Goal: Task Accomplishment & Management: Manage account settings

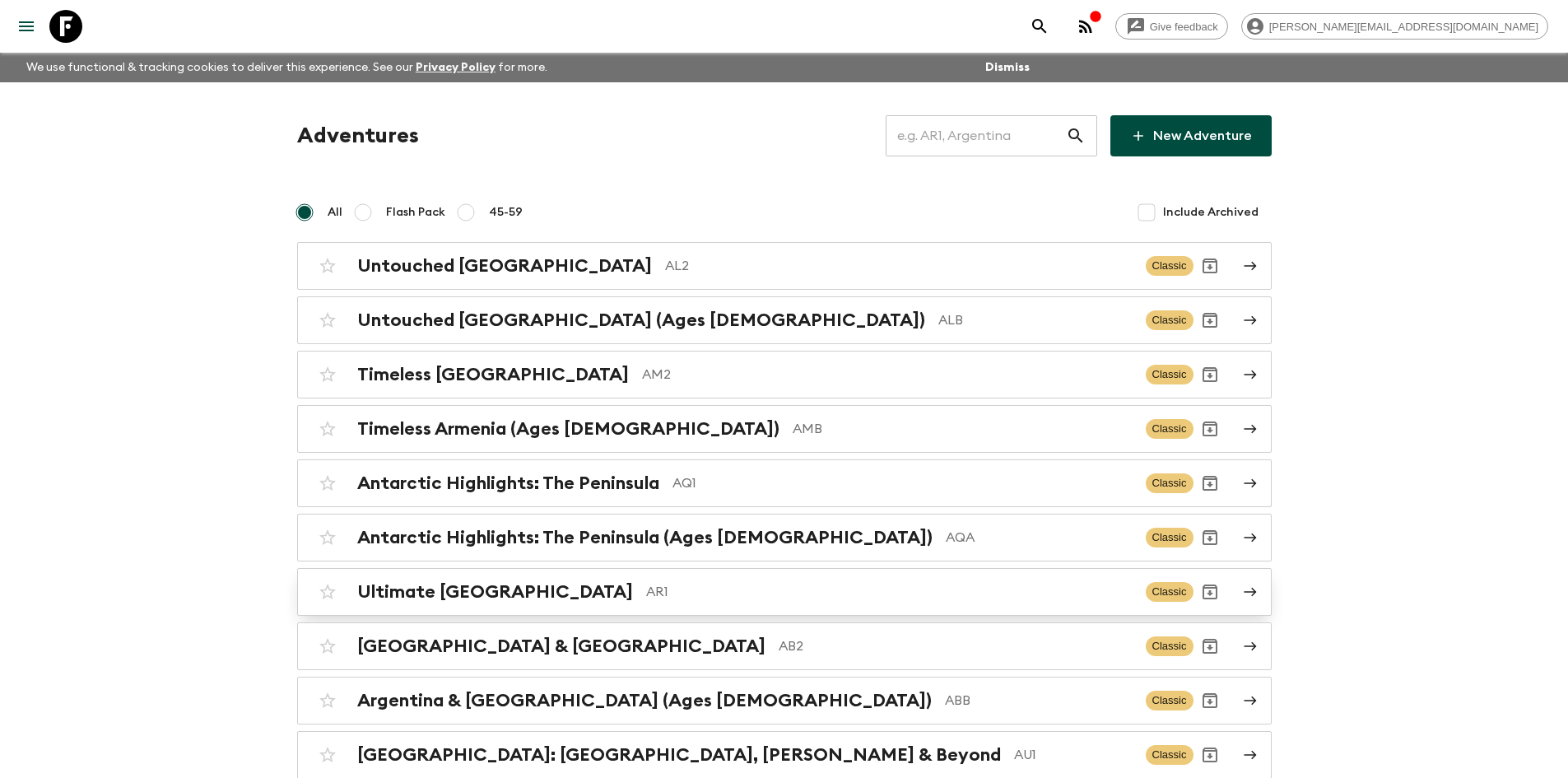
click at [534, 600] on div "Ultimate Argentina AR1" at bounding box center [744, 592] width 775 height 22
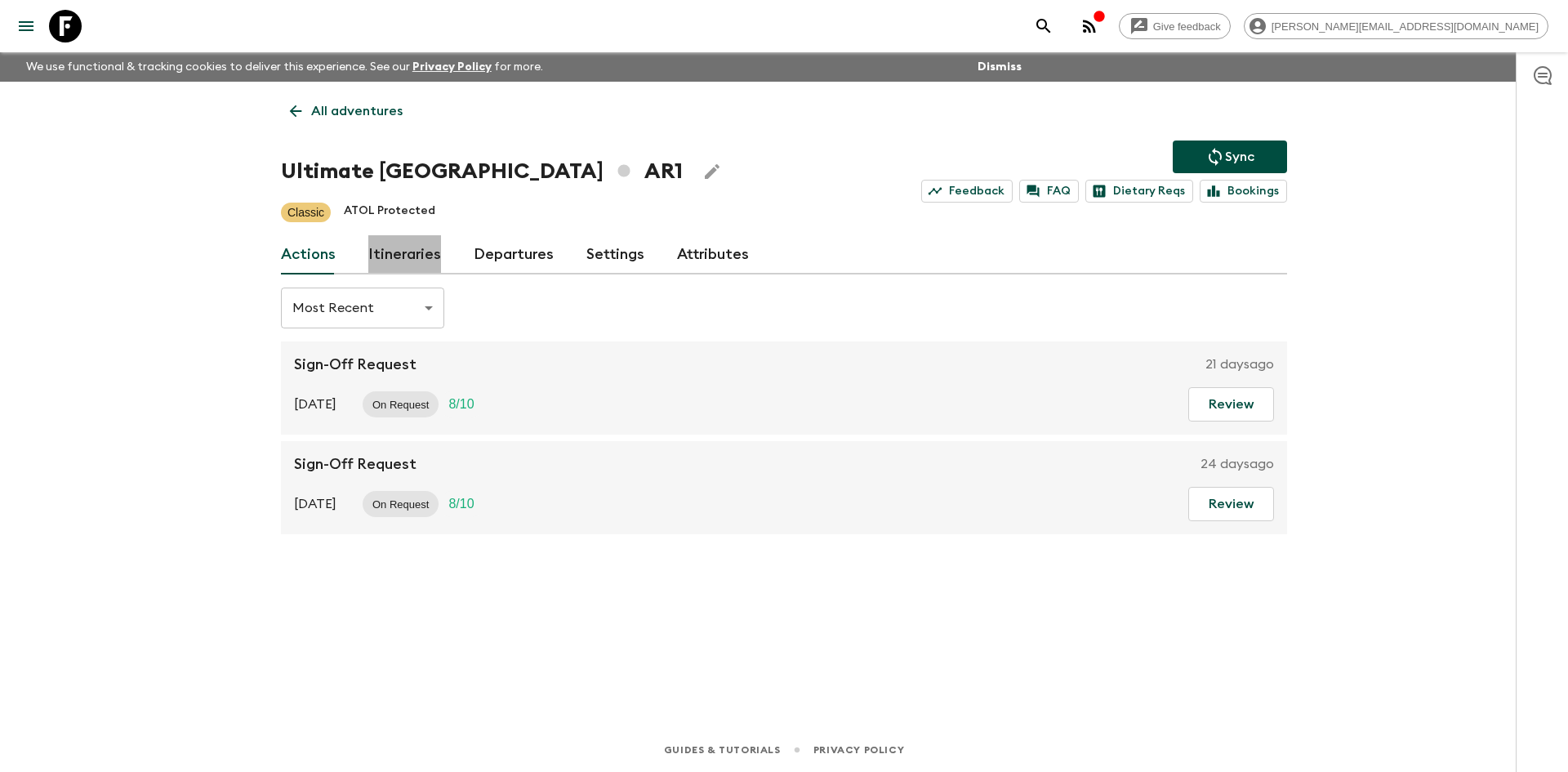
click at [410, 244] on link "Itineraries" at bounding box center [405, 255] width 73 height 39
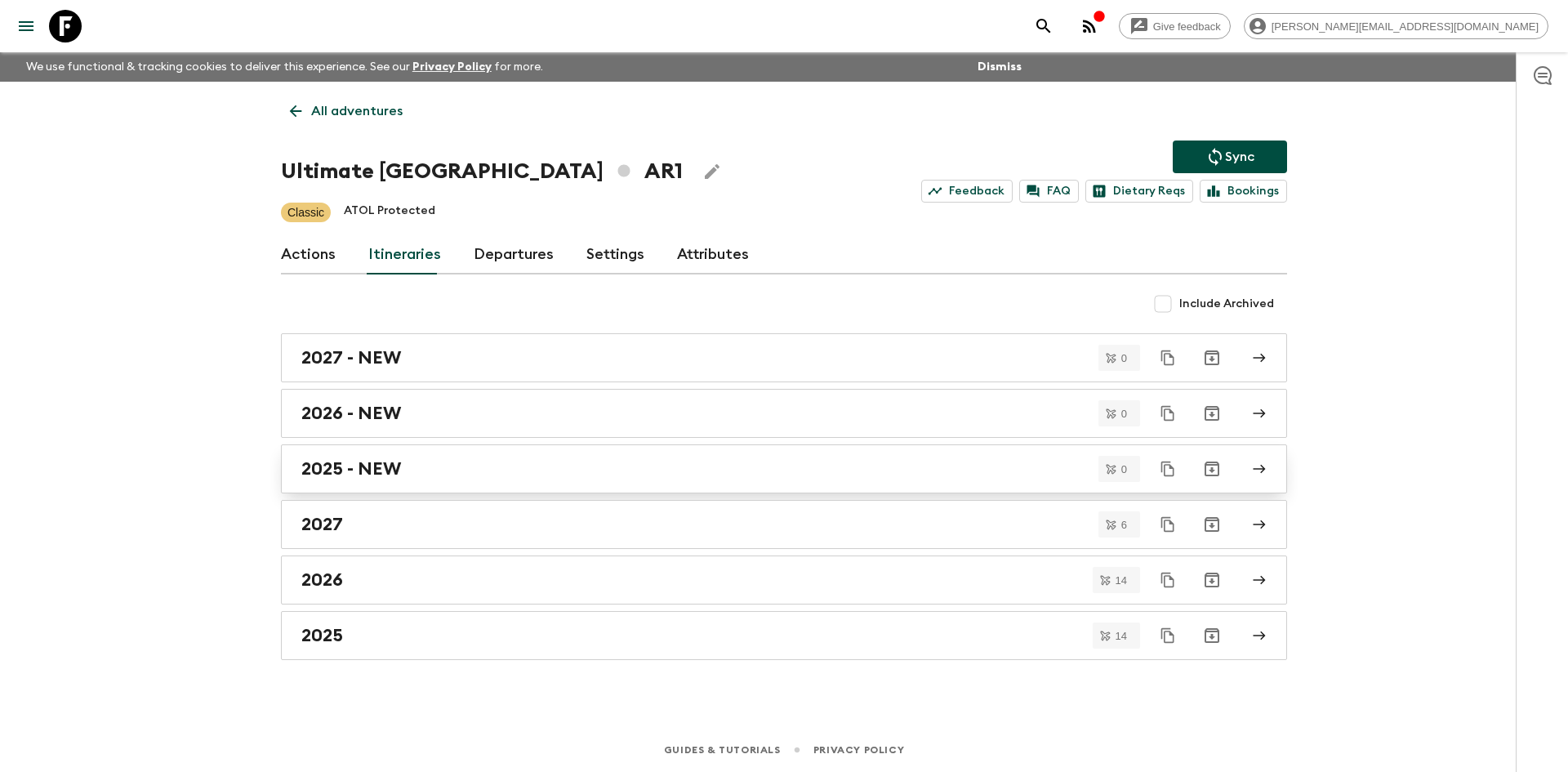
click at [399, 466] on h2 "2025 - NEW" at bounding box center [351, 469] width 100 height 21
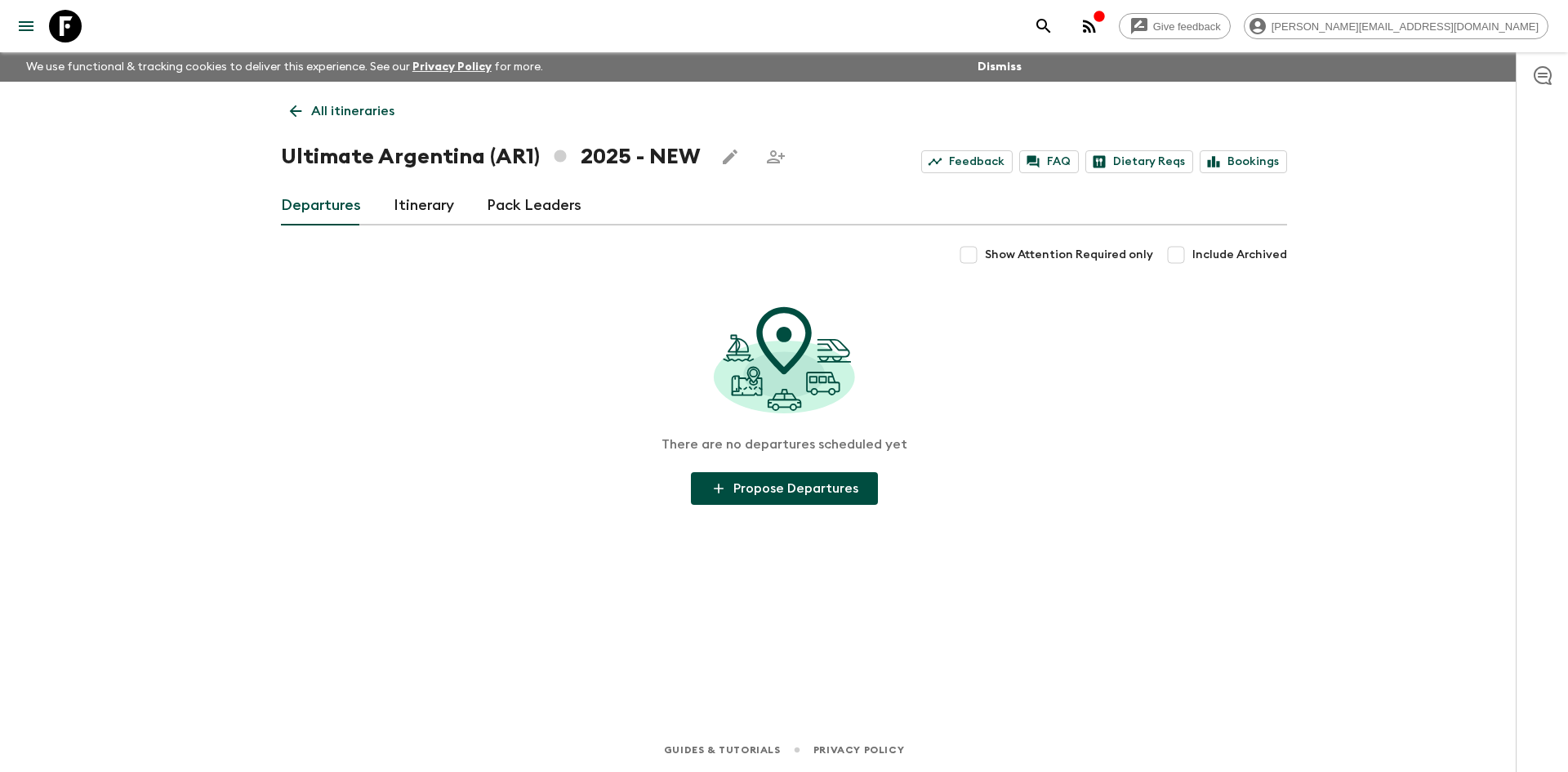
click at [427, 199] on link "Itinerary" at bounding box center [423, 205] width 60 height 39
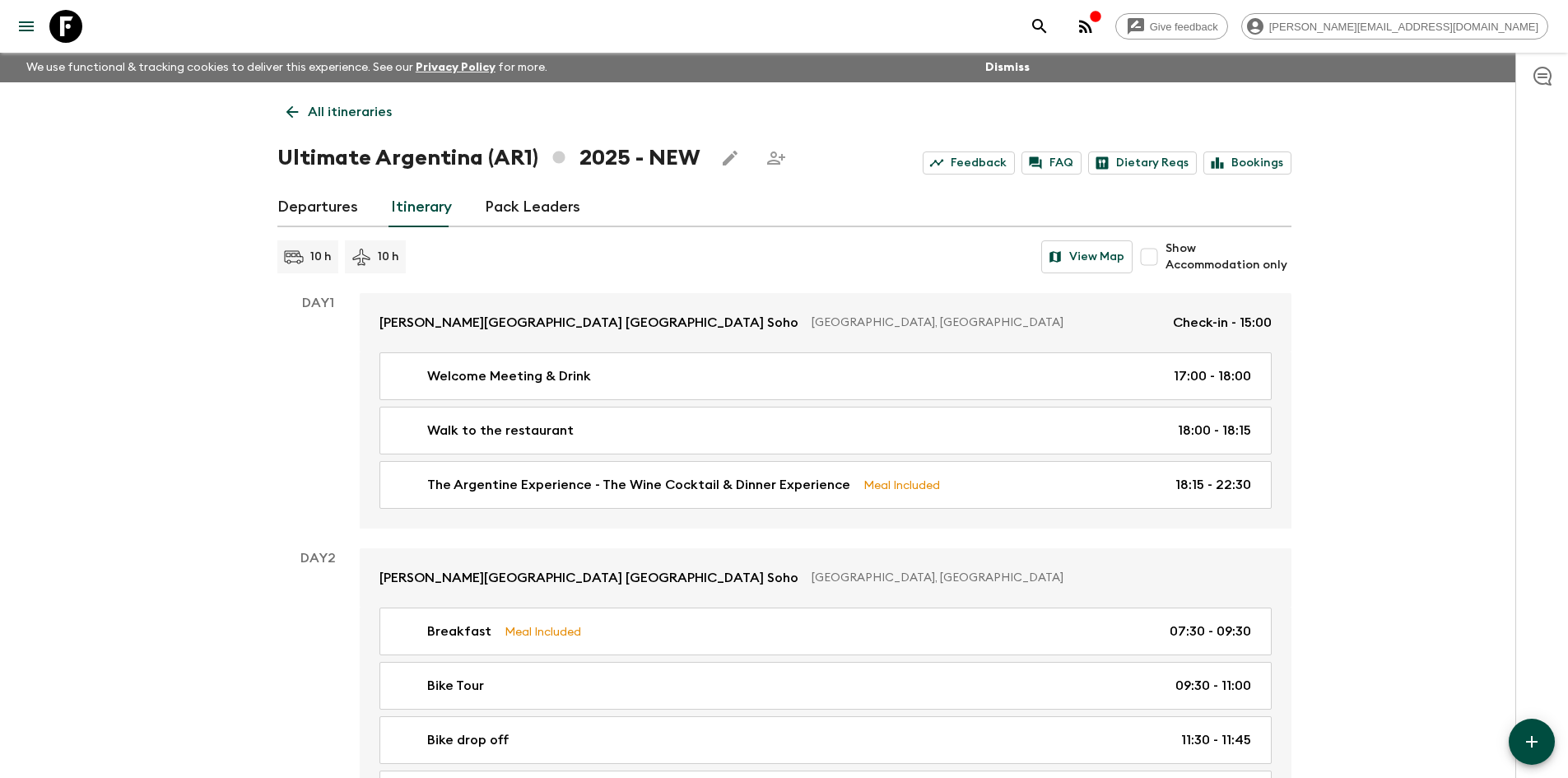
click at [293, 112] on icon at bounding box center [291, 112] width 12 height 12
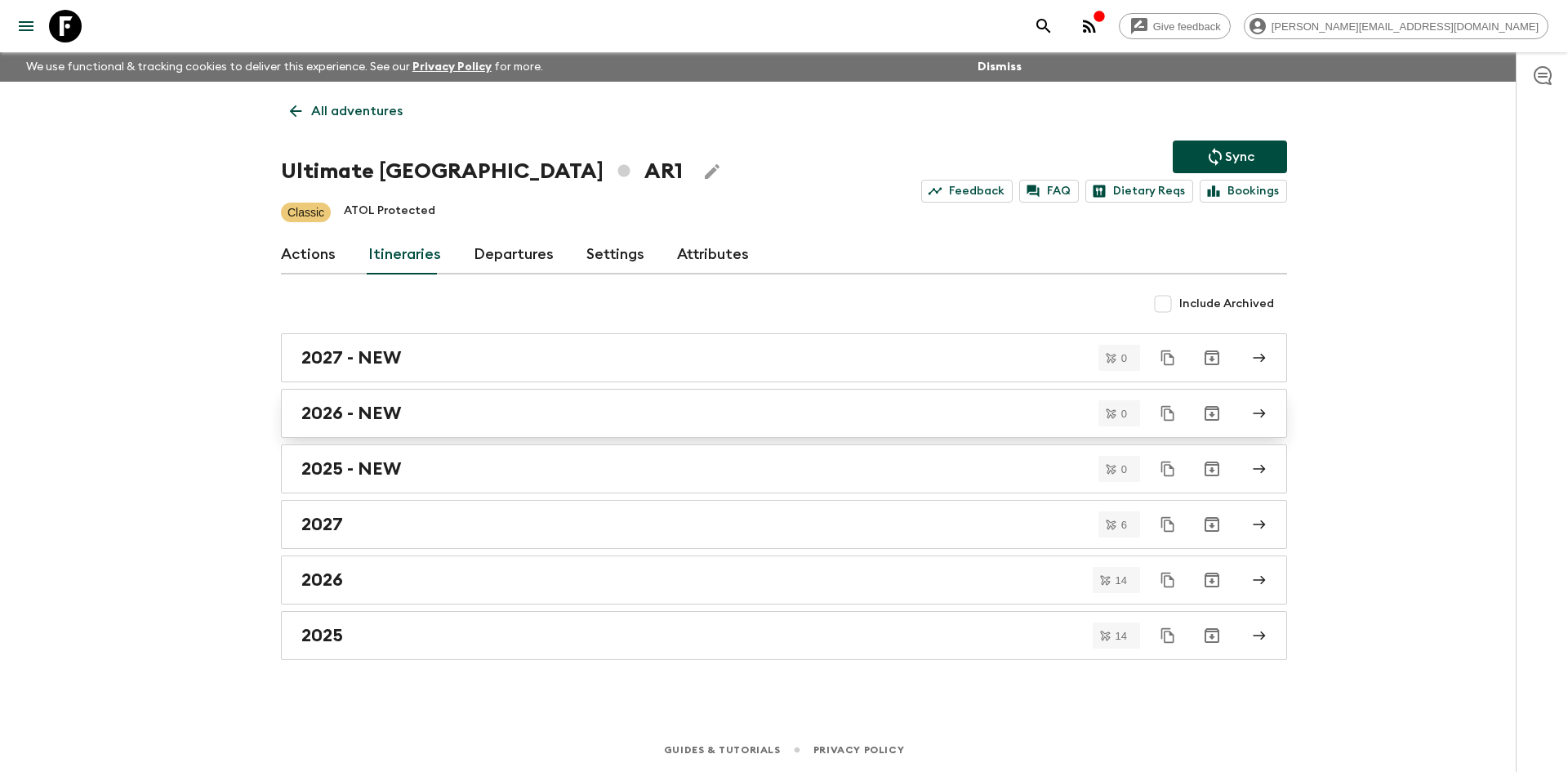
click at [382, 421] on h2 "2026 - NEW" at bounding box center [351, 413] width 100 height 21
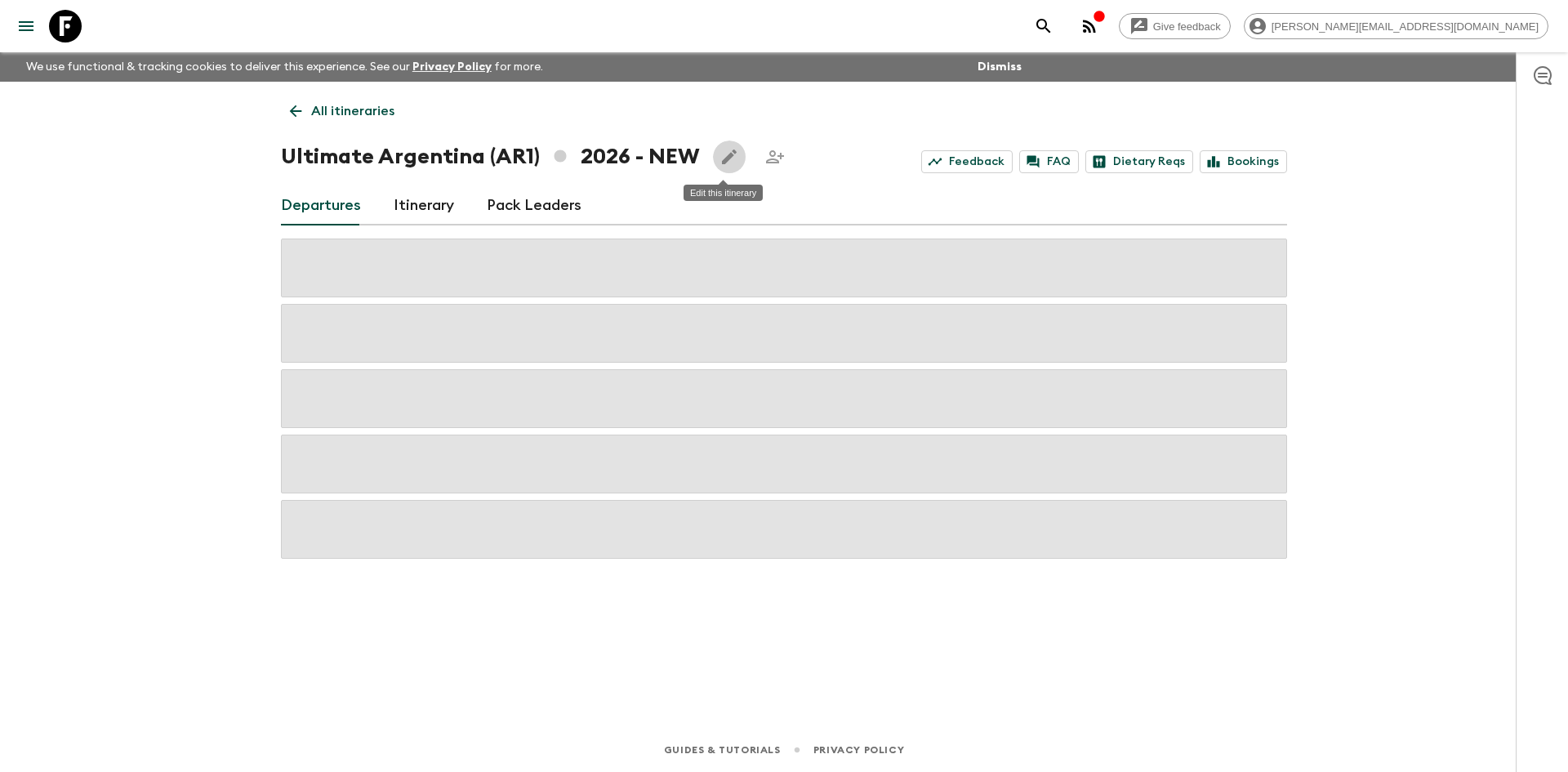
click at [725, 163] on icon "Edit this itinerary" at bounding box center [729, 157] width 20 height 20
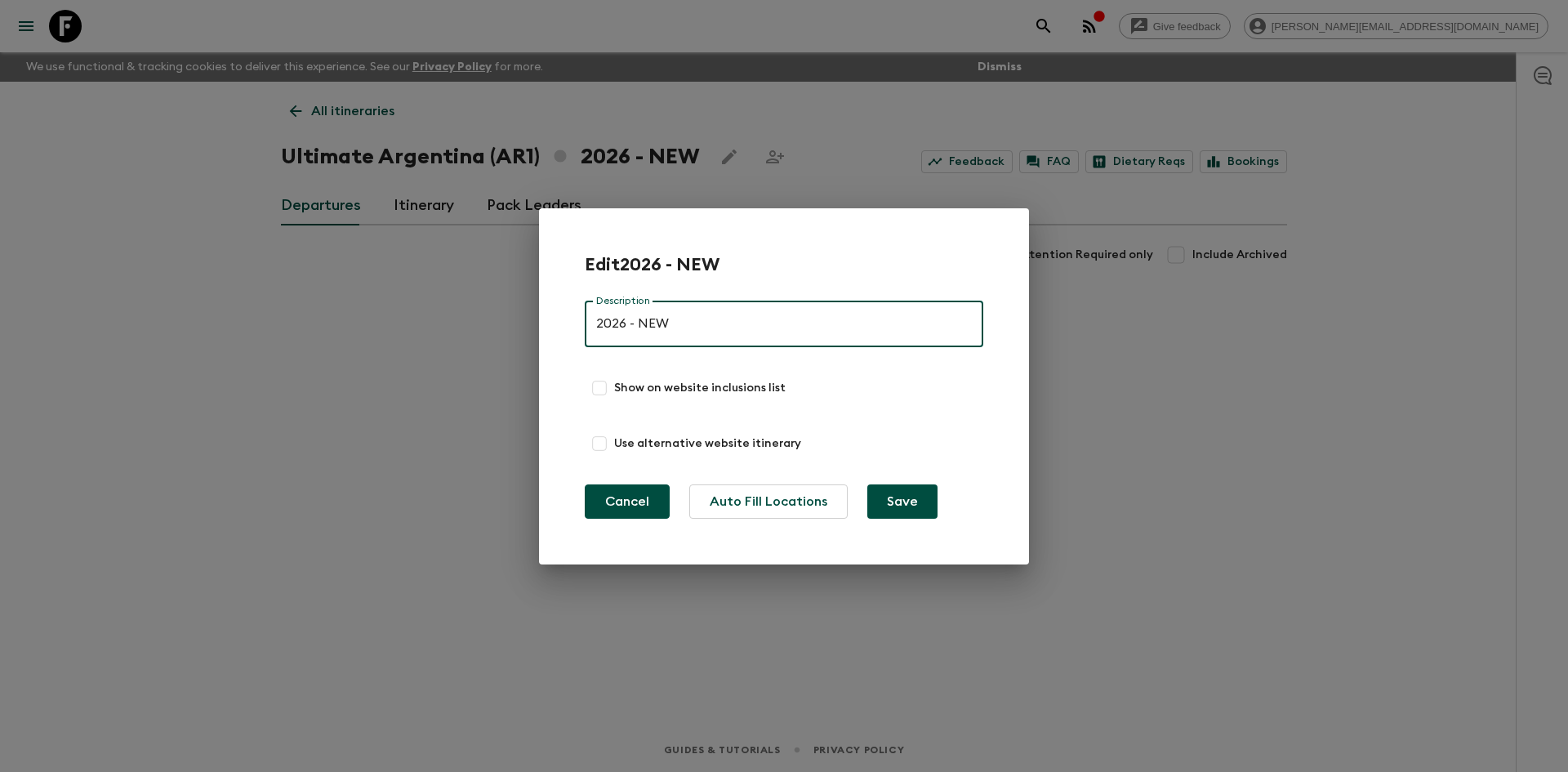
click at [623, 497] on button "Cancel" at bounding box center [627, 502] width 85 height 35
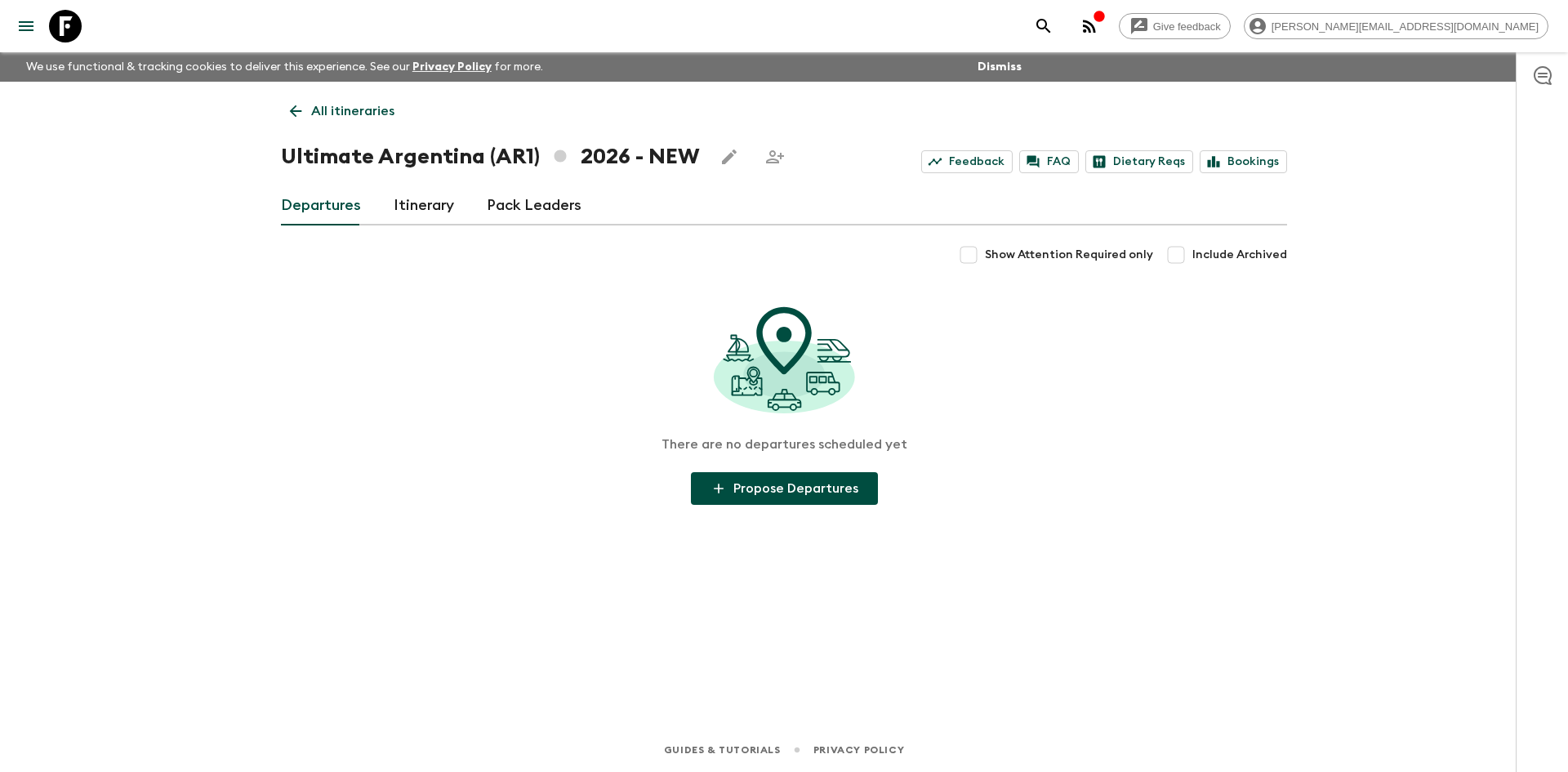
click at [294, 114] on icon at bounding box center [296, 112] width 12 height 12
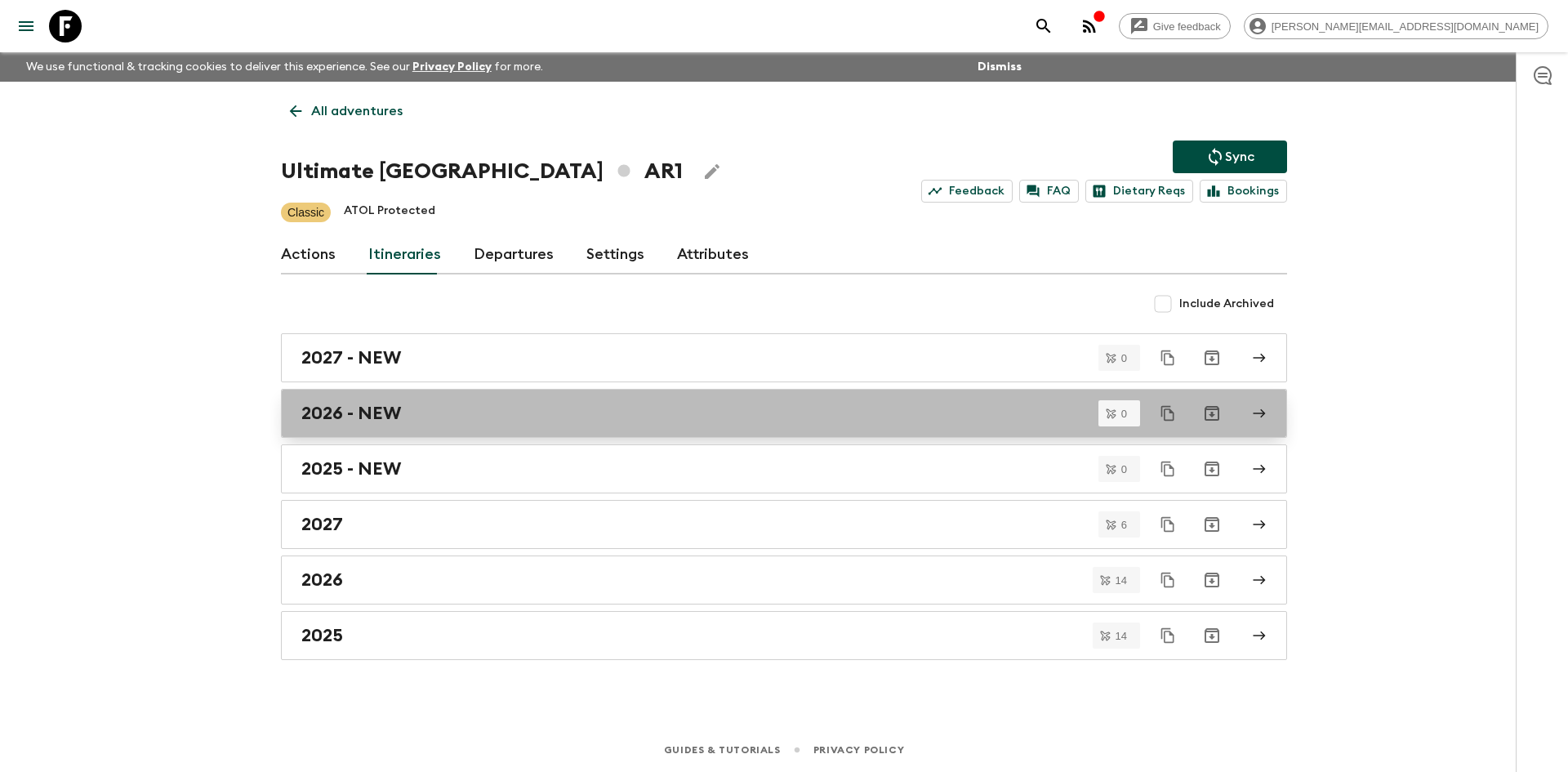
click at [644, 413] on div "2026 - NEW" at bounding box center [768, 413] width 934 height 21
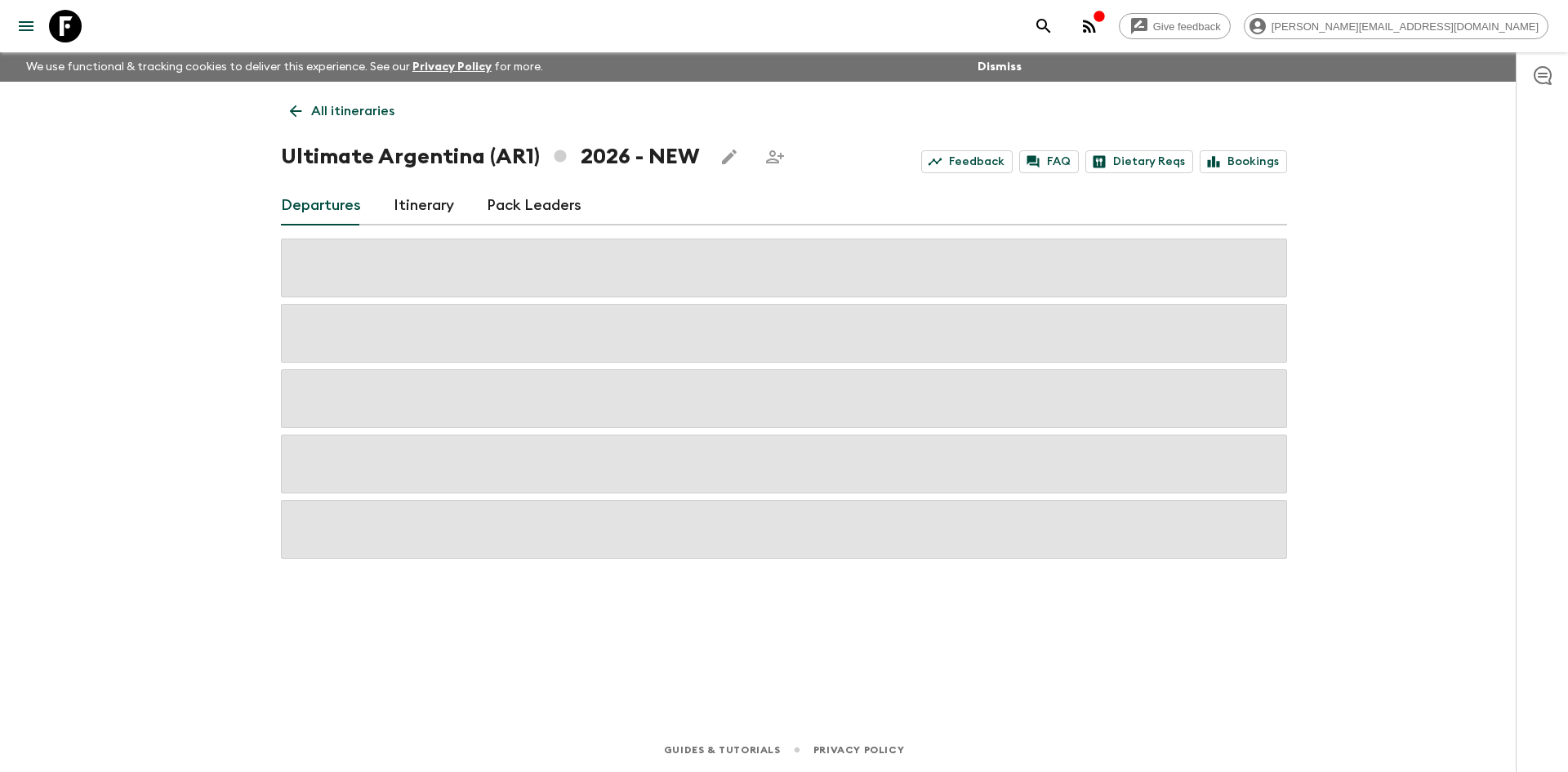
click at [293, 112] on icon at bounding box center [296, 112] width 18 height 18
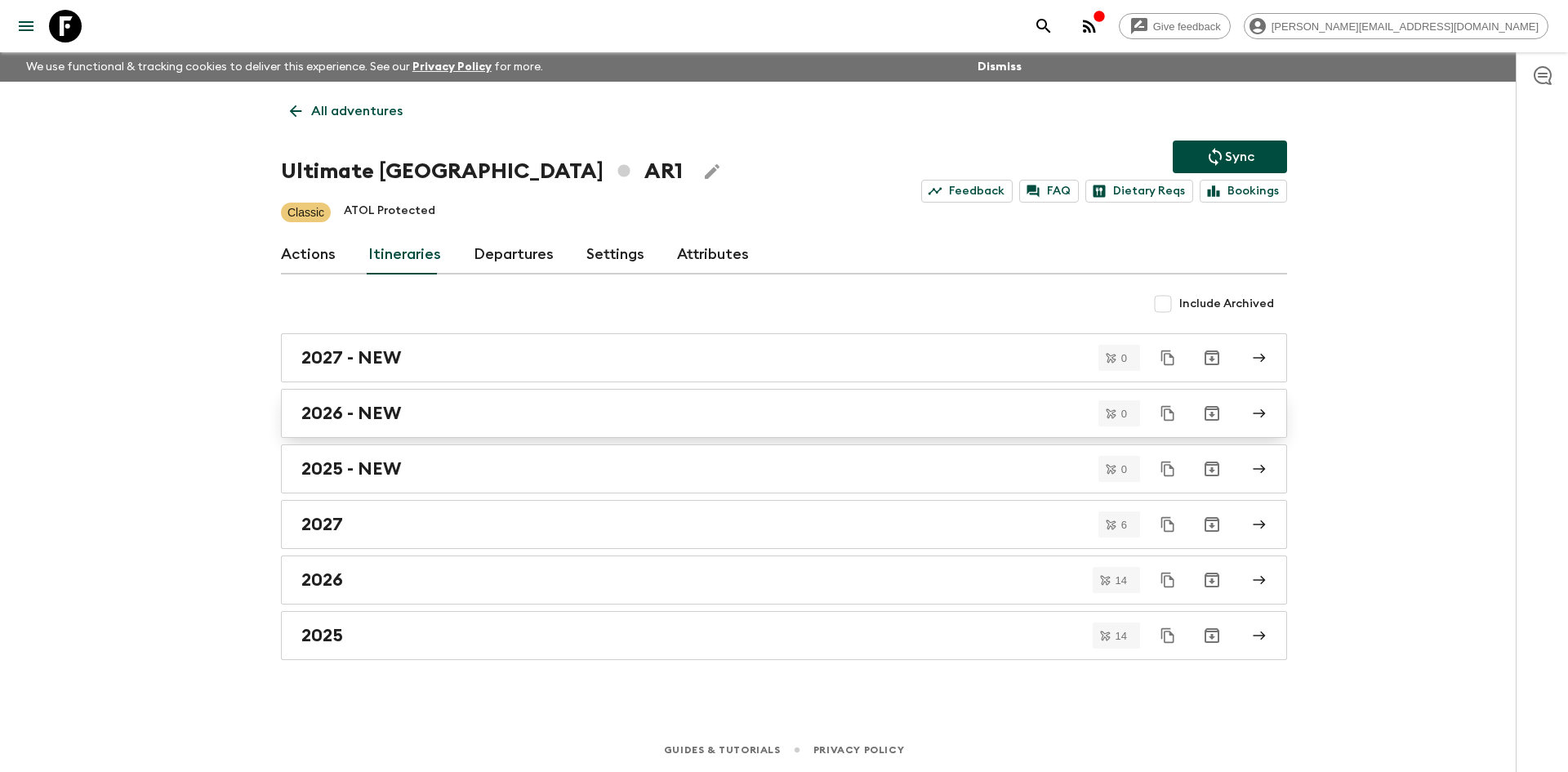
click at [618, 423] on div "2026 - NEW" at bounding box center [768, 413] width 934 height 21
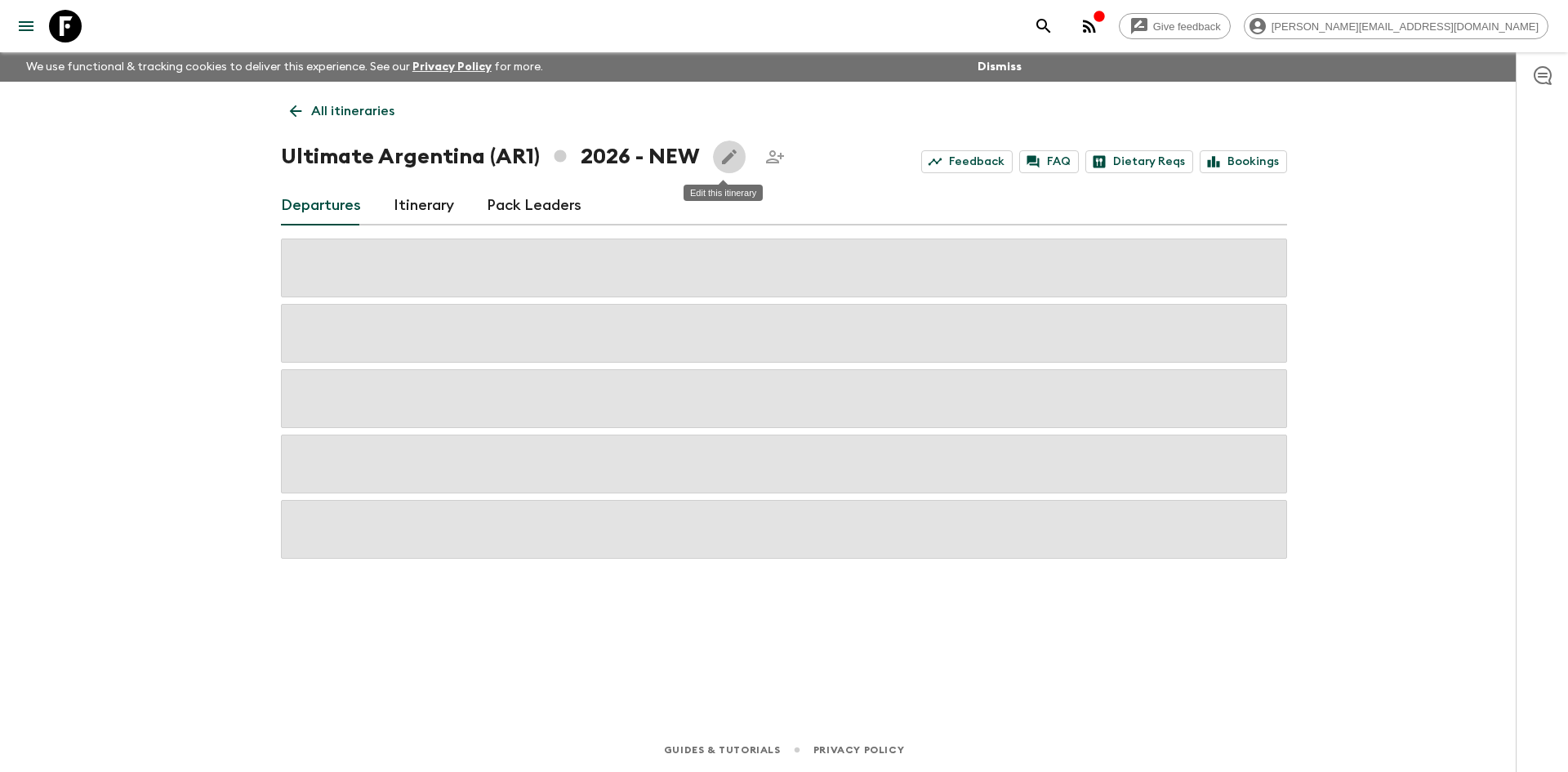
click at [725, 160] on icon "Edit this itinerary" at bounding box center [729, 157] width 20 height 20
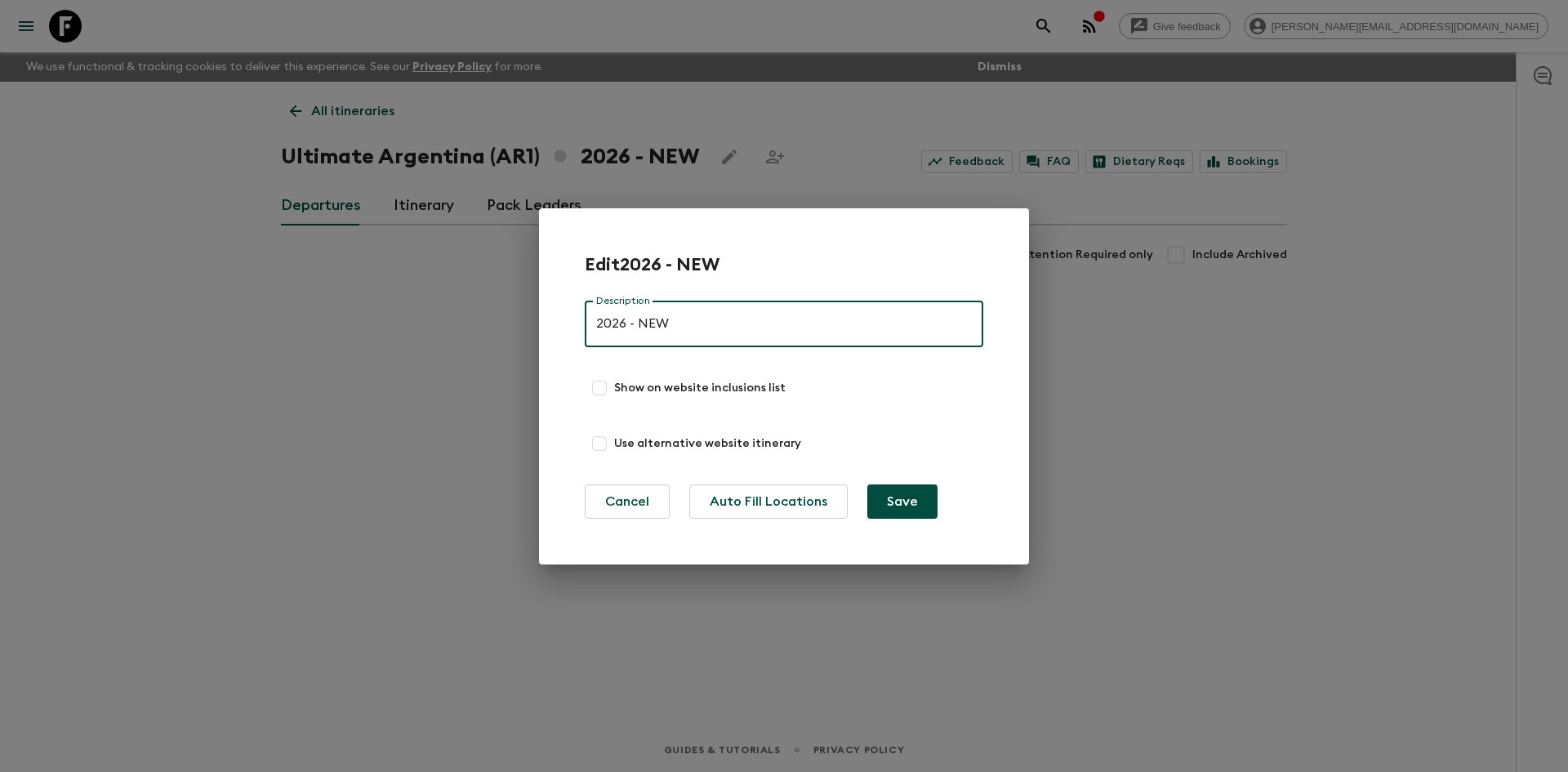
click at [682, 319] on input "2026 - NEW" at bounding box center [784, 324] width 398 height 45
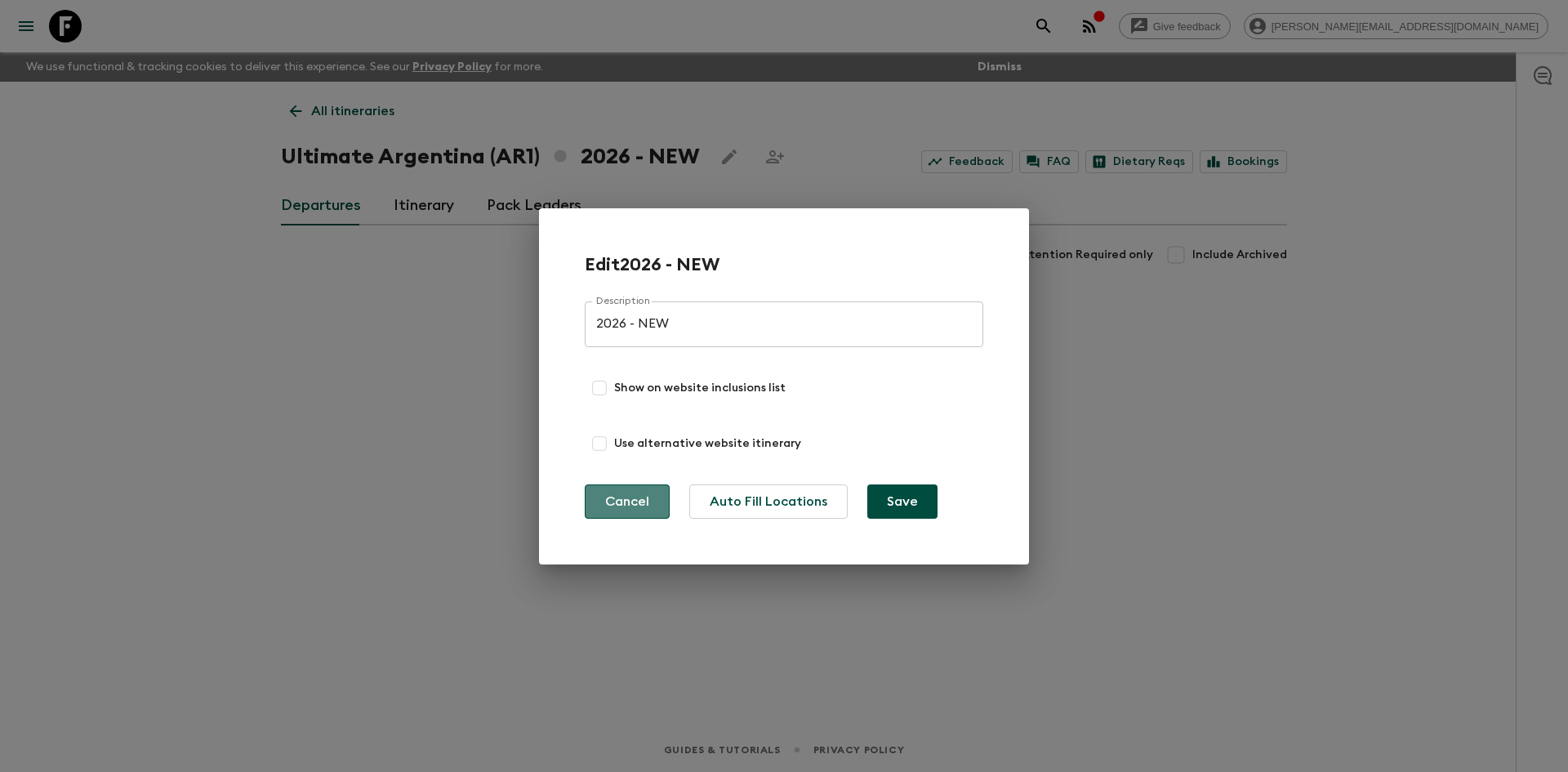
click at [608, 503] on button "Cancel" at bounding box center [627, 502] width 85 height 35
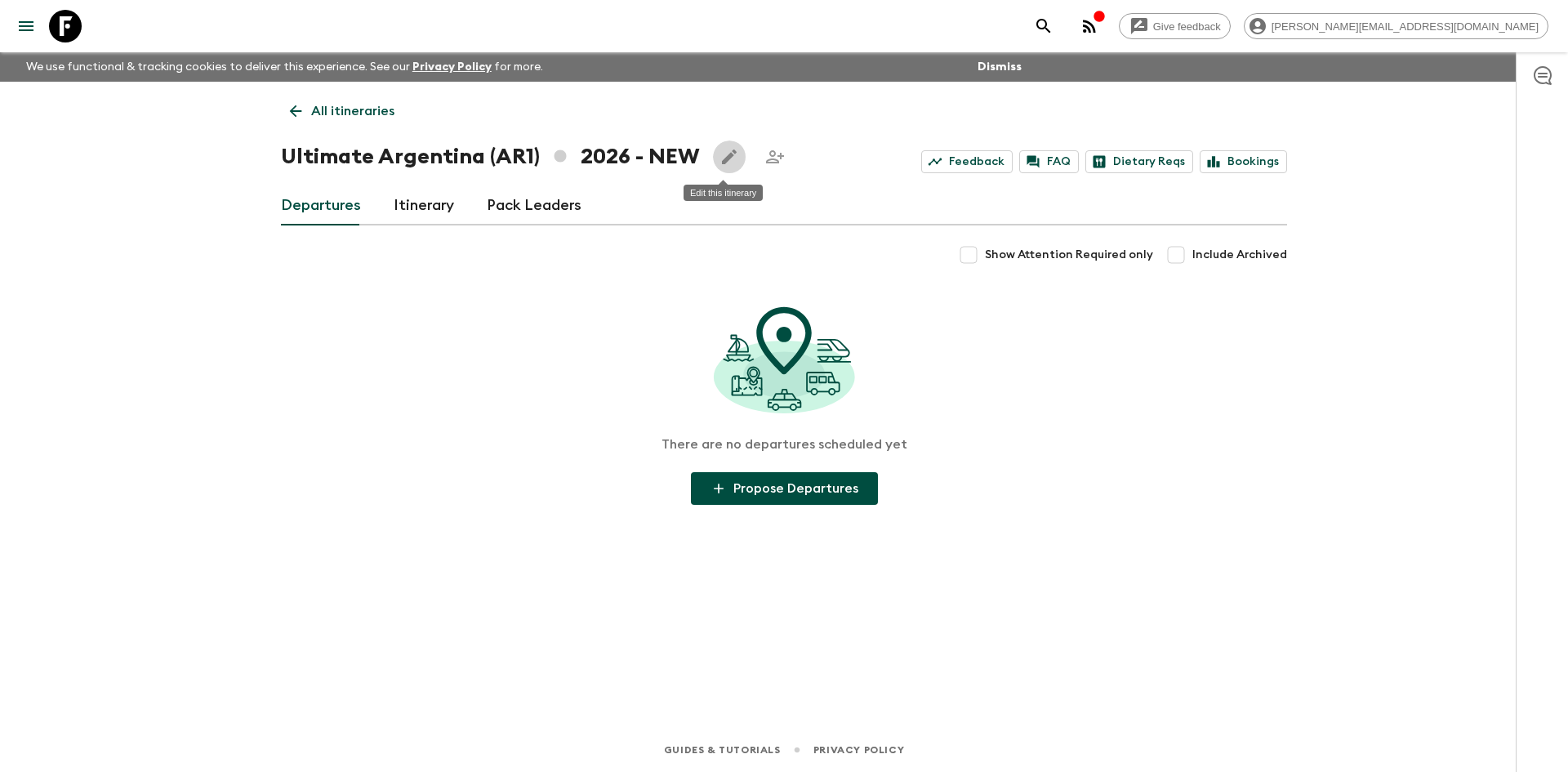
click at [722, 159] on icon "Edit this itinerary" at bounding box center [729, 157] width 15 height 15
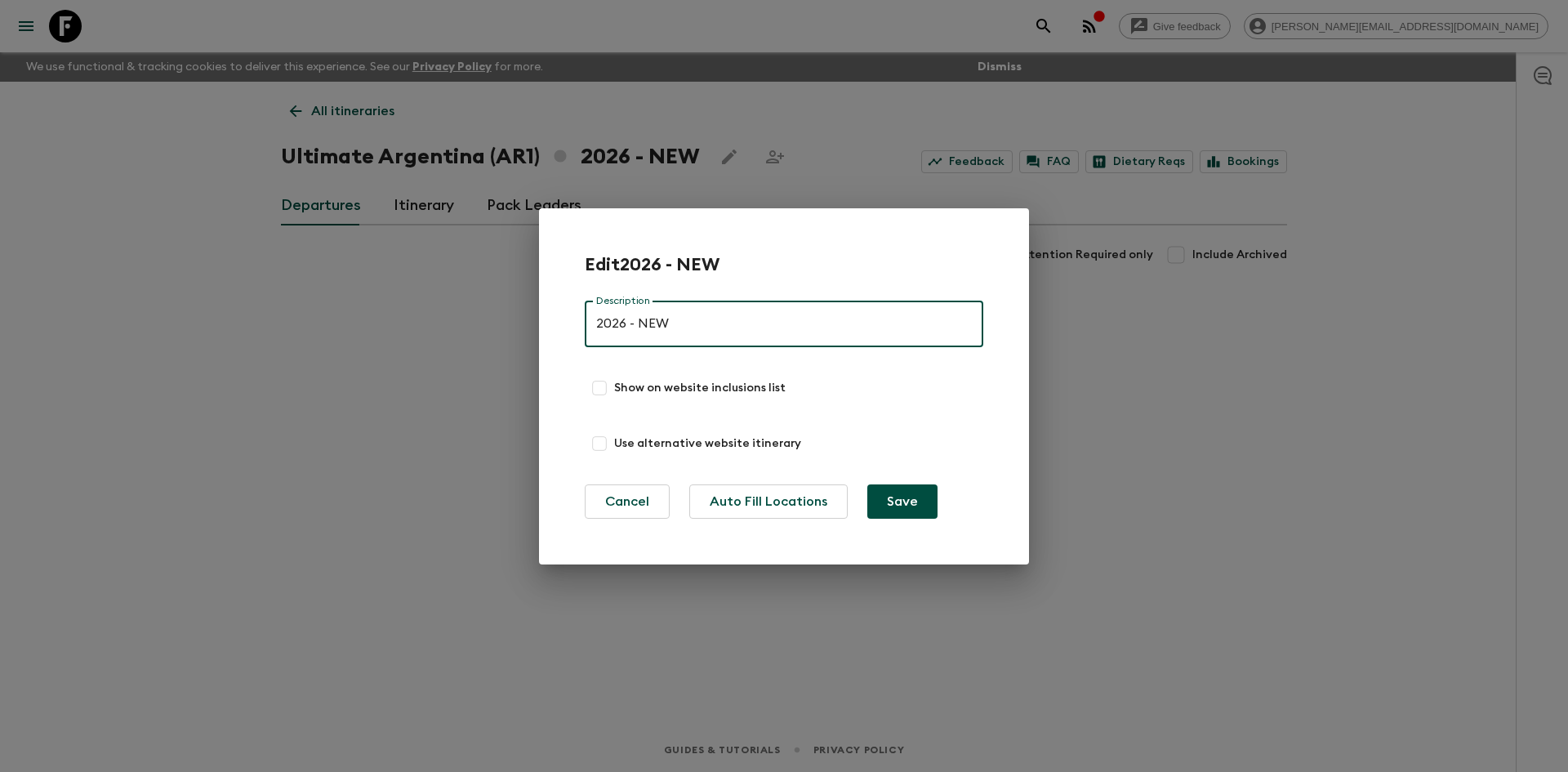
click at [687, 322] on input "2026 - NEW" at bounding box center [784, 324] width 398 height 45
type input "2026 - NOT REQUIRED"
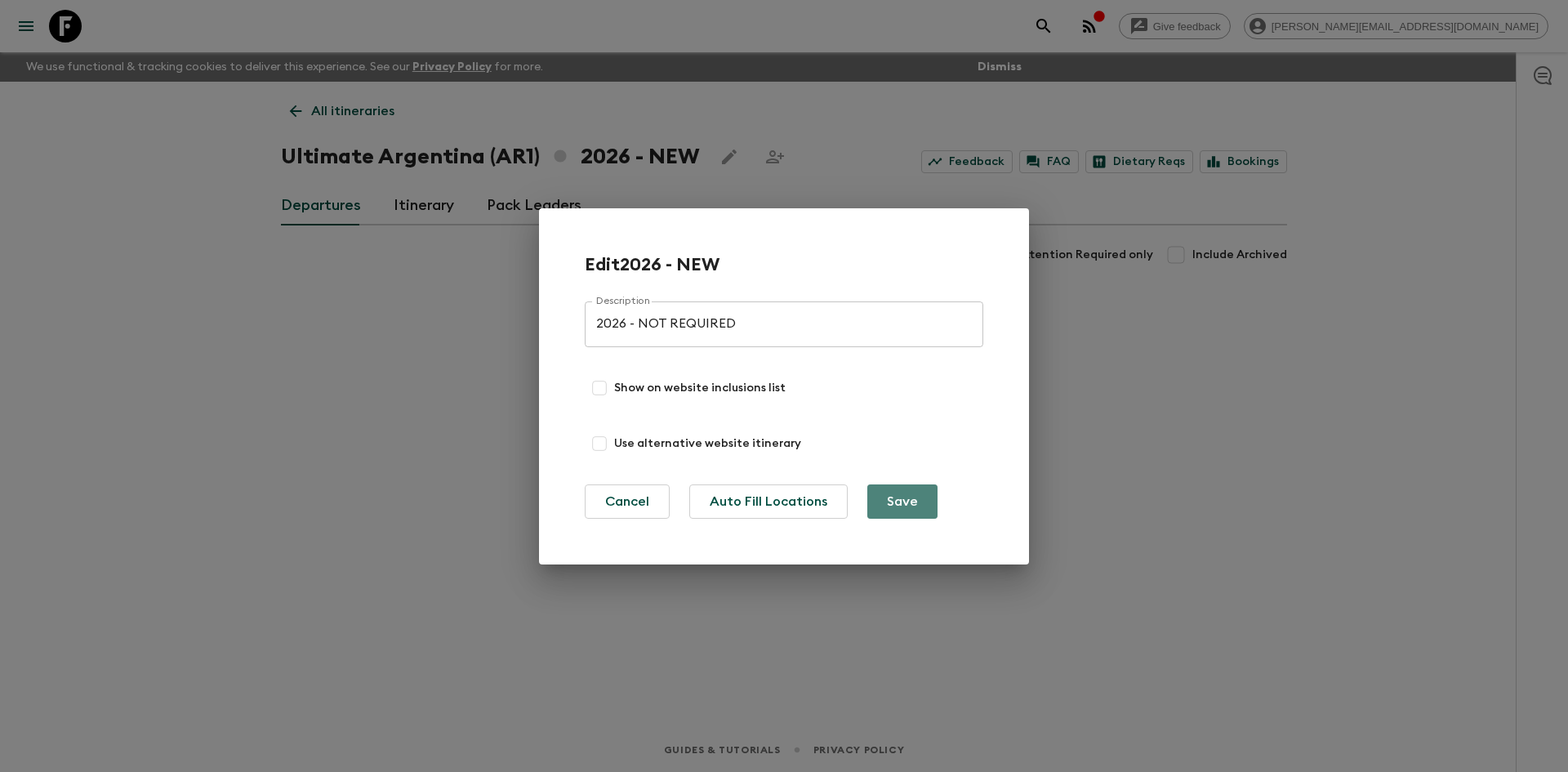
click at [895, 497] on button "Save" at bounding box center [902, 502] width 70 height 35
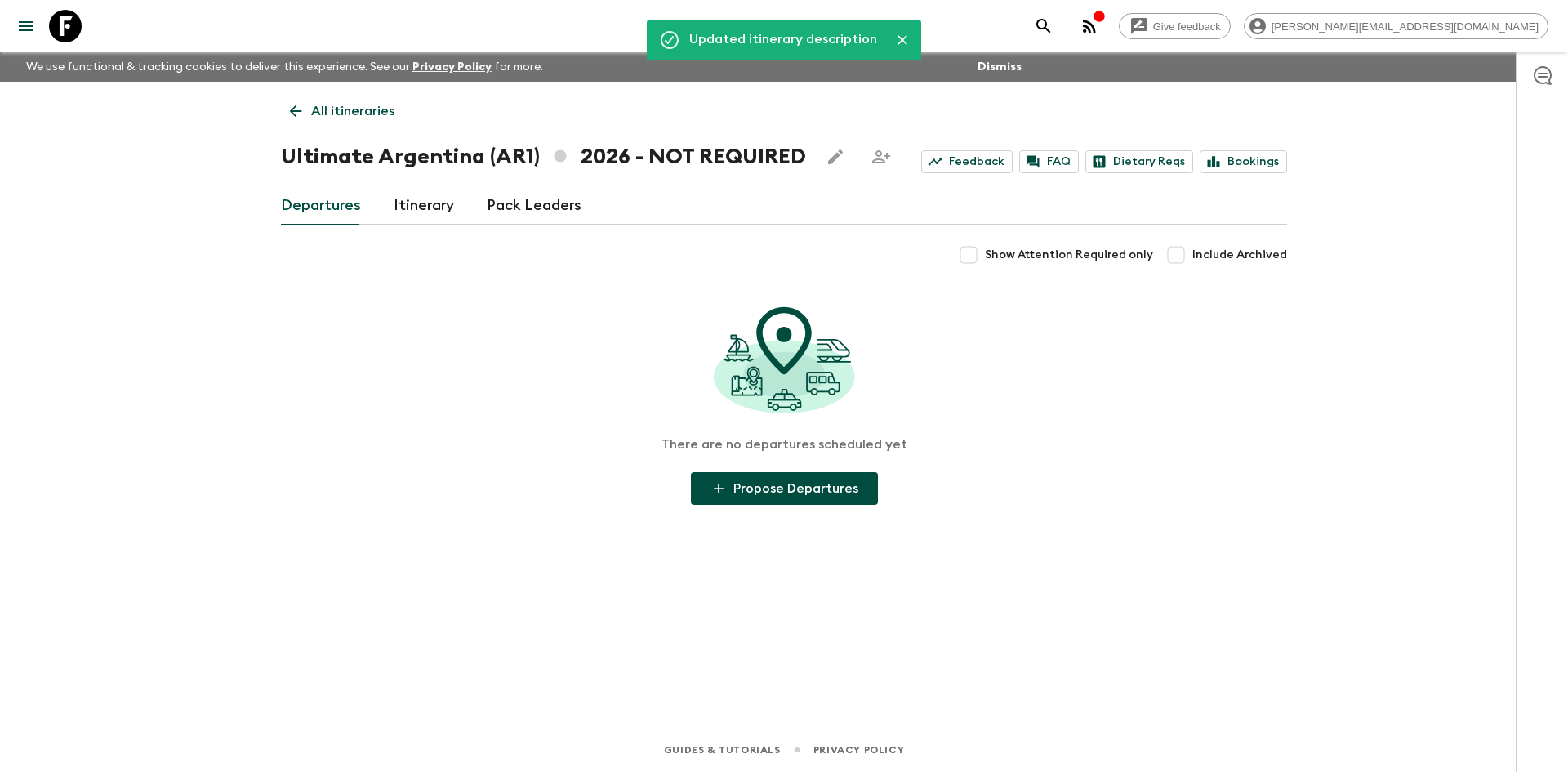
click at [301, 107] on icon at bounding box center [296, 112] width 18 height 18
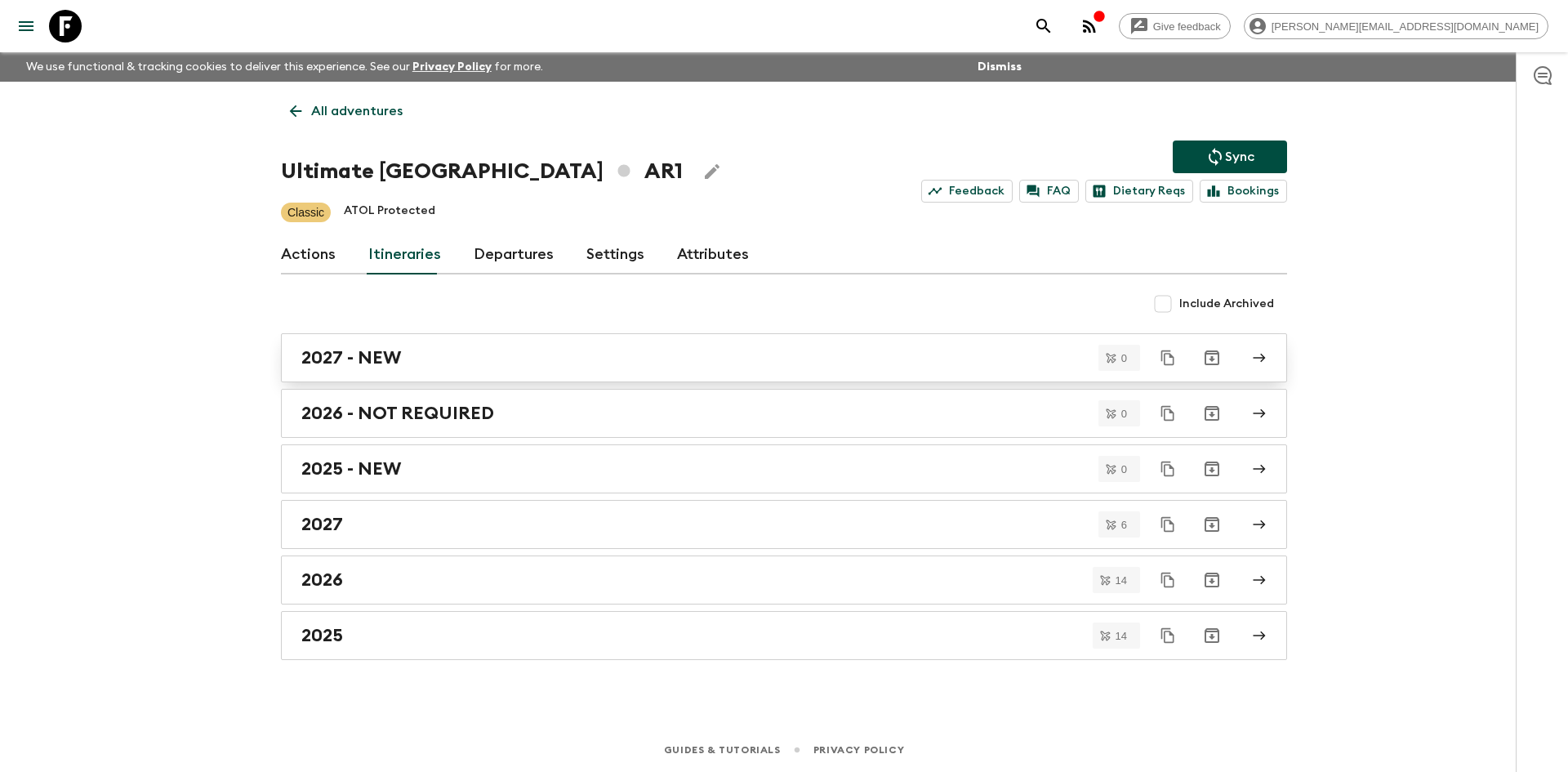
click at [463, 362] on div "2027 - NEW" at bounding box center [768, 358] width 934 height 21
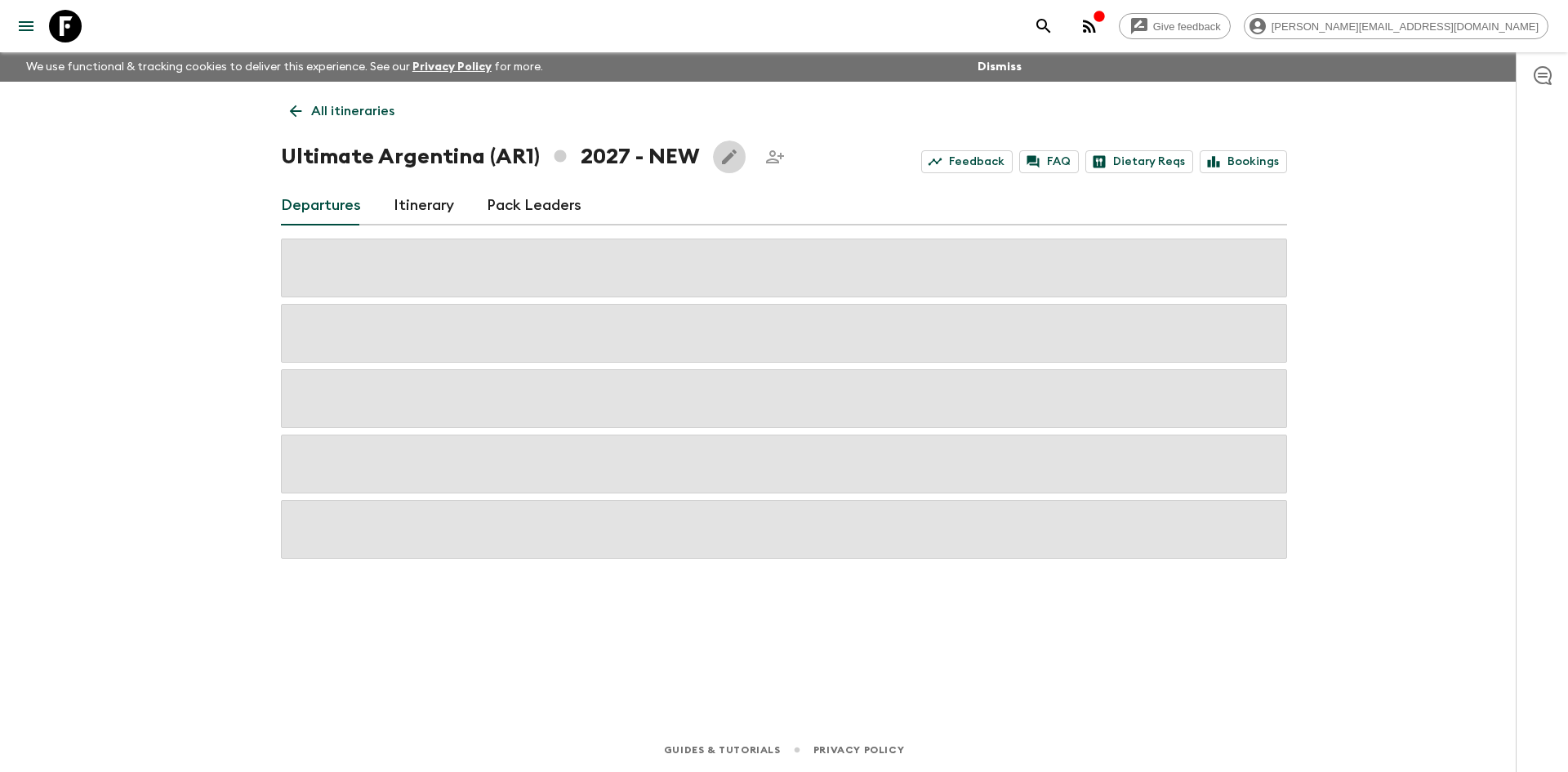
click at [720, 166] on icon "Edit this itinerary" at bounding box center [729, 157] width 20 height 20
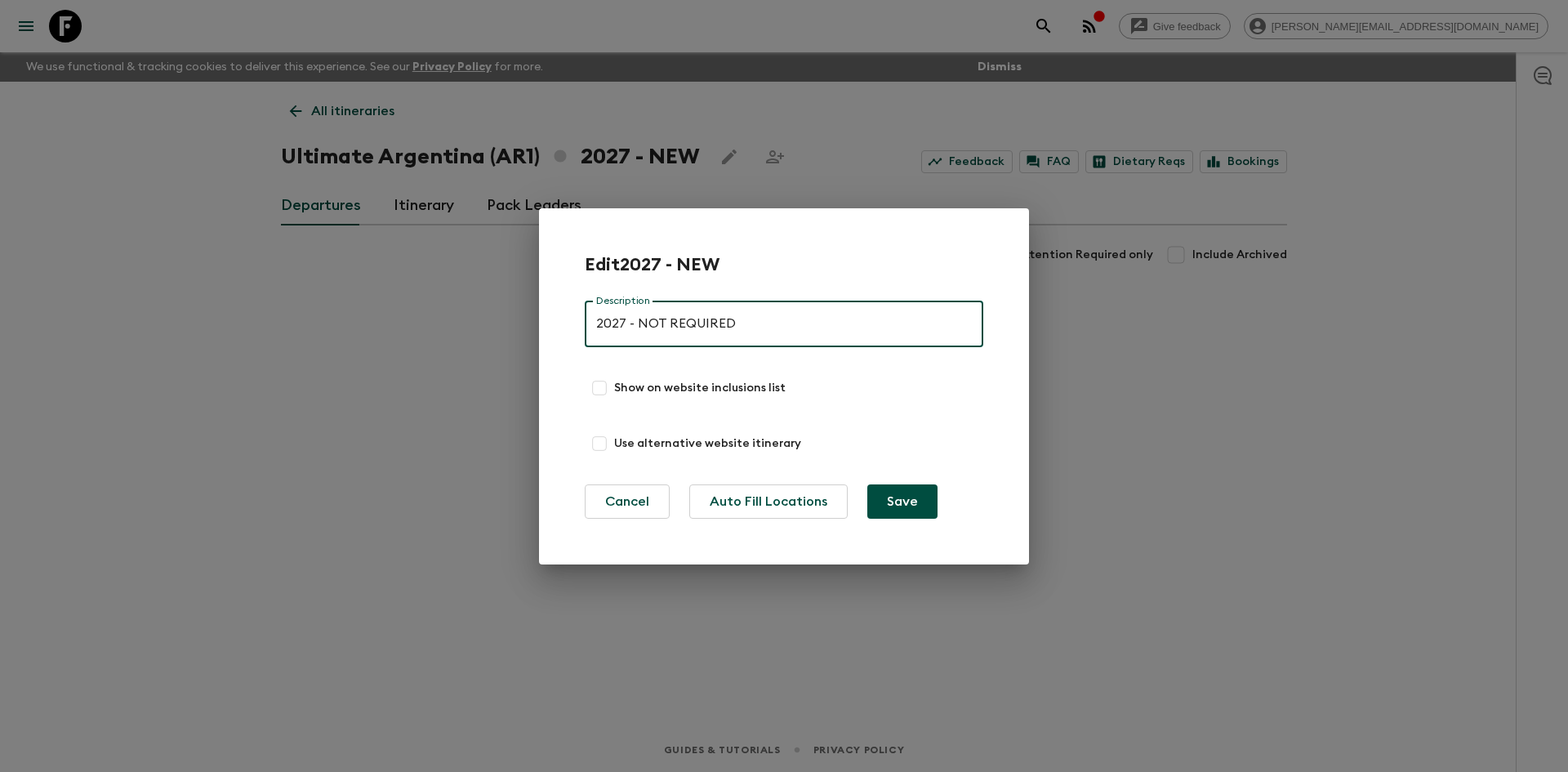
type input "2027 - NOT REQUIRED"
click at [902, 497] on button "Save" at bounding box center [902, 502] width 70 height 35
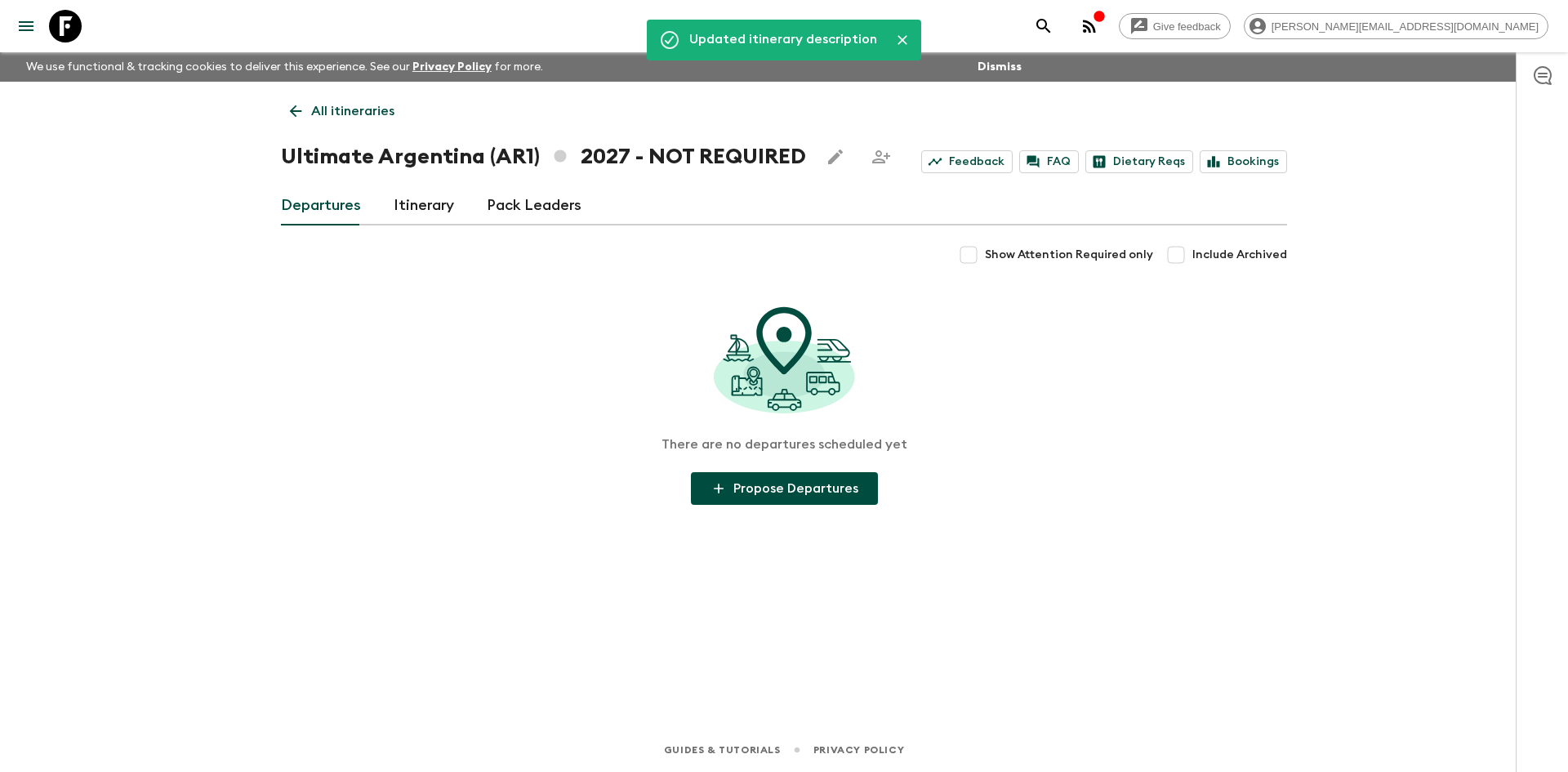
click at [293, 111] on icon at bounding box center [296, 112] width 12 height 12
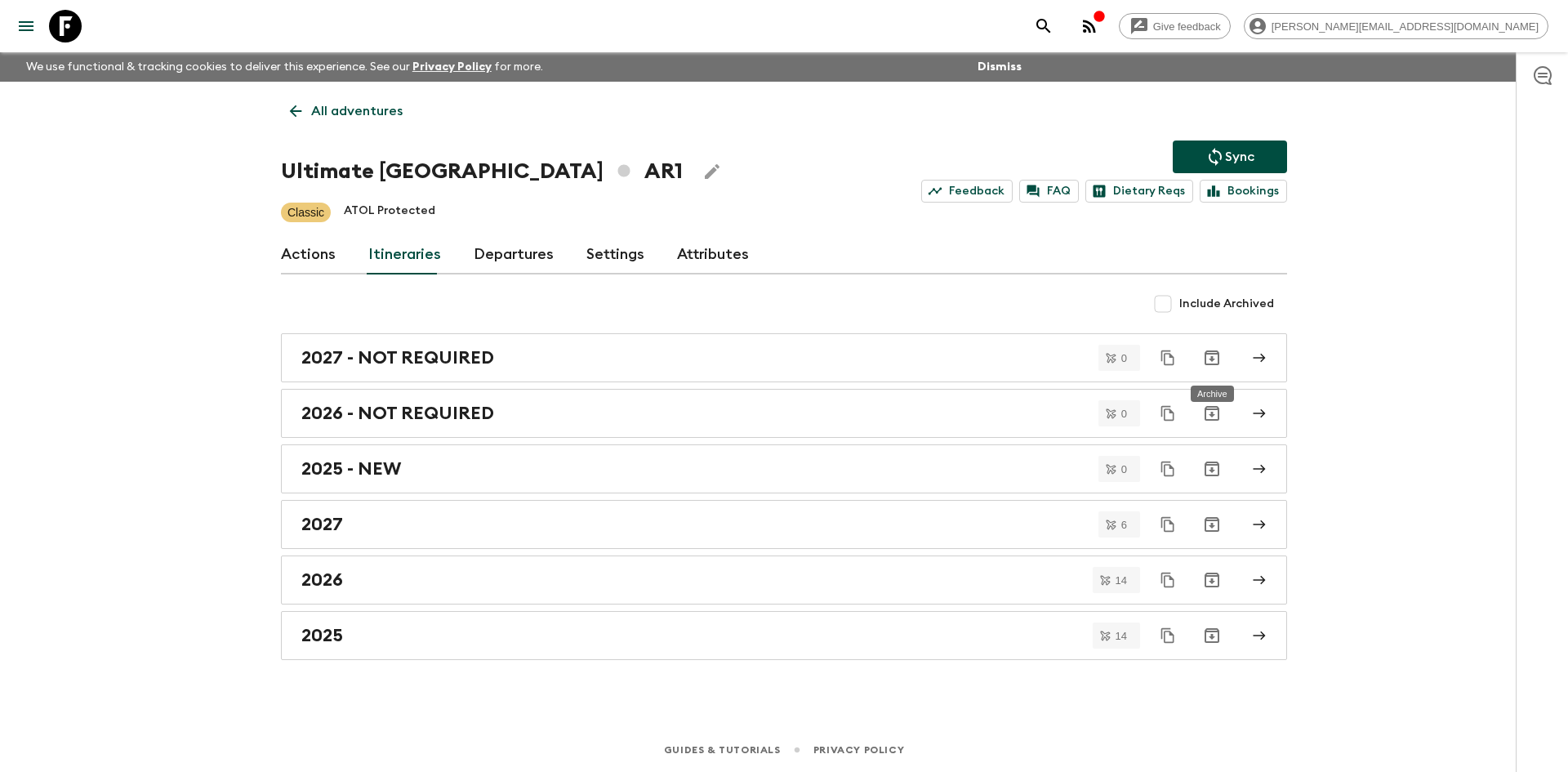
click at [1209, 353] on icon "Archive" at bounding box center [1212, 358] width 15 height 15
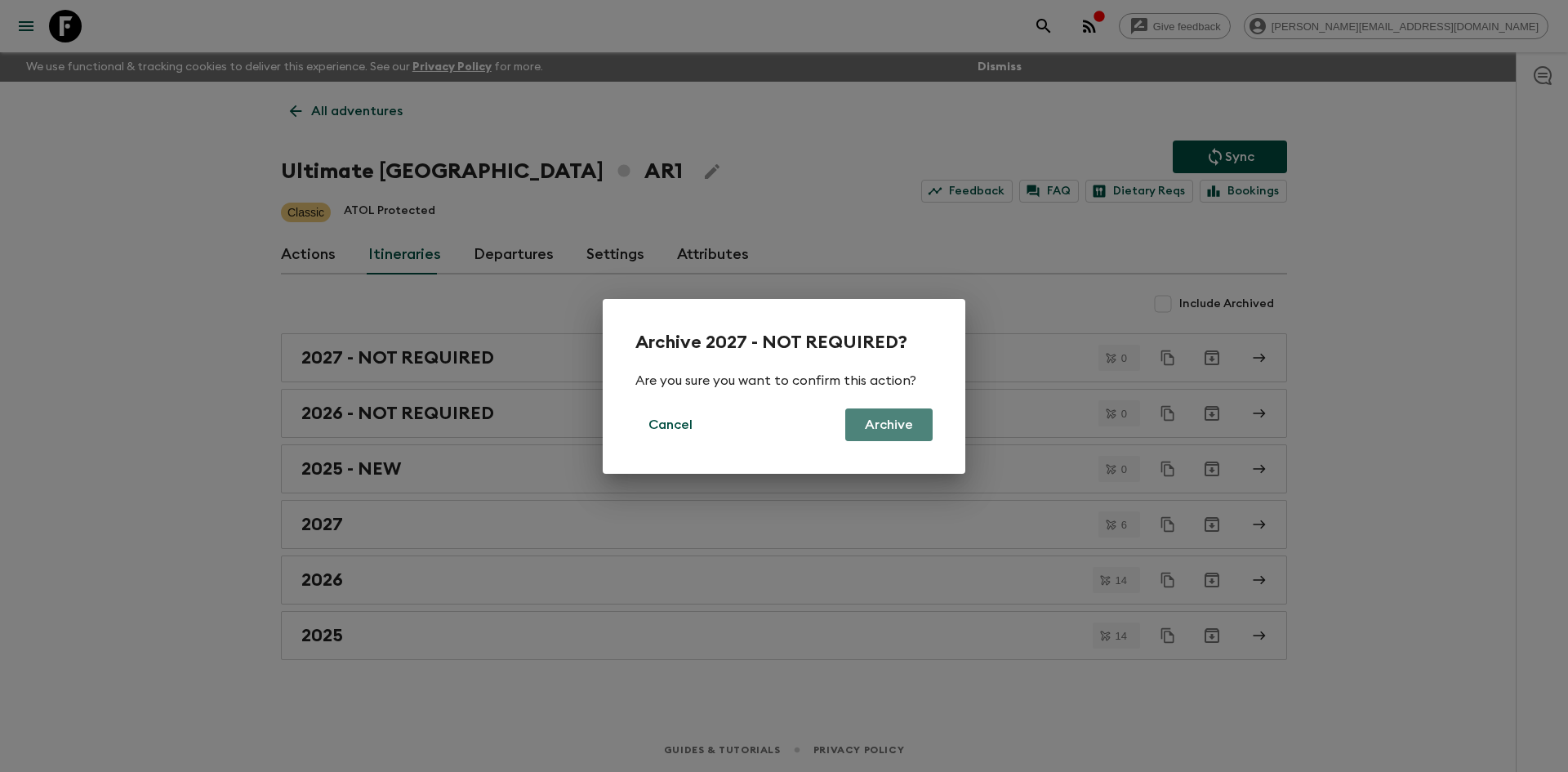
click at [894, 426] on button "Archive" at bounding box center [889, 425] width 88 height 33
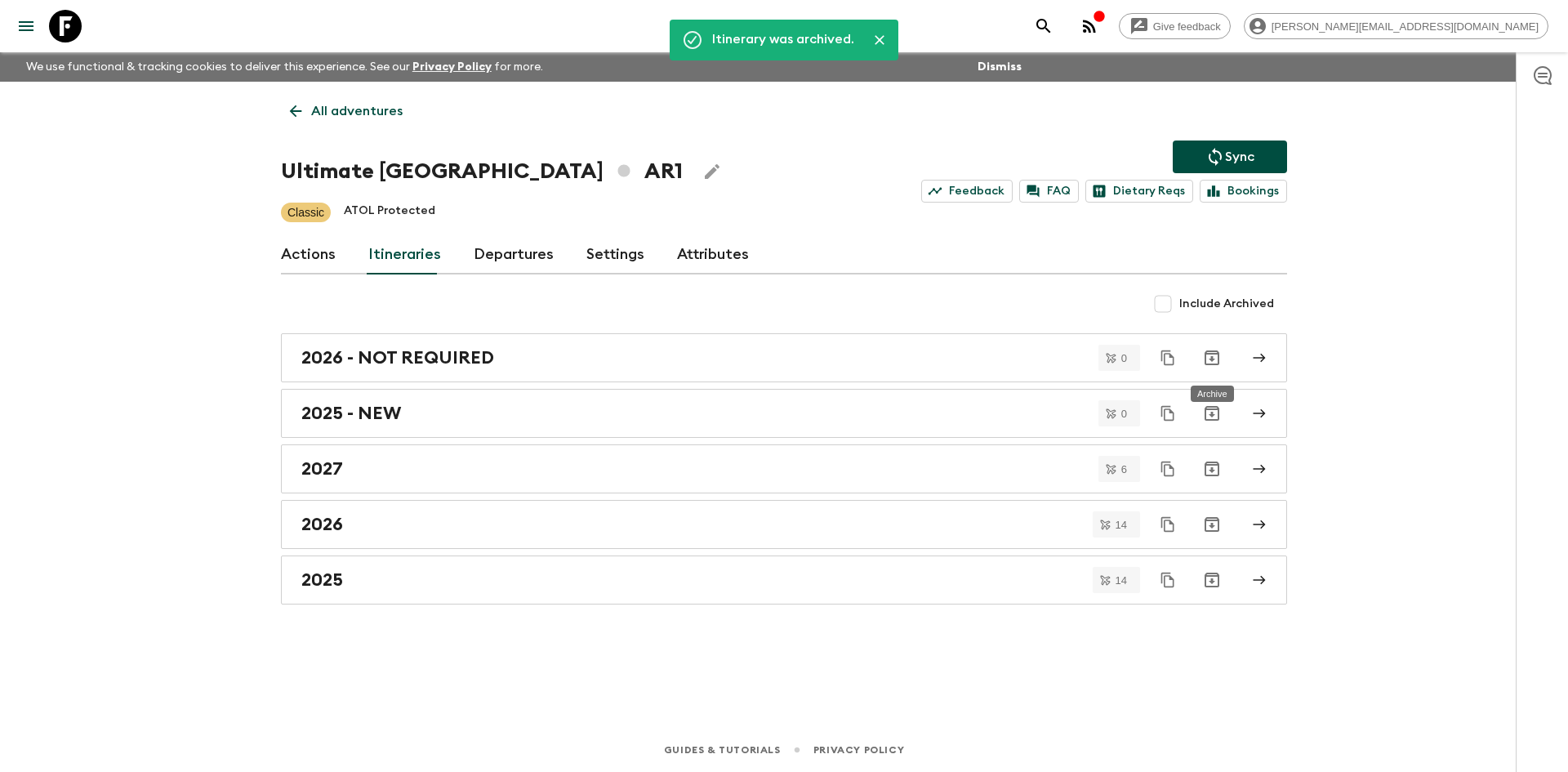
click at [1219, 358] on icon "Archive" at bounding box center [1212, 358] width 15 height 15
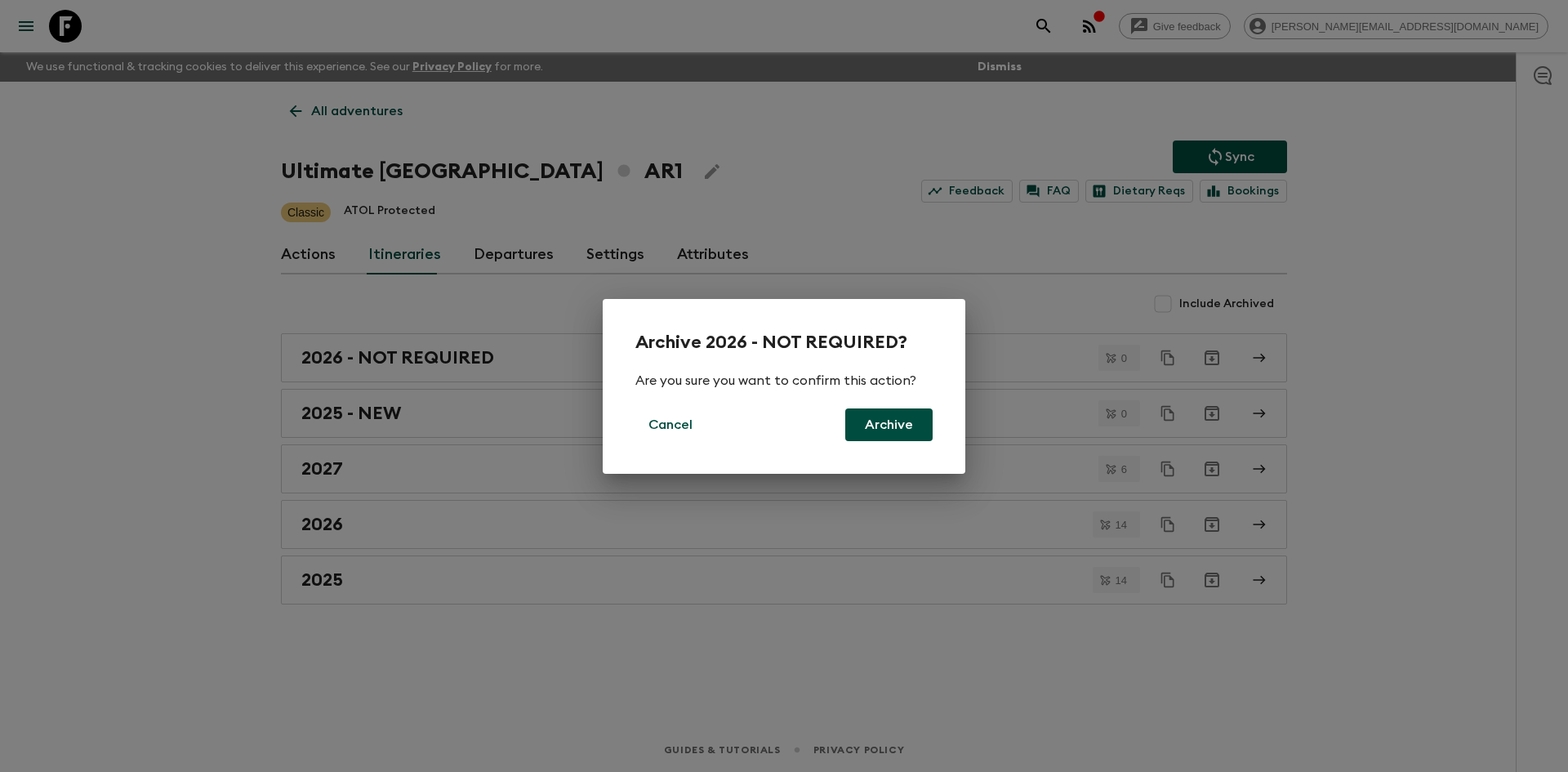
click at [893, 420] on button "Archive" at bounding box center [889, 425] width 88 height 33
click at [877, 424] on button "Archive" at bounding box center [889, 425] width 88 height 33
click at [896, 417] on button "Archive" at bounding box center [889, 425] width 88 height 33
click at [678, 431] on p "Cancel" at bounding box center [670, 425] width 44 height 20
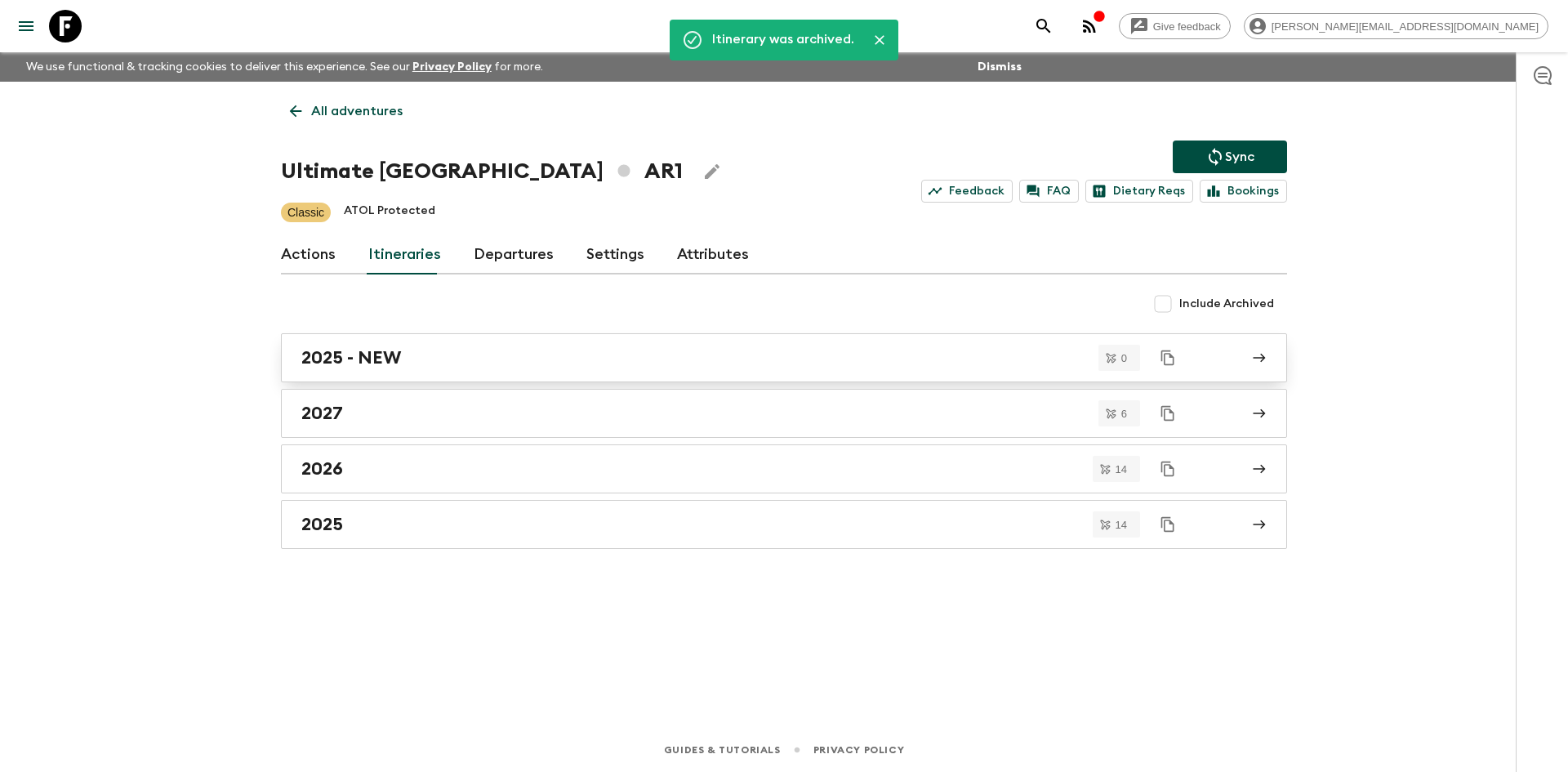
click at [445, 376] on link "2025 - NEW" at bounding box center [784, 357] width 1006 height 49
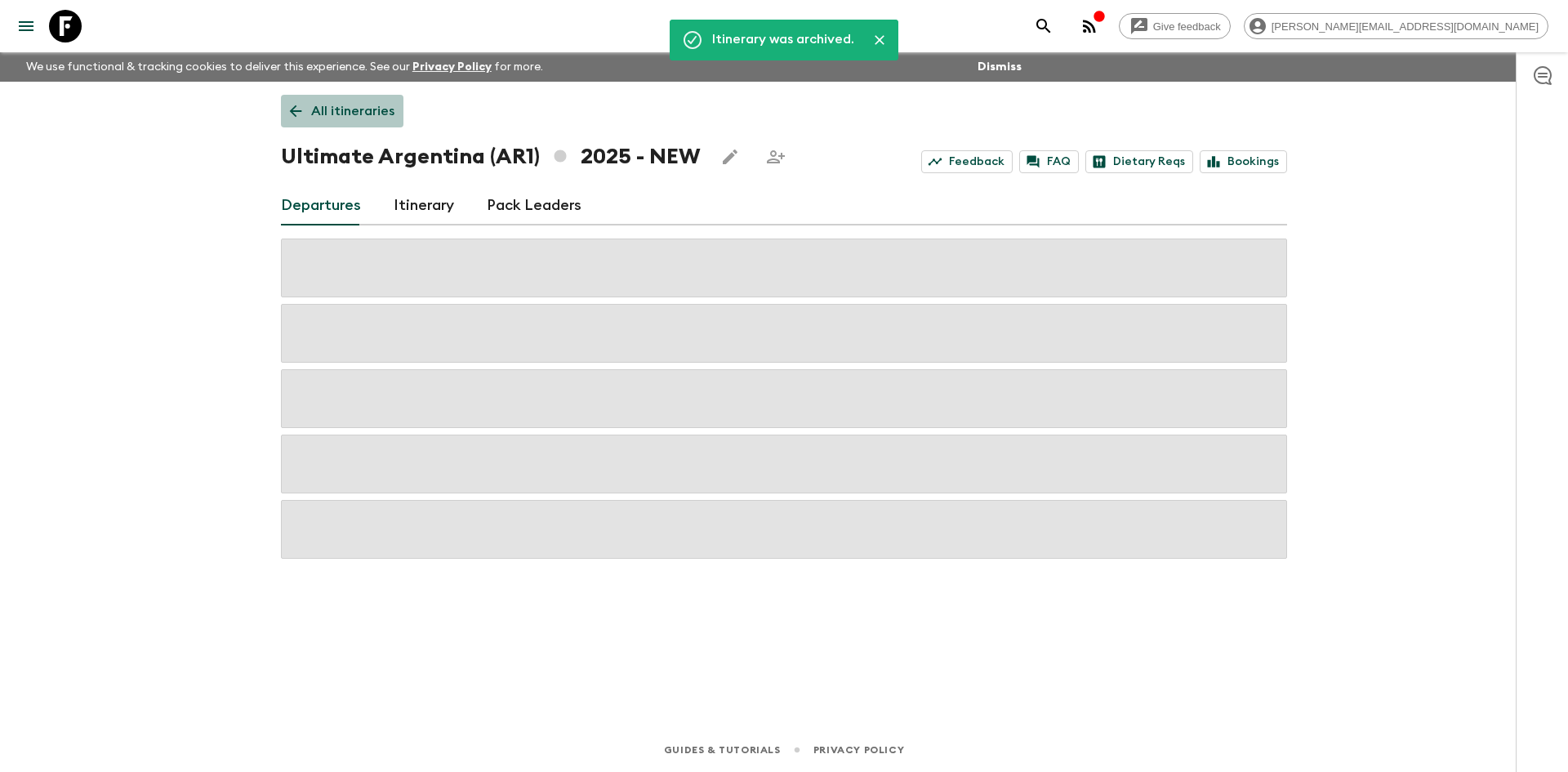
click at [308, 105] on link "All itineraries" at bounding box center [342, 112] width 122 height 33
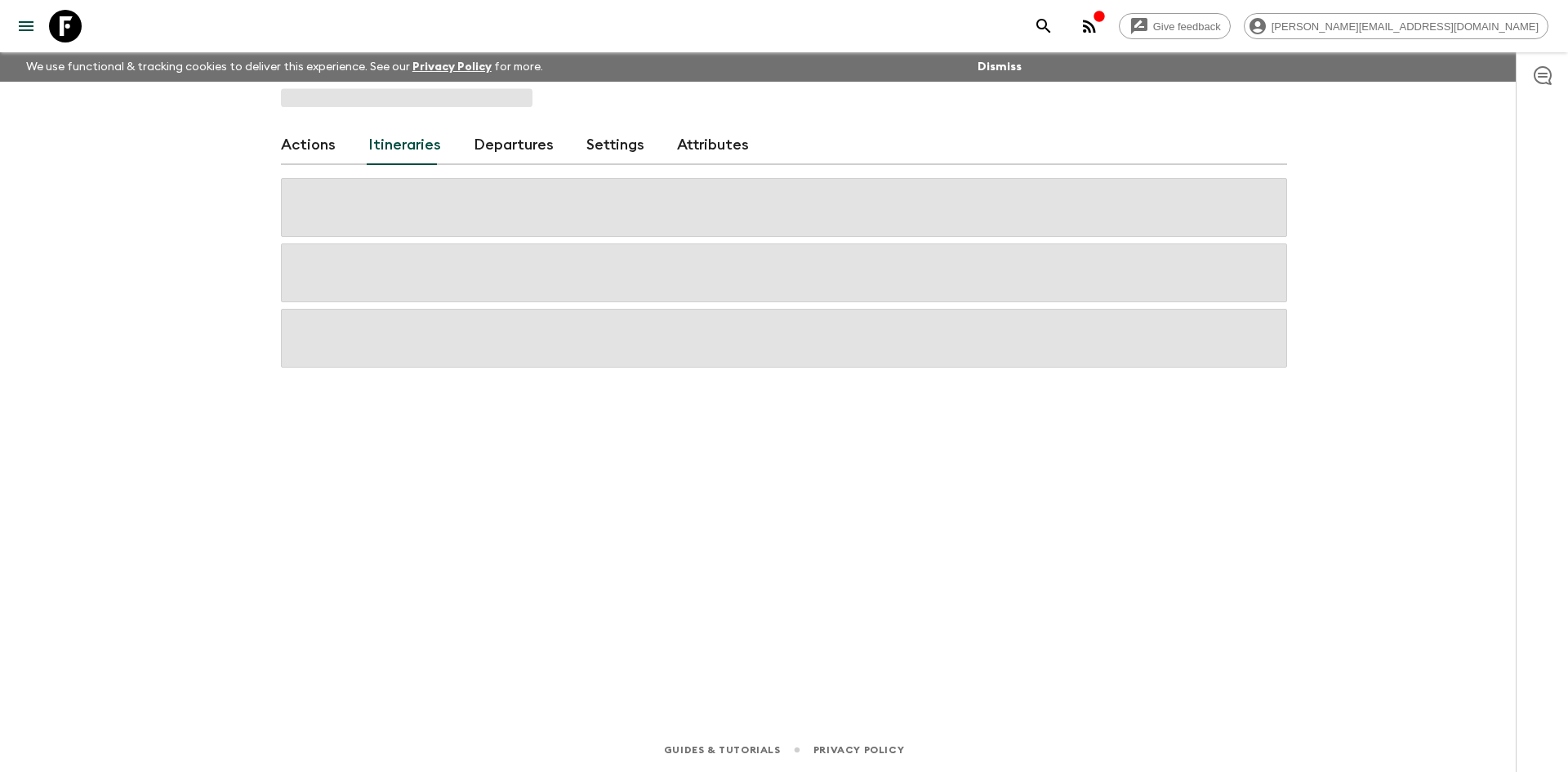
click at [672, 183] on span at bounding box center [784, 207] width 1006 height 59
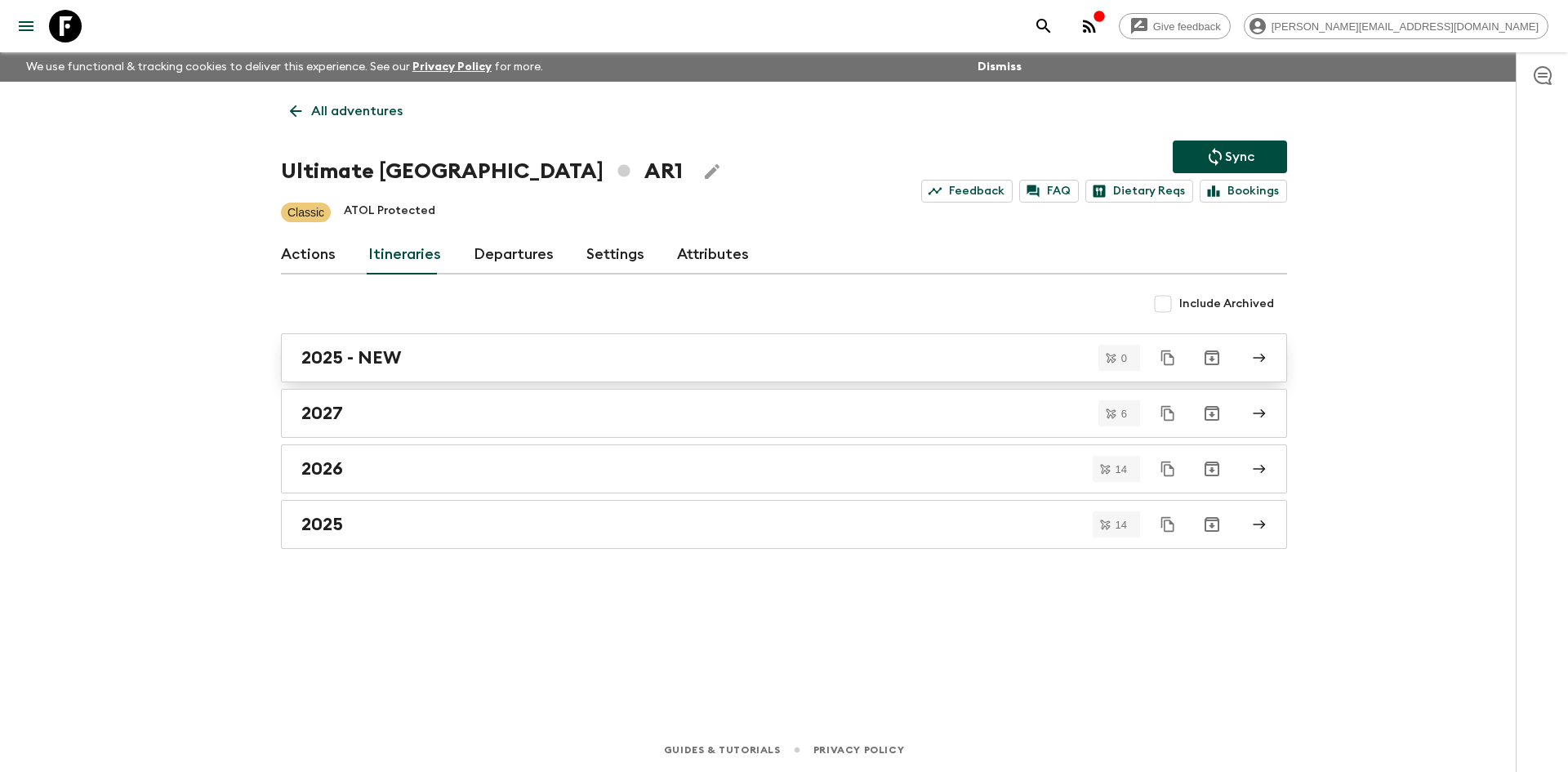
click at [440, 362] on div "2025 - NEW" at bounding box center [768, 358] width 934 height 21
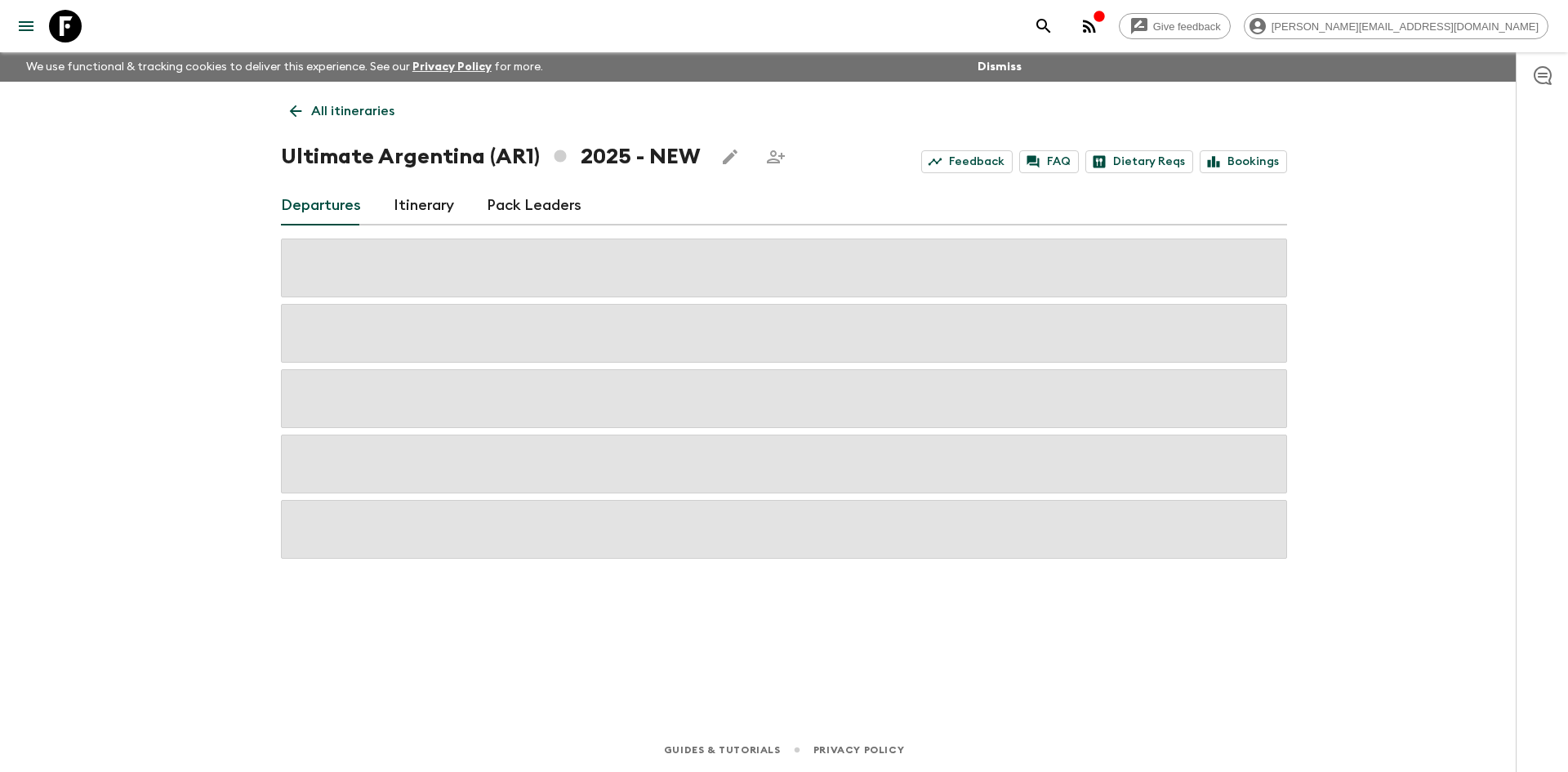
click at [430, 210] on link "Itinerary" at bounding box center [423, 205] width 60 height 39
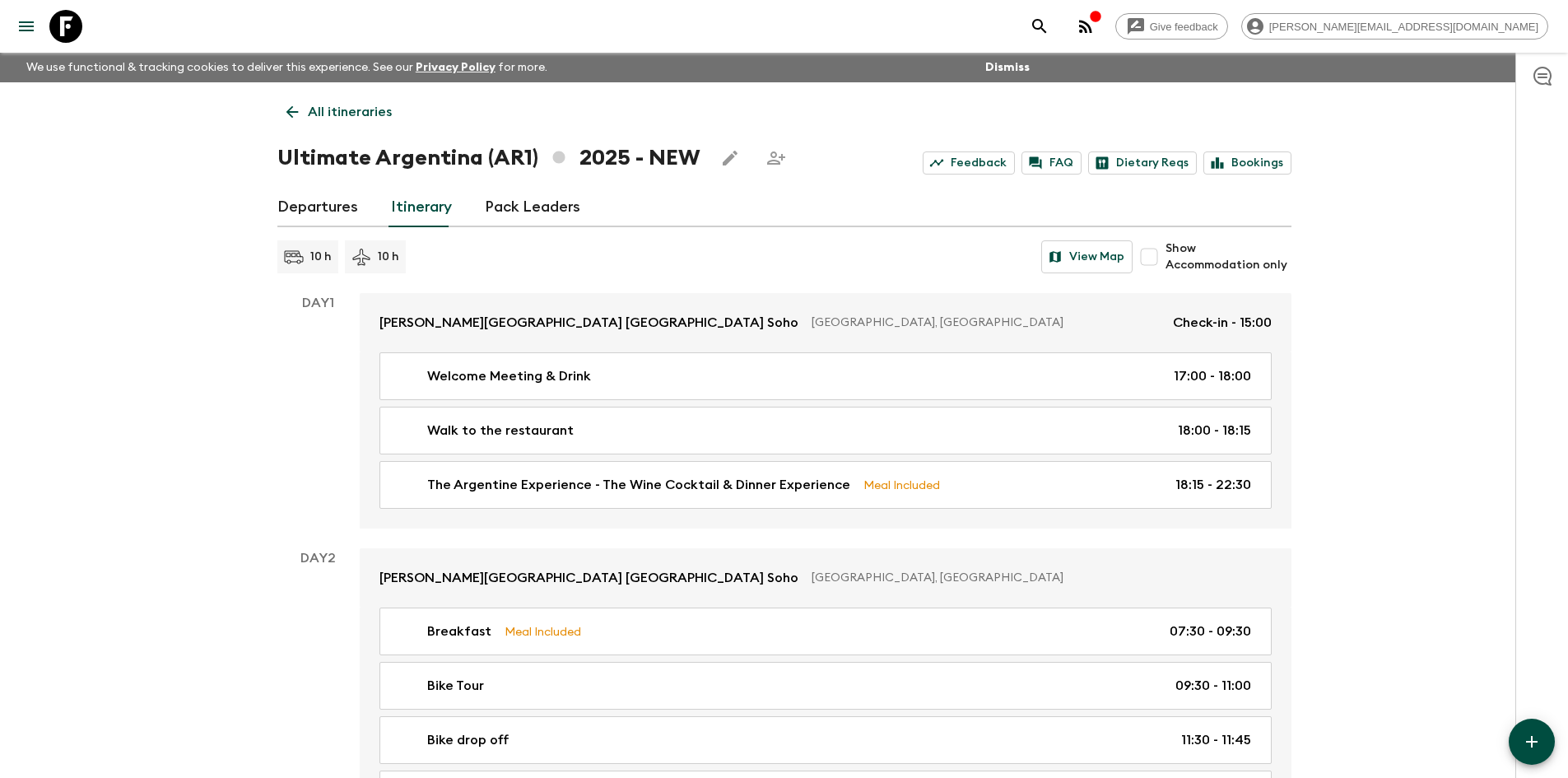
click at [1153, 259] on input "Show Accommodation only" at bounding box center [1149, 257] width 33 height 33
checkbox input "true"
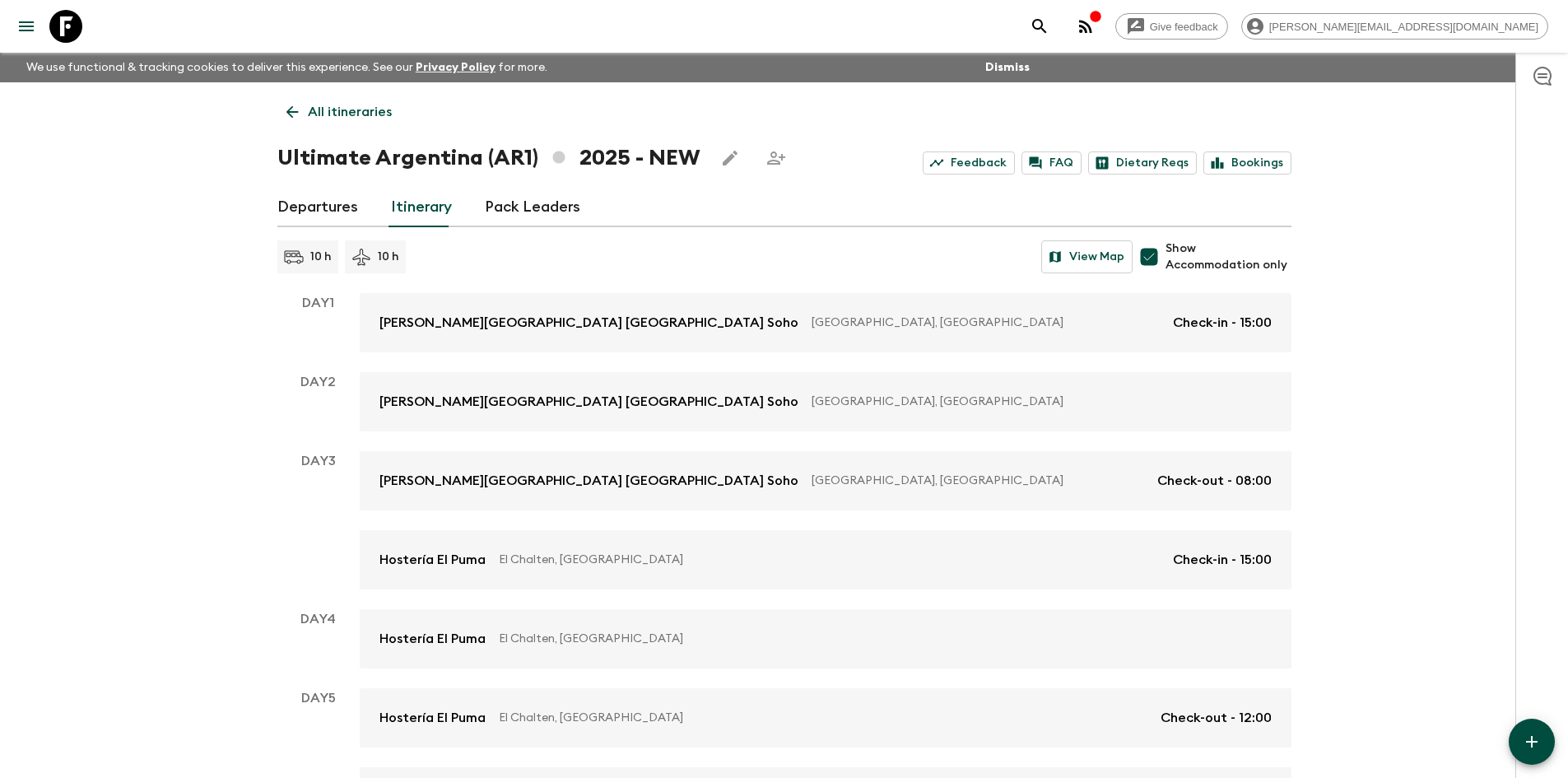
click at [296, 107] on icon at bounding box center [292, 112] width 18 height 18
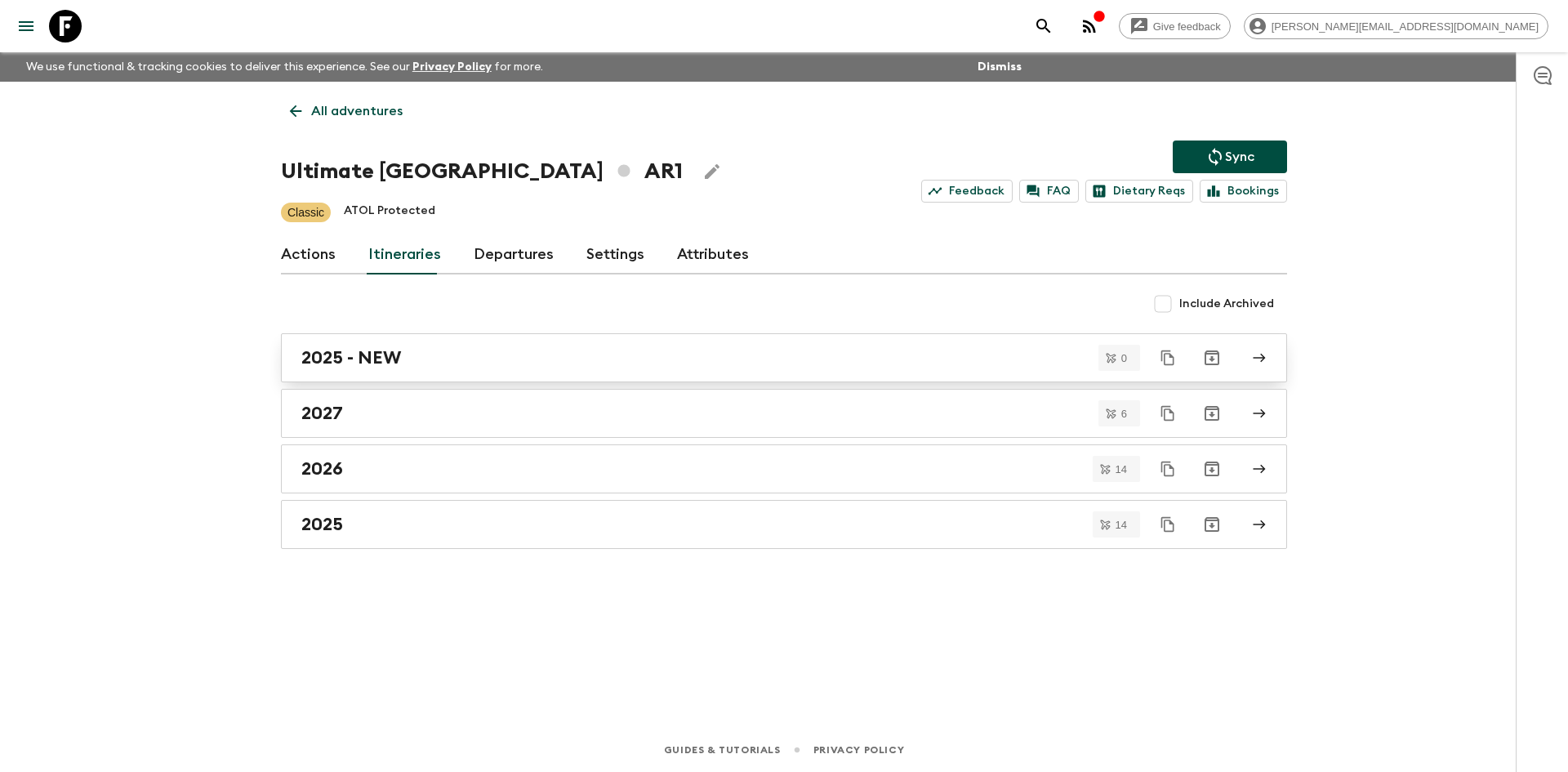
click at [428, 370] on link "2025 - NEW" at bounding box center [784, 357] width 1006 height 49
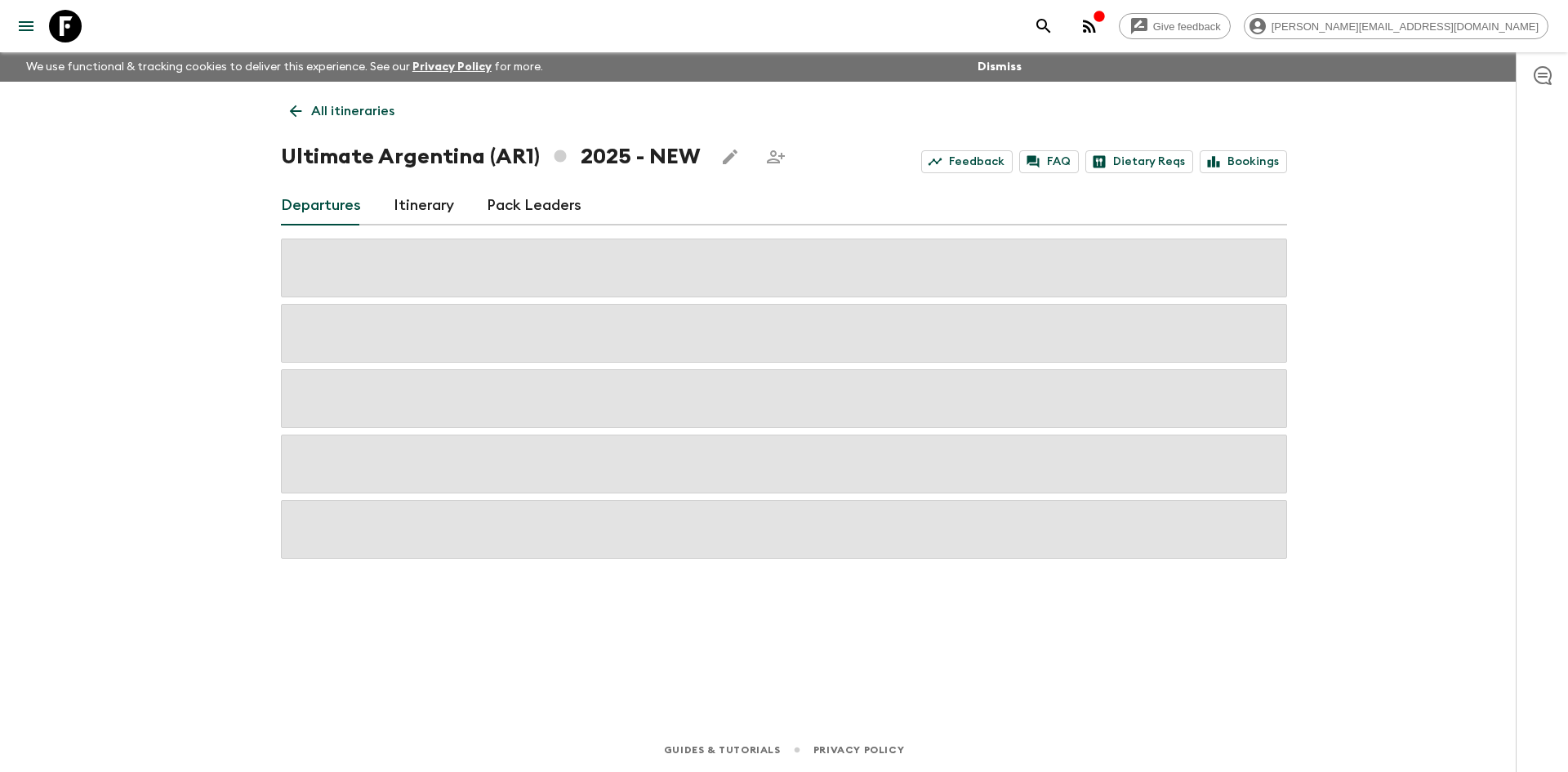
click at [291, 107] on icon at bounding box center [296, 112] width 18 height 18
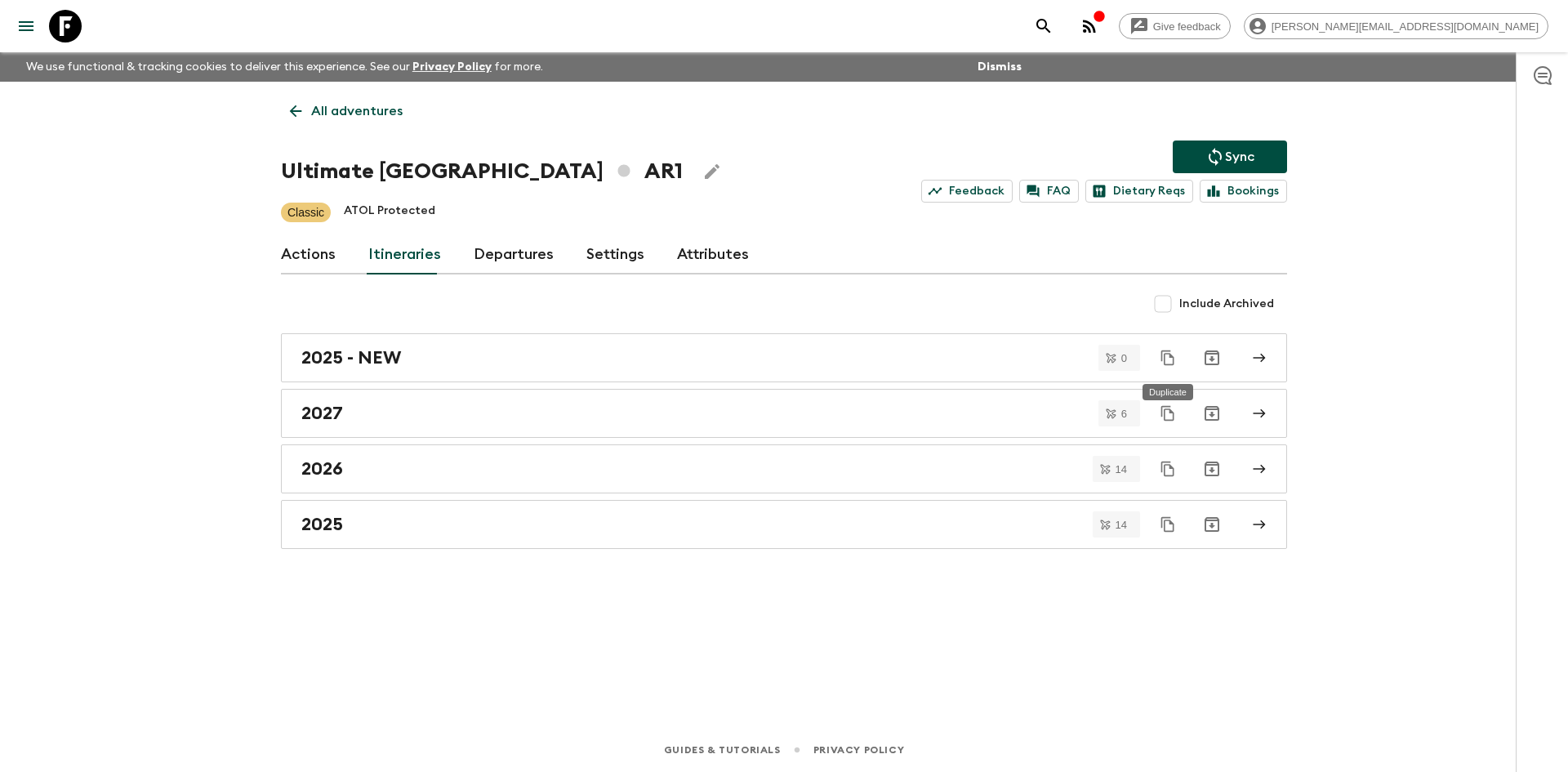
click at [1169, 353] on icon "Duplicate" at bounding box center [1168, 358] width 17 height 17
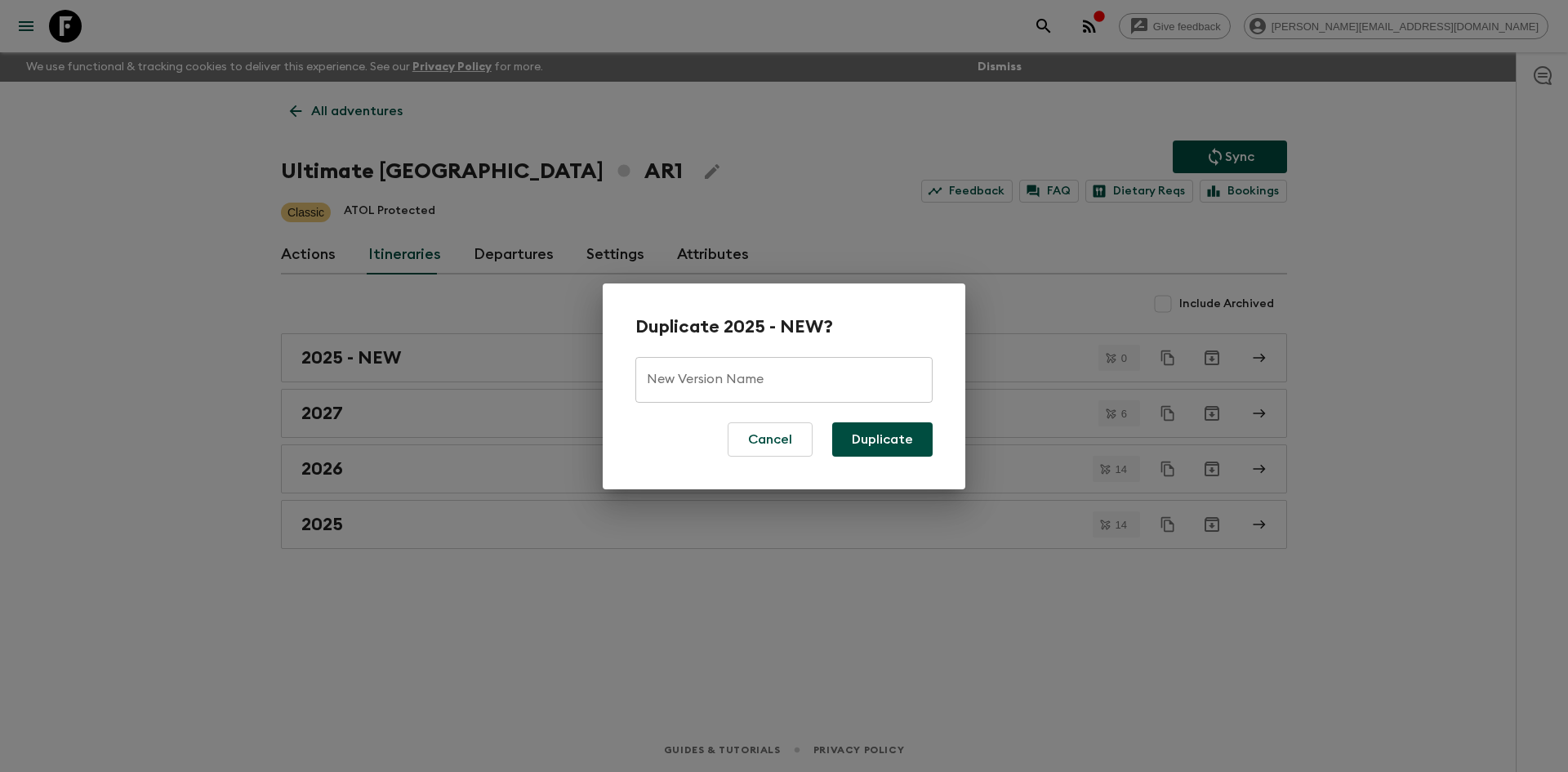
click at [824, 374] on input "New Version Name" at bounding box center [784, 379] width 297 height 45
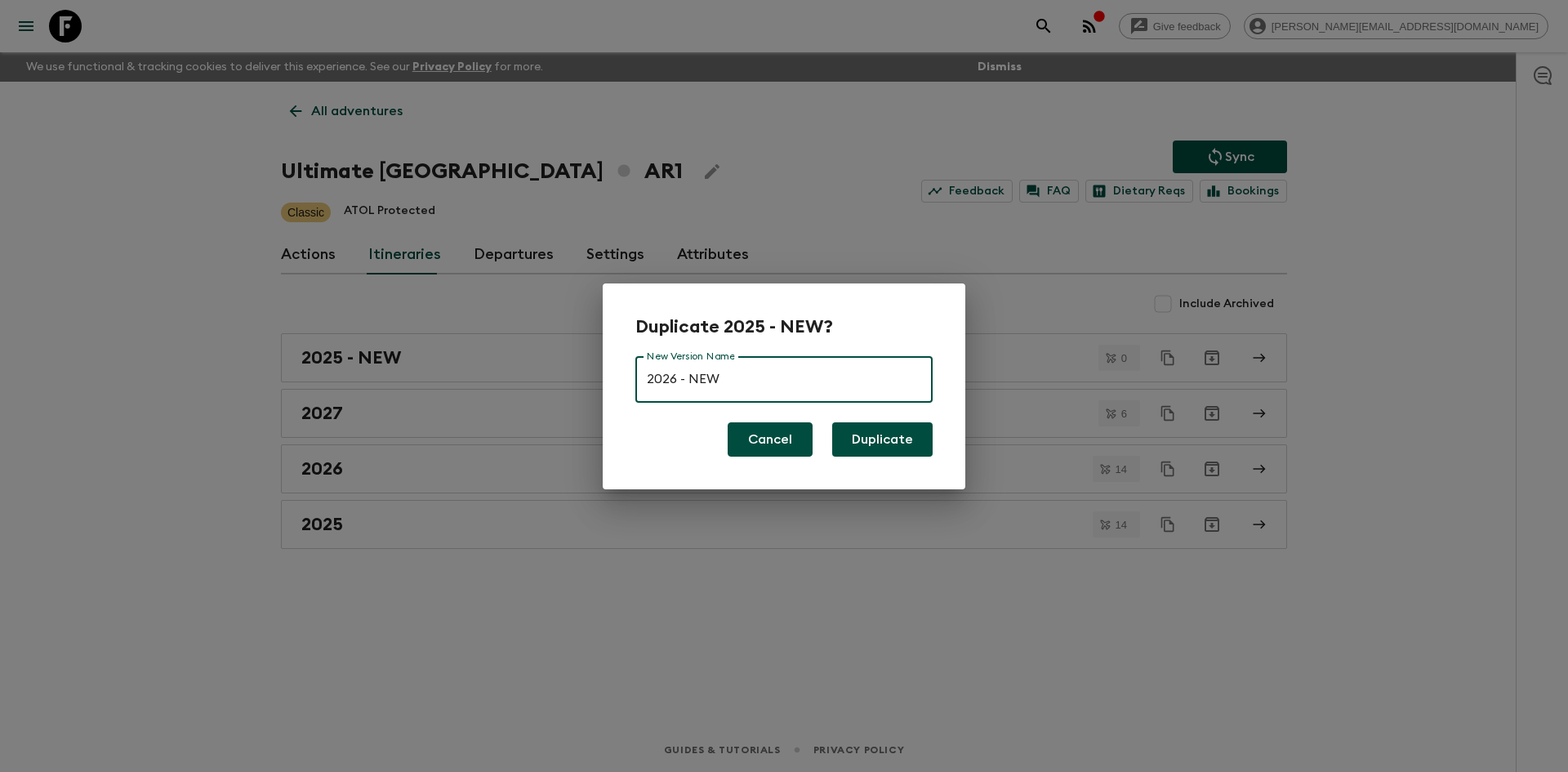
type input "2026 - NEW"
click at [750, 440] on button "Cancel" at bounding box center [770, 440] width 85 height 35
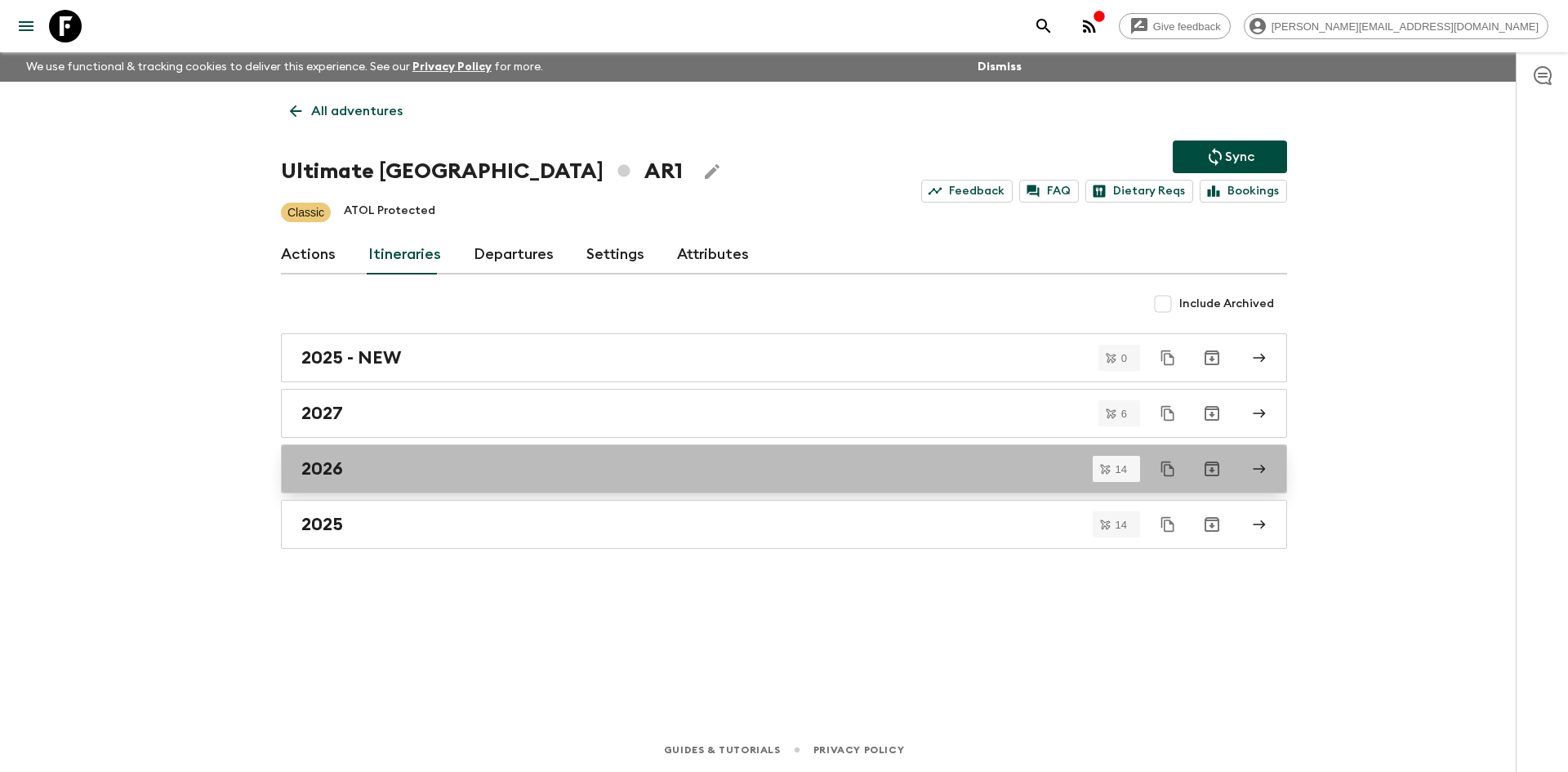
click at [444, 466] on div "2026" at bounding box center [768, 469] width 934 height 21
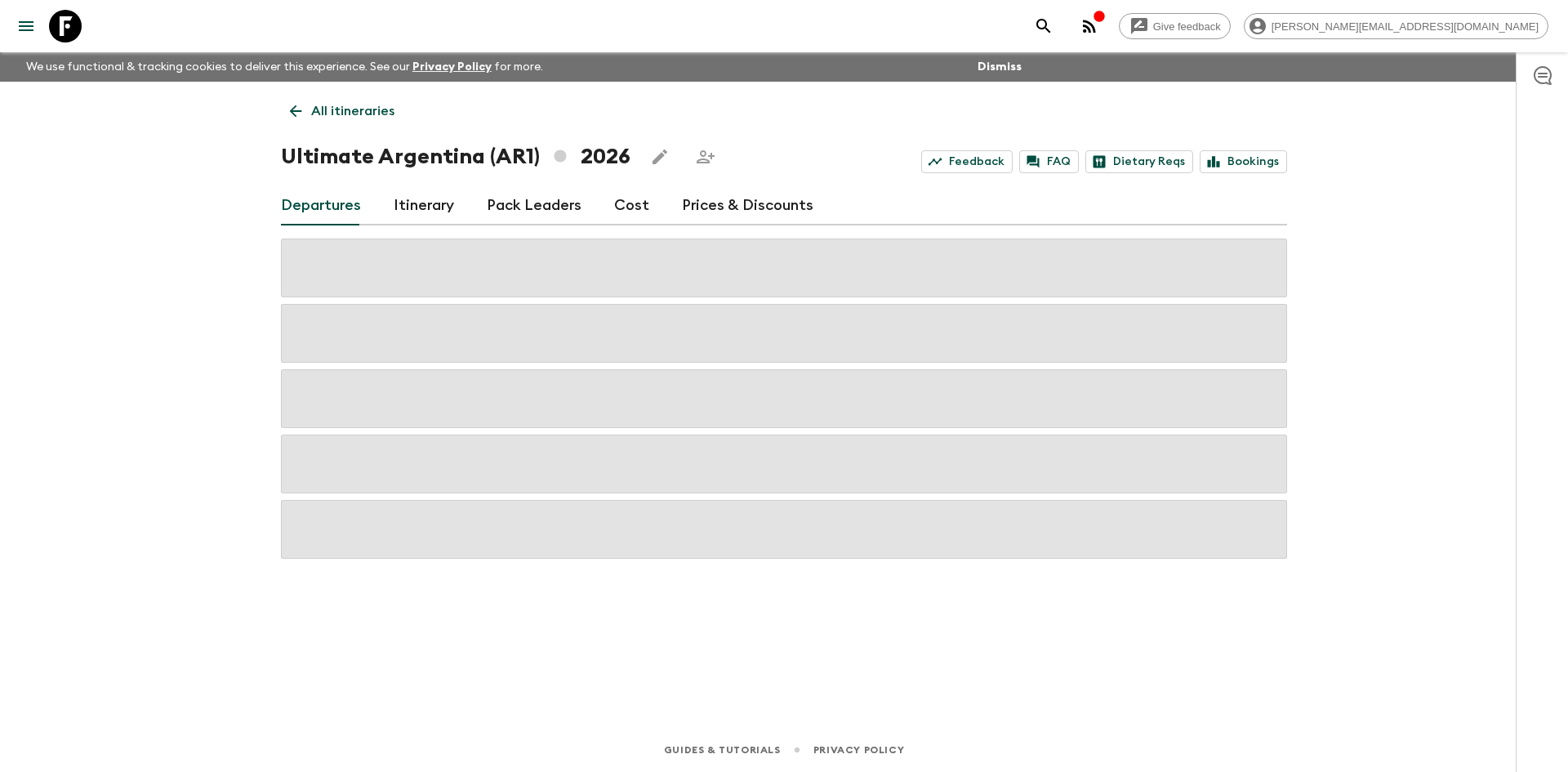
click at [411, 192] on link "Itinerary" at bounding box center [423, 205] width 60 height 39
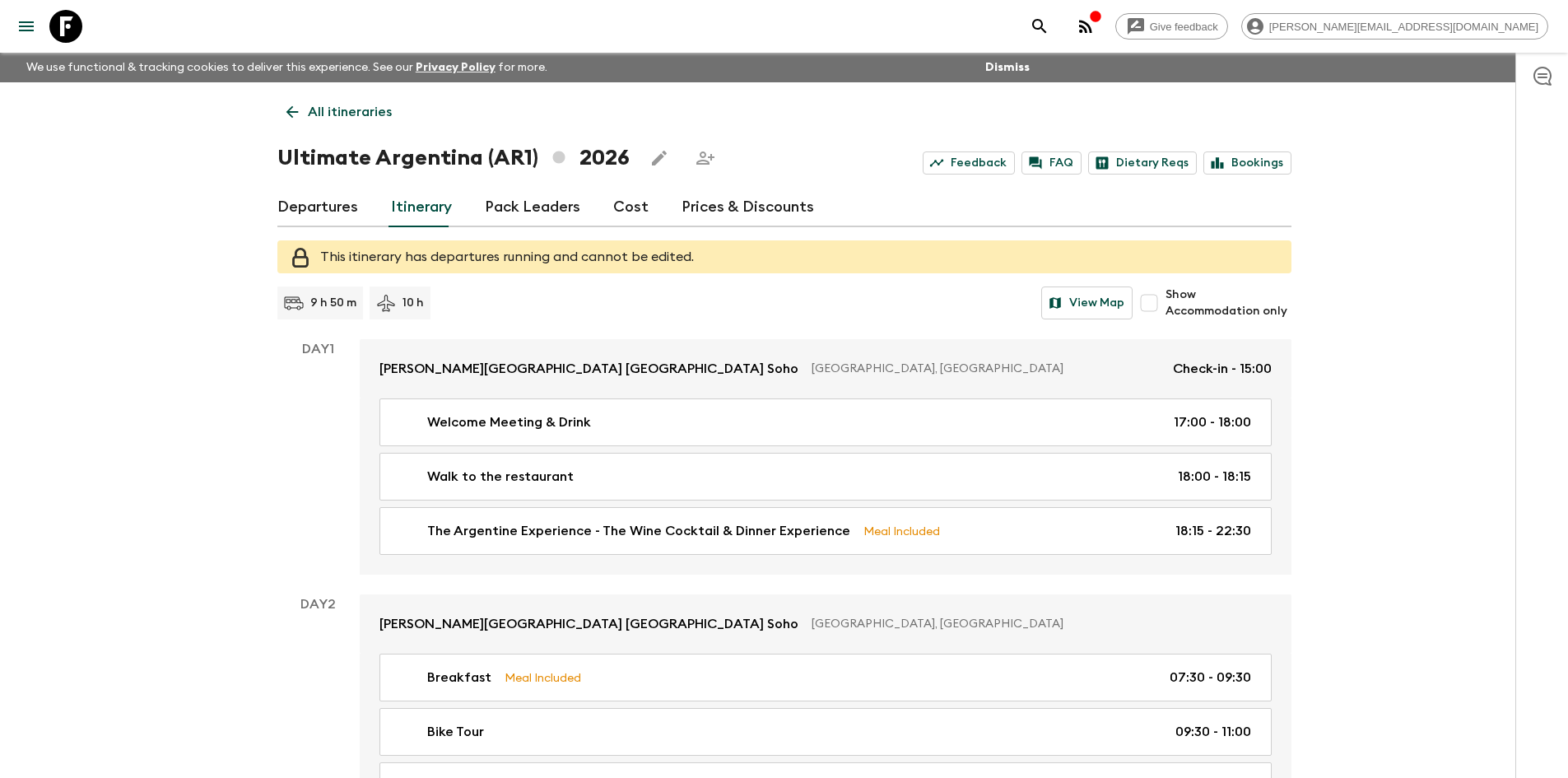
click at [1162, 302] on input "Show Accommodation only" at bounding box center [1149, 303] width 33 height 33
checkbox input "true"
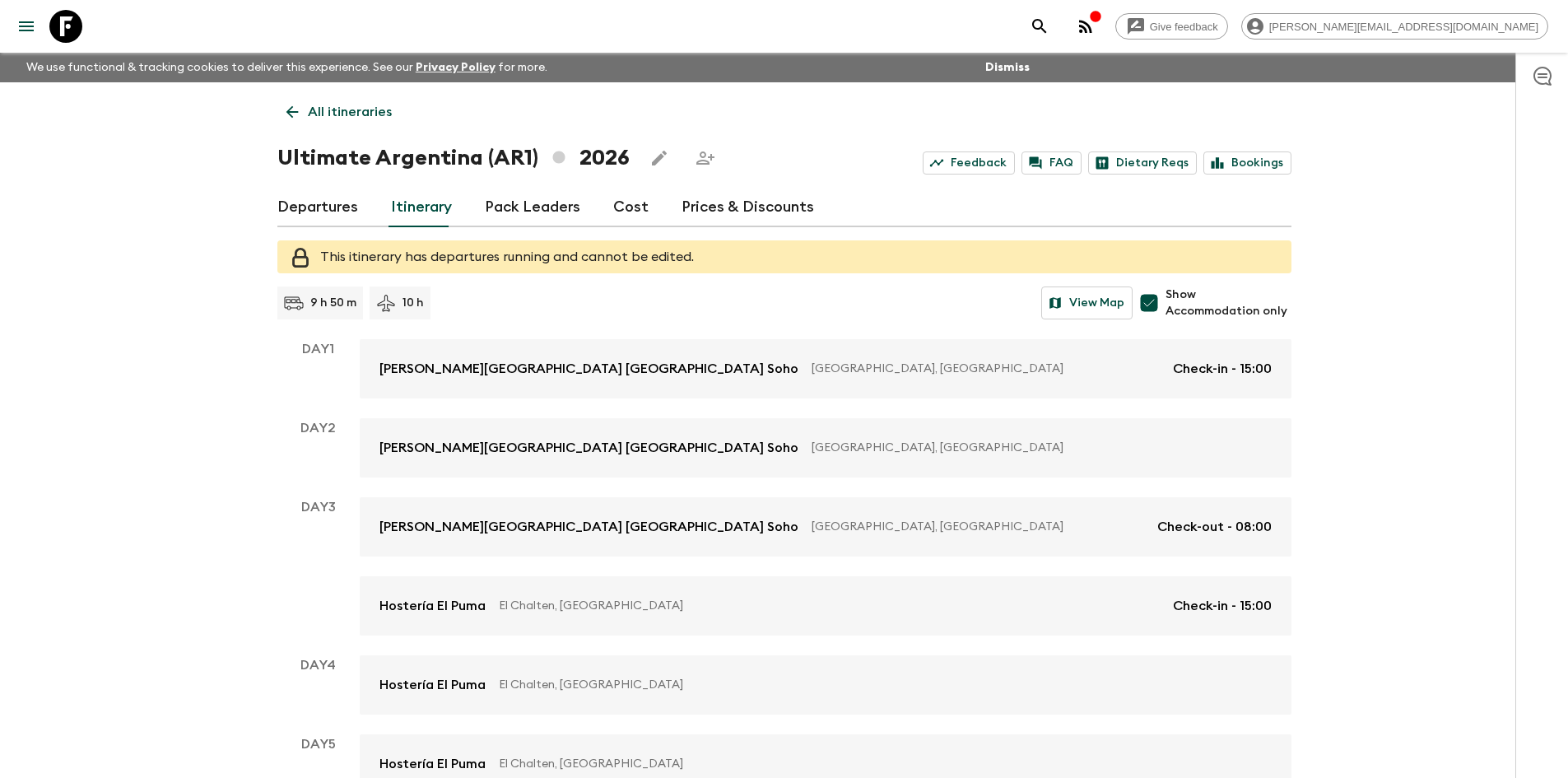
click at [290, 107] on icon at bounding box center [292, 112] width 18 height 18
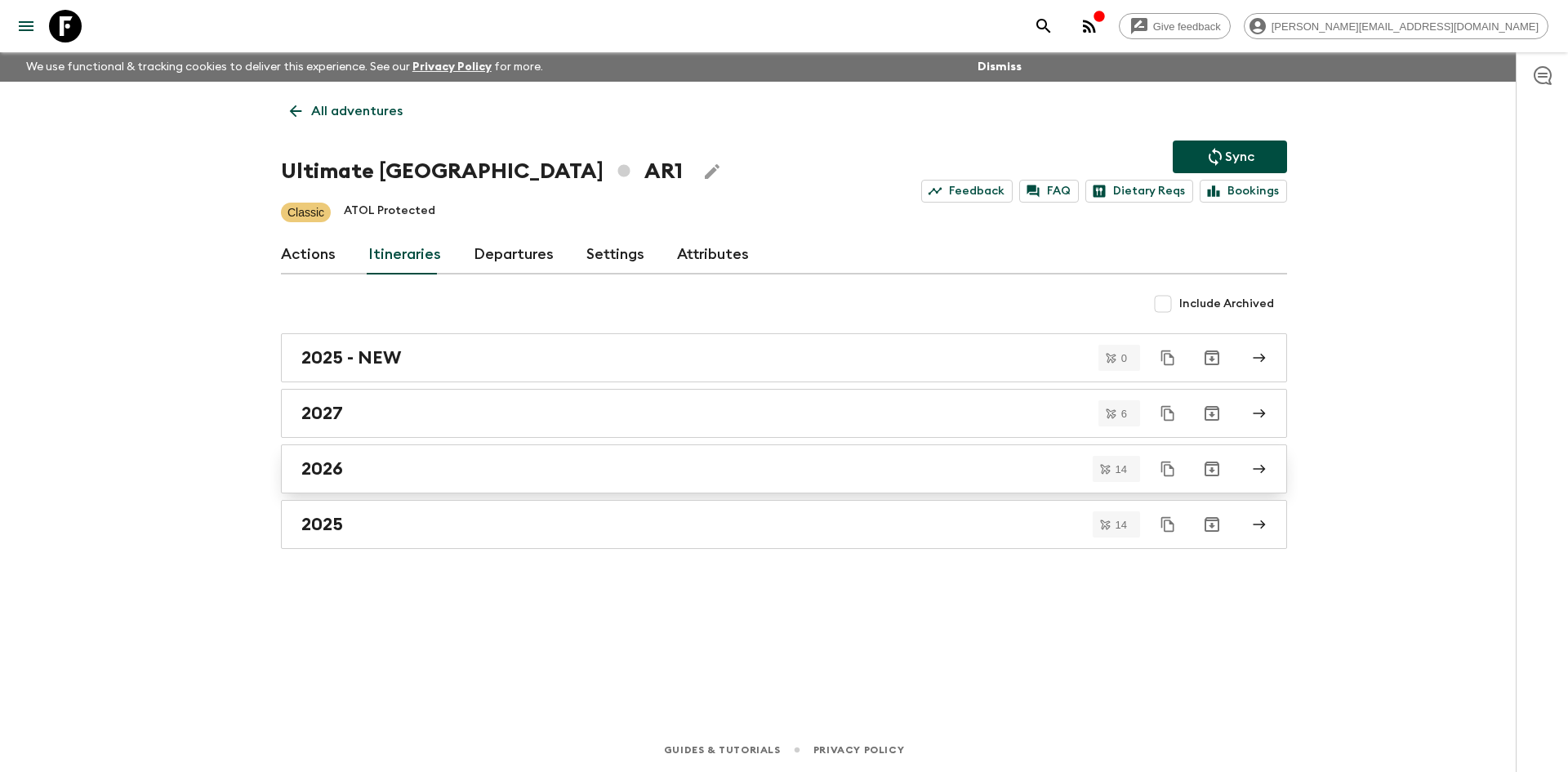
click at [388, 474] on div "2026" at bounding box center [768, 469] width 934 height 21
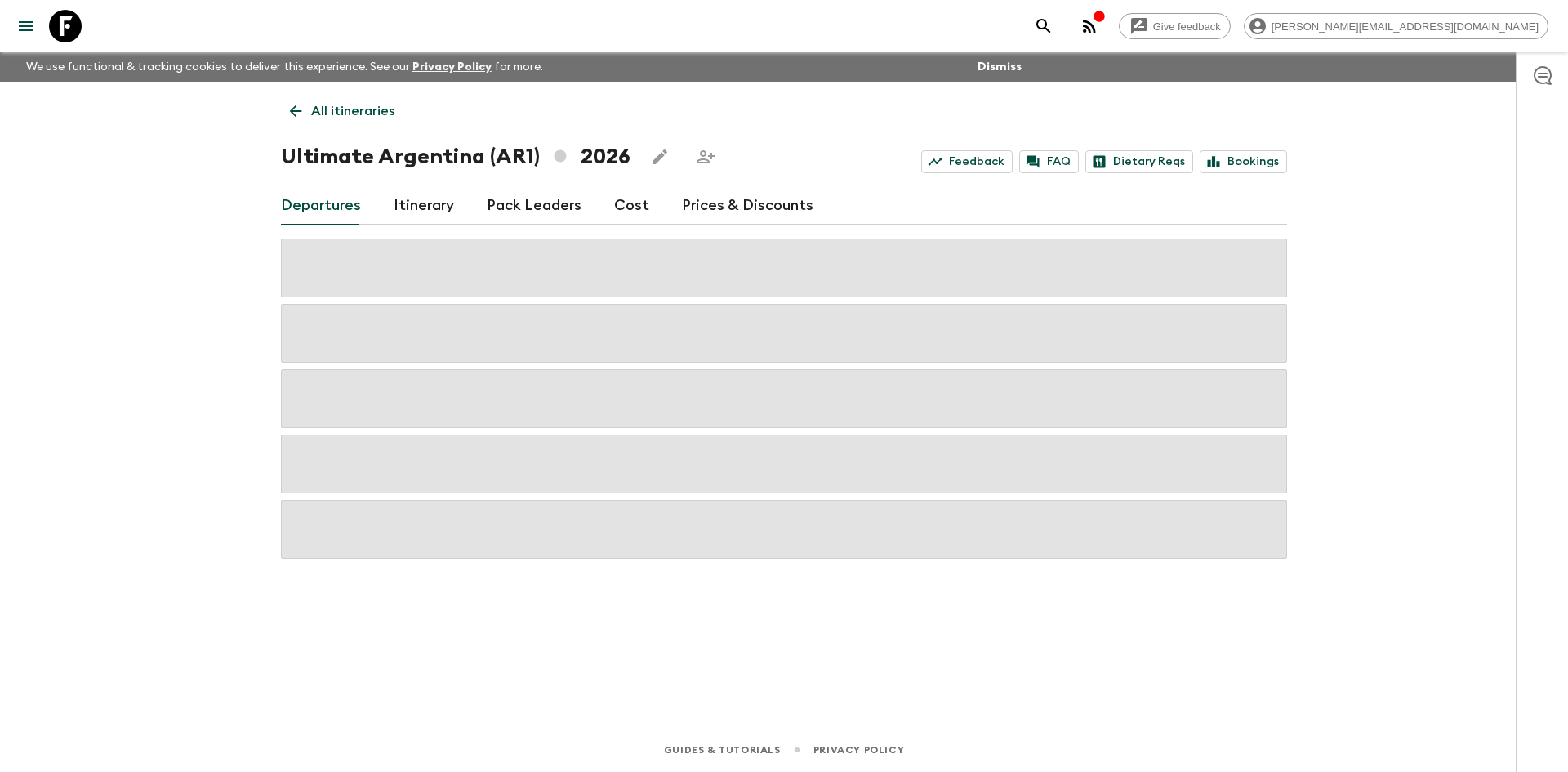
click at [417, 203] on link "Itinerary" at bounding box center [423, 205] width 60 height 39
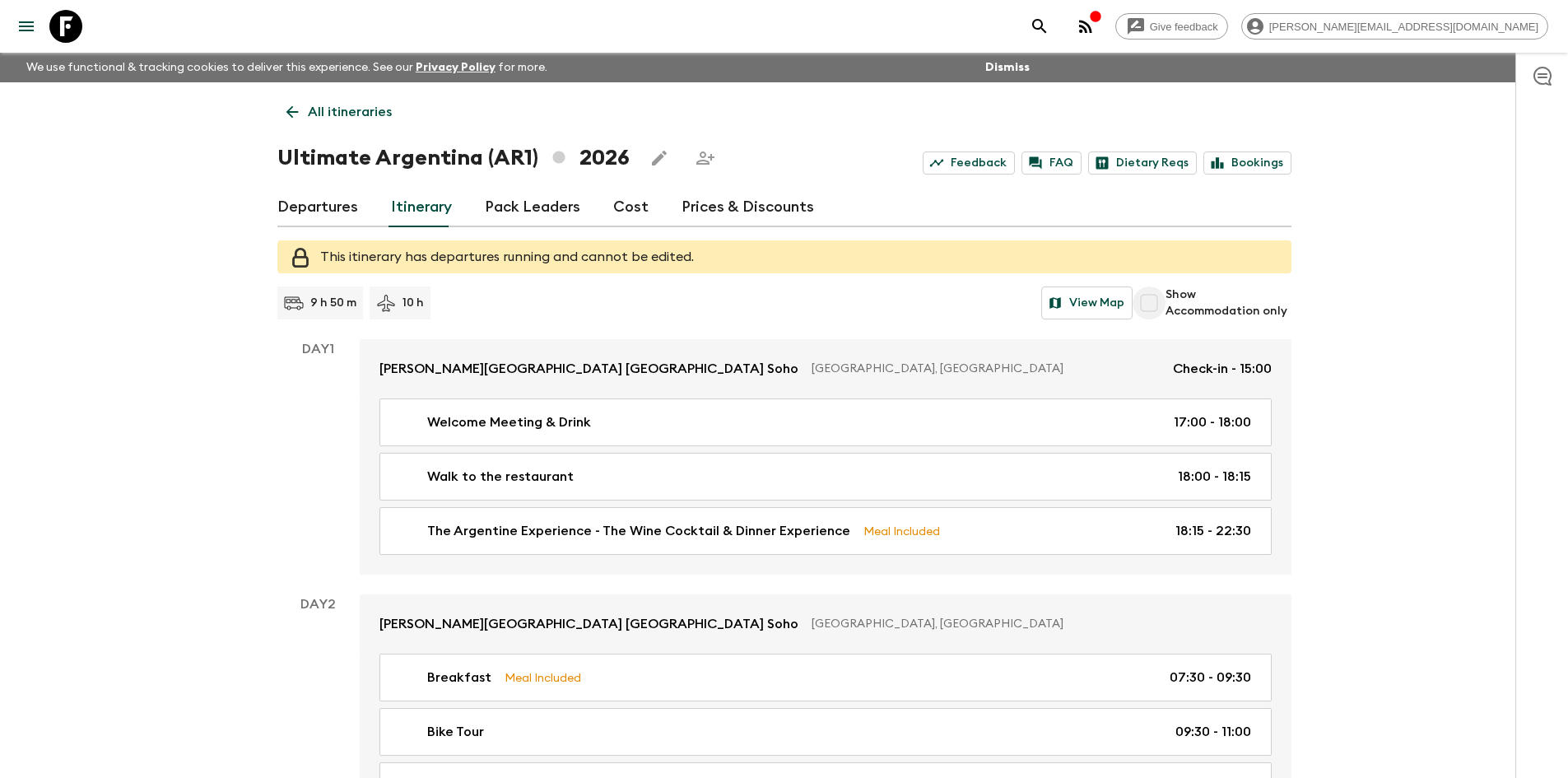
click at [1148, 306] on input "Show Accommodation only" at bounding box center [1149, 303] width 33 height 33
checkbox input "true"
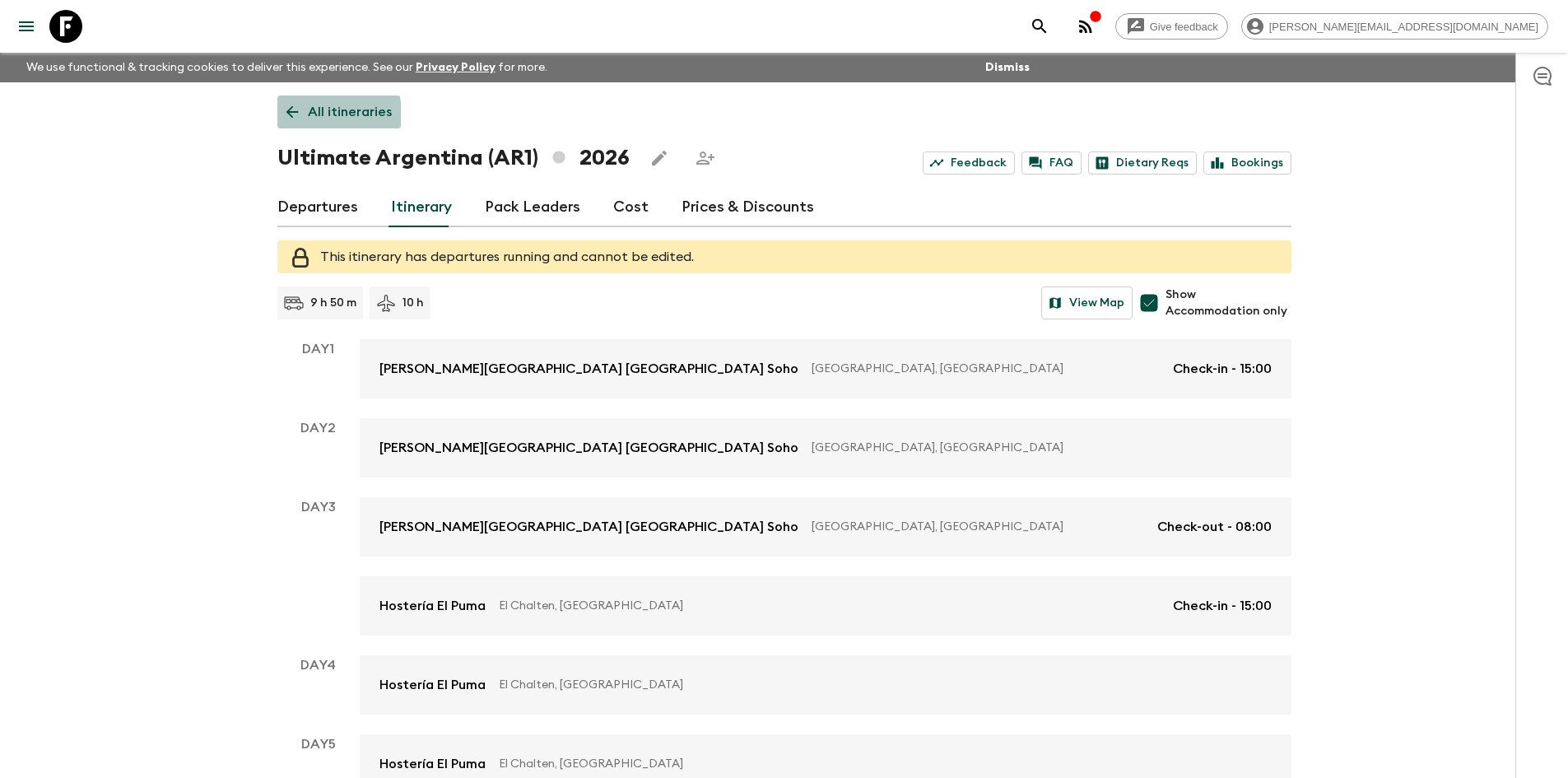
click at [293, 116] on icon at bounding box center [292, 112] width 18 height 18
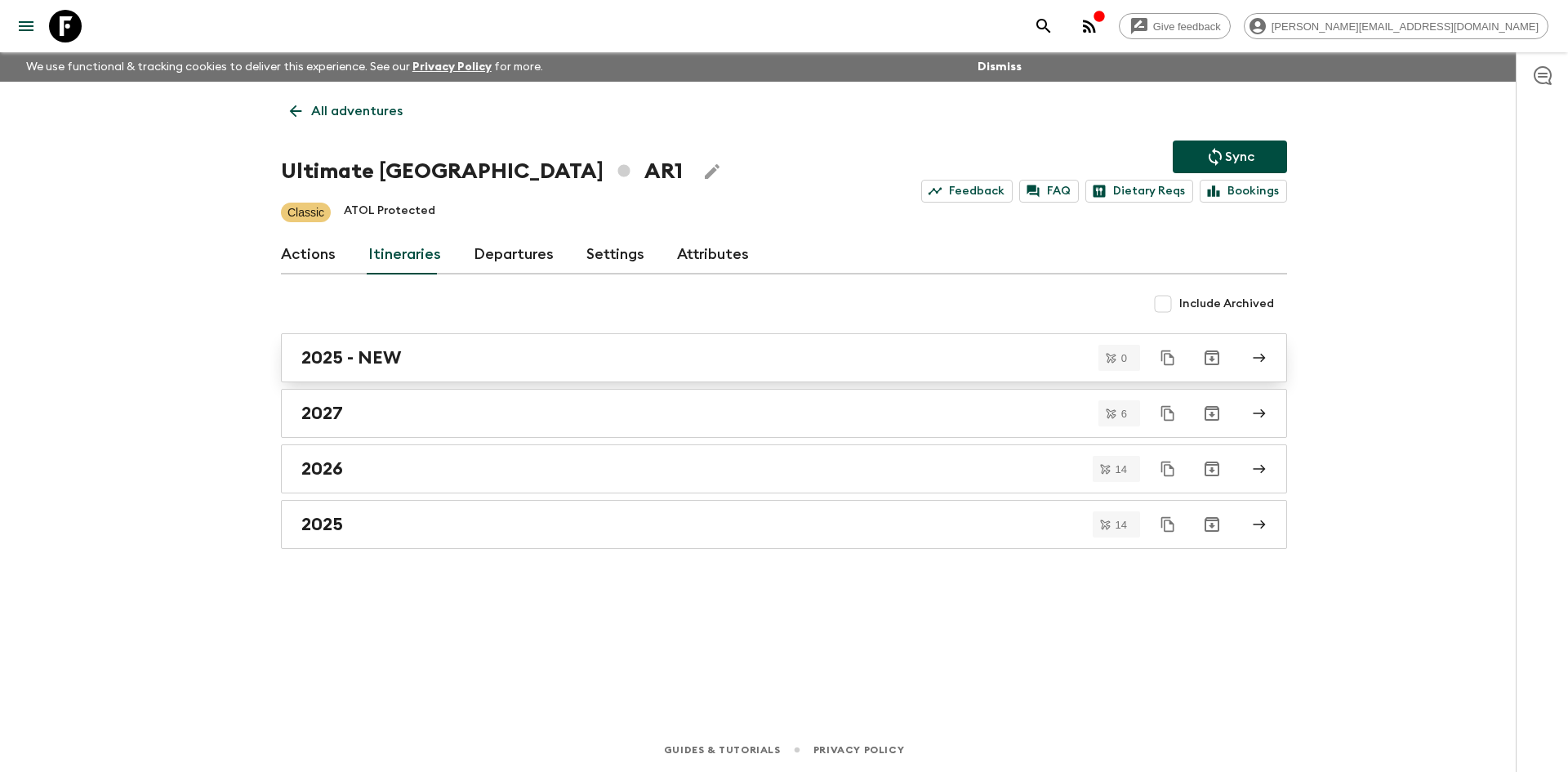
click at [416, 357] on div "2025 - NEW" at bounding box center [768, 358] width 934 height 21
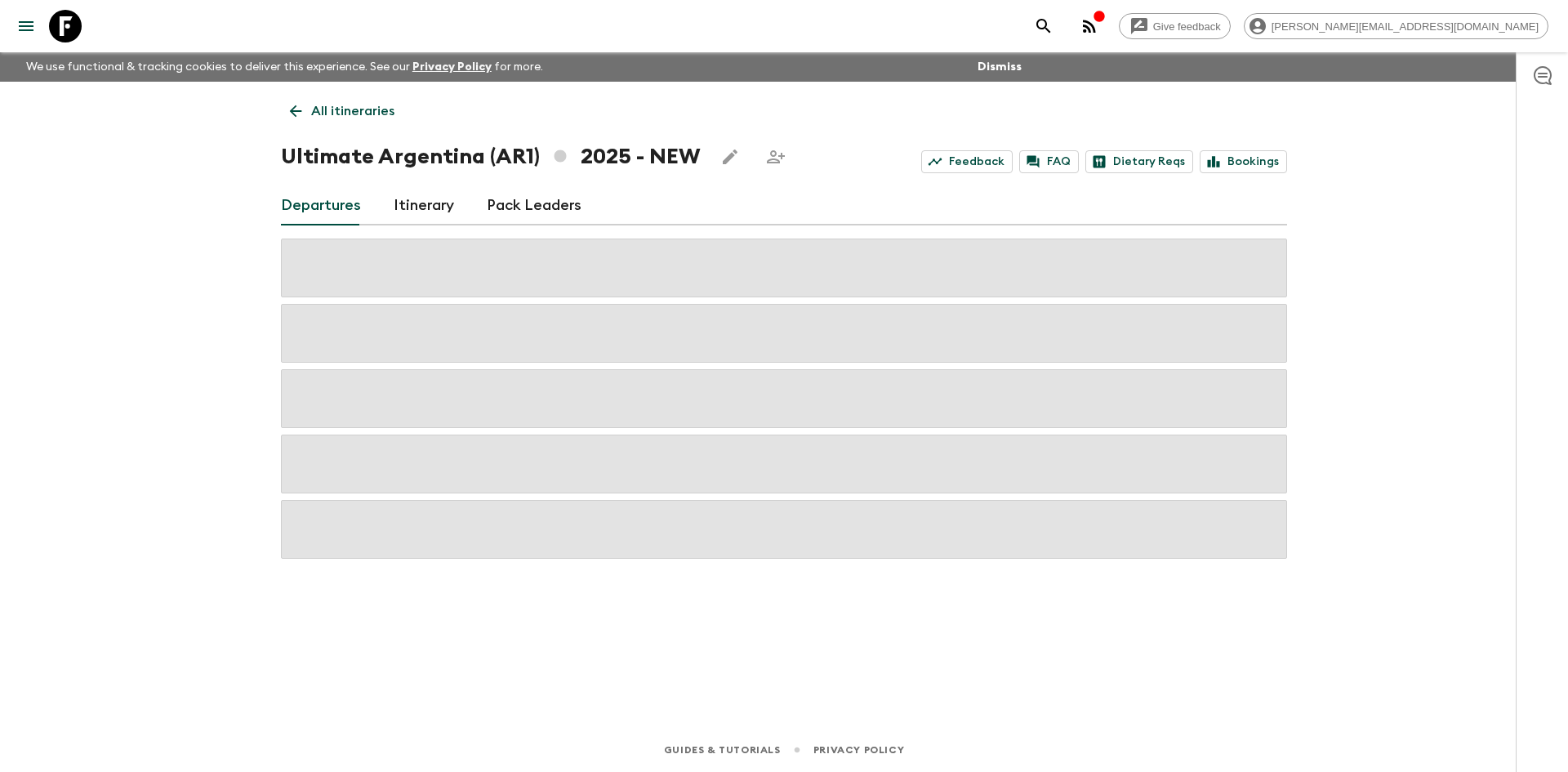
click at [429, 209] on link "Itinerary" at bounding box center [423, 205] width 60 height 39
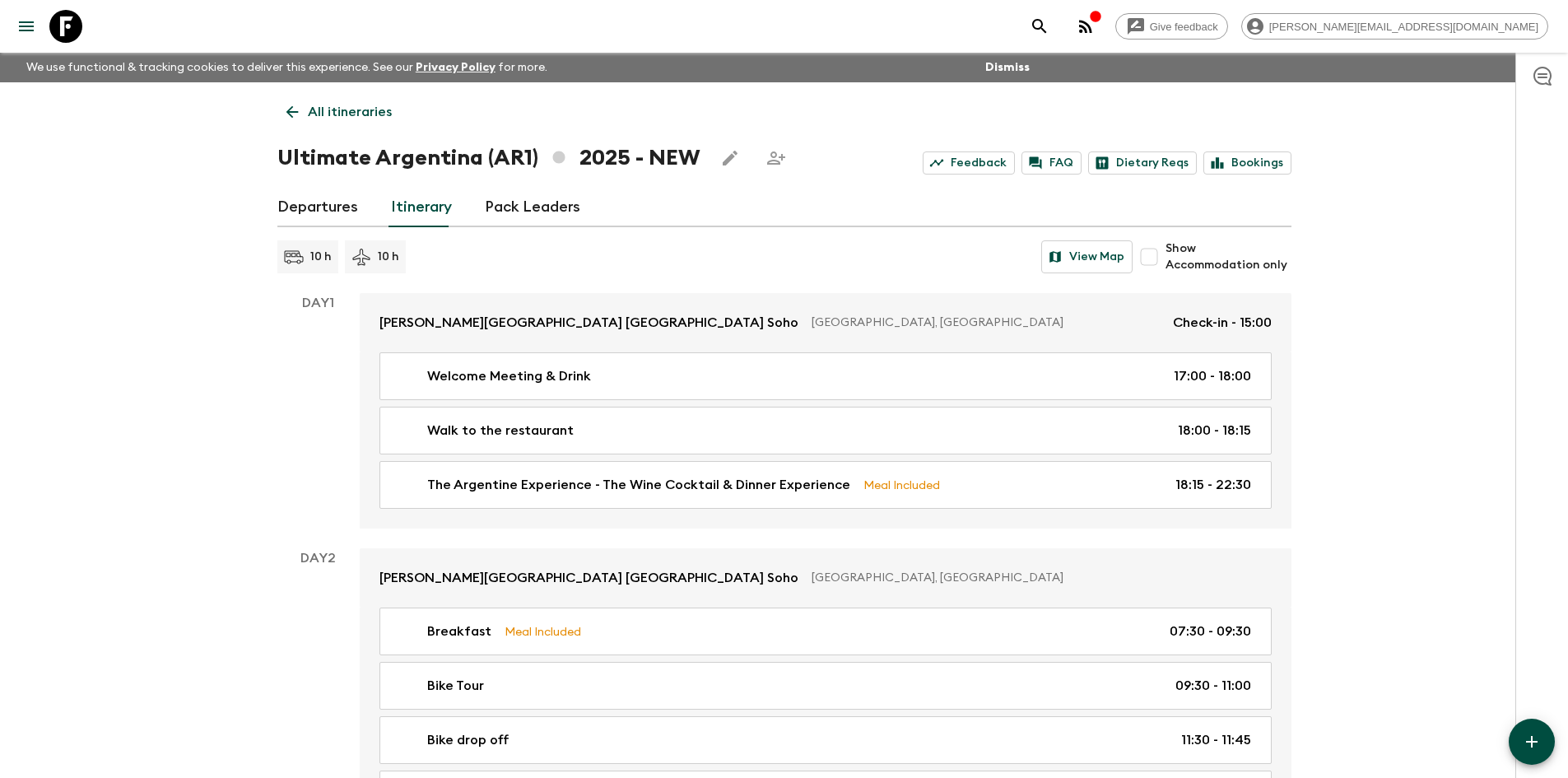
click at [1155, 259] on input "Show Accommodation only" at bounding box center [1149, 257] width 33 height 33
checkbox input "true"
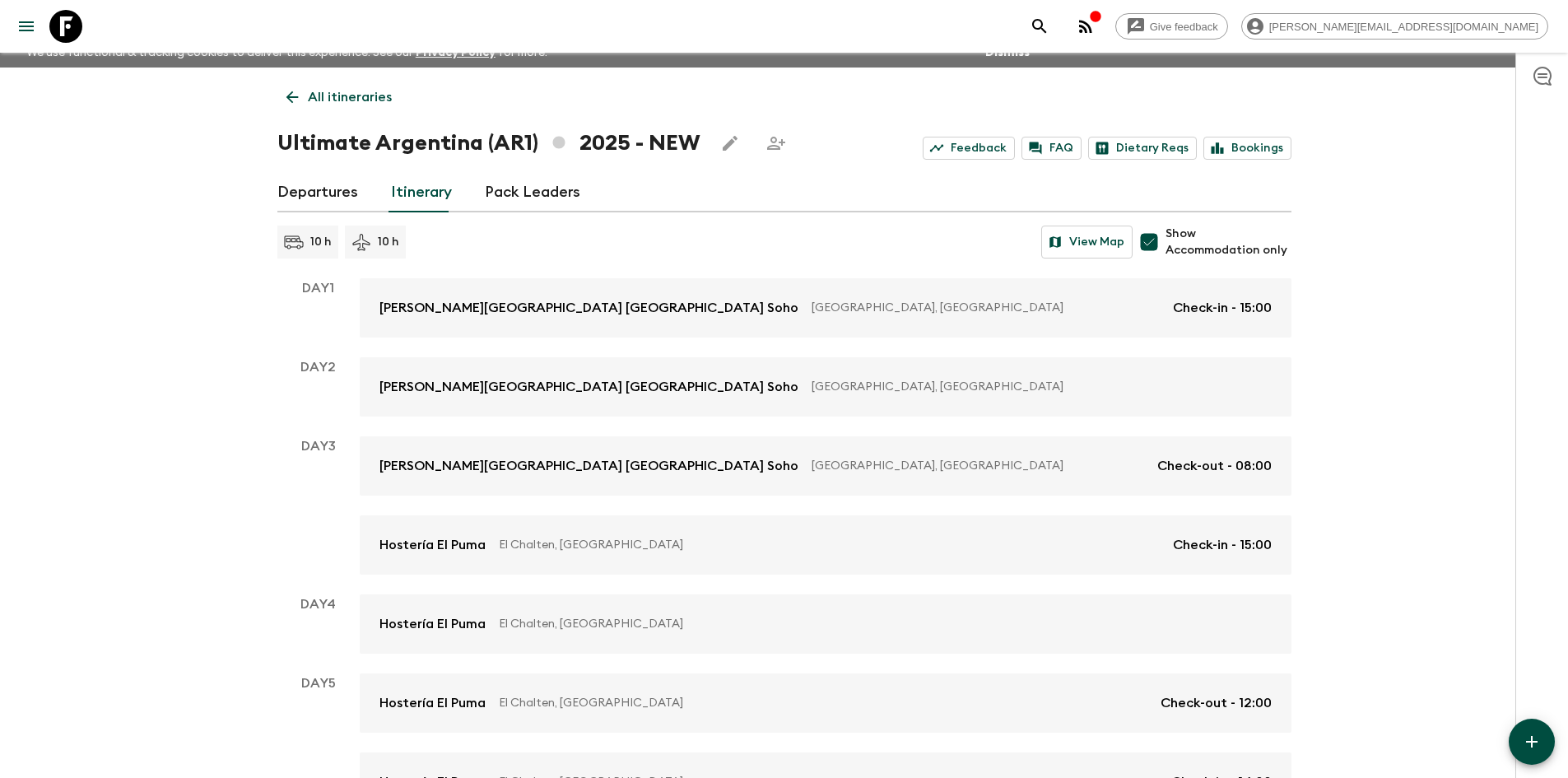
scroll to position [14, 0]
click at [286, 100] on icon at bounding box center [292, 98] width 18 height 18
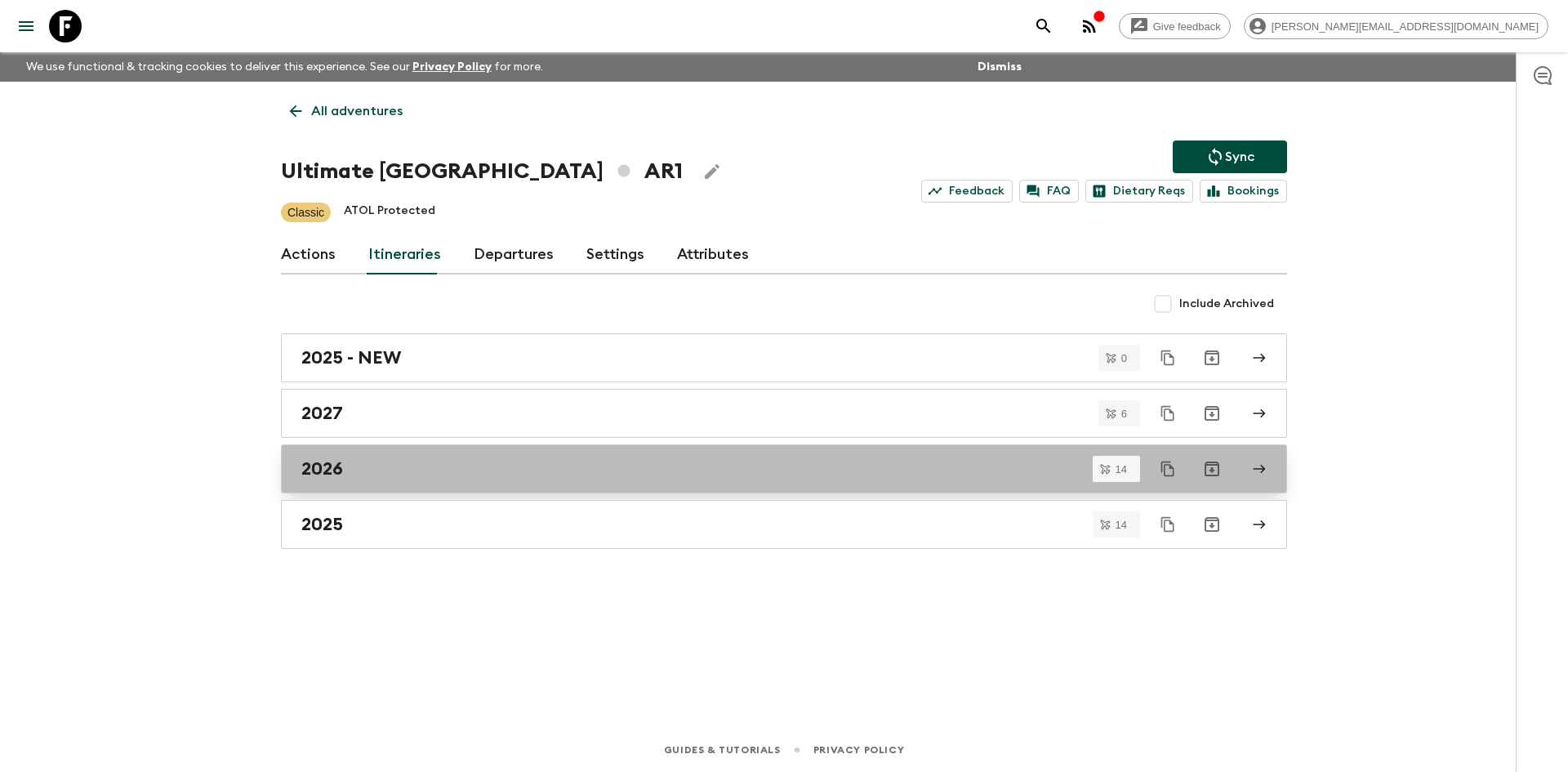
click at [434, 469] on div "2026" at bounding box center [768, 469] width 934 height 21
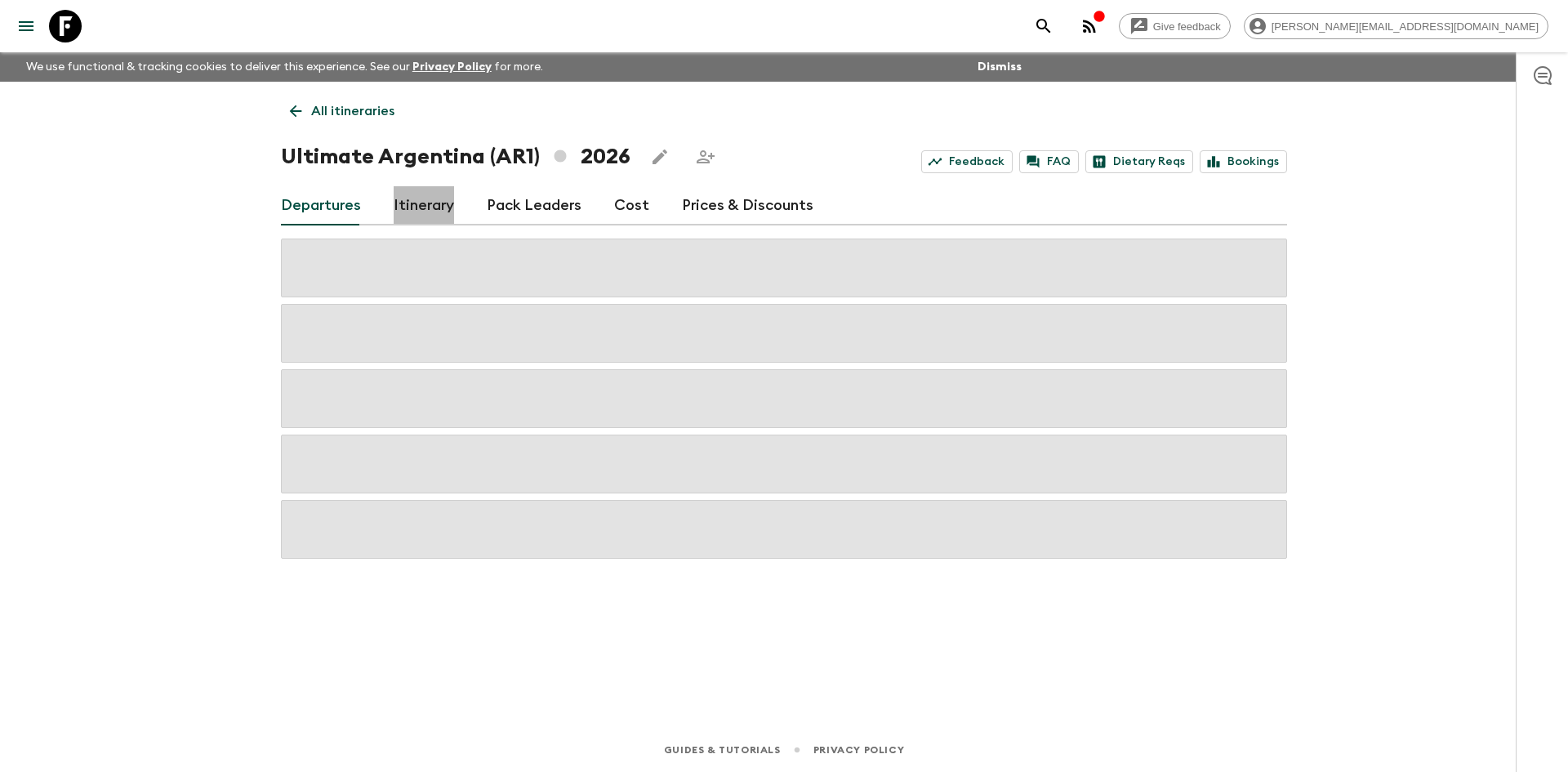
click at [417, 203] on link "Itinerary" at bounding box center [423, 205] width 60 height 39
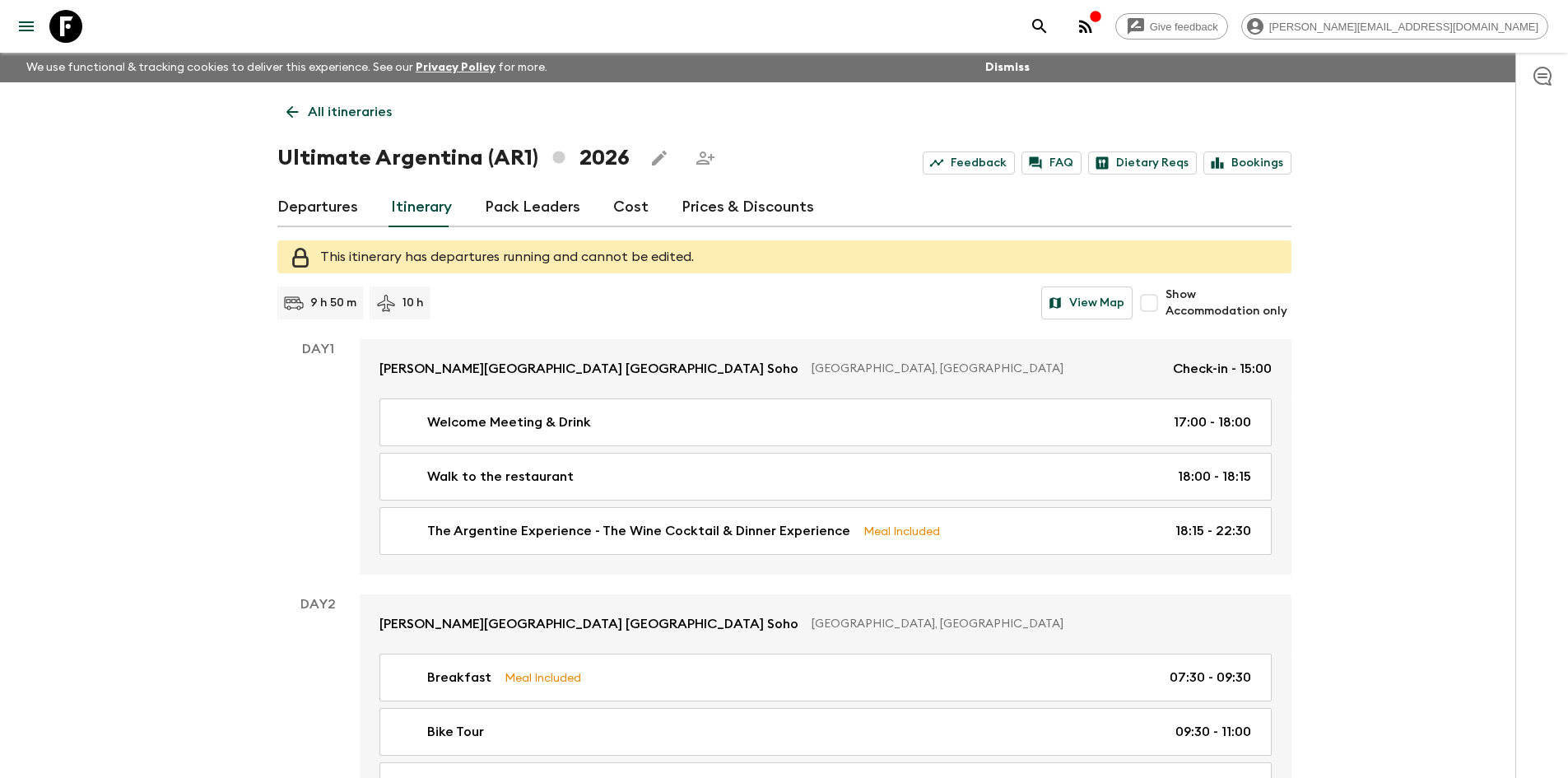
click at [1162, 302] on input "Show Accommodation only" at bounding box center [1149, 303] width 33 height 33
checkbox input "true"
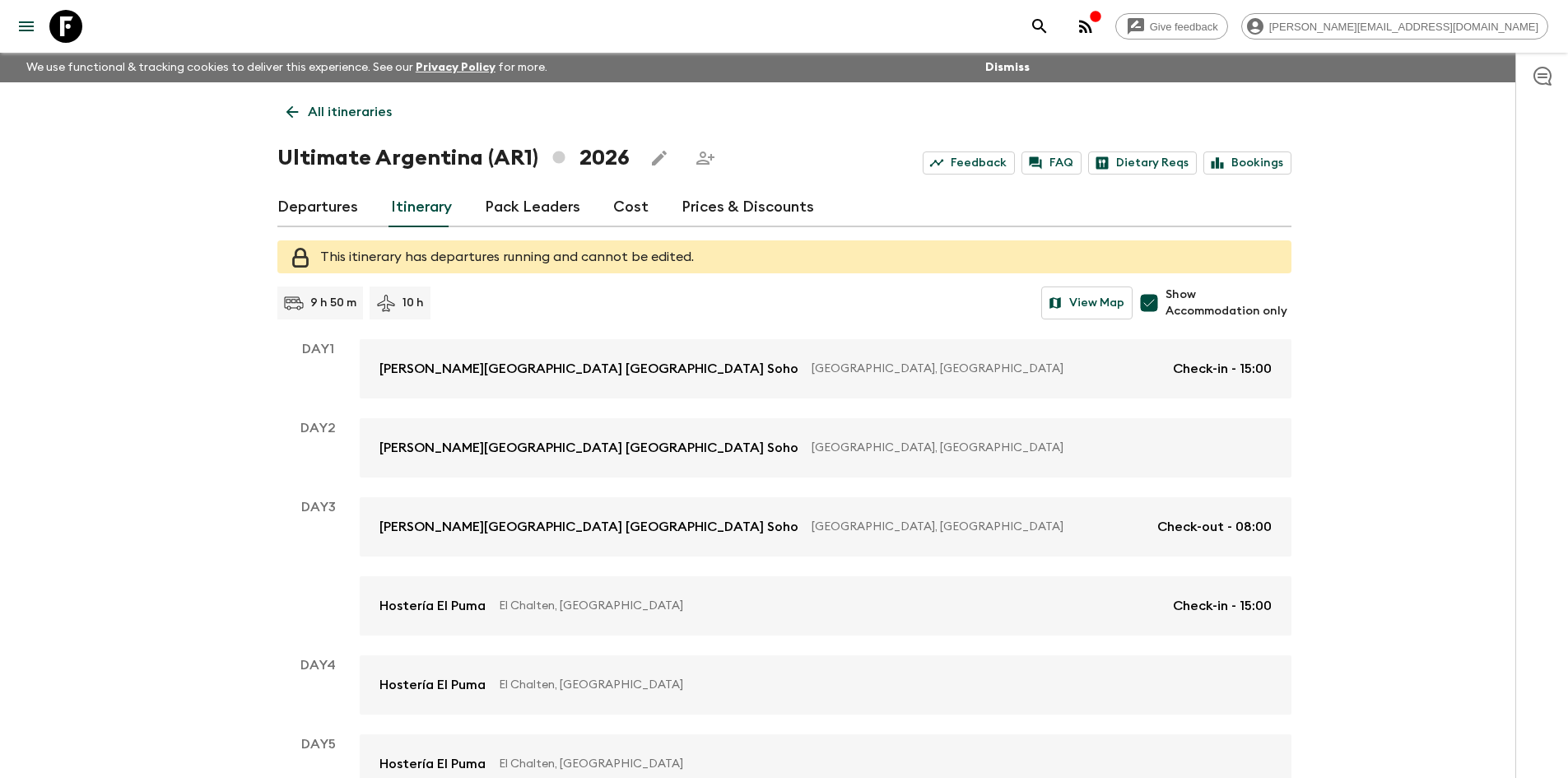
click at [299, 108] on icon at bounding box center [292, 112] width 18 height 18
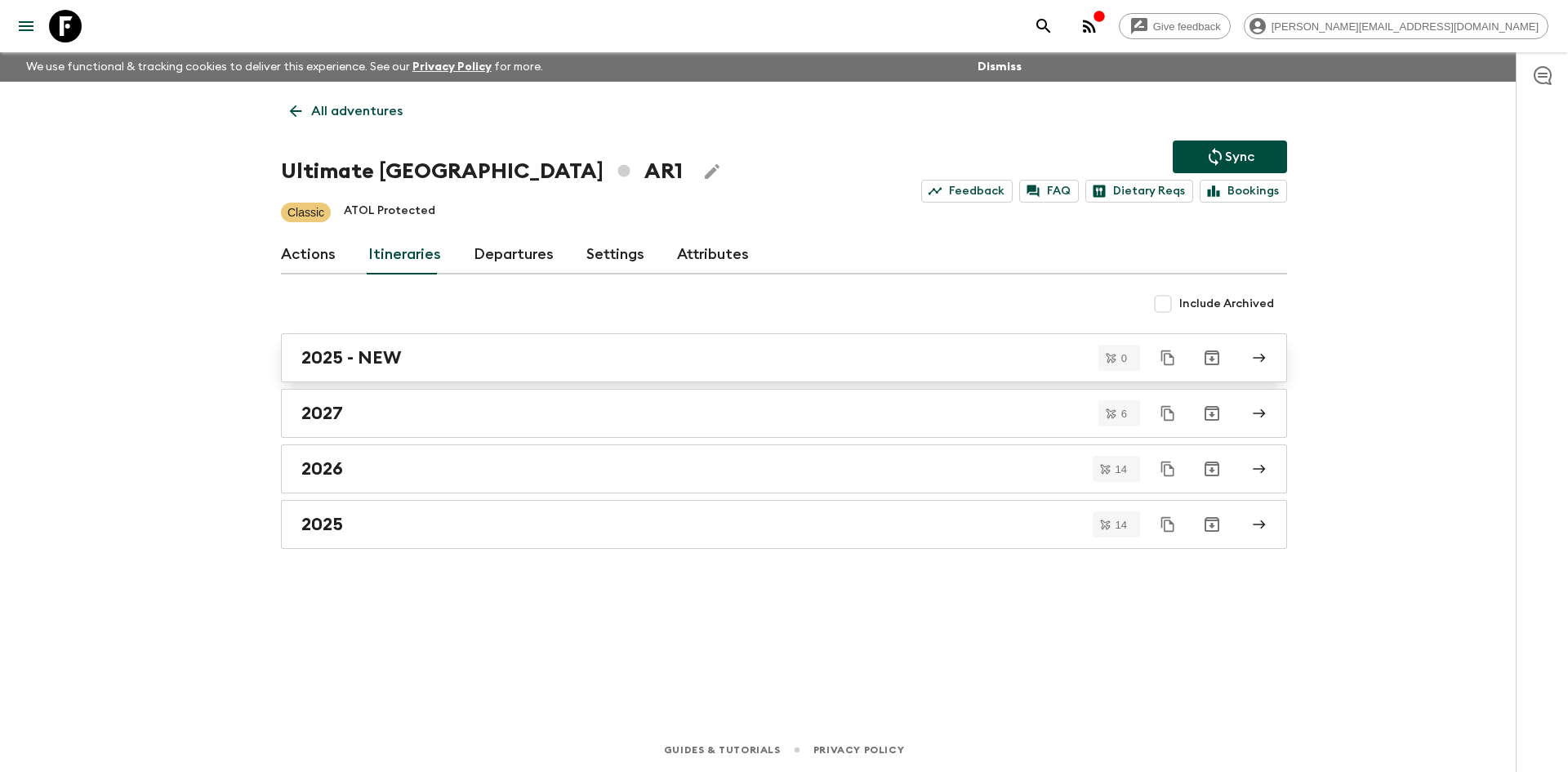
click at [367, 366] on h2 "2025 - NEW" at bounding box center [351, 358] width 100 height 21
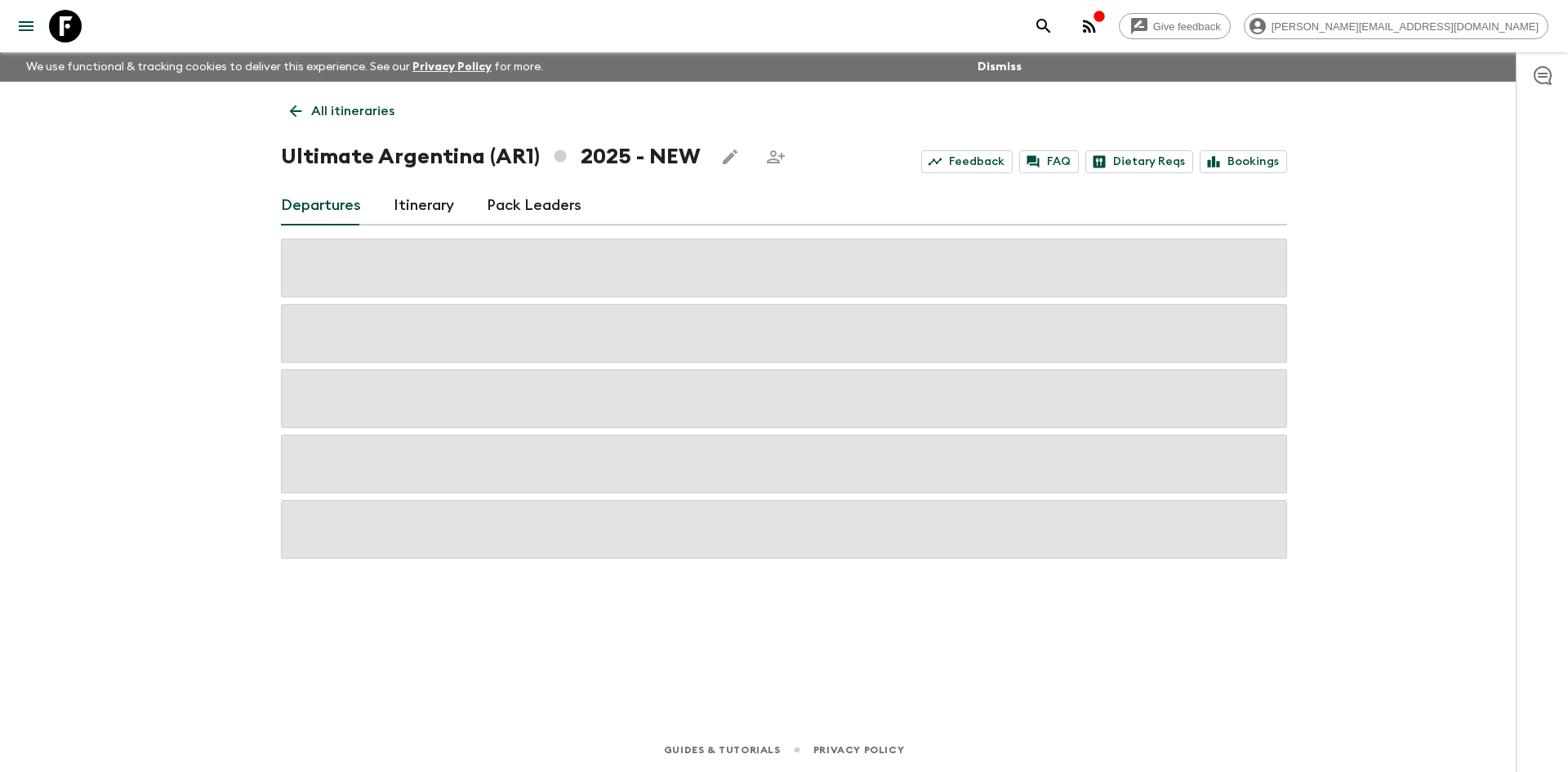
click at [427, 212] on link "Itinerary" at bounding box center [423, 205] width 60 height 39
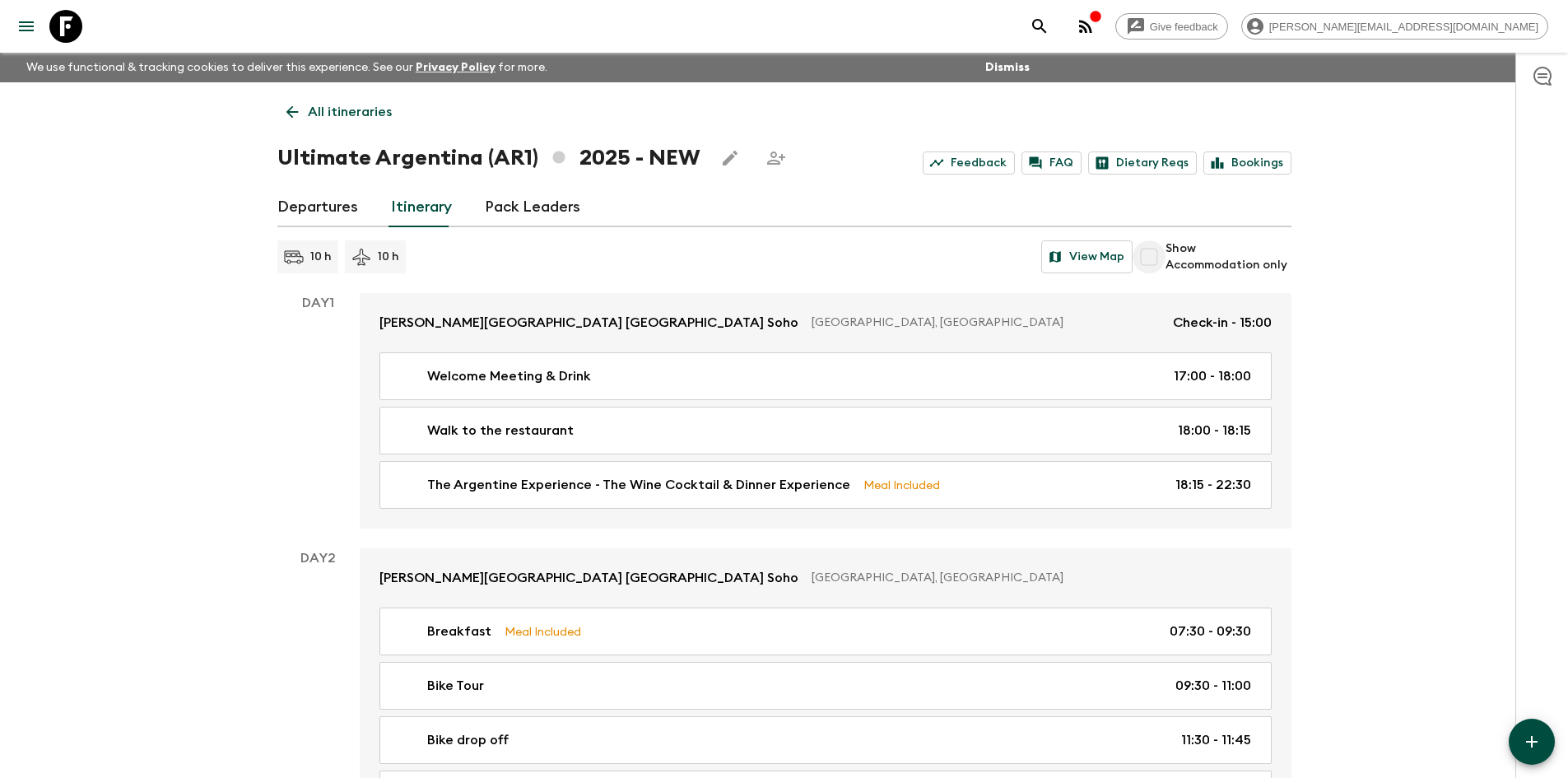
click at [1157, 258] on input "Show Accommodation only" at bounding box center [1149, 257] width 33 height 33
checkbox input "true"
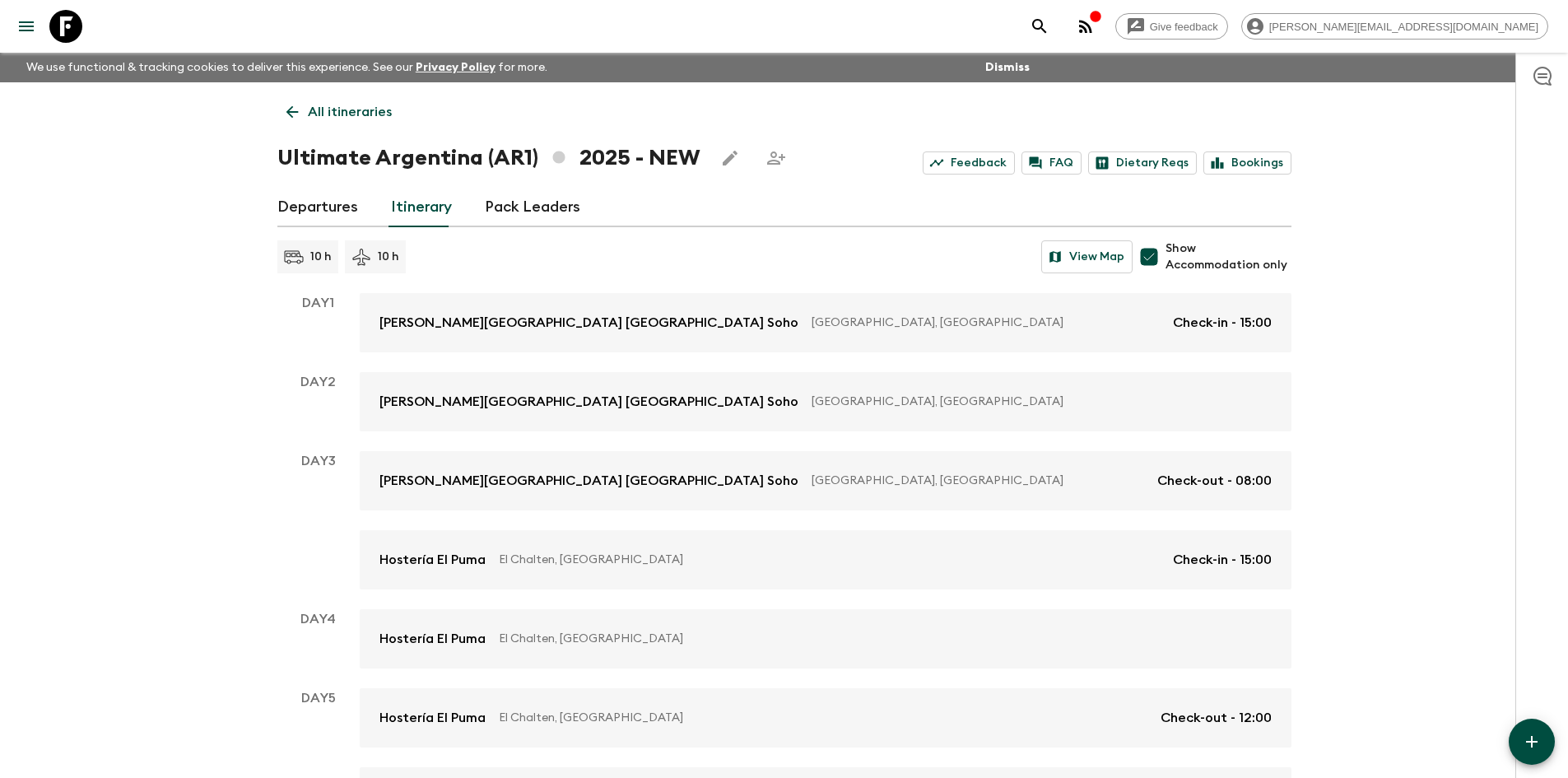
click at [292, 120] on icon at bounding box center [292, 112] width 18 height 18
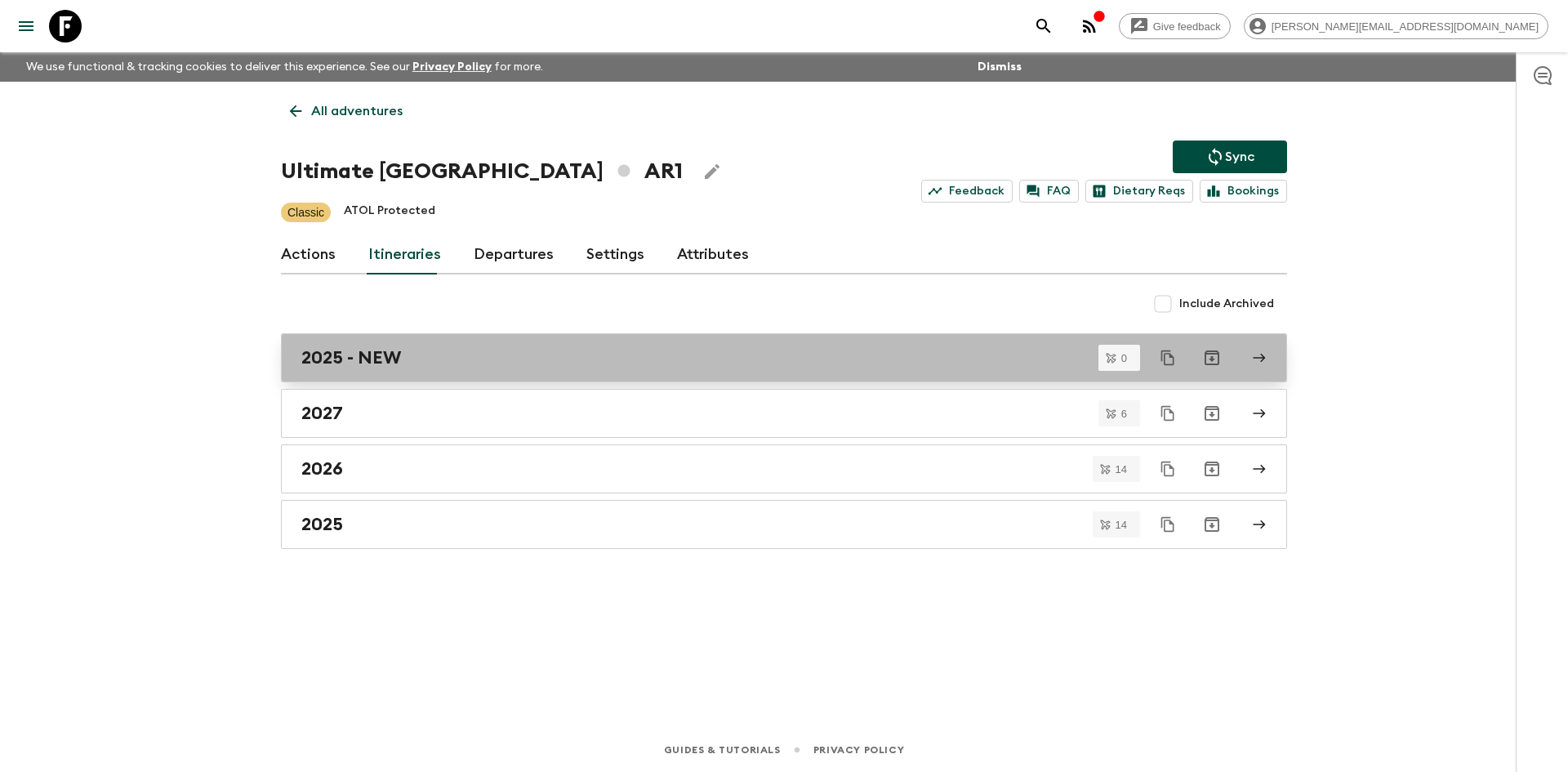
click at [392, 364] on h2 "2025 - NEW" at bounding box center [351, 358] width 100 height 21
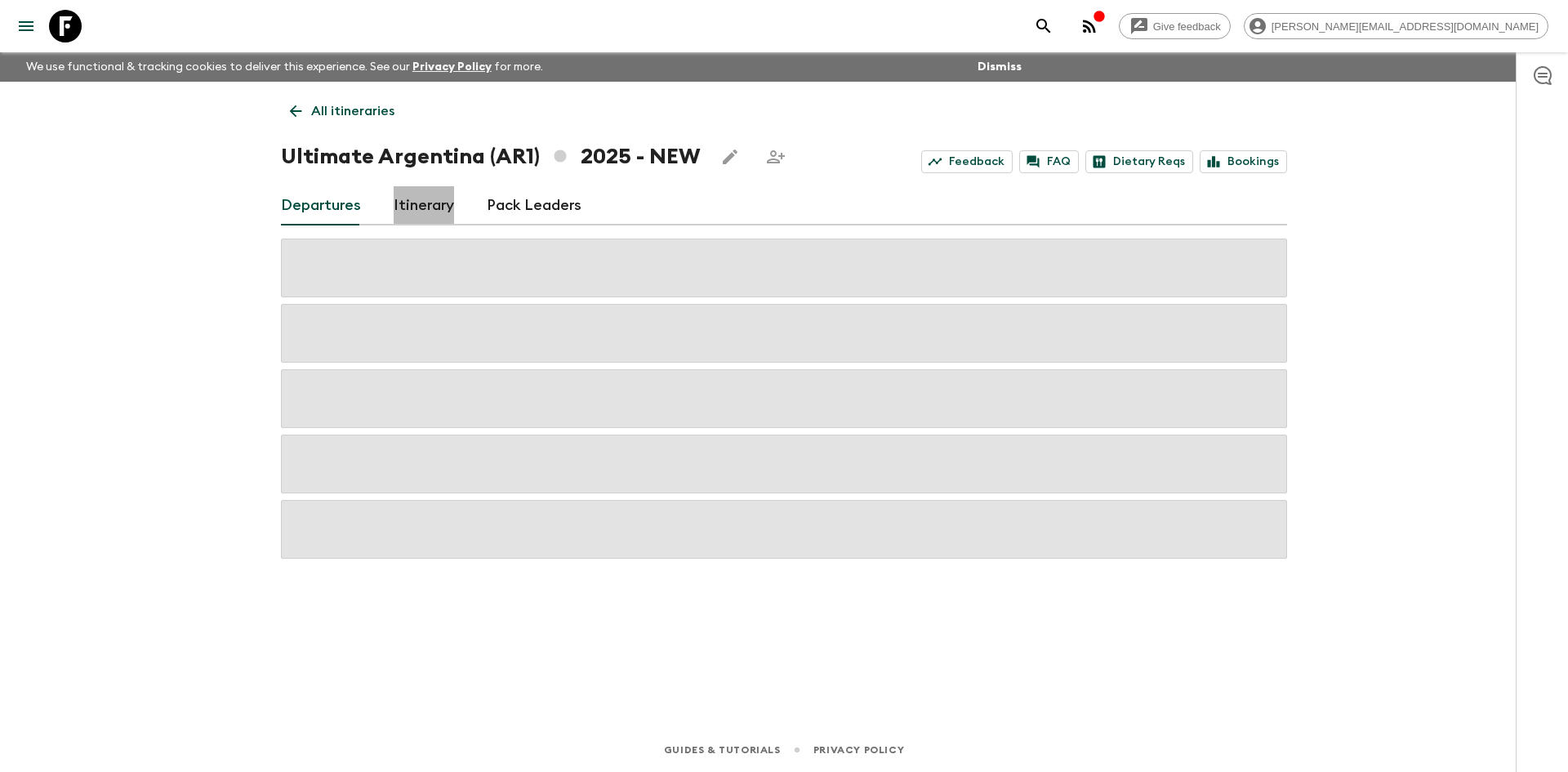
click at [430, 201] on link "Itinerary" at bounding box center [423, 205] width 60 height 39
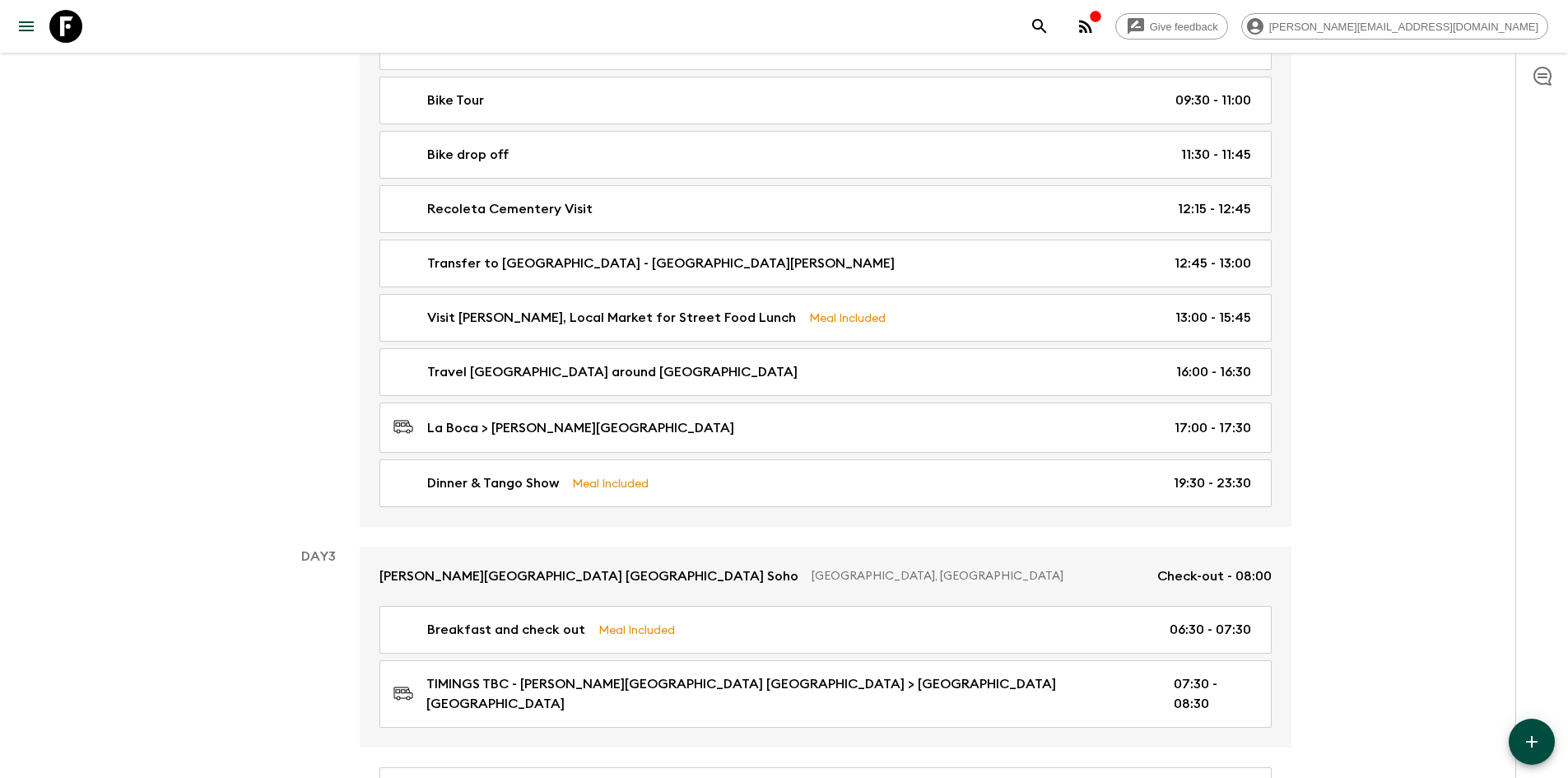
scroll to position [584, 0]
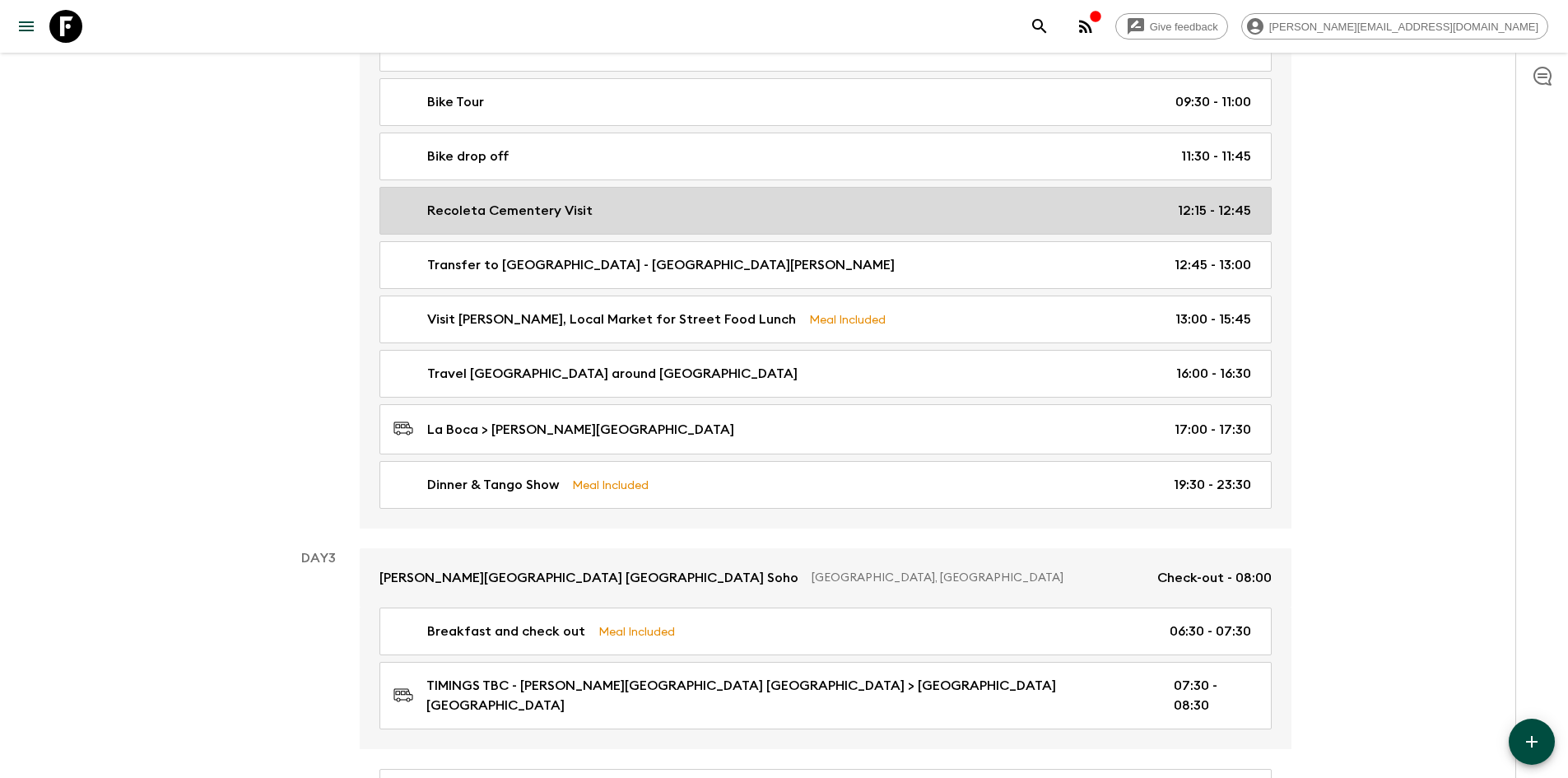
click at [563, 218] on p "Recoleta Cementery Visit" at bounding box center [510, 211] width 166 height 20
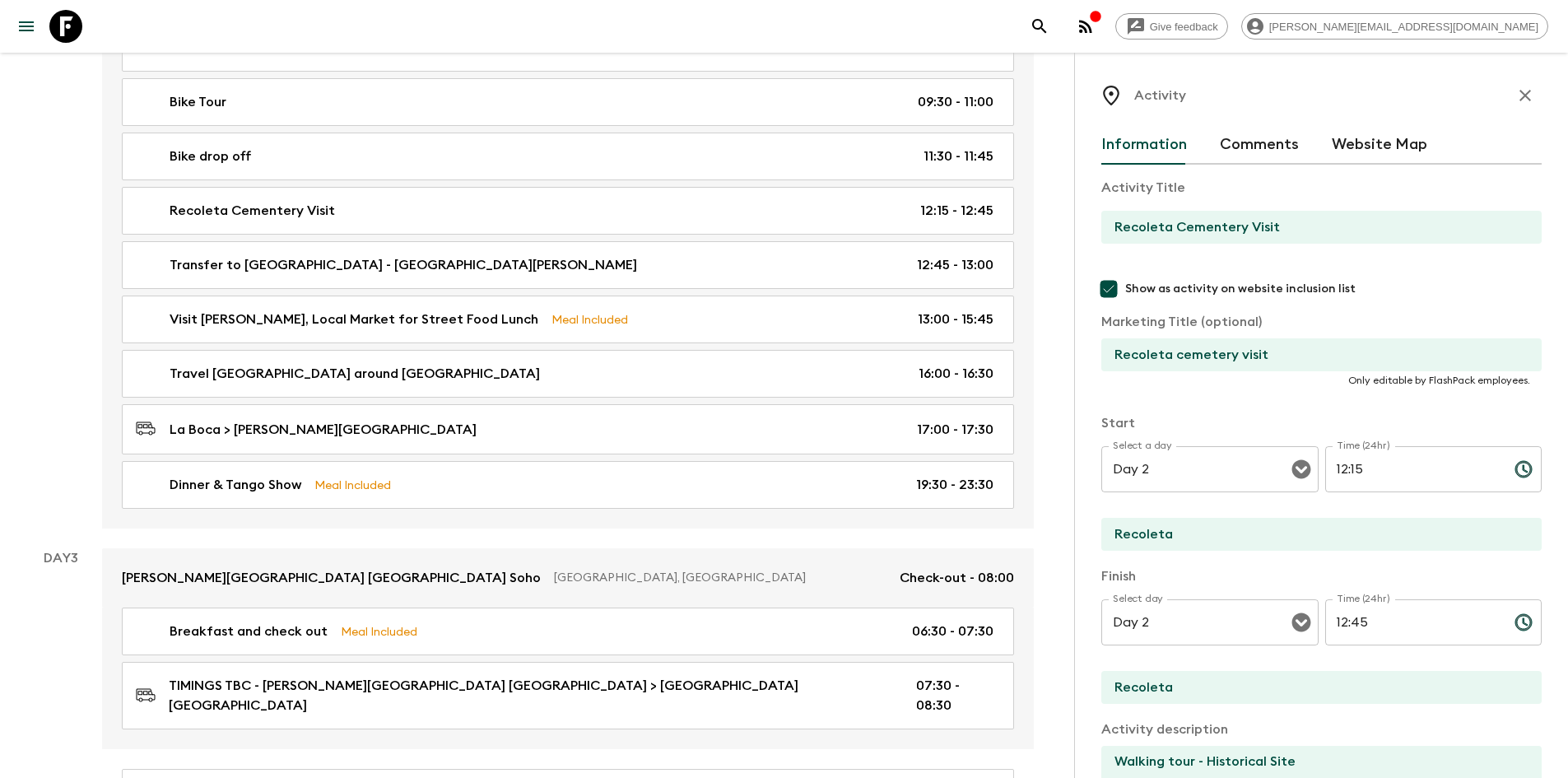
click at [63, 232] on div "Day 2" at bounding box center [61, 246] width 82 height 564
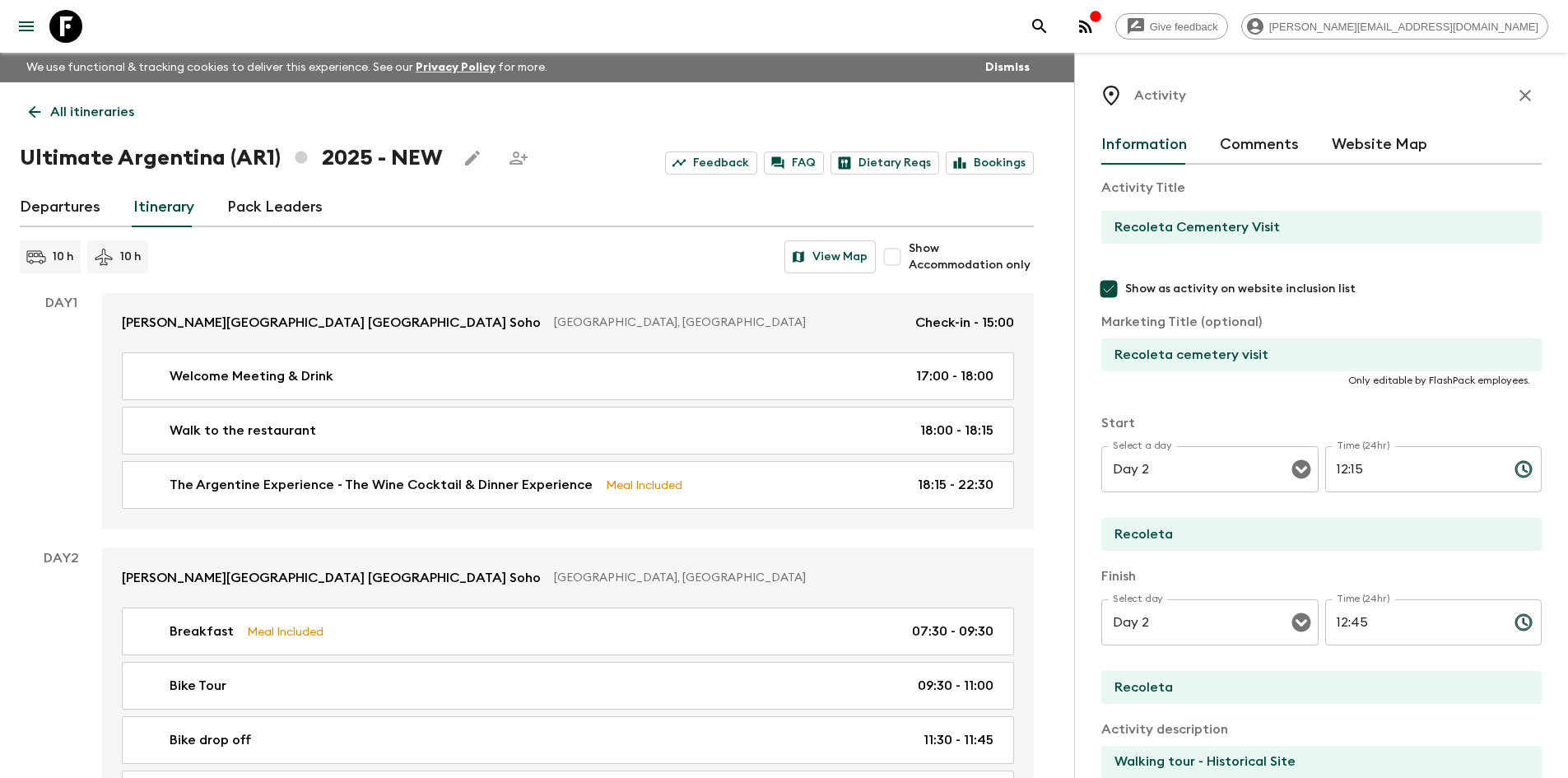
click at [41, 118] on icon at bounding box center [35, 112] width 18 height 18
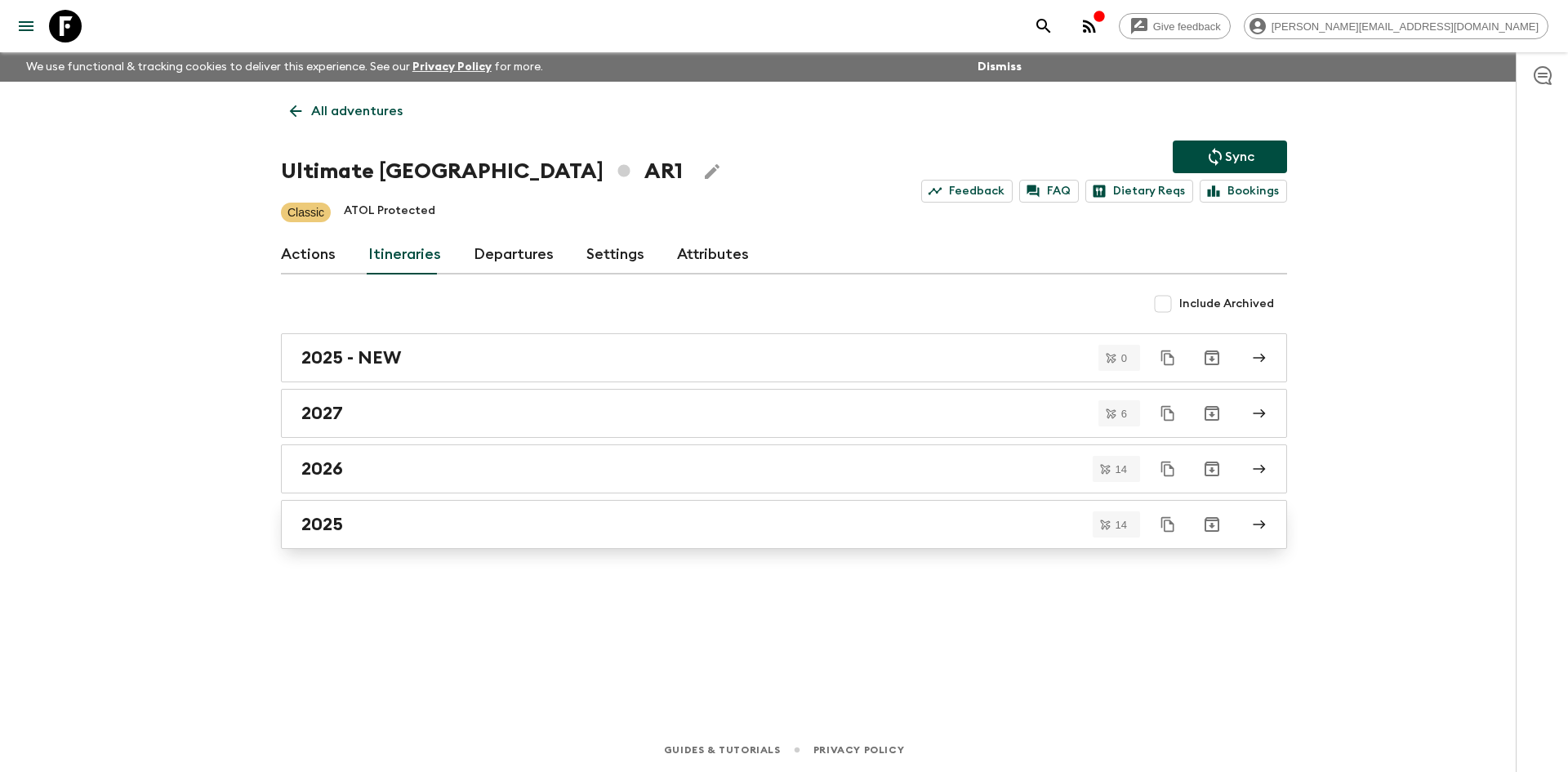
click at [363, 543] on link "2025" at bounding box center [784, 524] width 1006 height 49
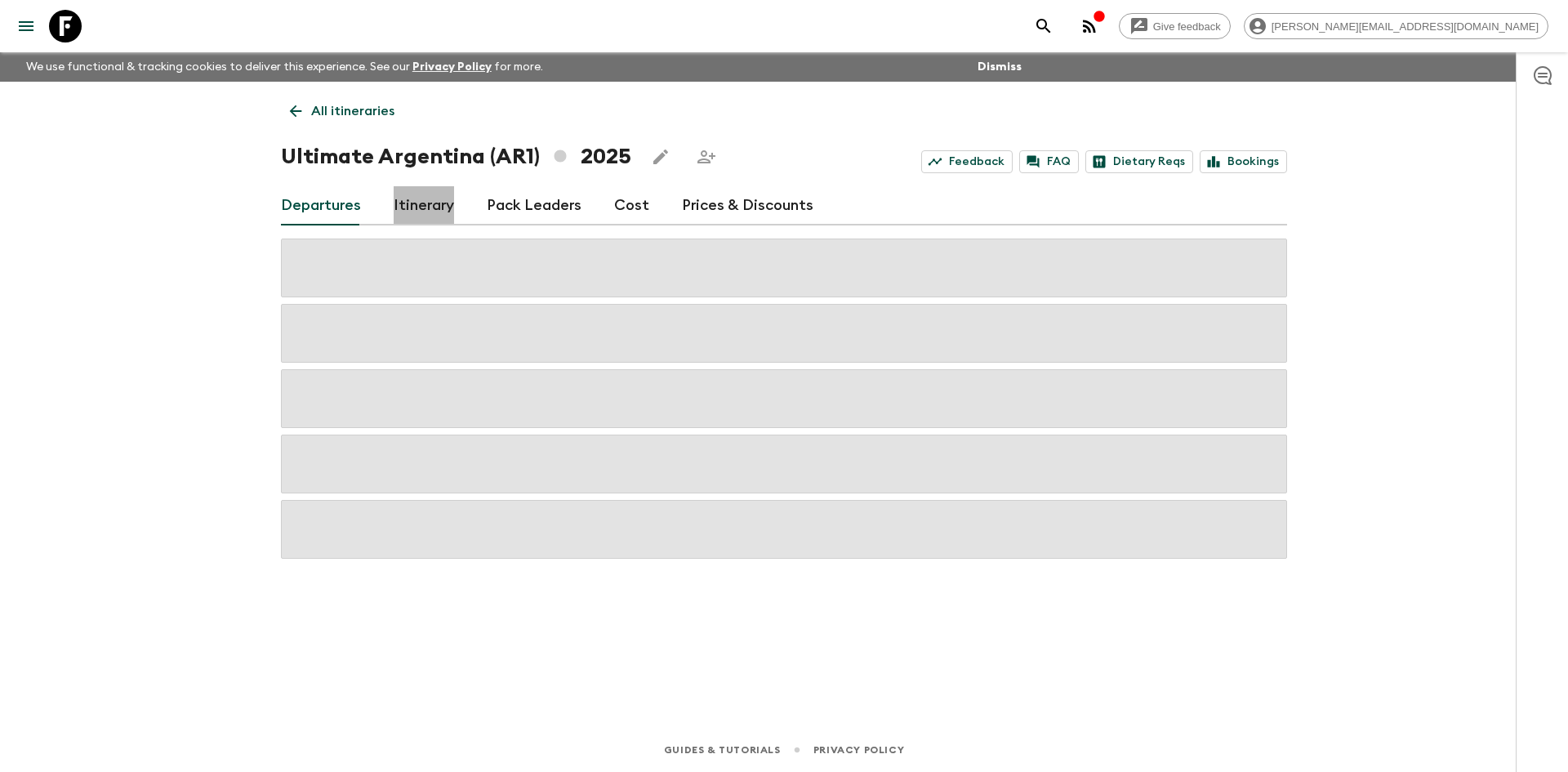
click at [425, 198] on link "Itinerary" at bounding box center [423, 205] width 60 height 39
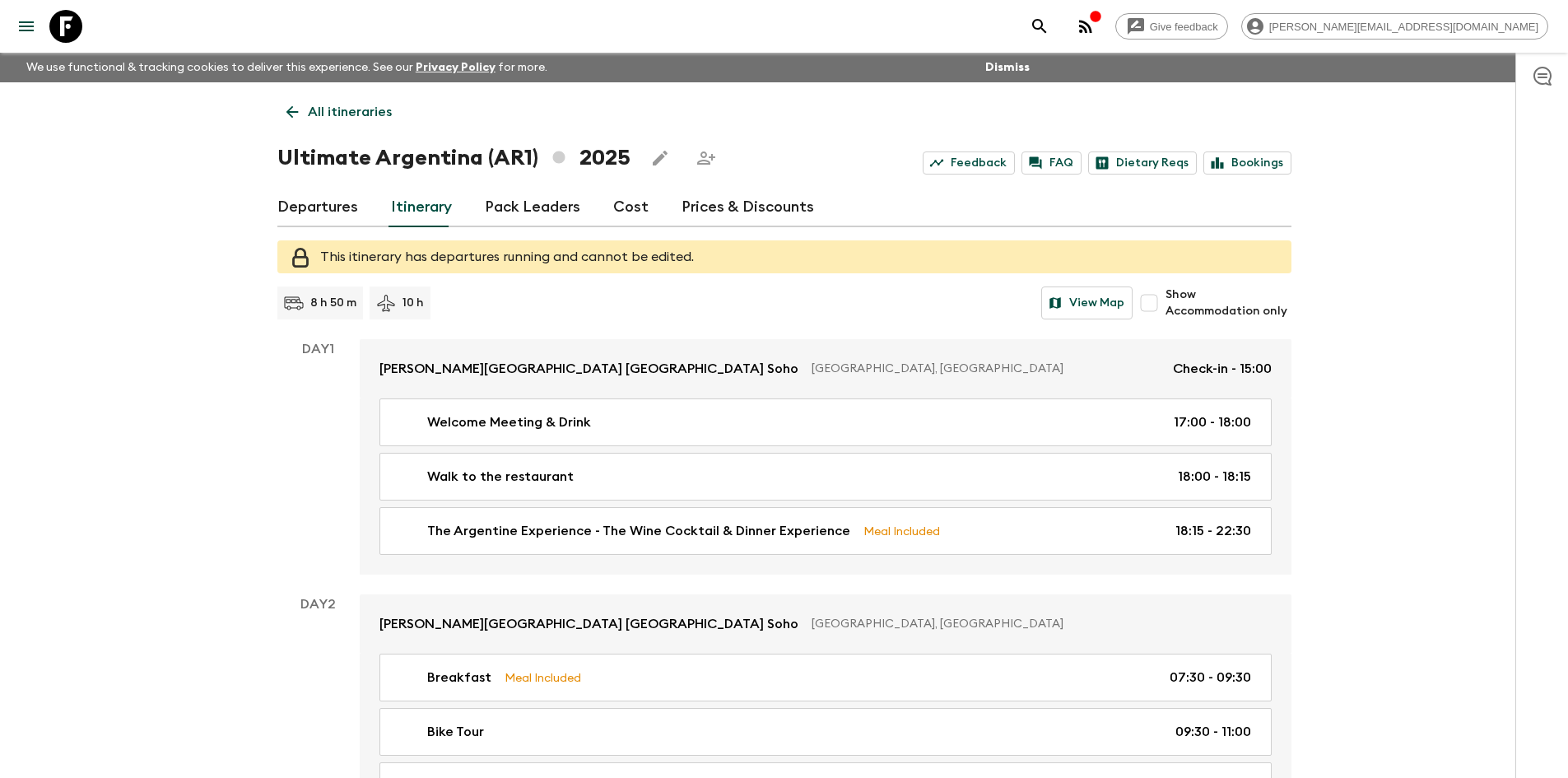
click at [290, 112] on icon at bounding box center [291, 112] width 12 height 12
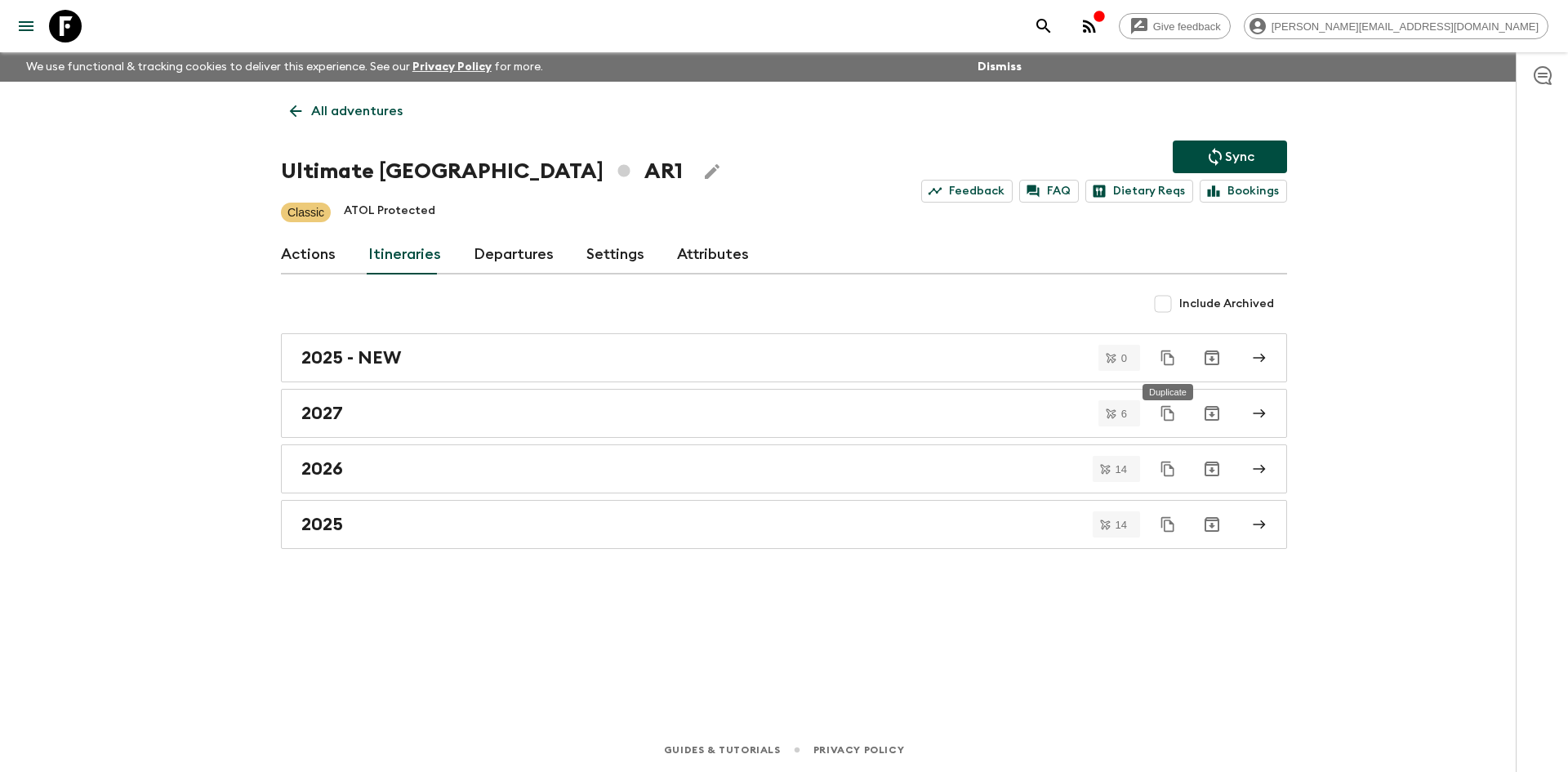
click at [1165, 362] on icon "Duplicate" at bounding box center [1168, 358] width 17 height 17
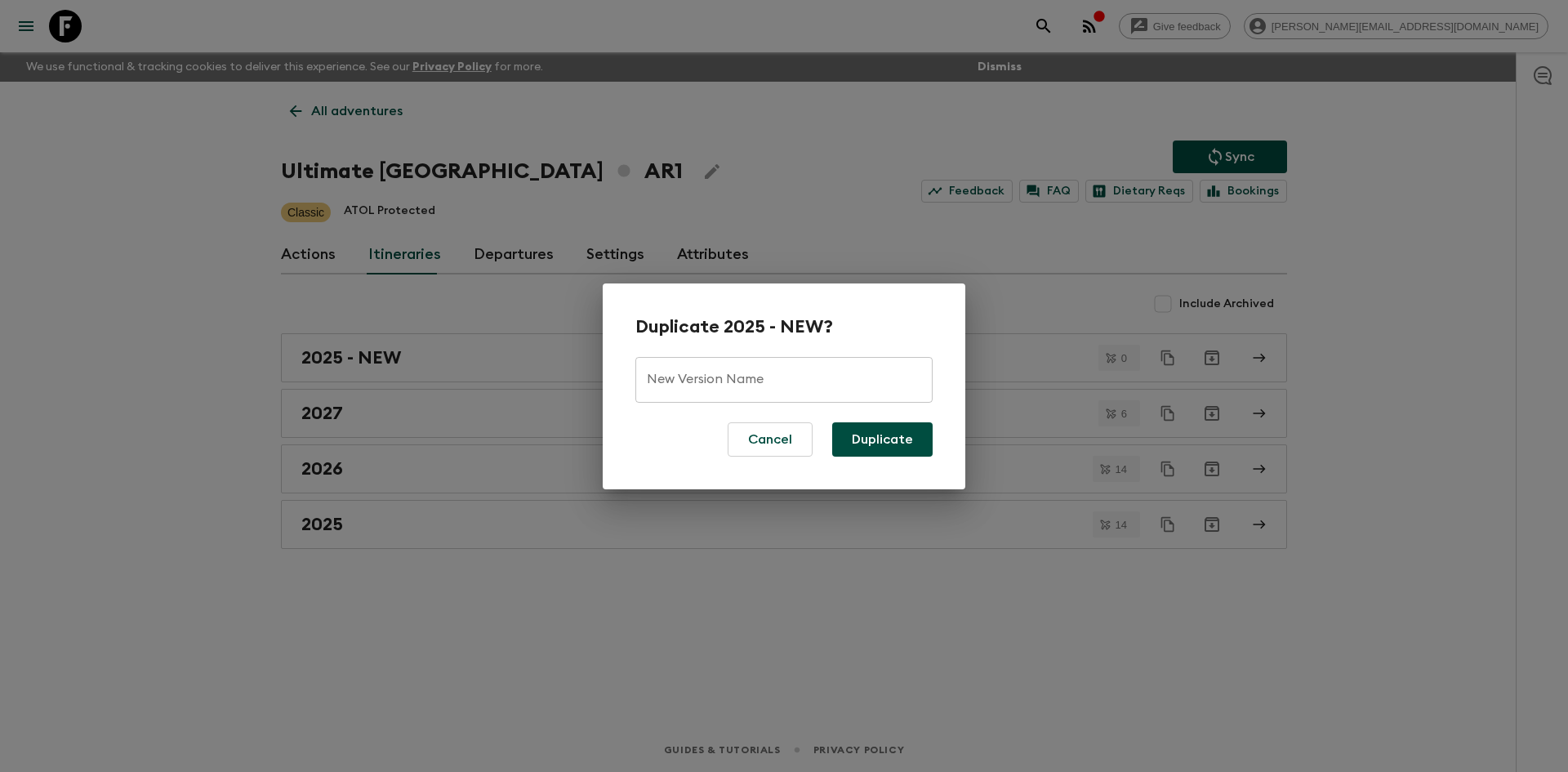
click at [691, 373] on input "New Version Name" at bounding box center [784, 379] width 297 height 45
type input "2026 - NEW"
click at [866, 444] on button "Duplicate" at bounding box center [882, 440] width 101 height 35
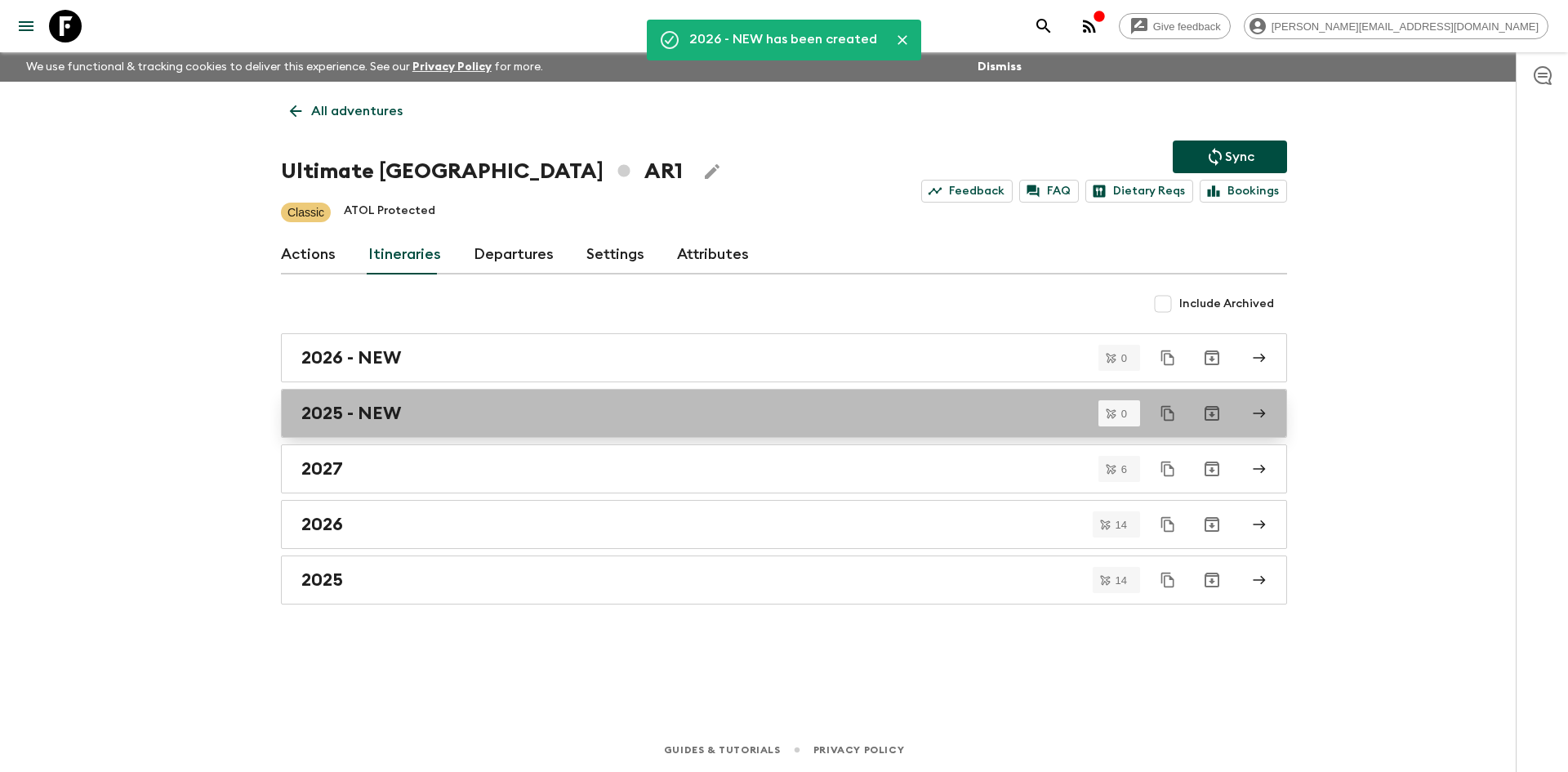
click at [606, 410] on div "2025 - NEW" at bounding box center [768, 413] width 934 height 21
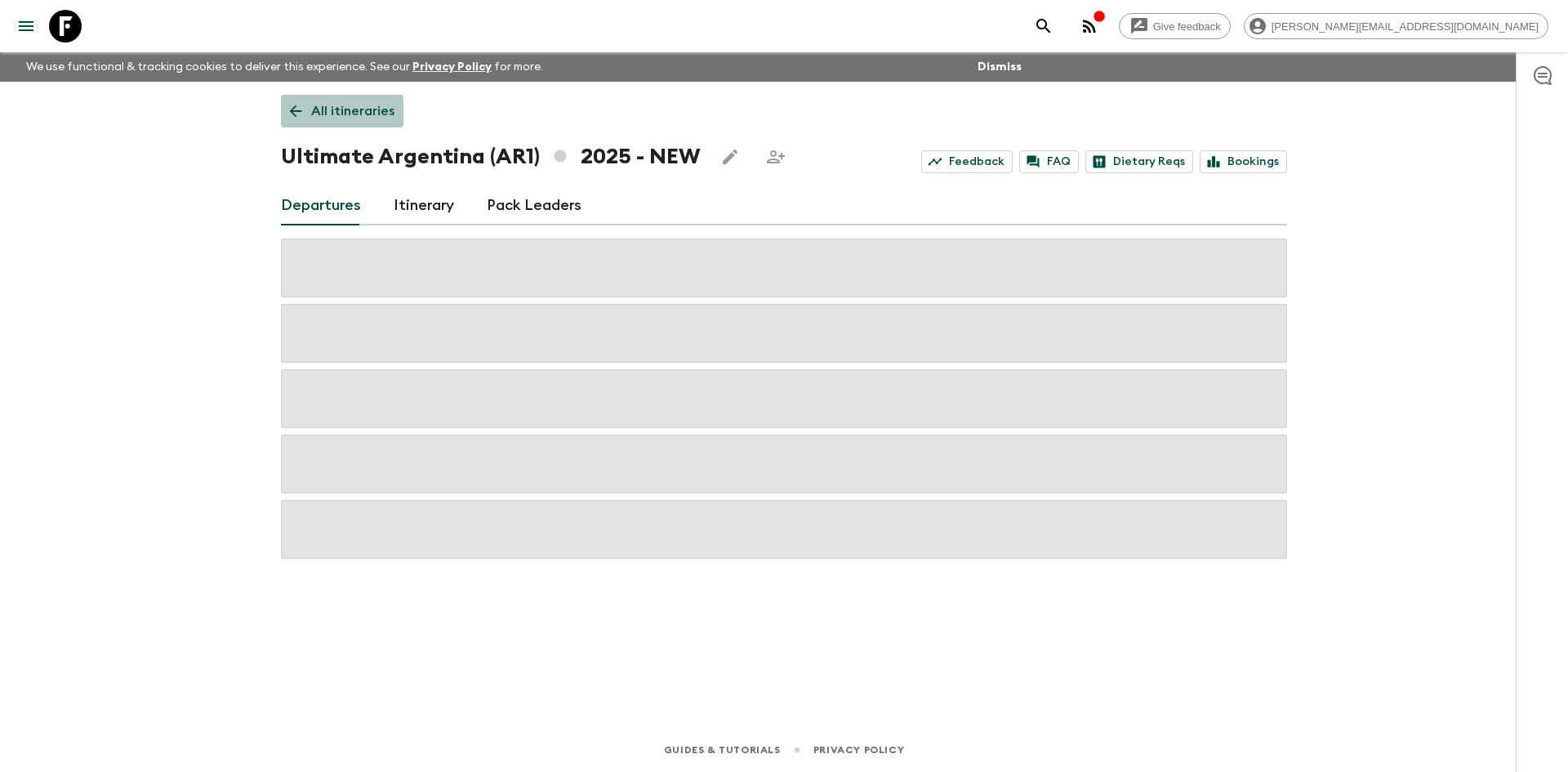
click at [294, 116] on icon at bounding box center [296, 112] width 18 height 18
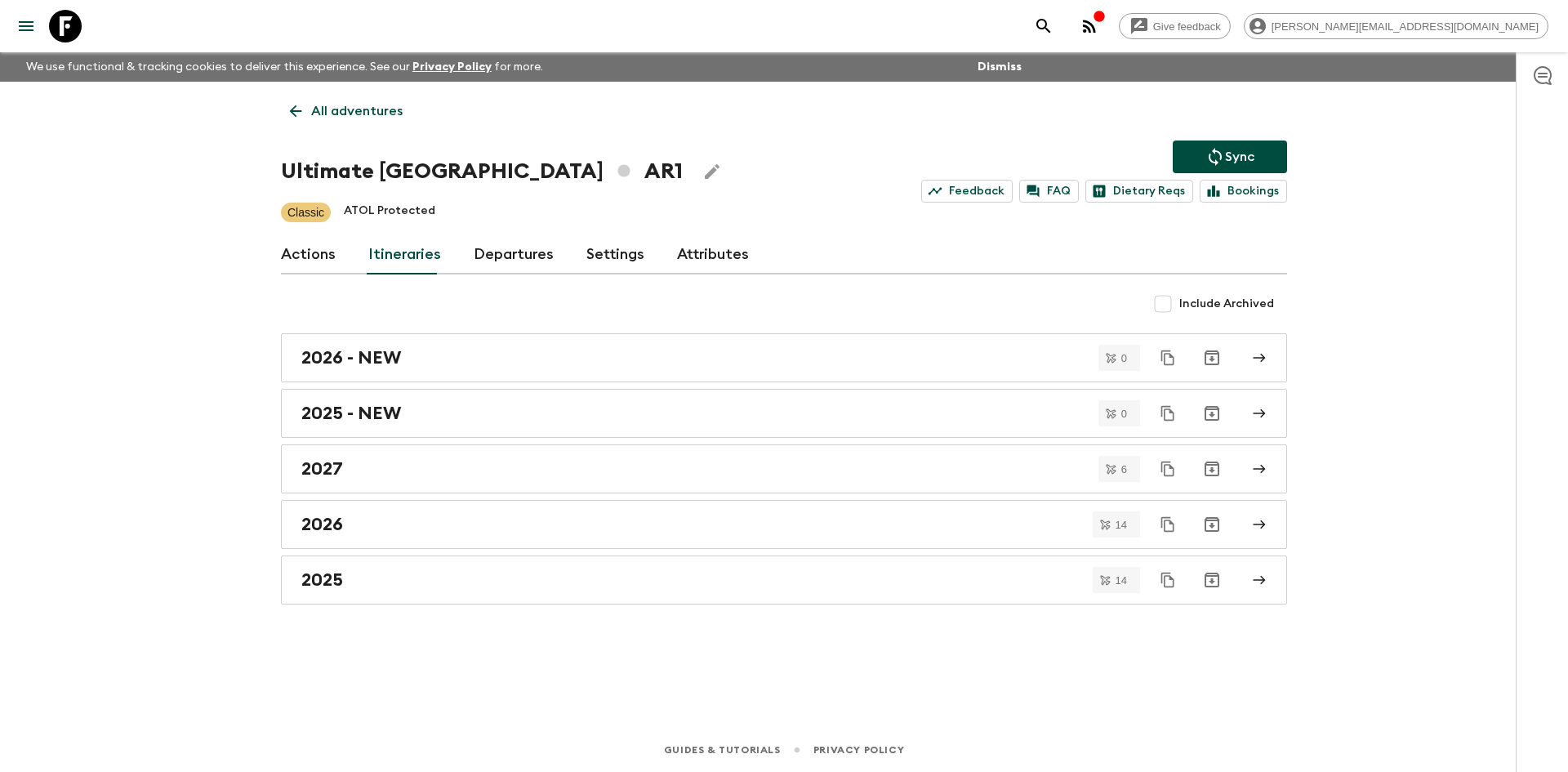
click at [1167, 412] on icon "Duplicate" at bounding box center [1168, 413] width 17 height 17
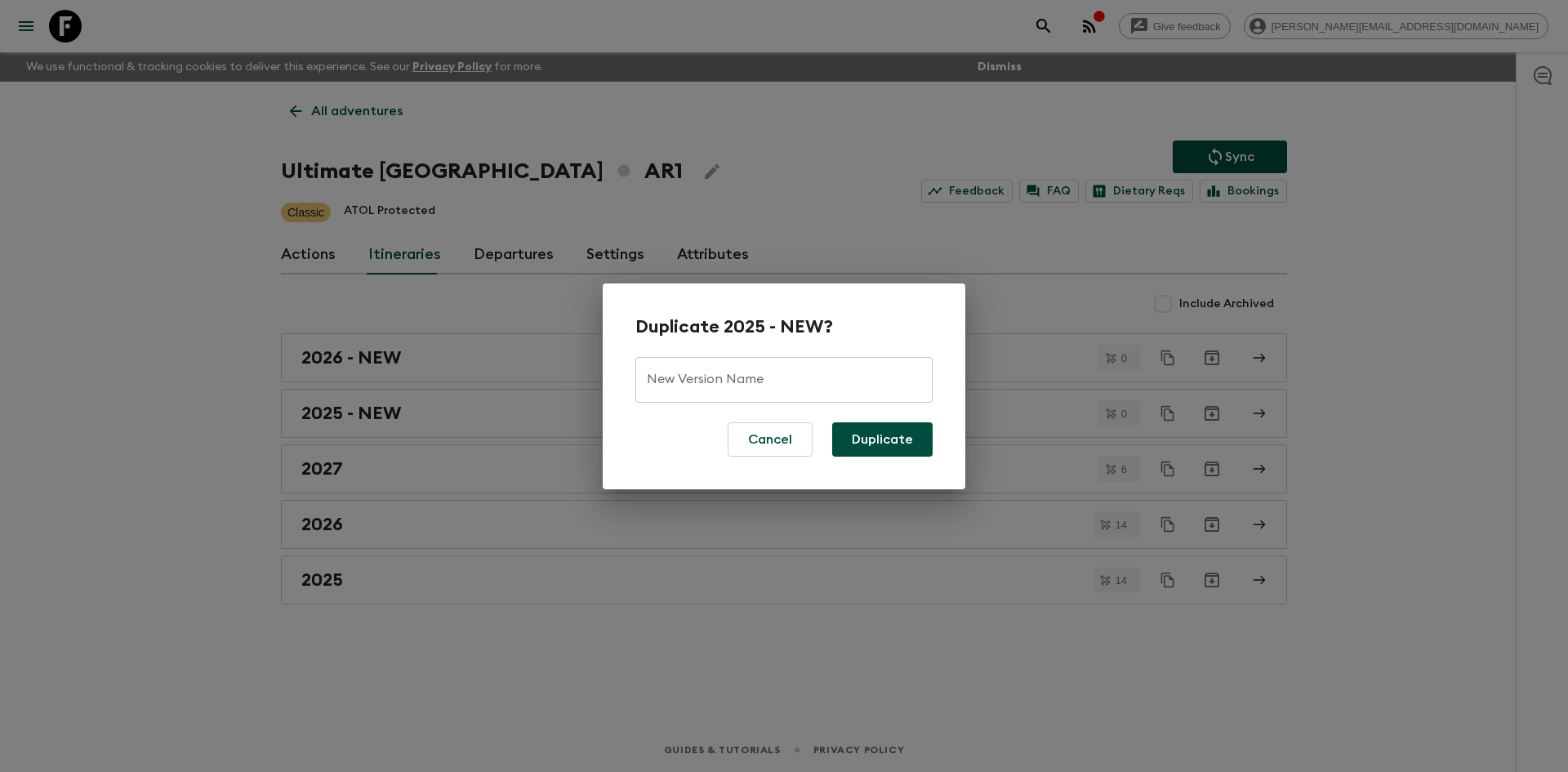
click at [758, 385] on input "New Version Name" at bounding box center [784, 379] width 297 height 45
type input "2027 - NEW"
click at [919, 444] on button "Duplicate" at bounding box center [882, 440] width 101 height 35
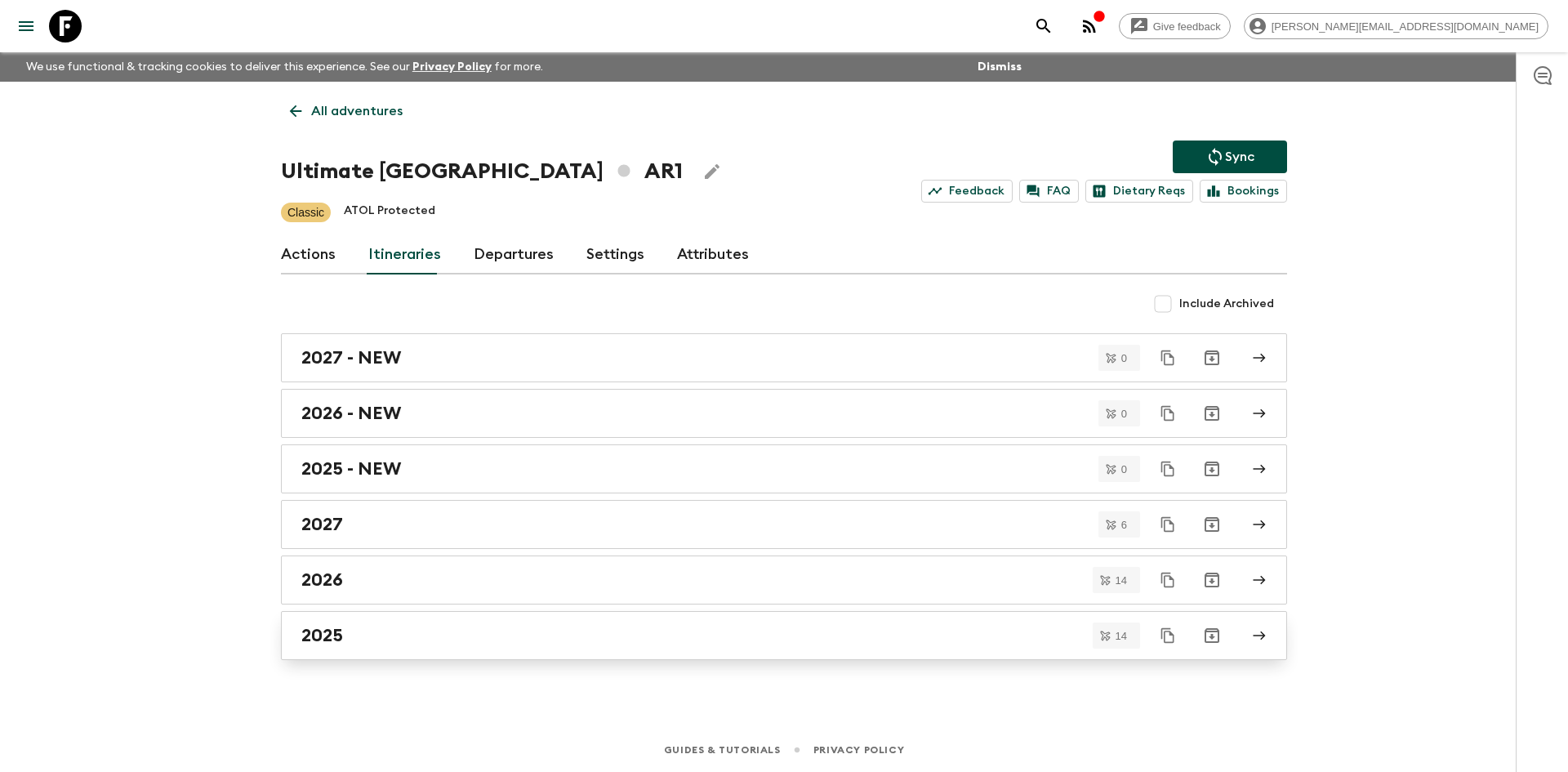
click at [969, 636] on div "2025" at bounding box center [768, 636] width 934 height 21
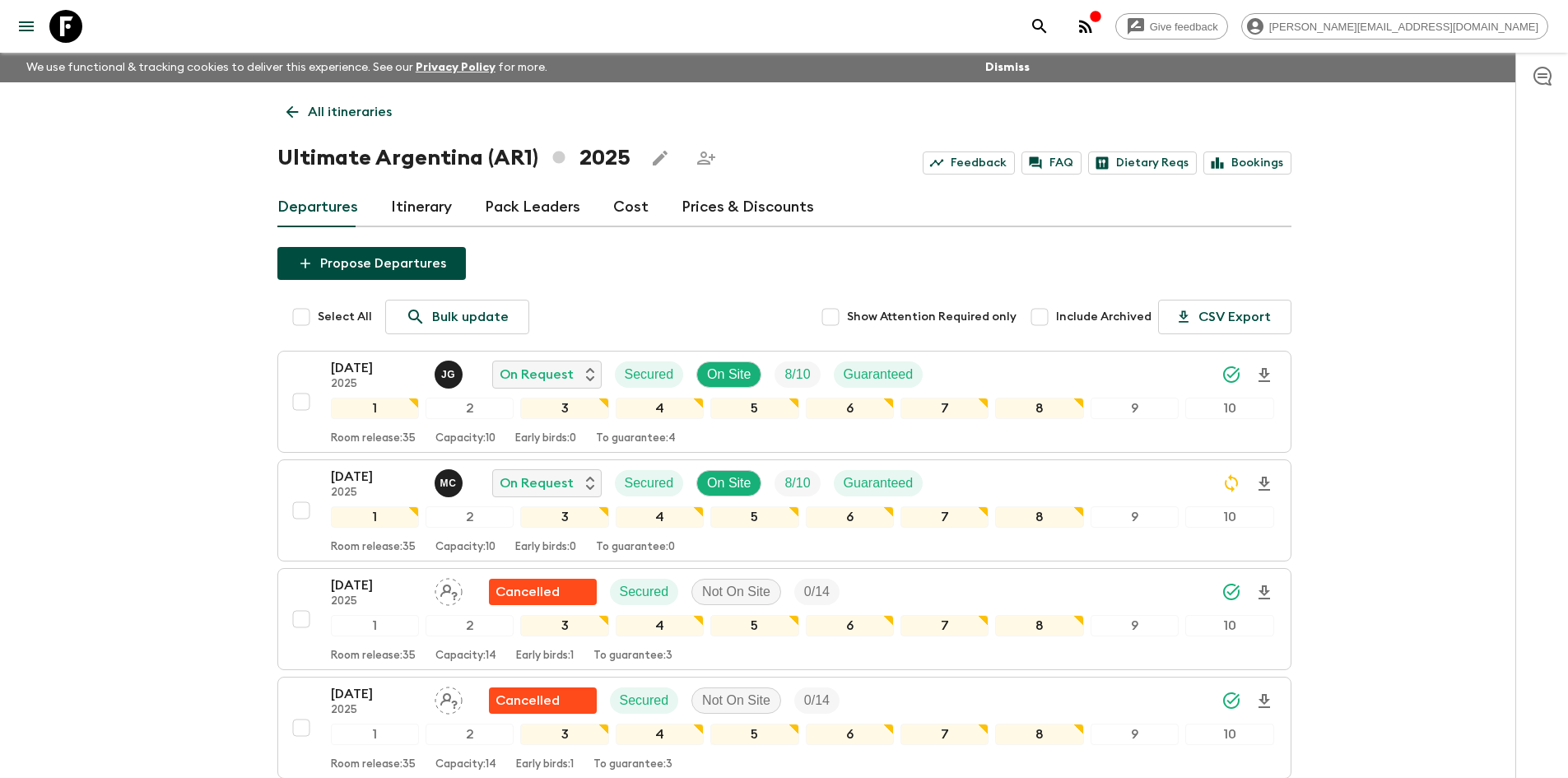
click at [301, 315] on input "Select All" at bounding box center [301, 317] width 33 height 33
checkbox input "true"
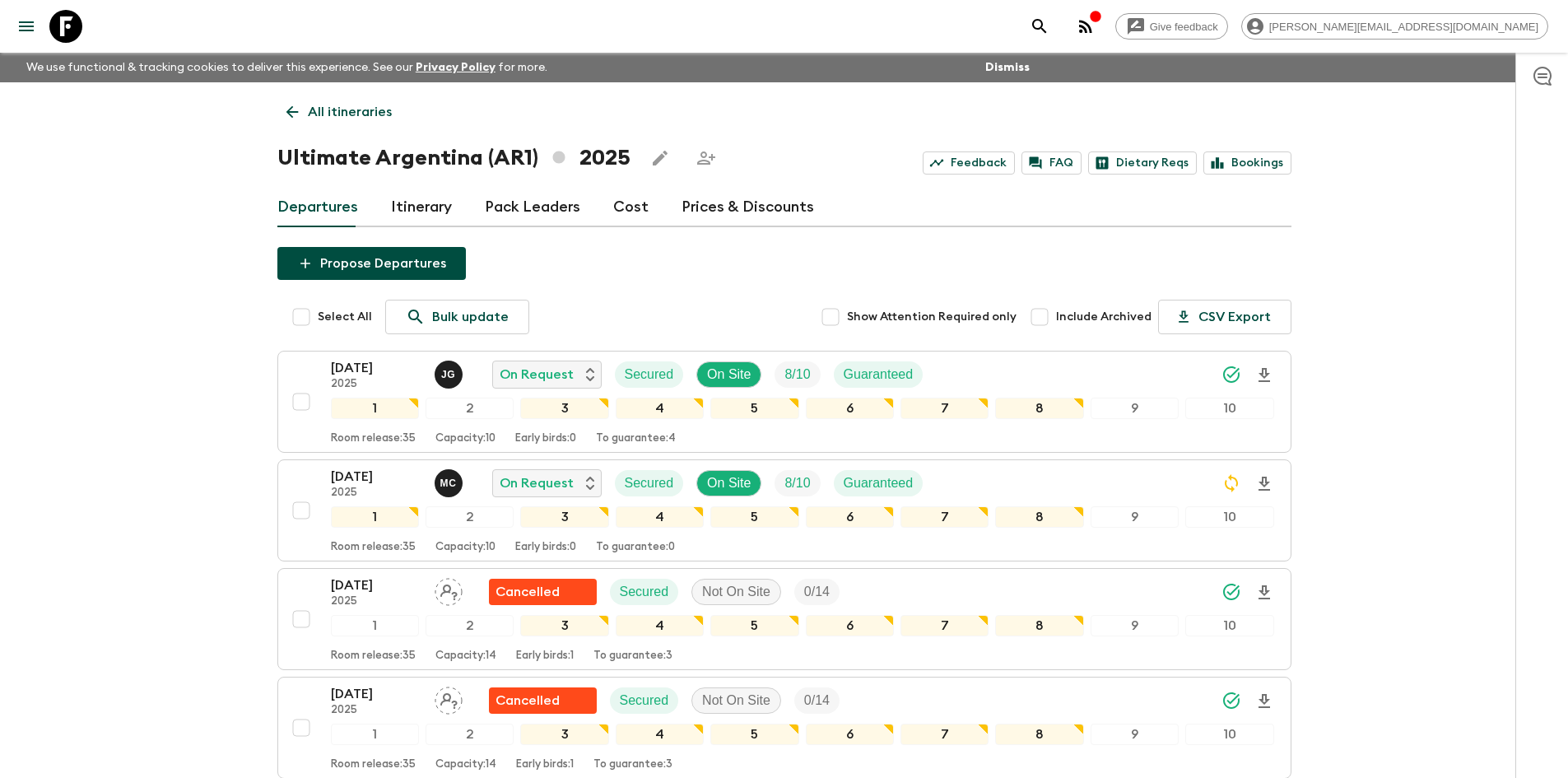
checkbox input "true"
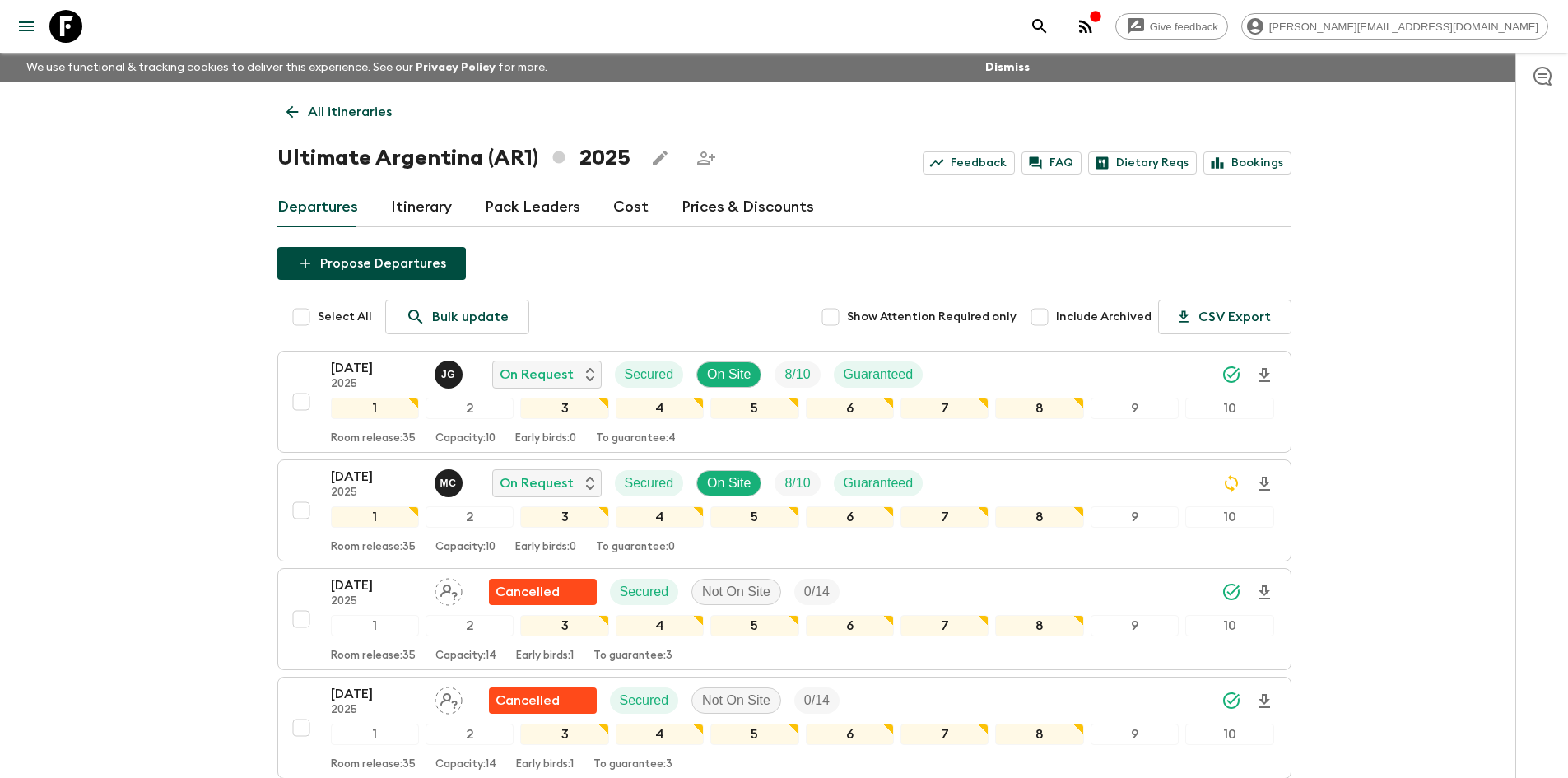
checkbox input "true"
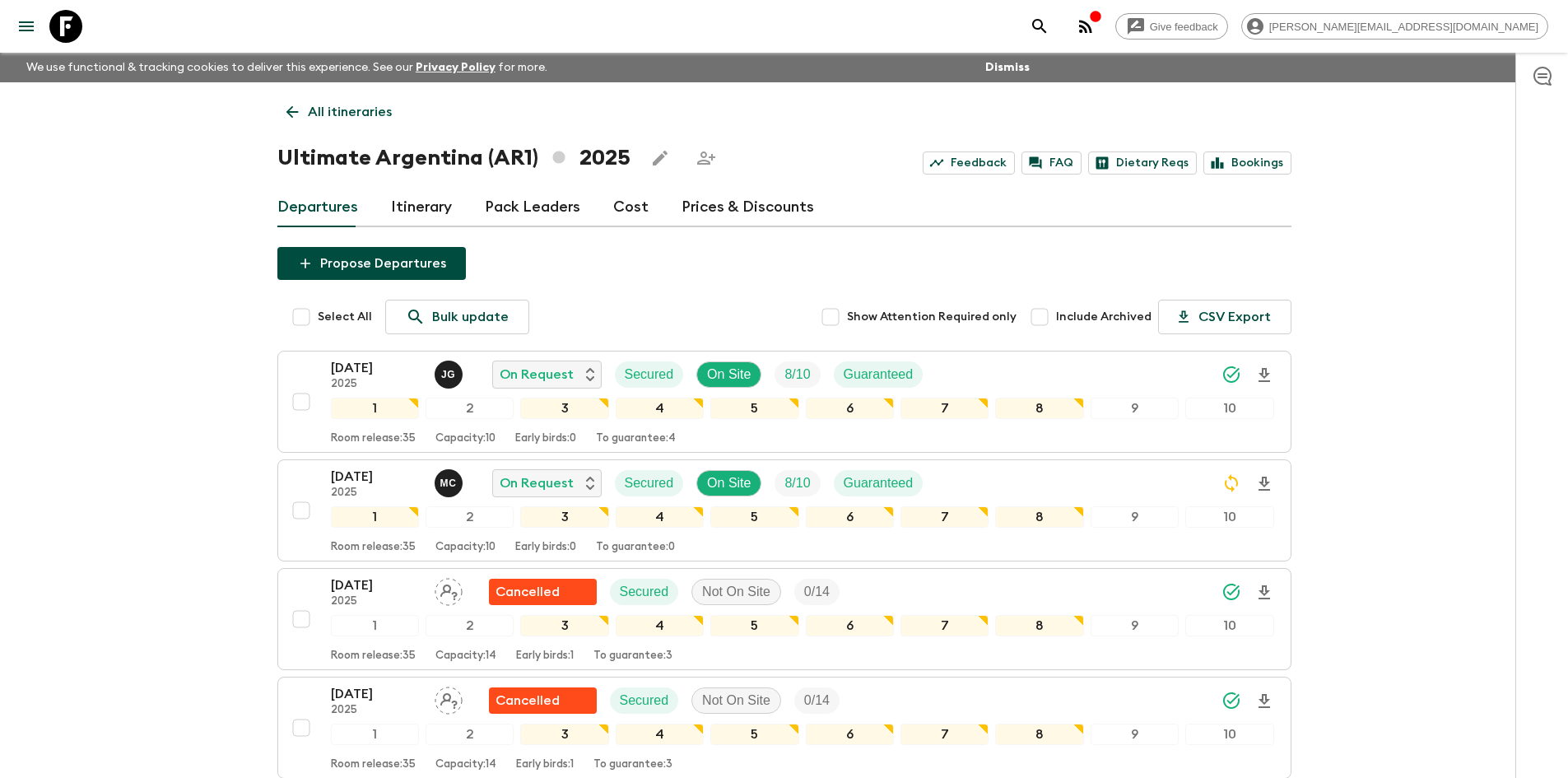
checkbox input "true"
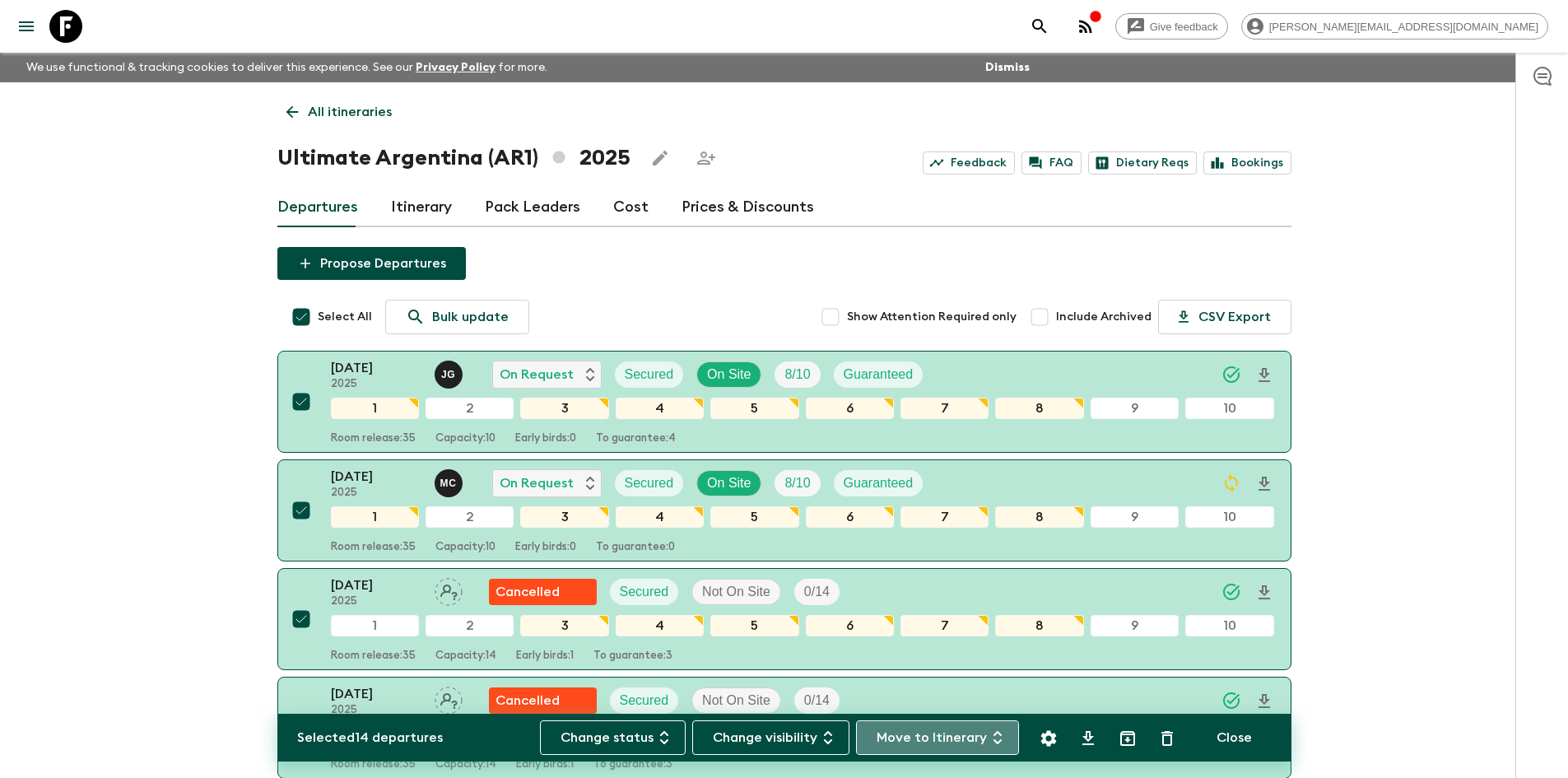
click at [977, 737] on button "Move to Itinerary" at bounding box center [938, 738] width 163 height 35
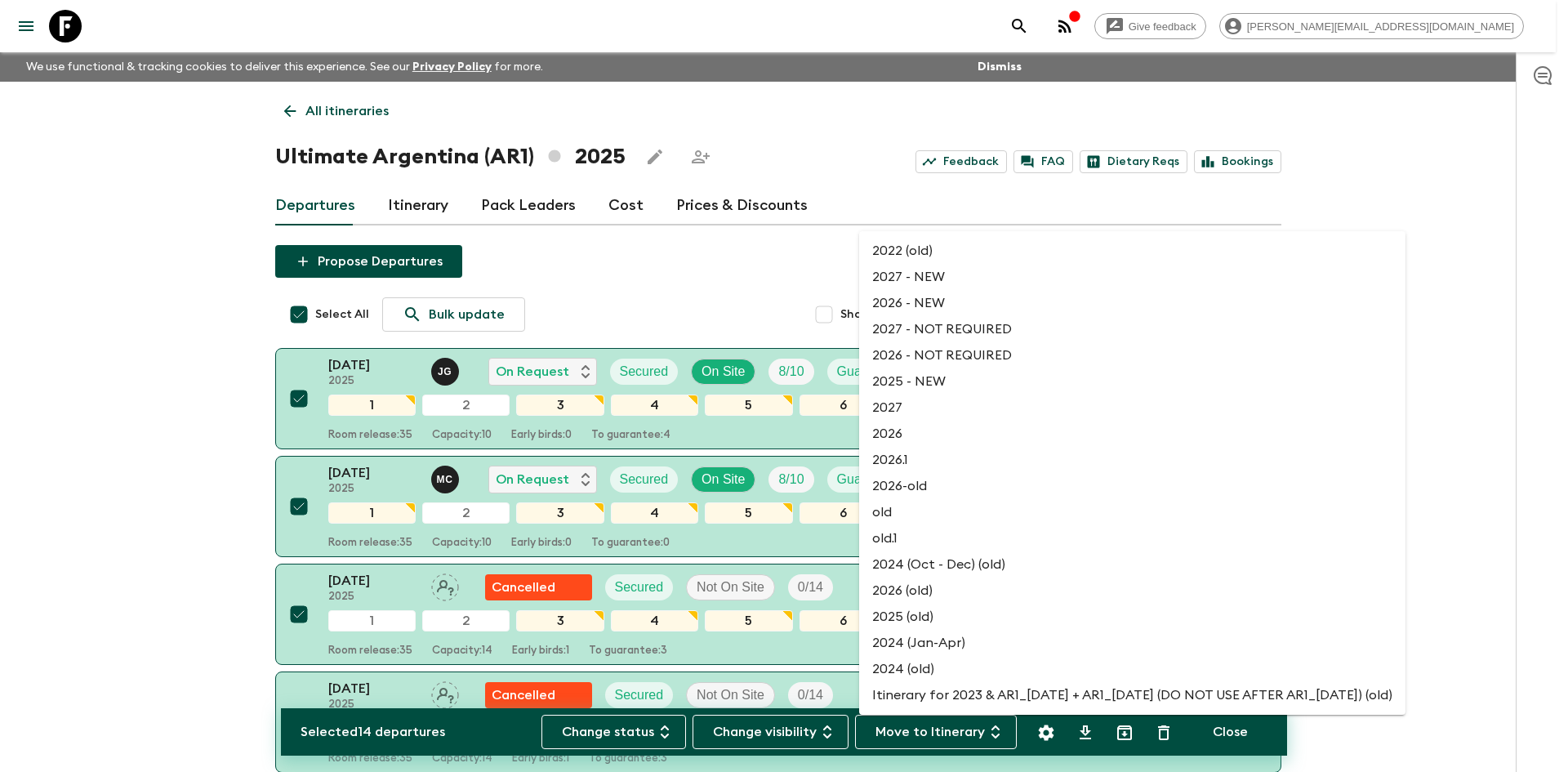
click at [909, 384] on li "2025 - NEW" at bounding box center [1132, 382] width 546 height 26
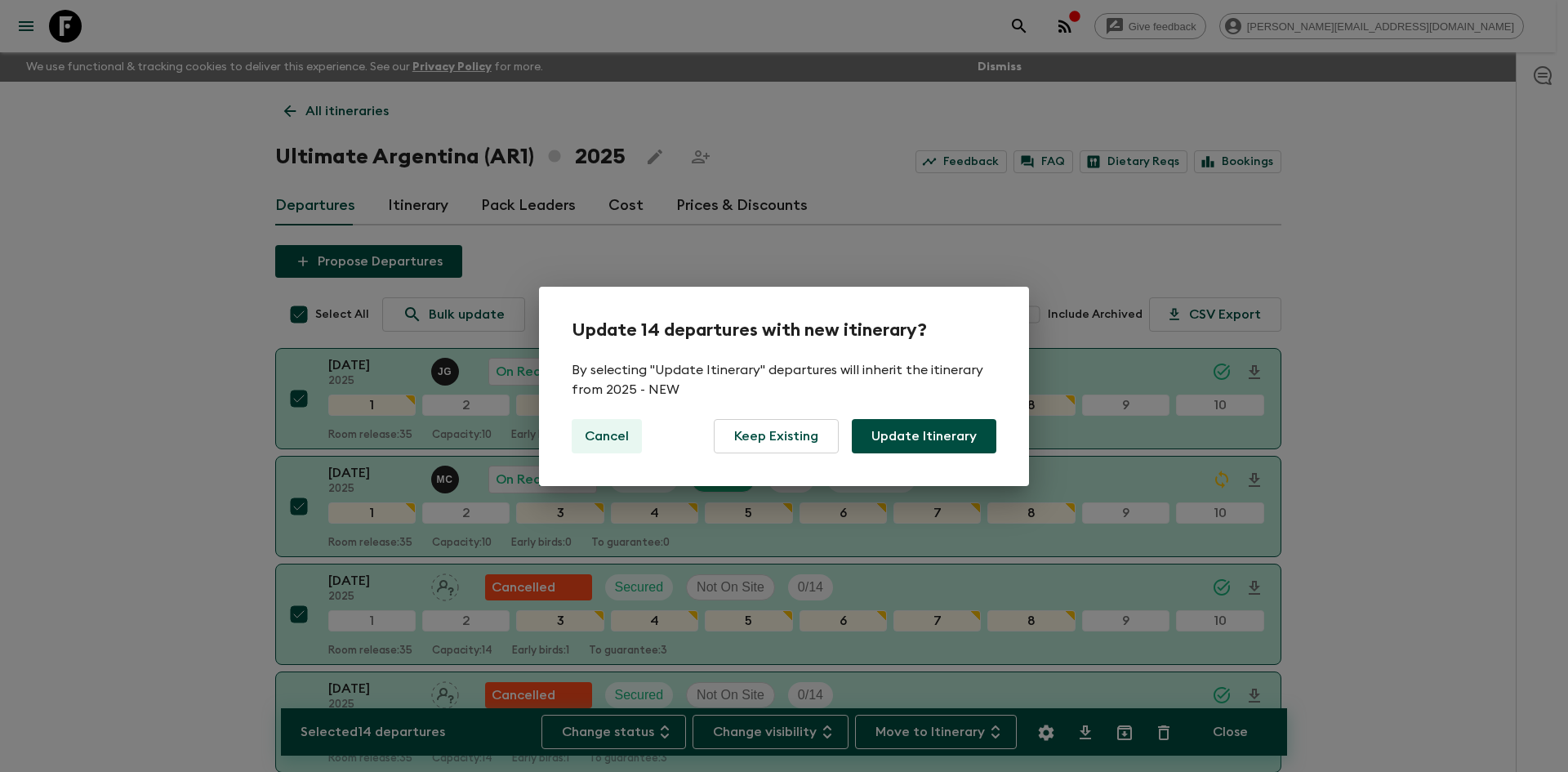
click at [595, 436] on p "Cancel" at bounding box center [606, 436] width 44 height 20
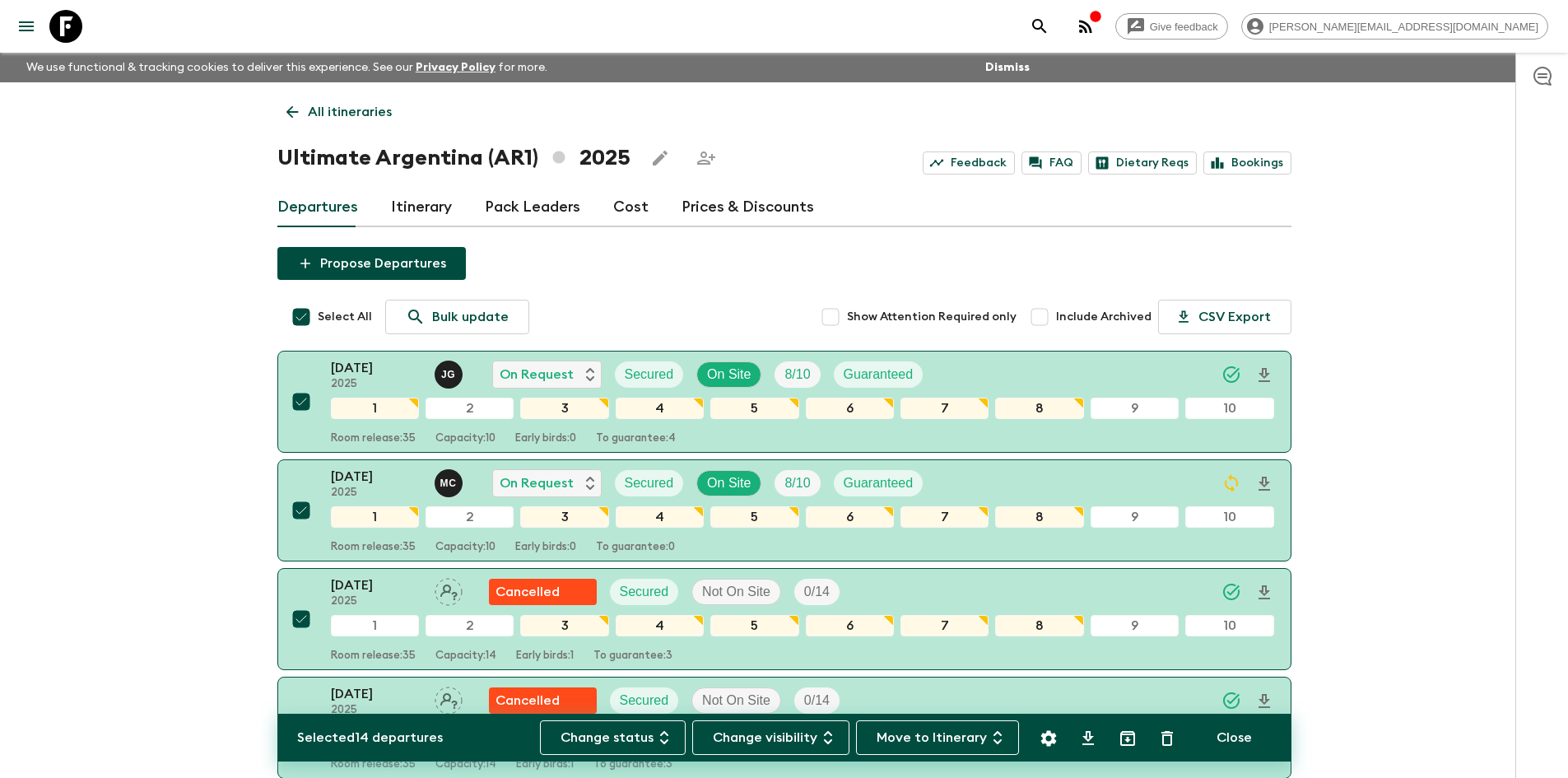
click at [291, 111] on icon at bounding box center [292, 112] width 18 height 18
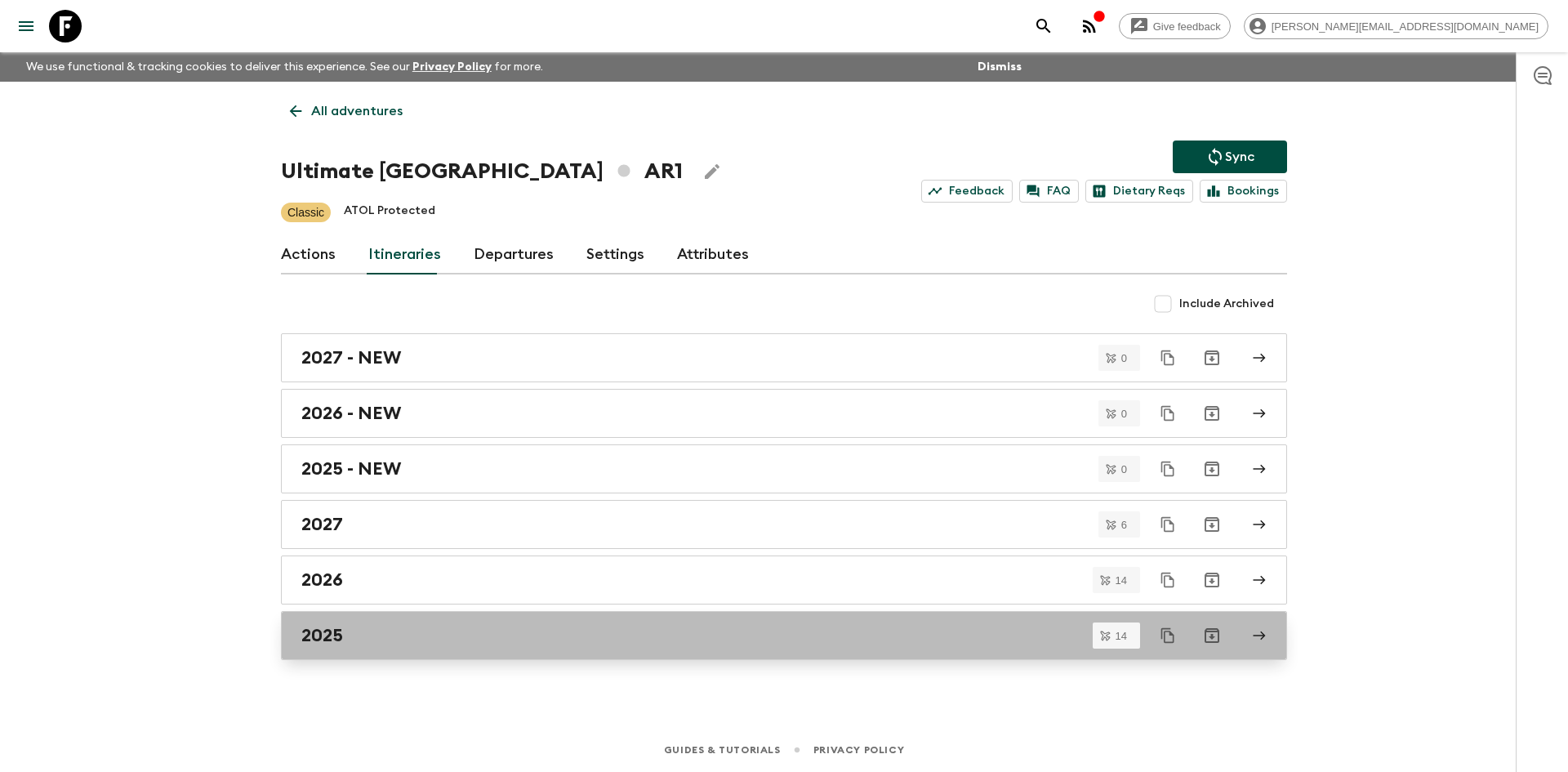
click at [392, 621] on link "2025" at bounding box center [784, 635] width 1006 height 49
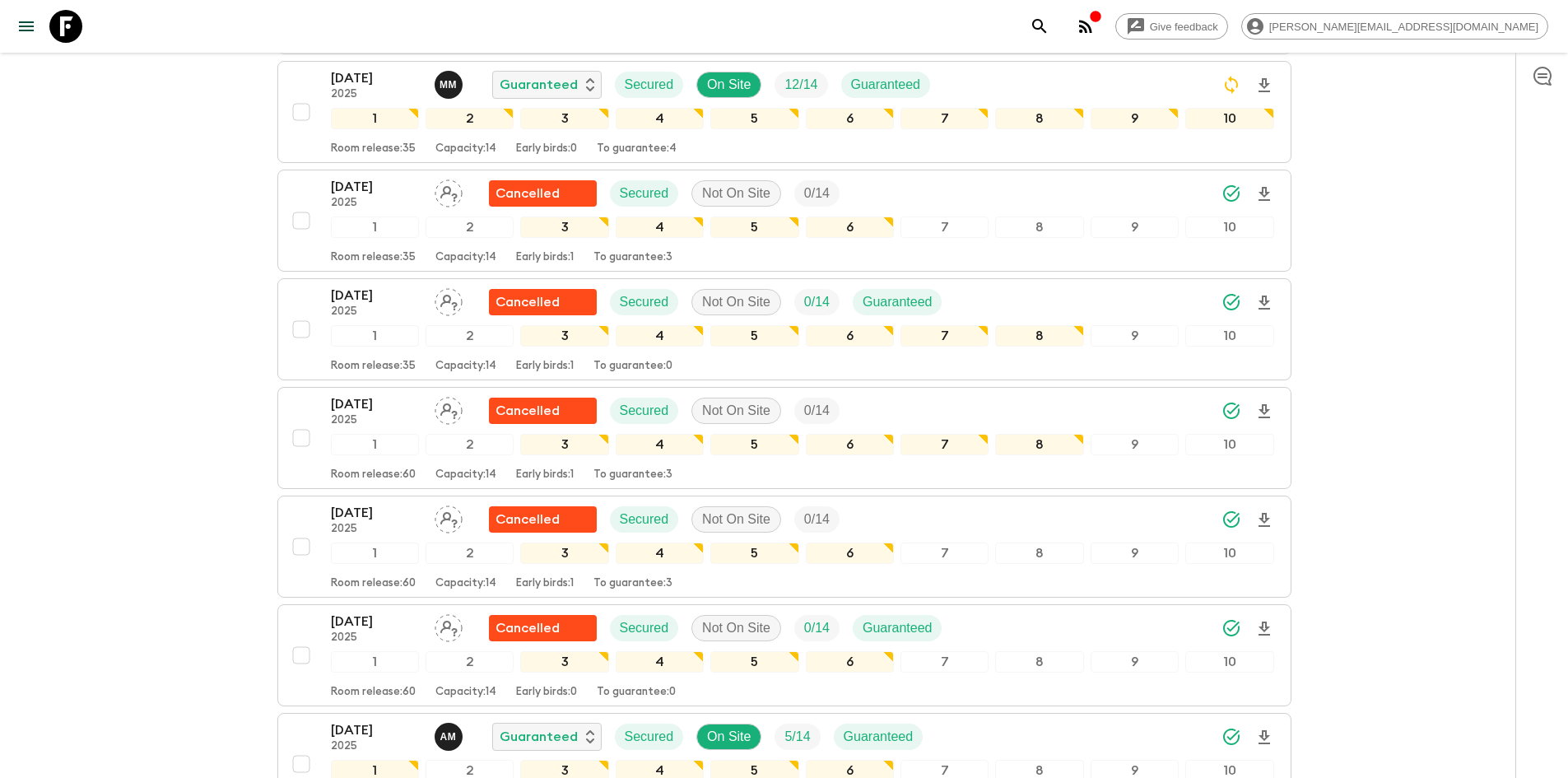
scroll to position [1160, 0]
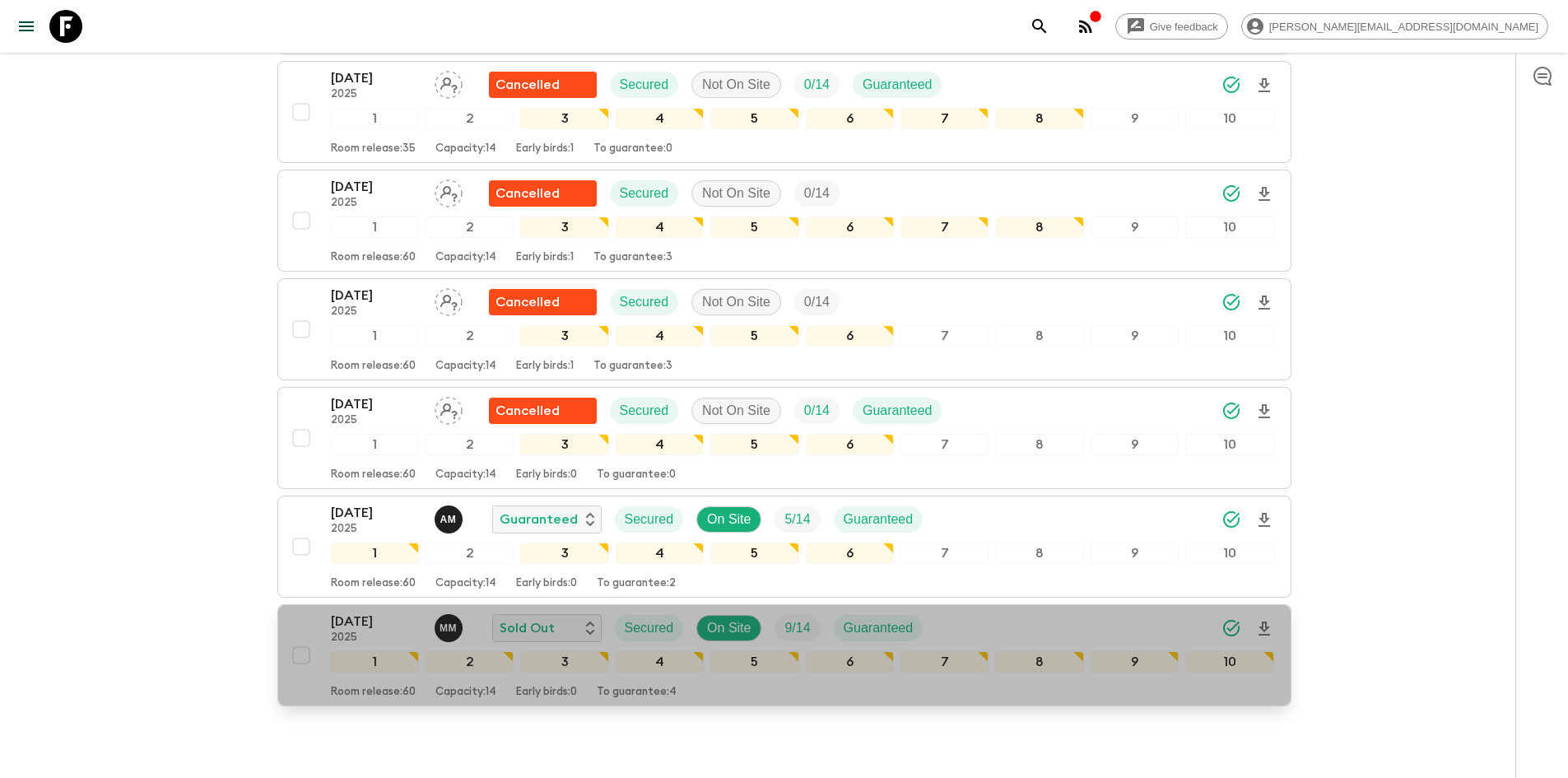
click at [971, 621] on div "[DATE] 2025 M M Sold Out Secured On Site 9 / 14 Guaranteed" at bounding box center [802, 628] width 943 height 33
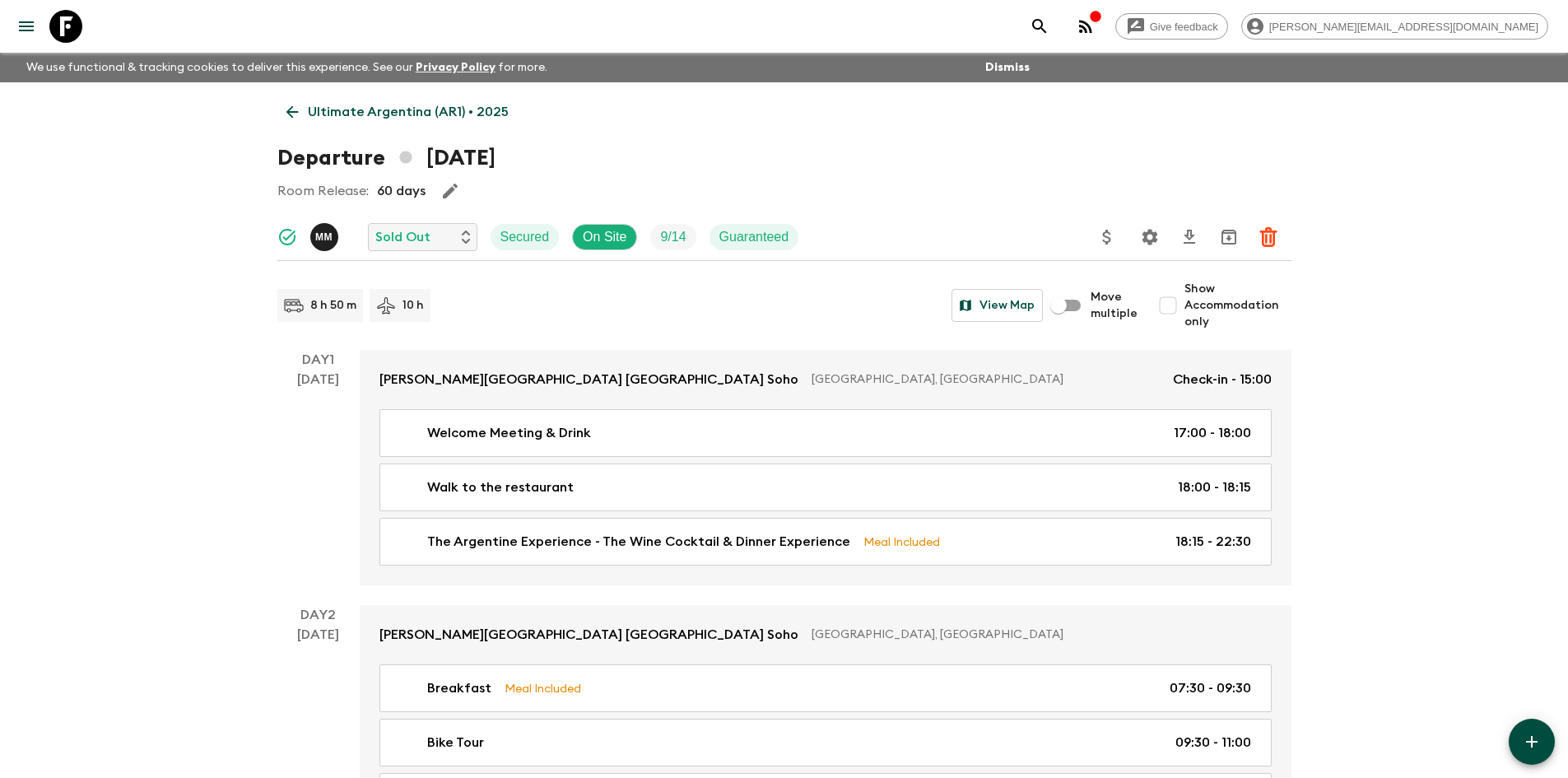
click at [1177, 307] on input "Show Accommodation only" at bounding box center [1168, 306] width 33 height 33
checkbox input "true"
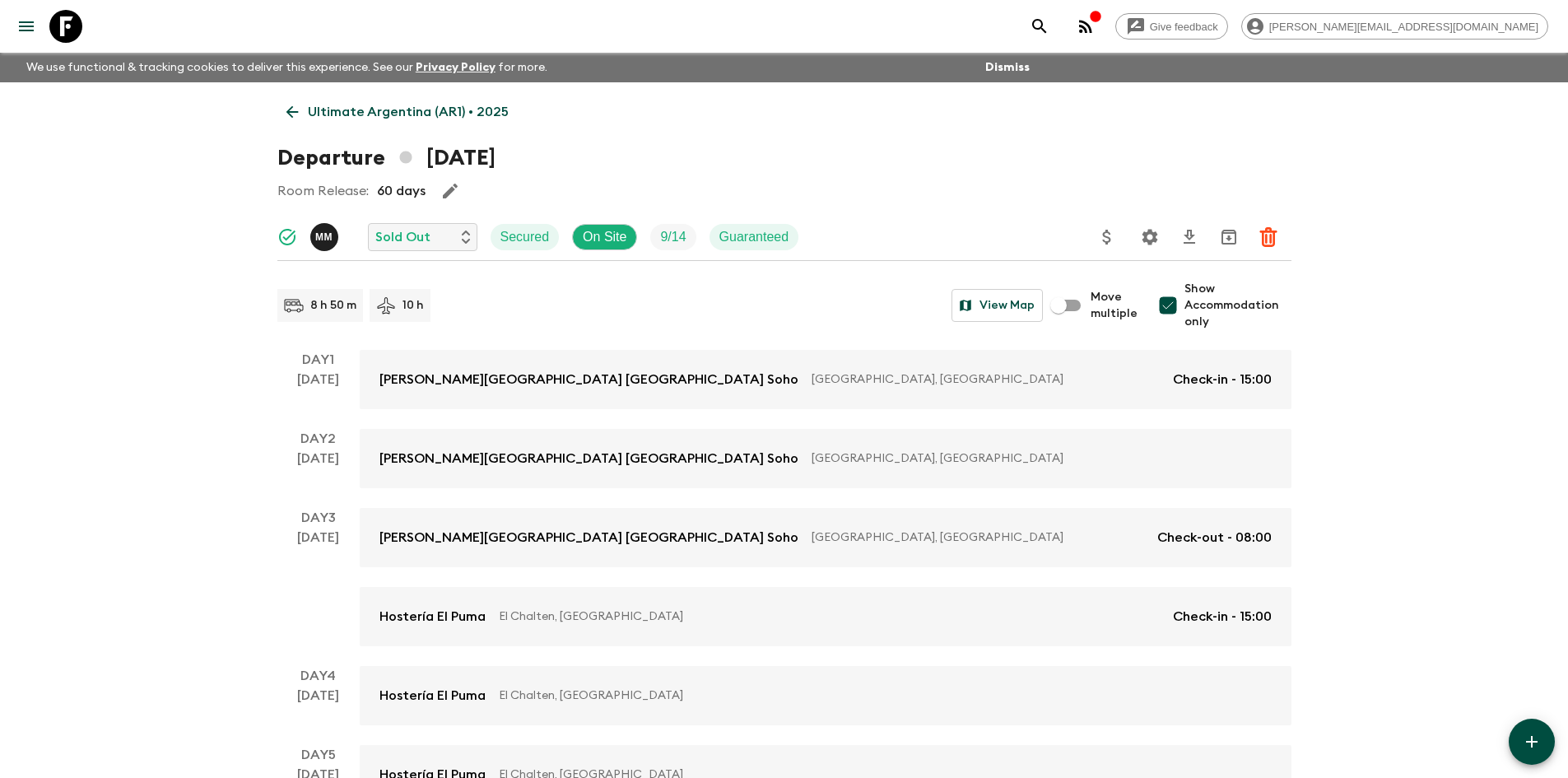
click at [295, 121] on link "Ultimate Argentina (AR1) • 2025" at bounding box center [397, 112] width 241 height 33
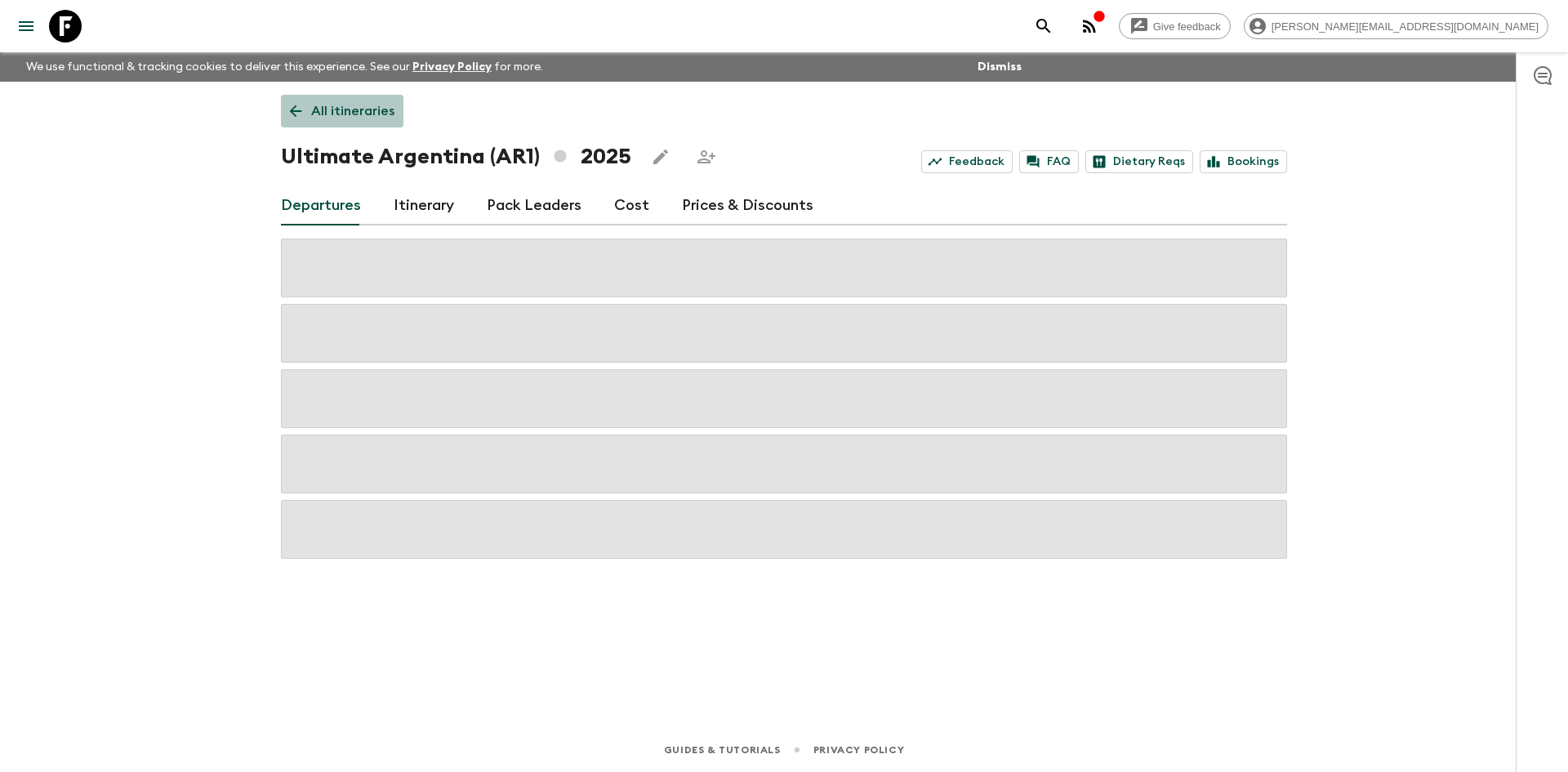
click at [292, 120] on link "All itineraries" at bounding box center [342, 112] width 122 height 33
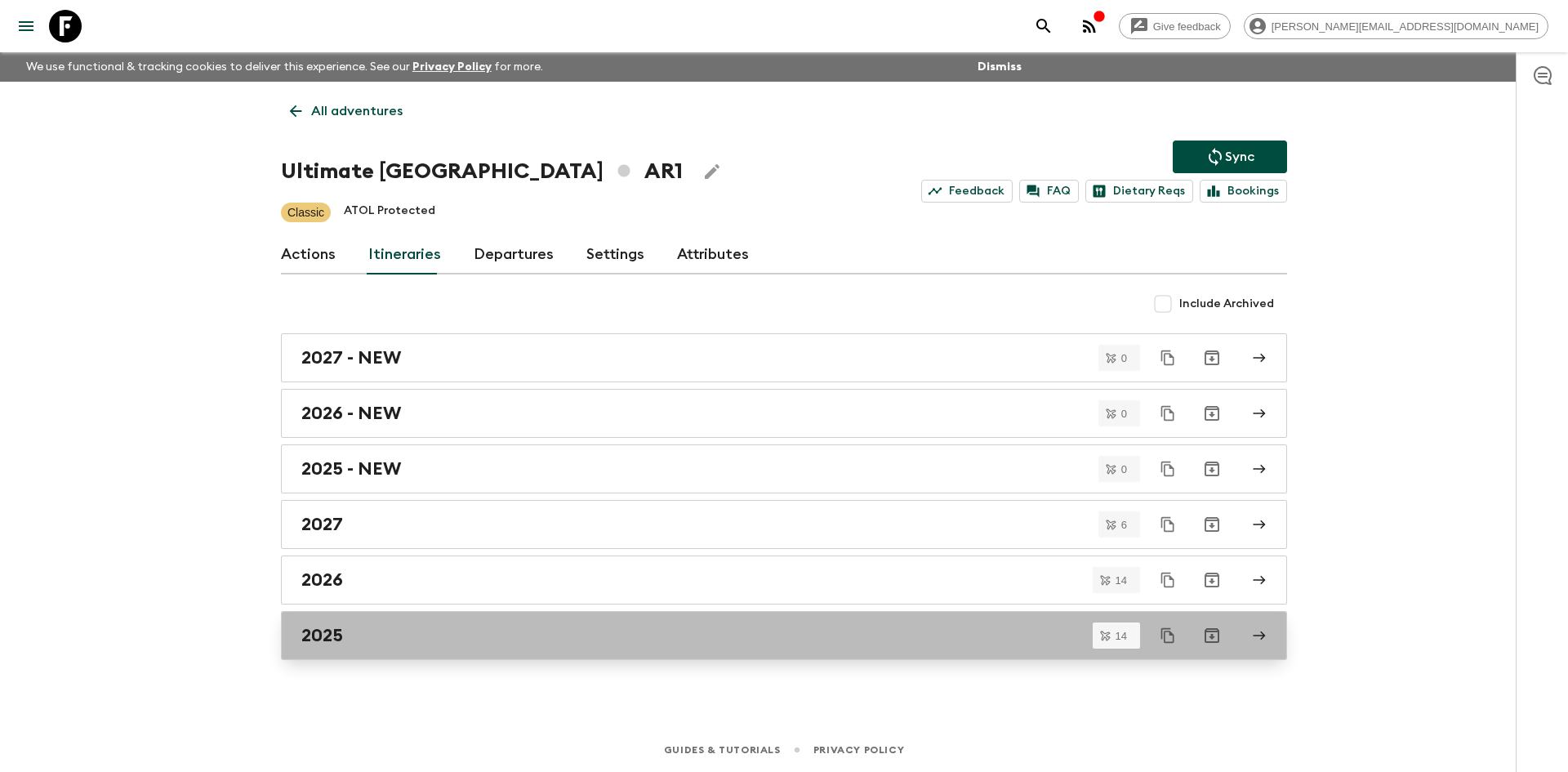
click at [426, 619] on link "2025" at bounding box center [784, 635] width 1006 height 49
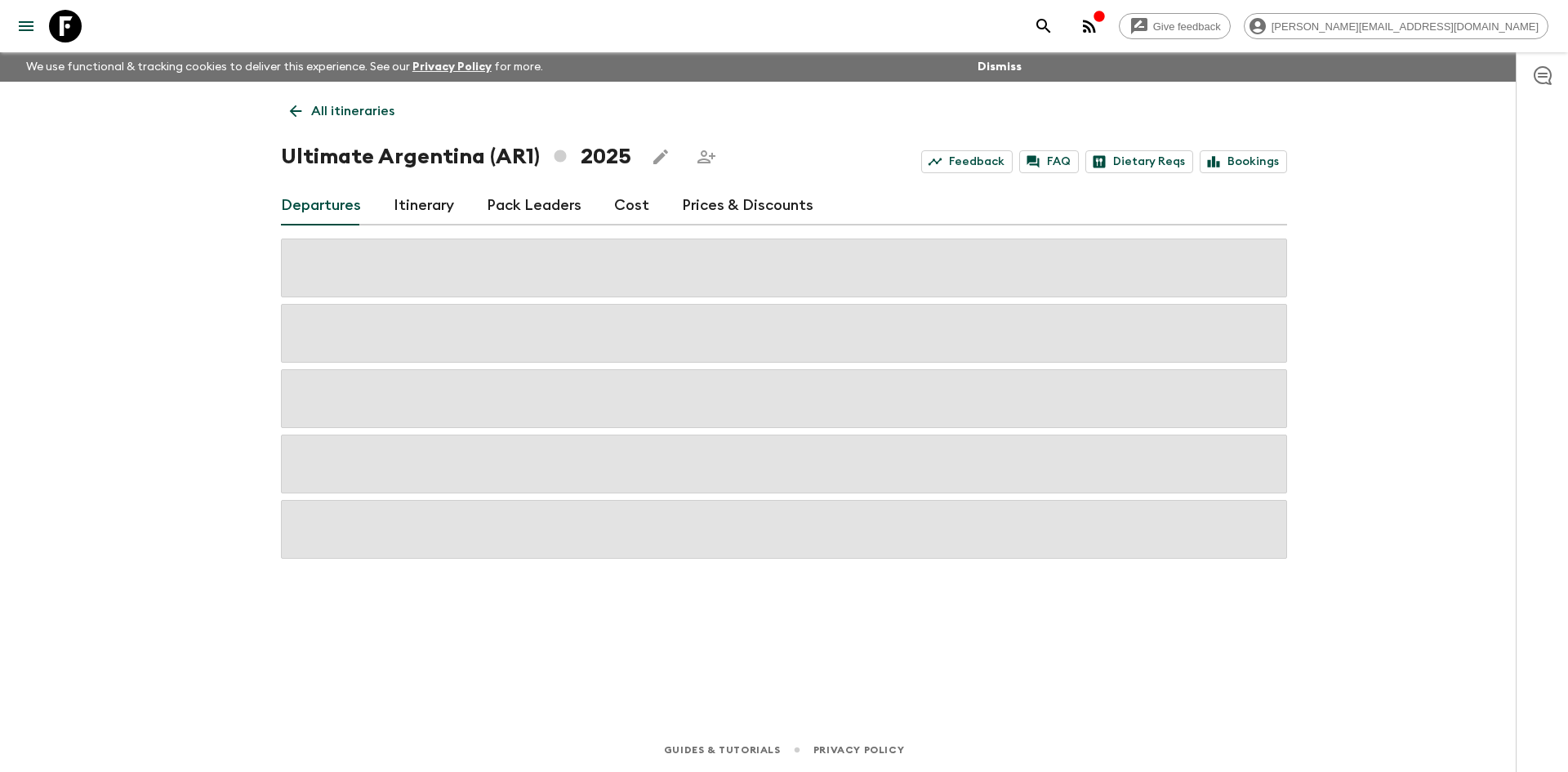
click at [435, 207] on link "Itinerary" at bounding box center [423, 205] width 60 height 39
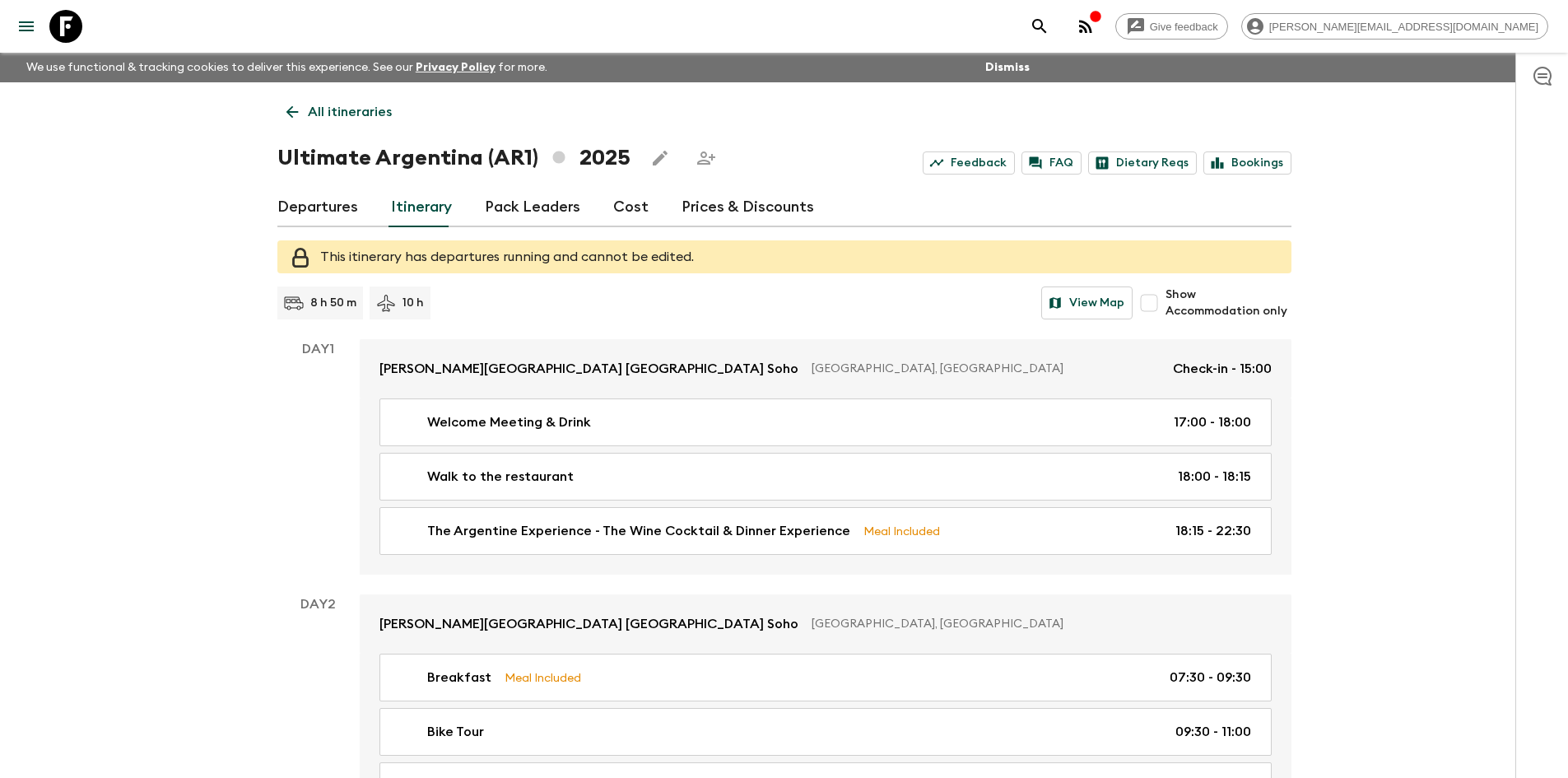
click at [292, 111] on icon at bounding box center [292, 112] width 18 height 18
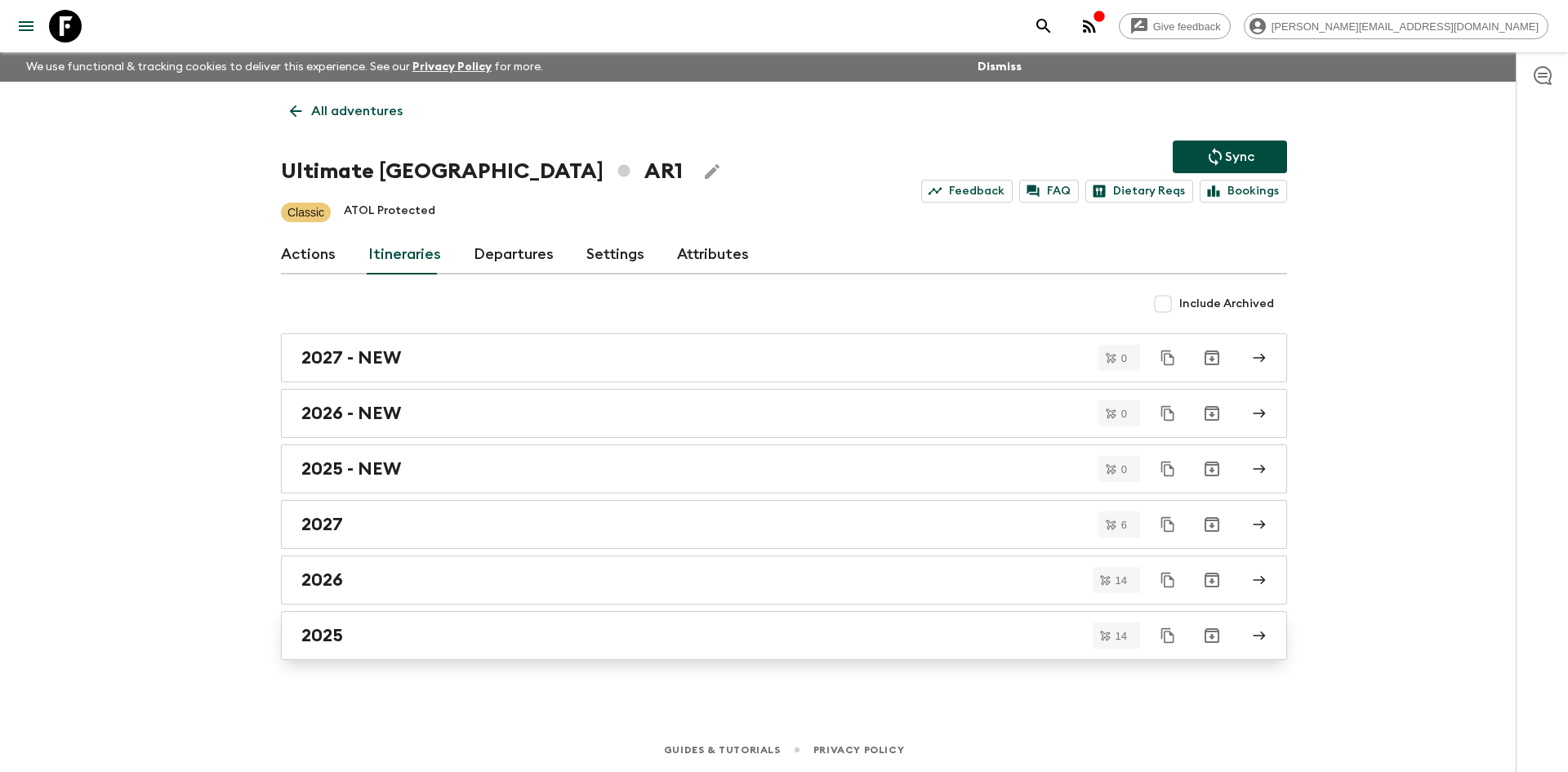
click at [367, 637] on div "2025" at bounding box center [768, 636] width 934 height 21
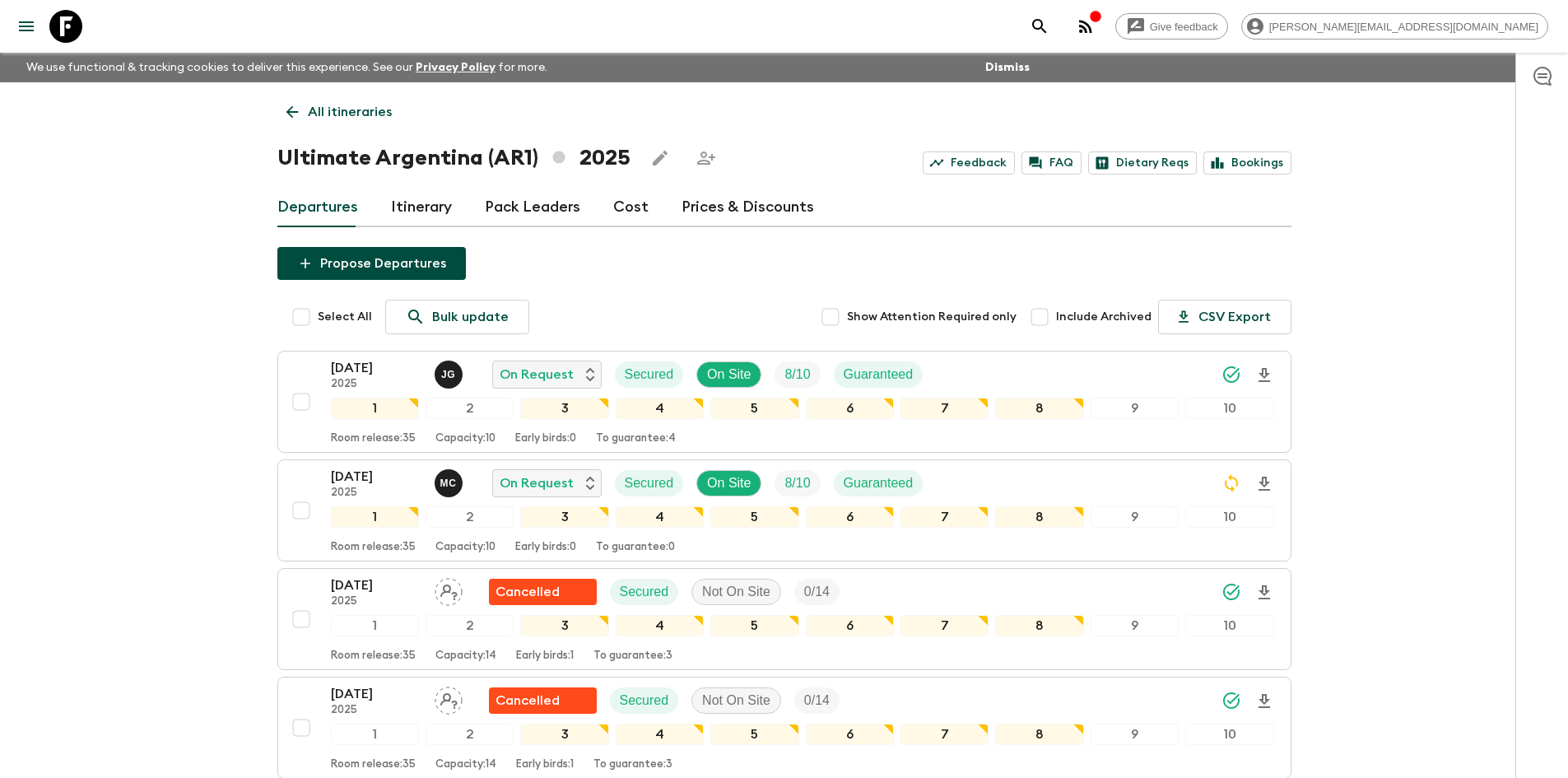
click at [299, 115] on icon at bounding box center [292, 112] width 18 height 18
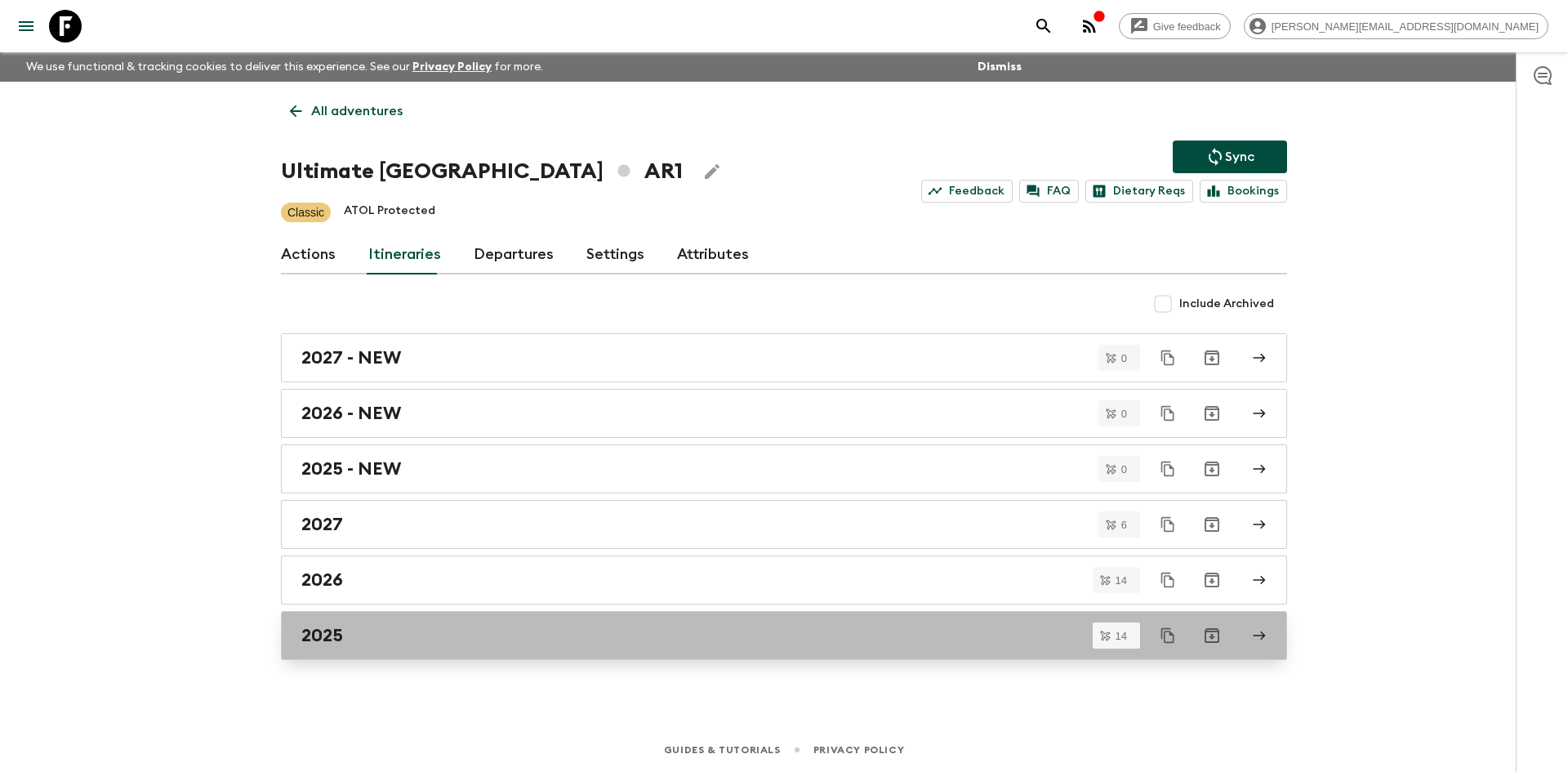
click at [406, 632] on div "2025" at bounding box center [768, 636] width 934 height 21
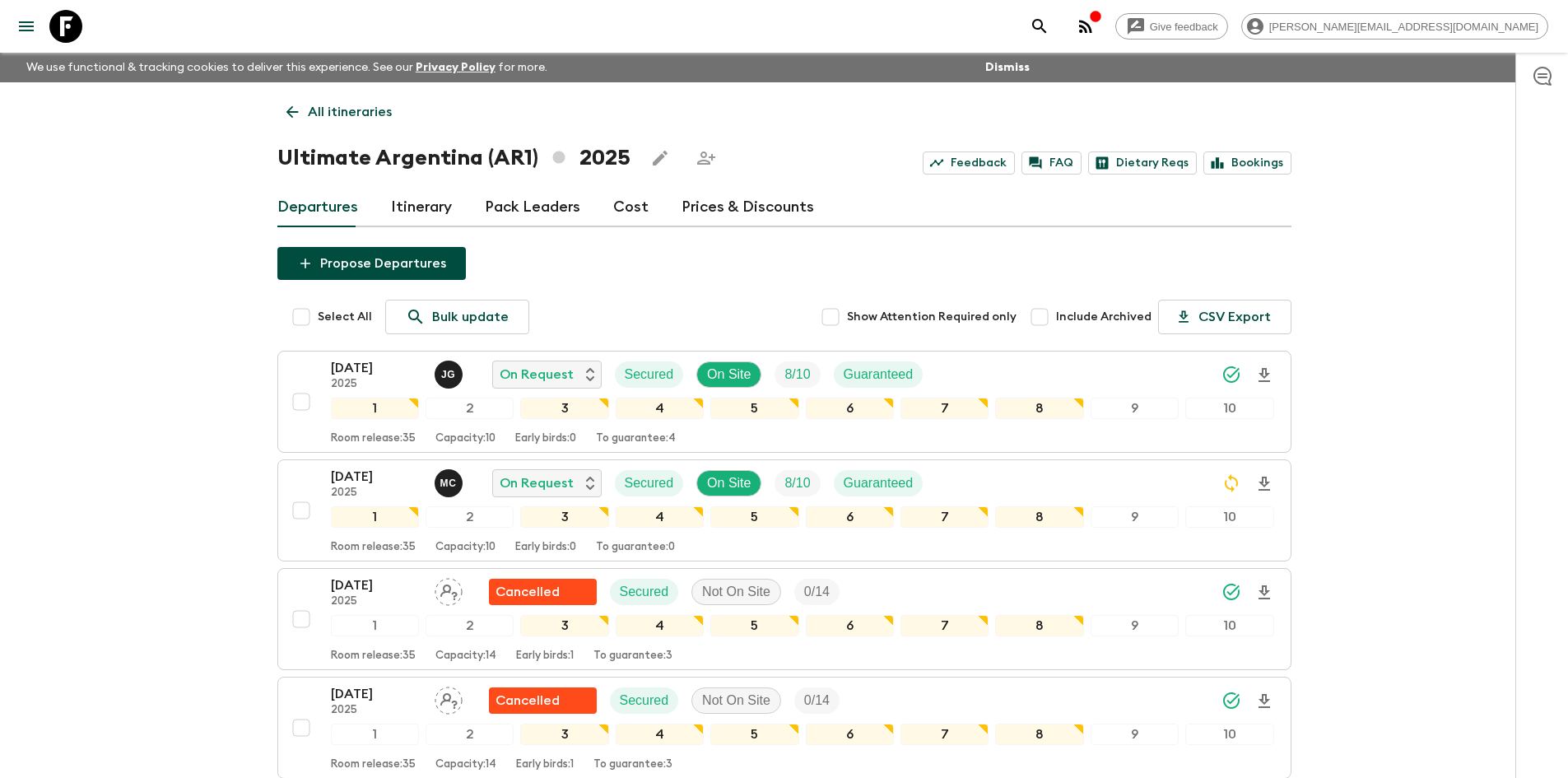
click at [294, 324] on input "Select All" at bounding box center [301, 317] width 33 height 33
checkbox input "true"
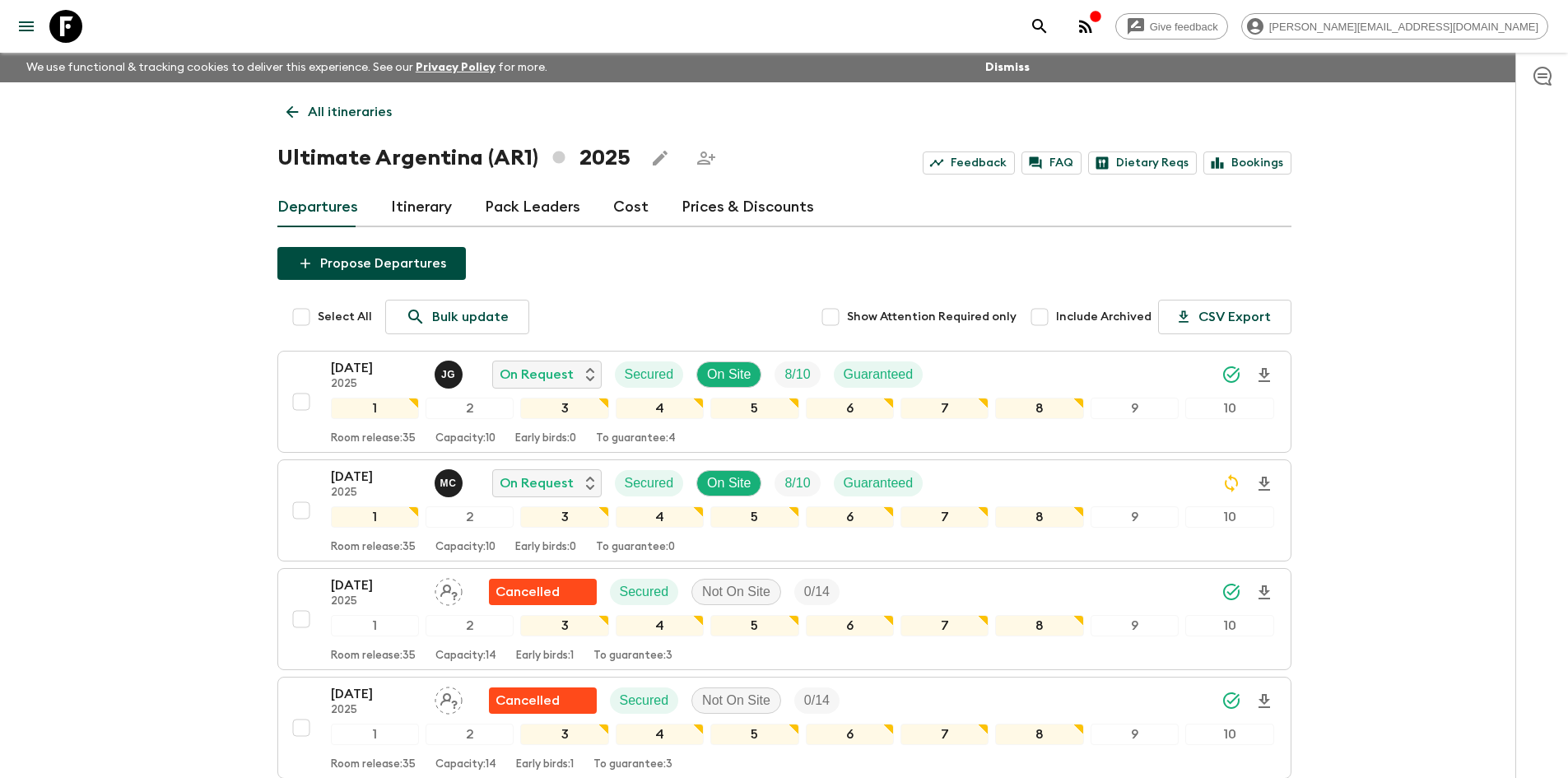
checkbox input "true"
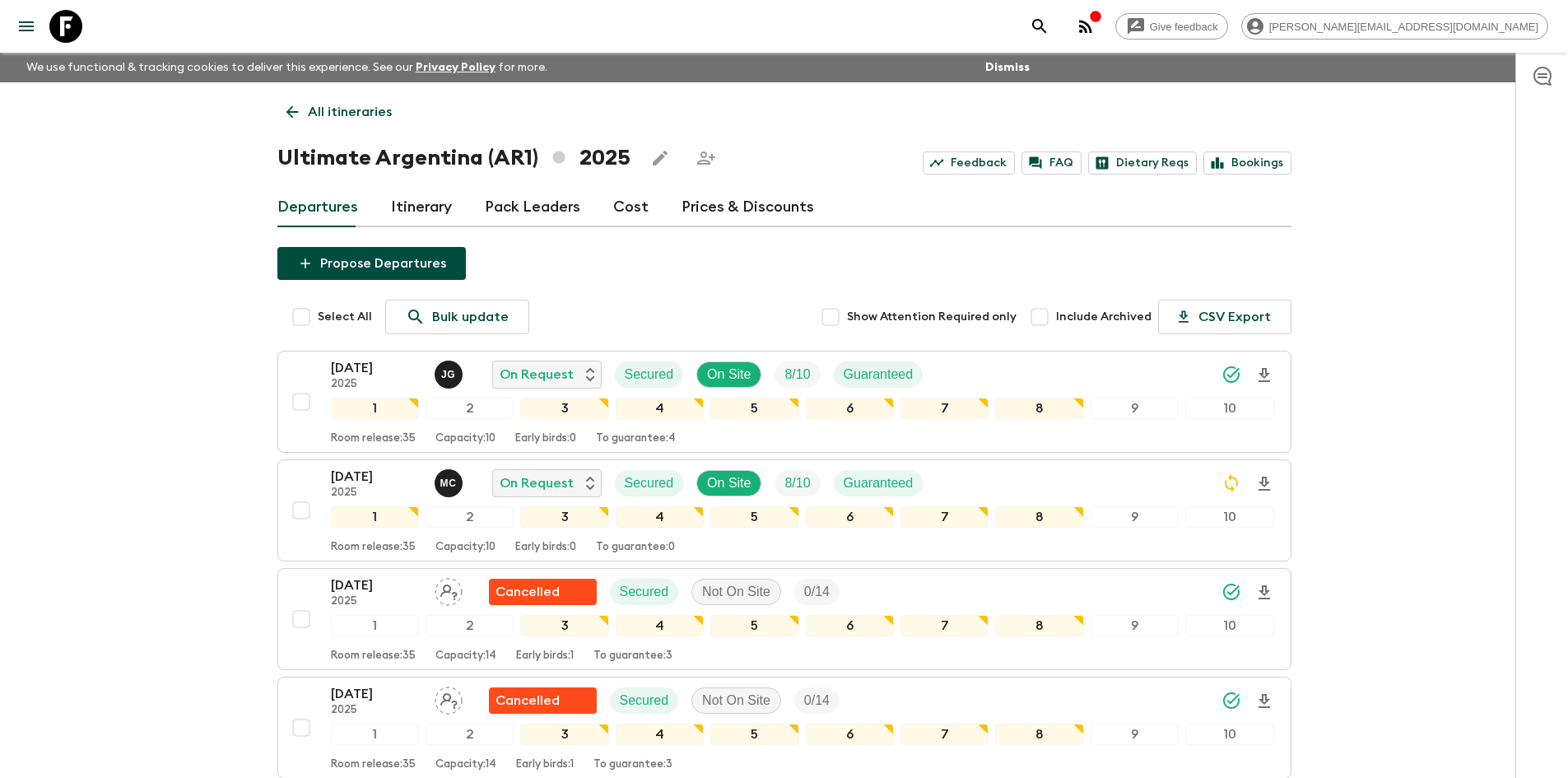
checkbox input "true"
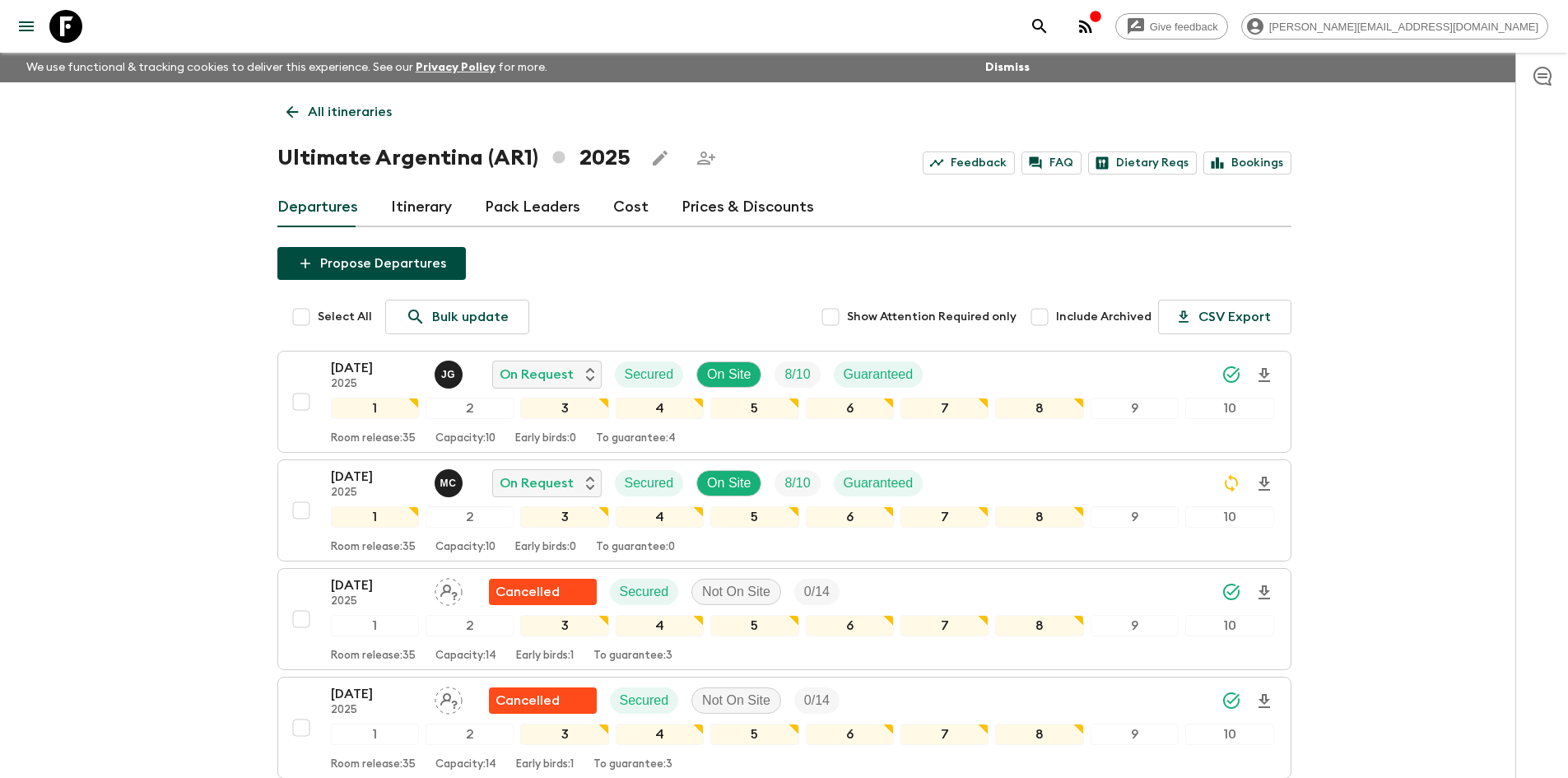
checkbox input "true"
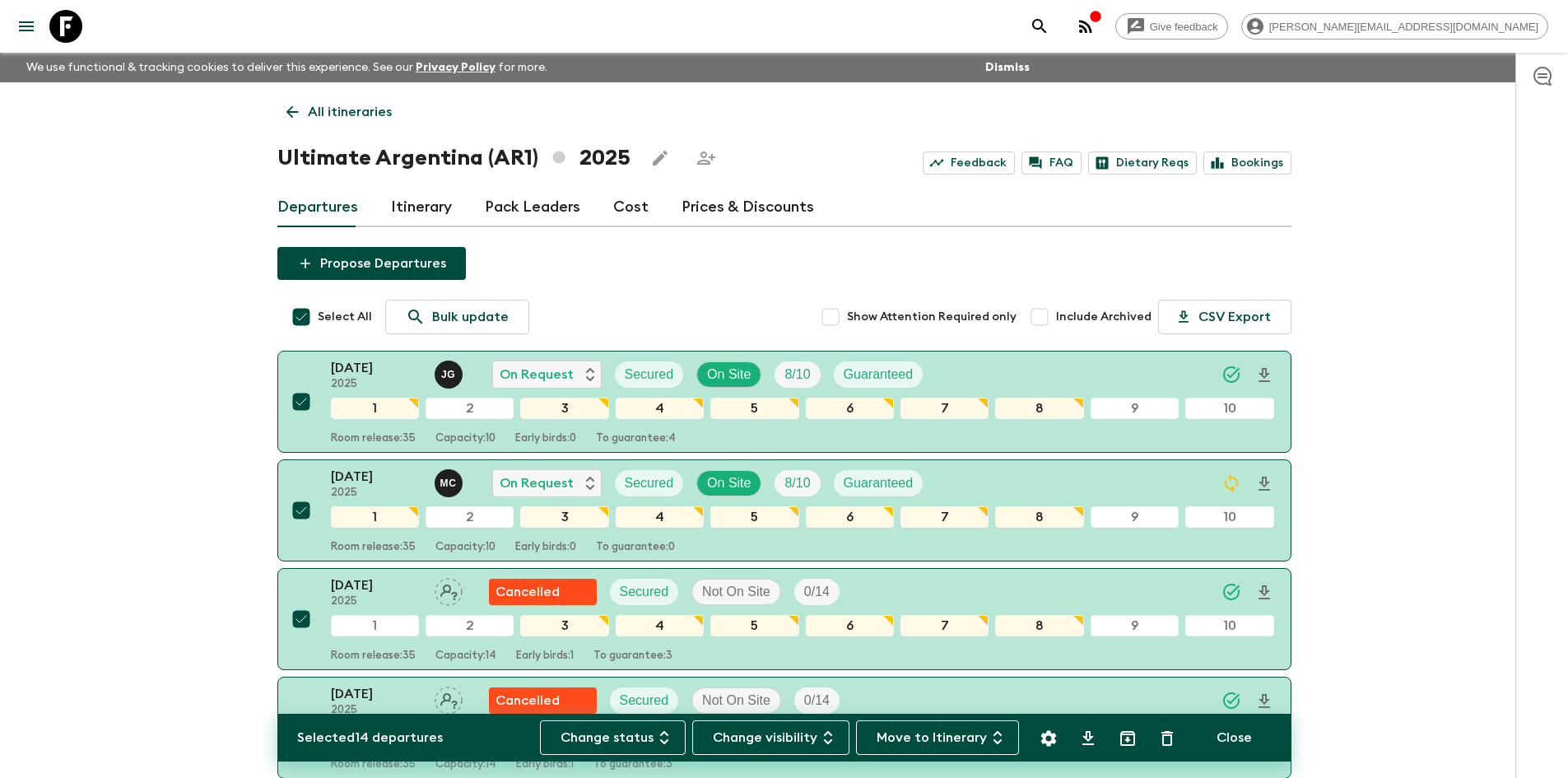
click at [931, 742] on button "Move to Itinerary" at bounding box center [938, 738] width 163 height 35
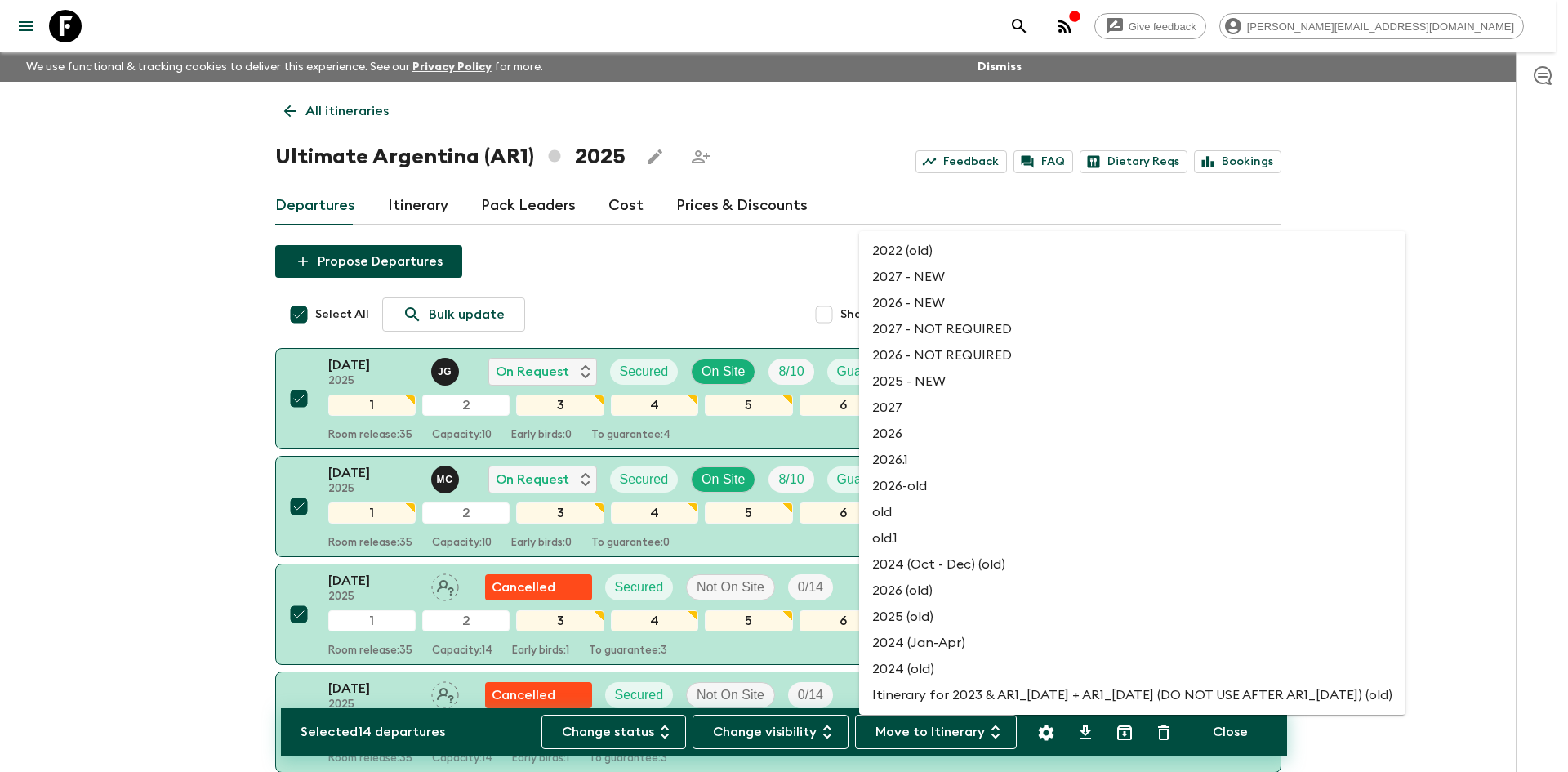
click at [927, 385] on li "2025 - NEW" at bounding box center [1132, 382] width 546 height 26
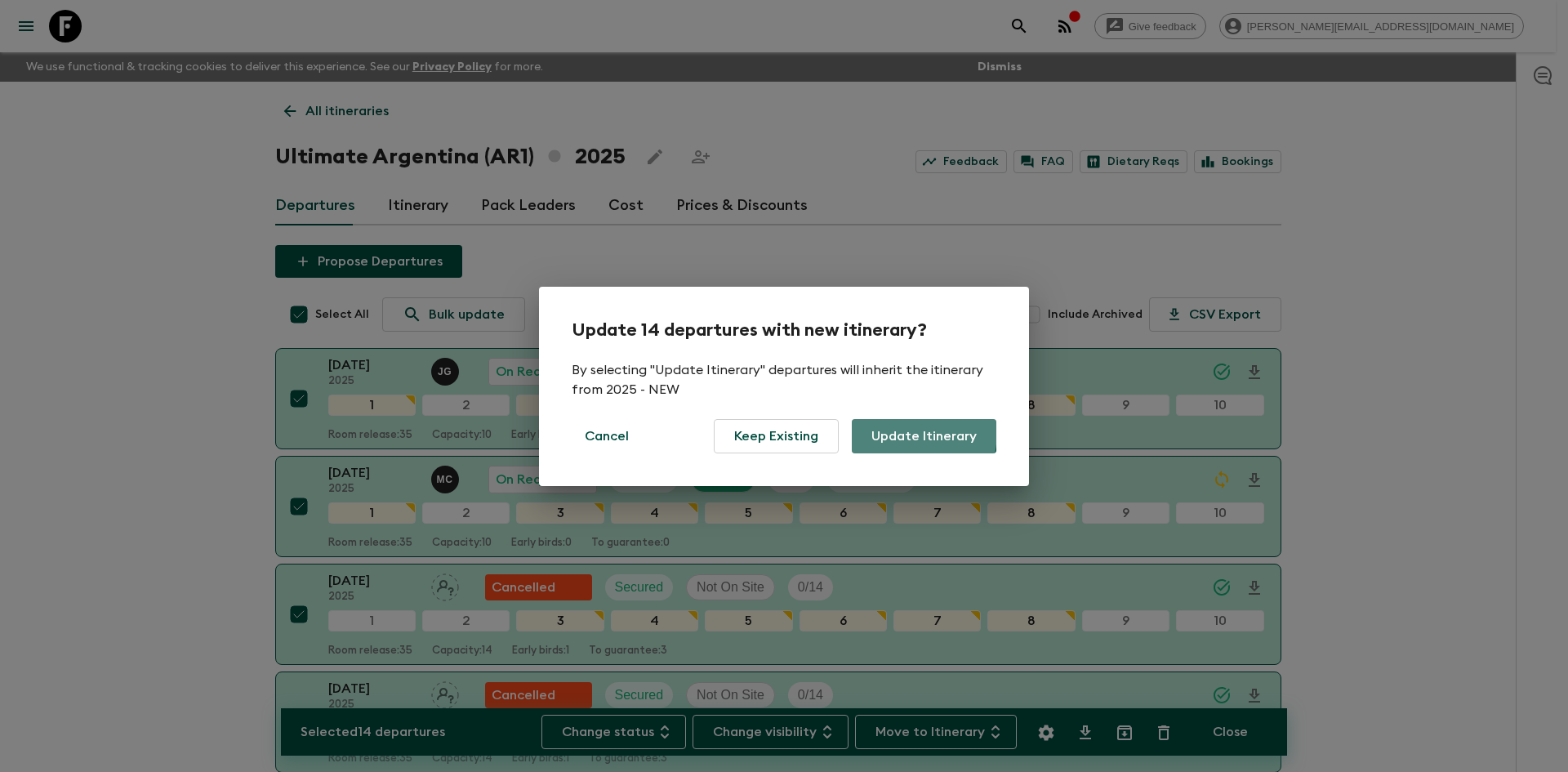
click at [891, 431] on button "Update Itinerary" at bounding box center [924, 436] width 145 height 35
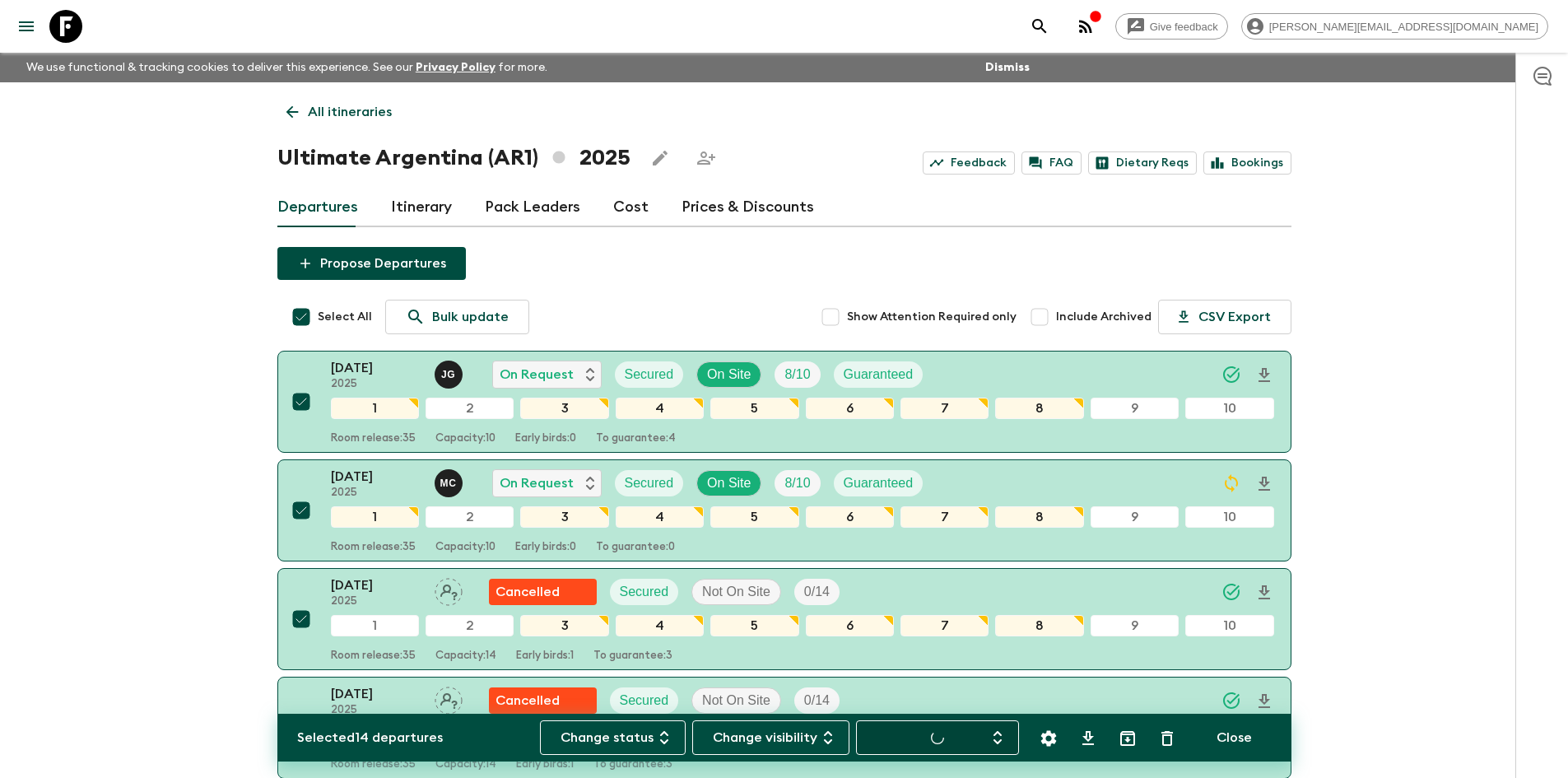
checkbox input "false"
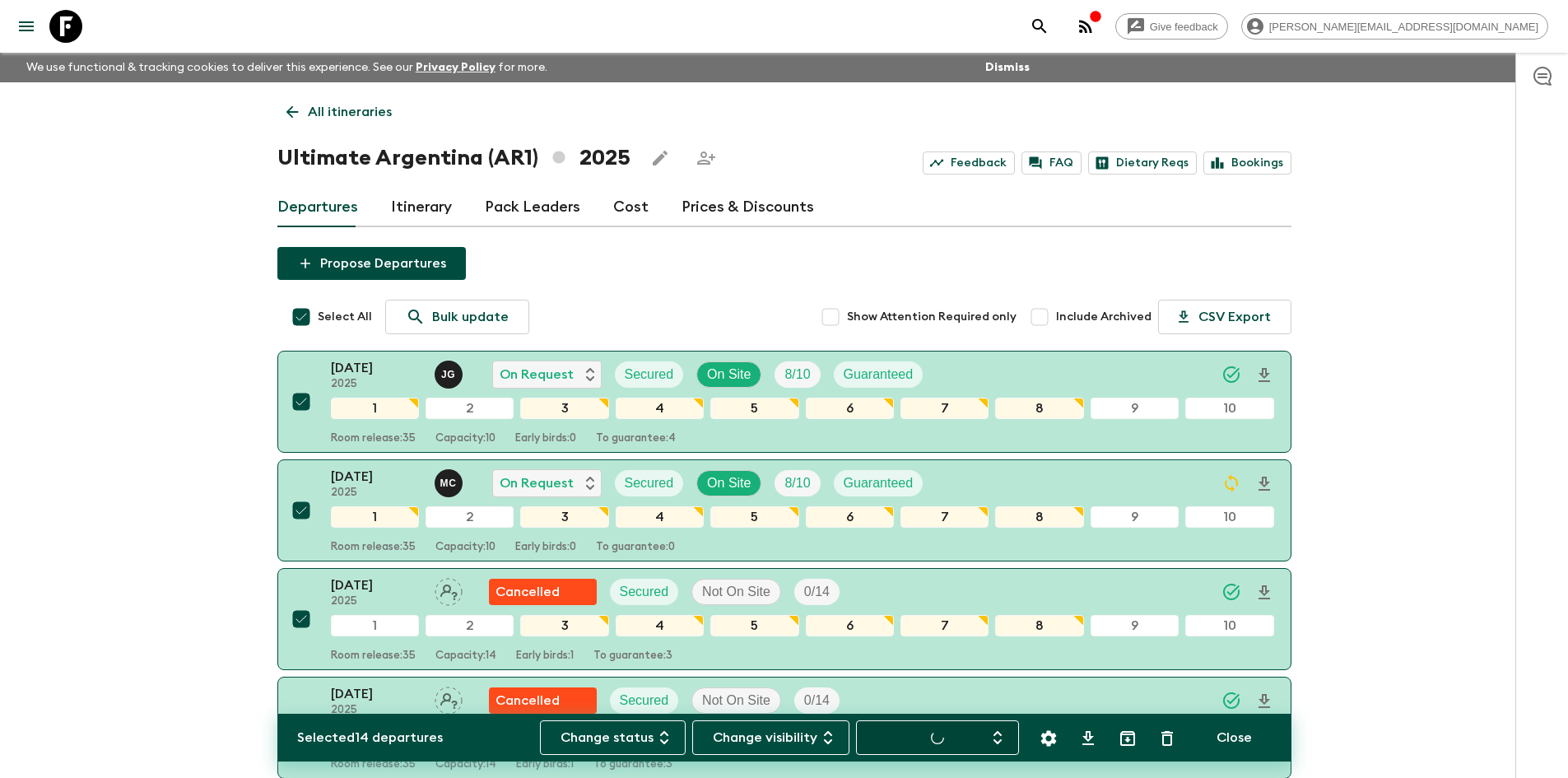
checkbox input "false"
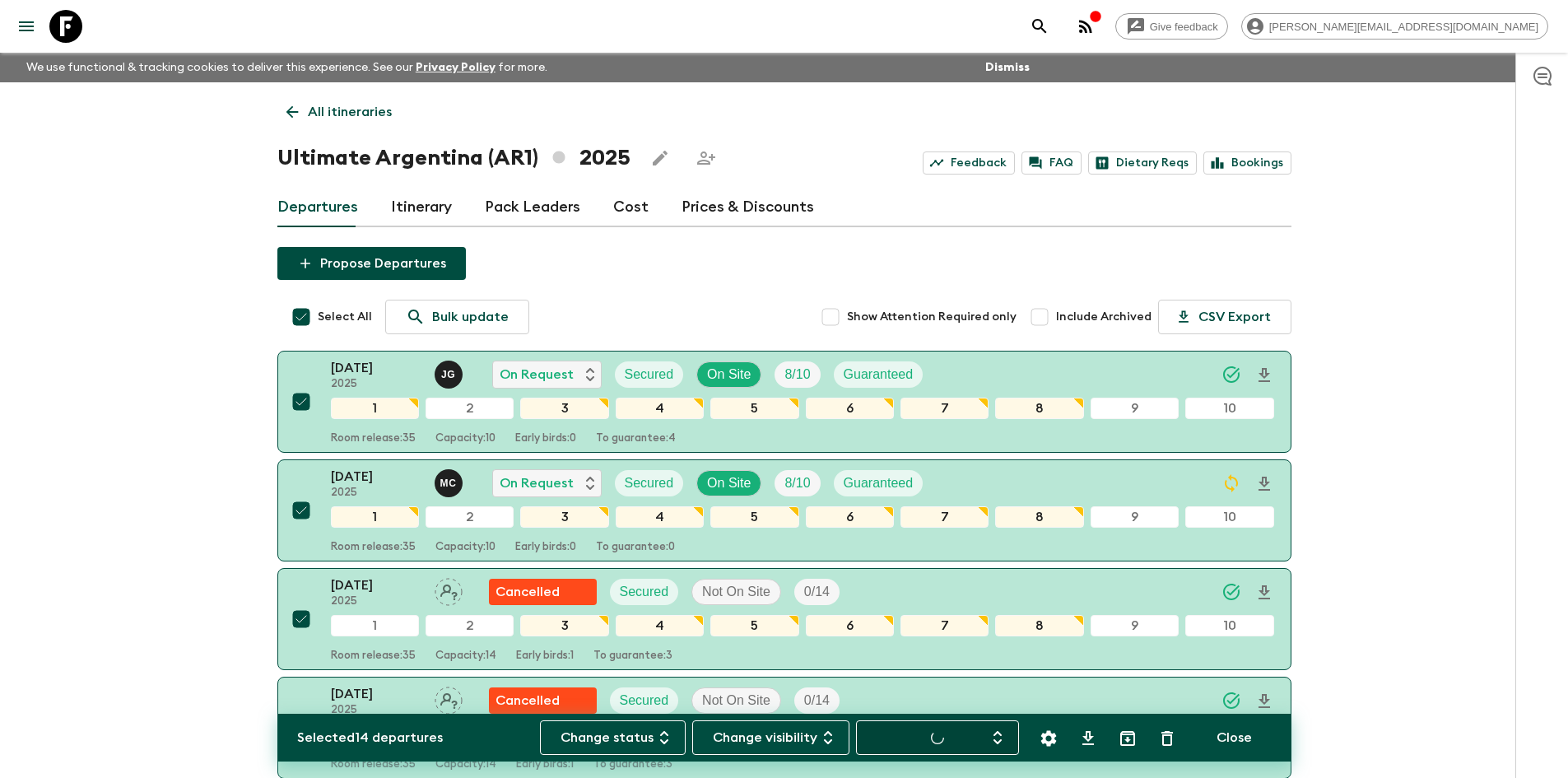
checkbox input "false"
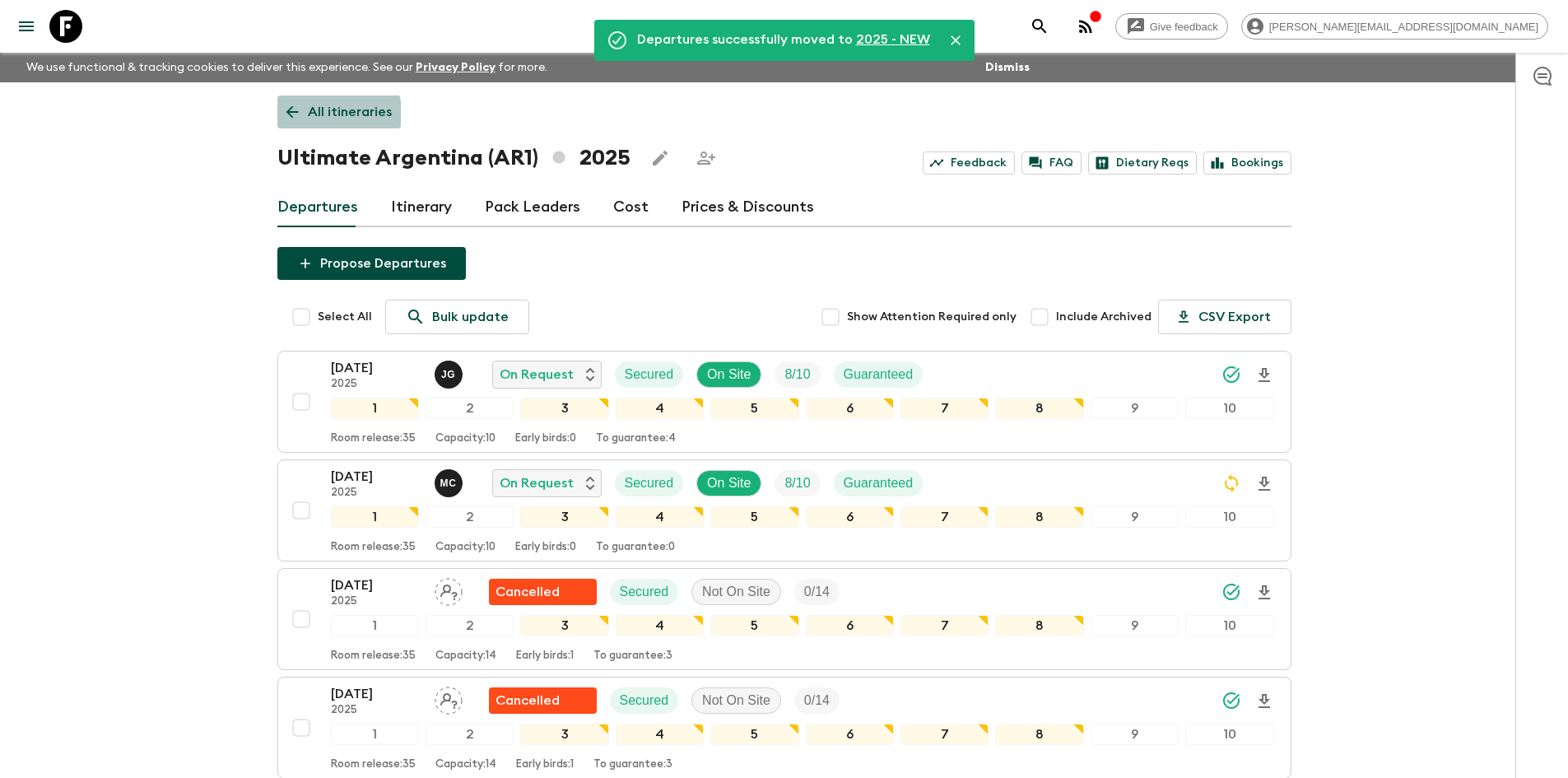
click at [291, 115] on icon at bounding box center [291, 112] width 12 height 12
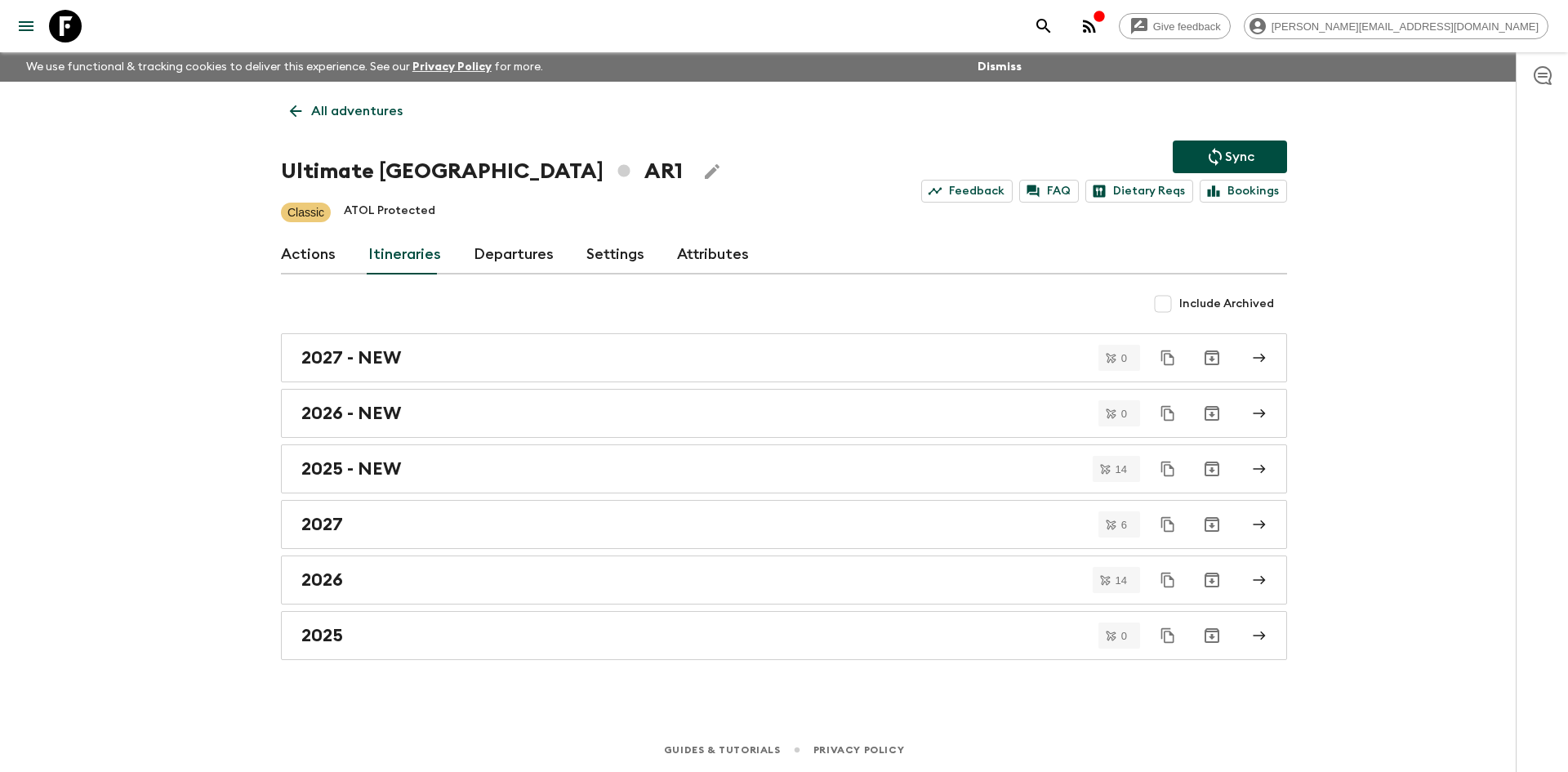
click at [1212, 632] on icon "Archive" at bounding box center [1212, 636] width 20 height 20
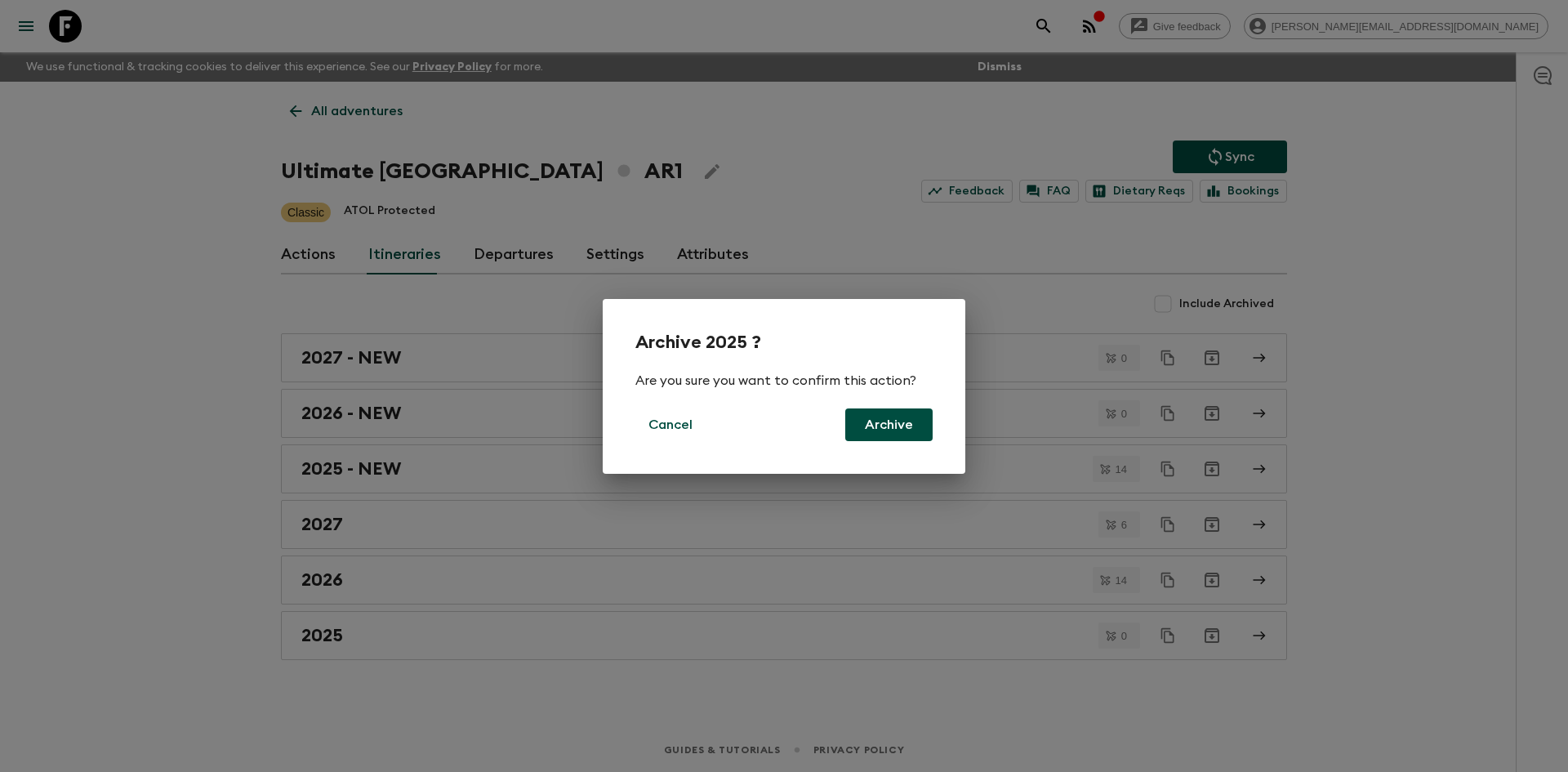
click at [869, 418] on button "Archive" at bounding box center [889, 425] width 88 height 33
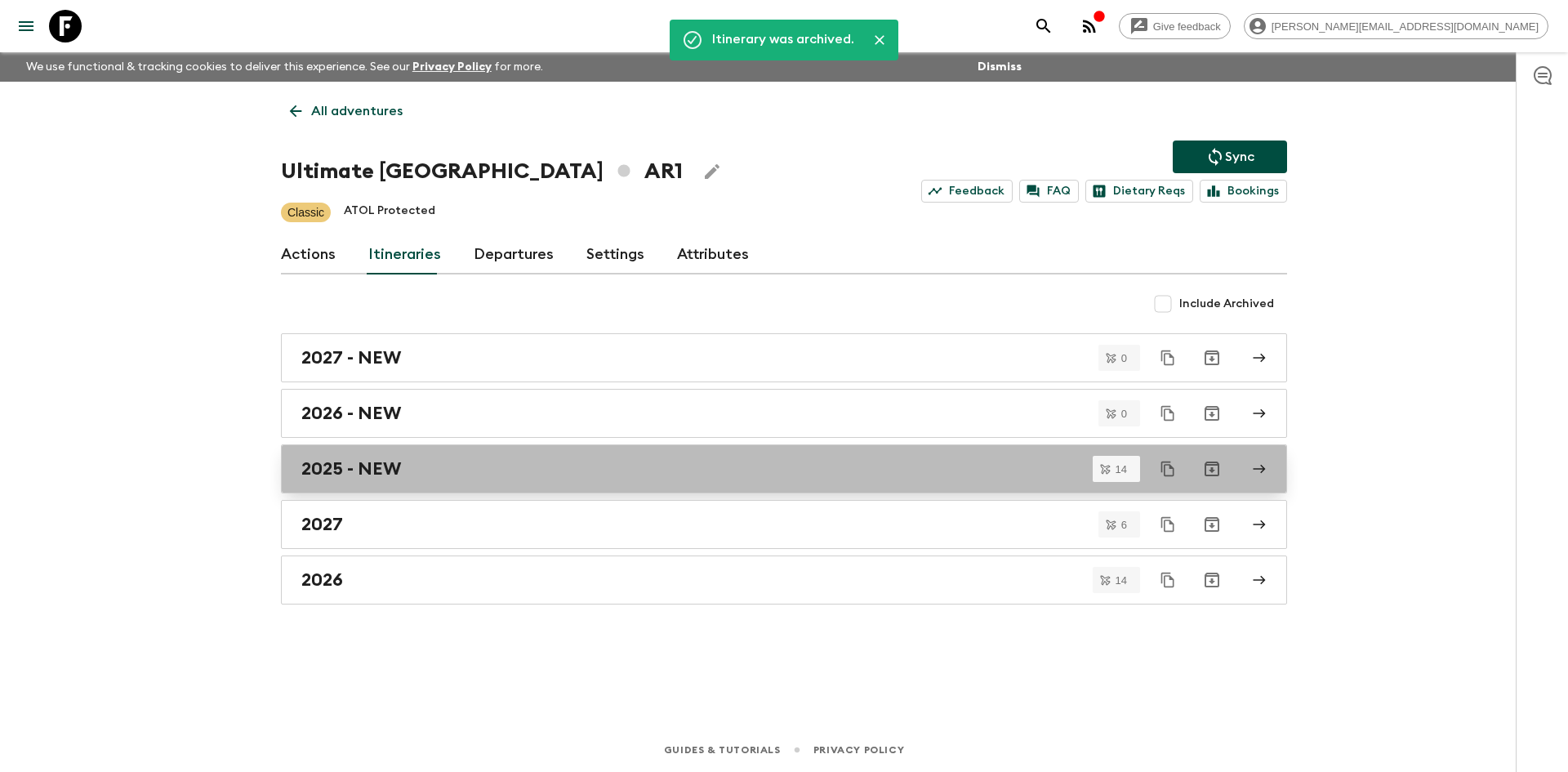
click at [587, 455] on link "2025 - NEW" at bounding box center [784, 469] width 1006 height 49
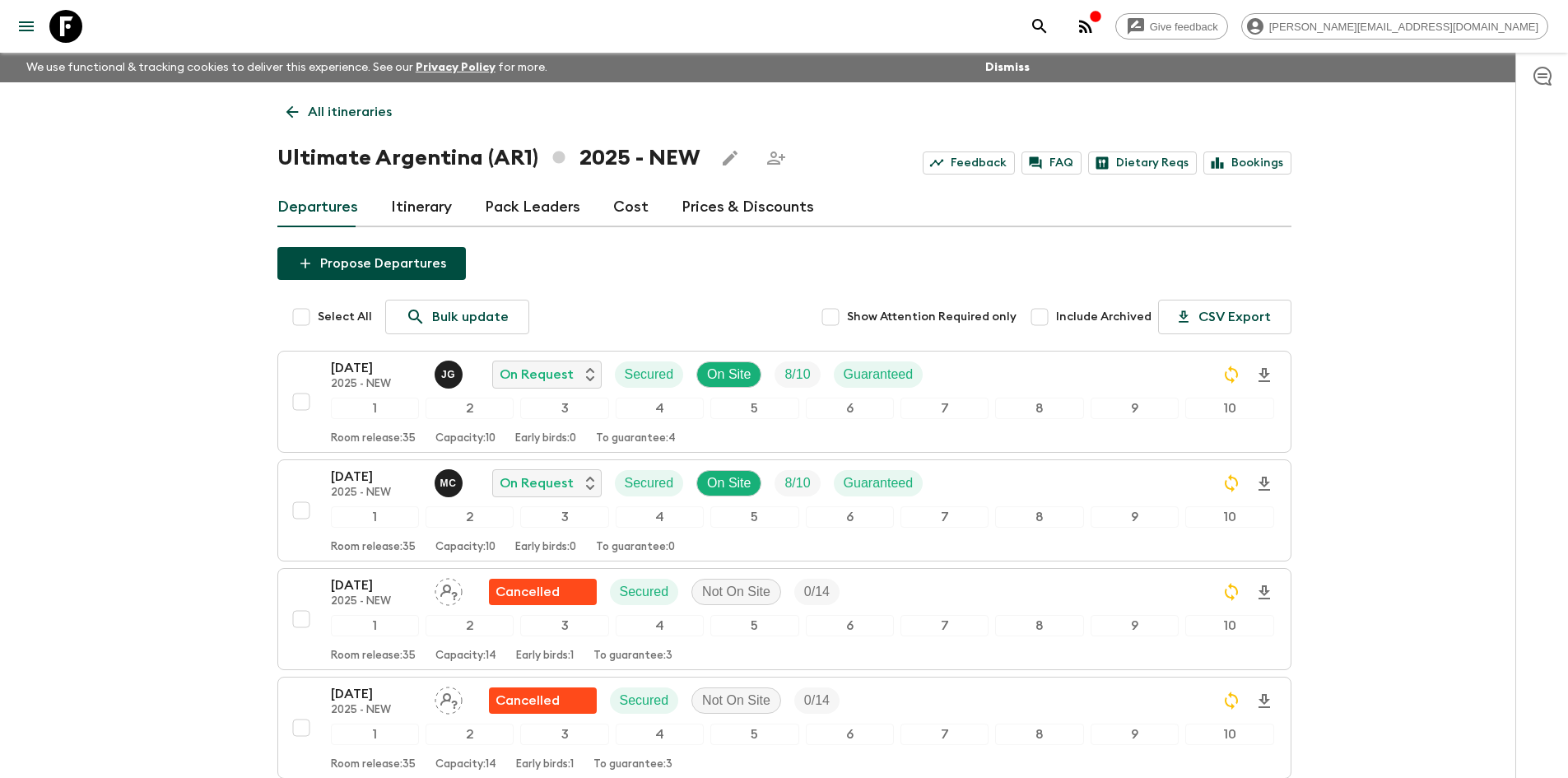
click at [295, 112] on icon at bounding box center [292, 112] width 18 height 18
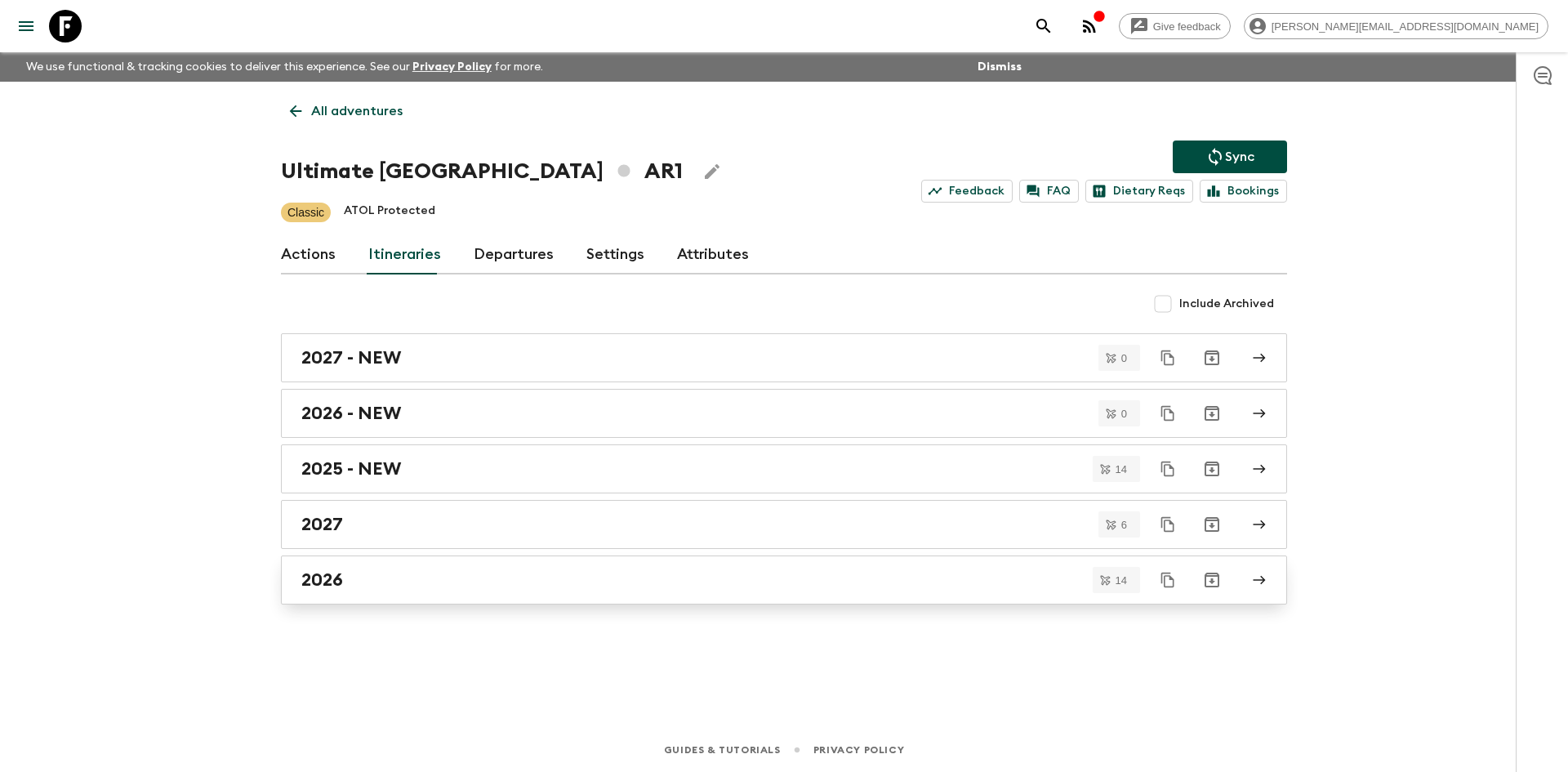
click at [405, 583] on div "2026" at bounding box center [768, 580] width 934 height 21
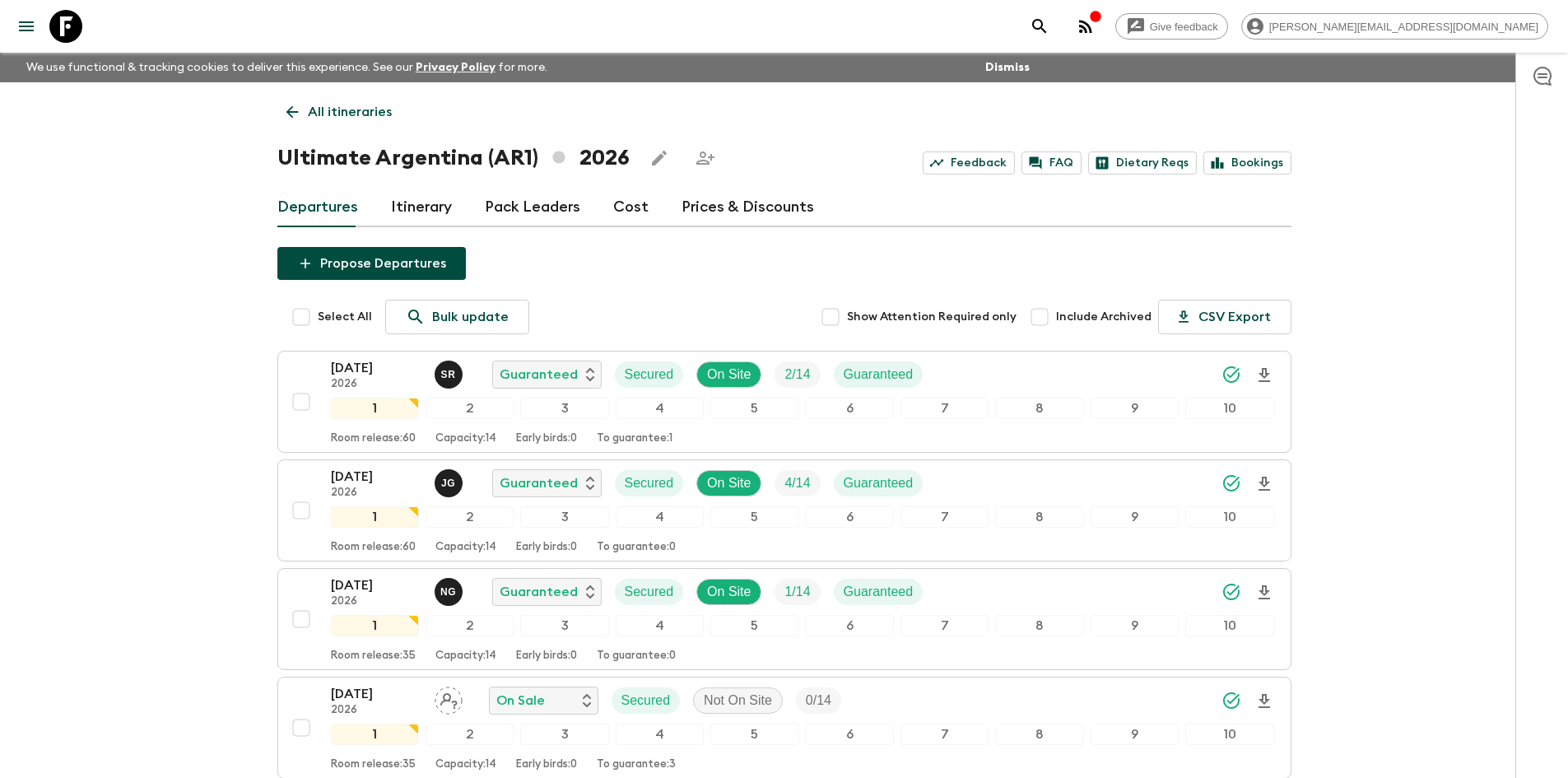
click at [300, 318] on input "Select All" at bounding box center [301, 317] width 33 height 33
checkbox input "true"
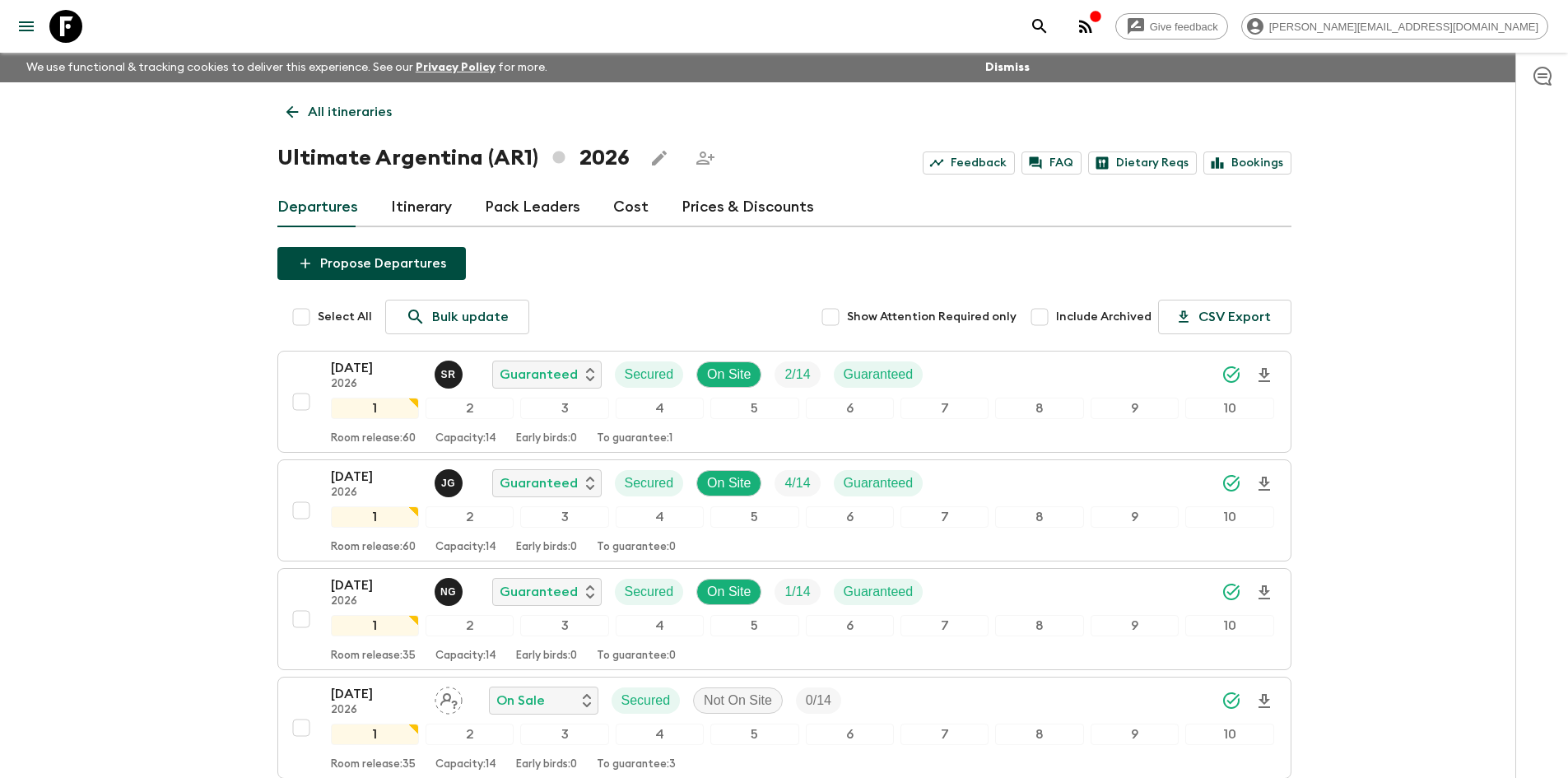
checkbox input "true"
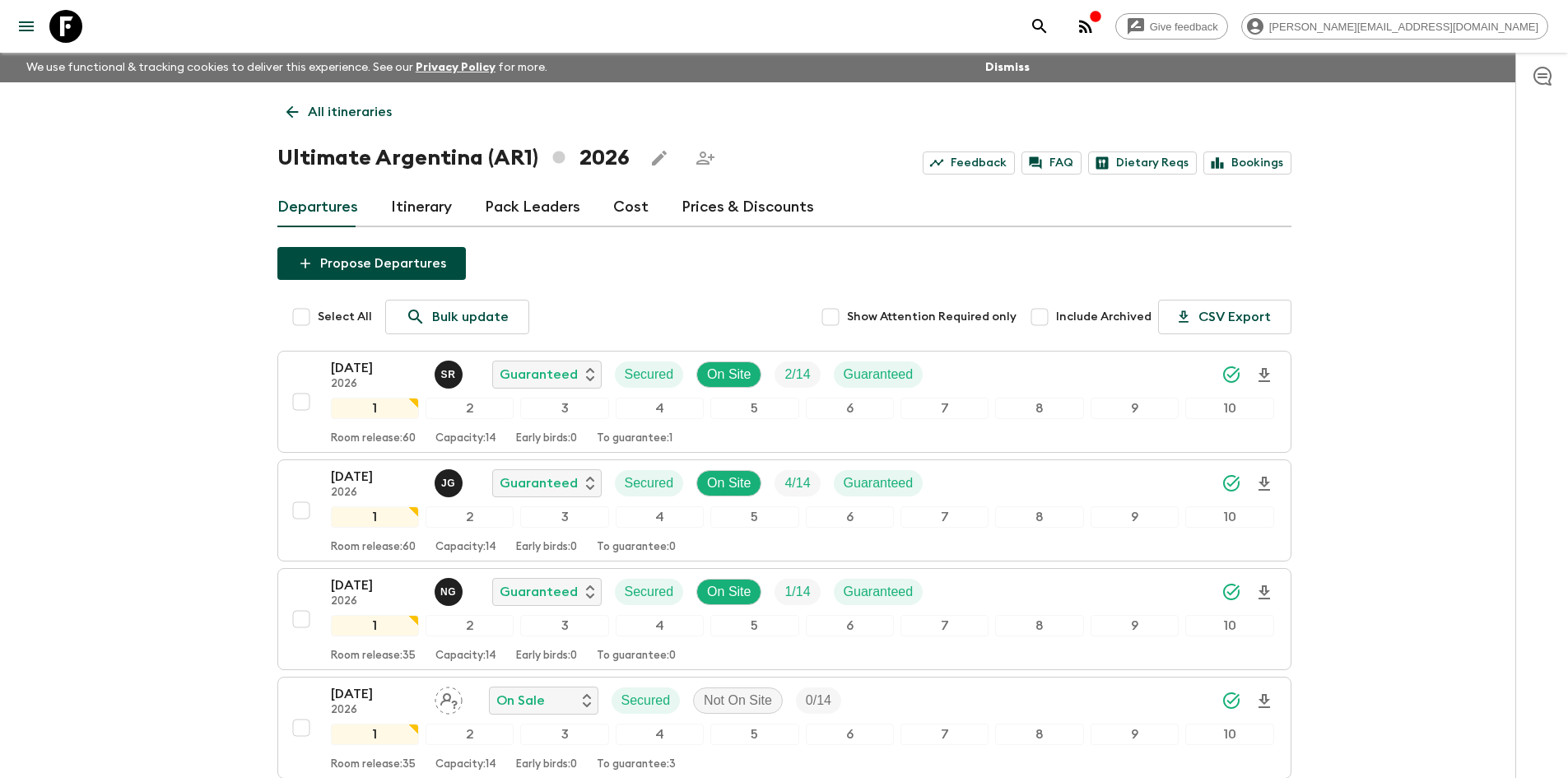
checkbox input "true"
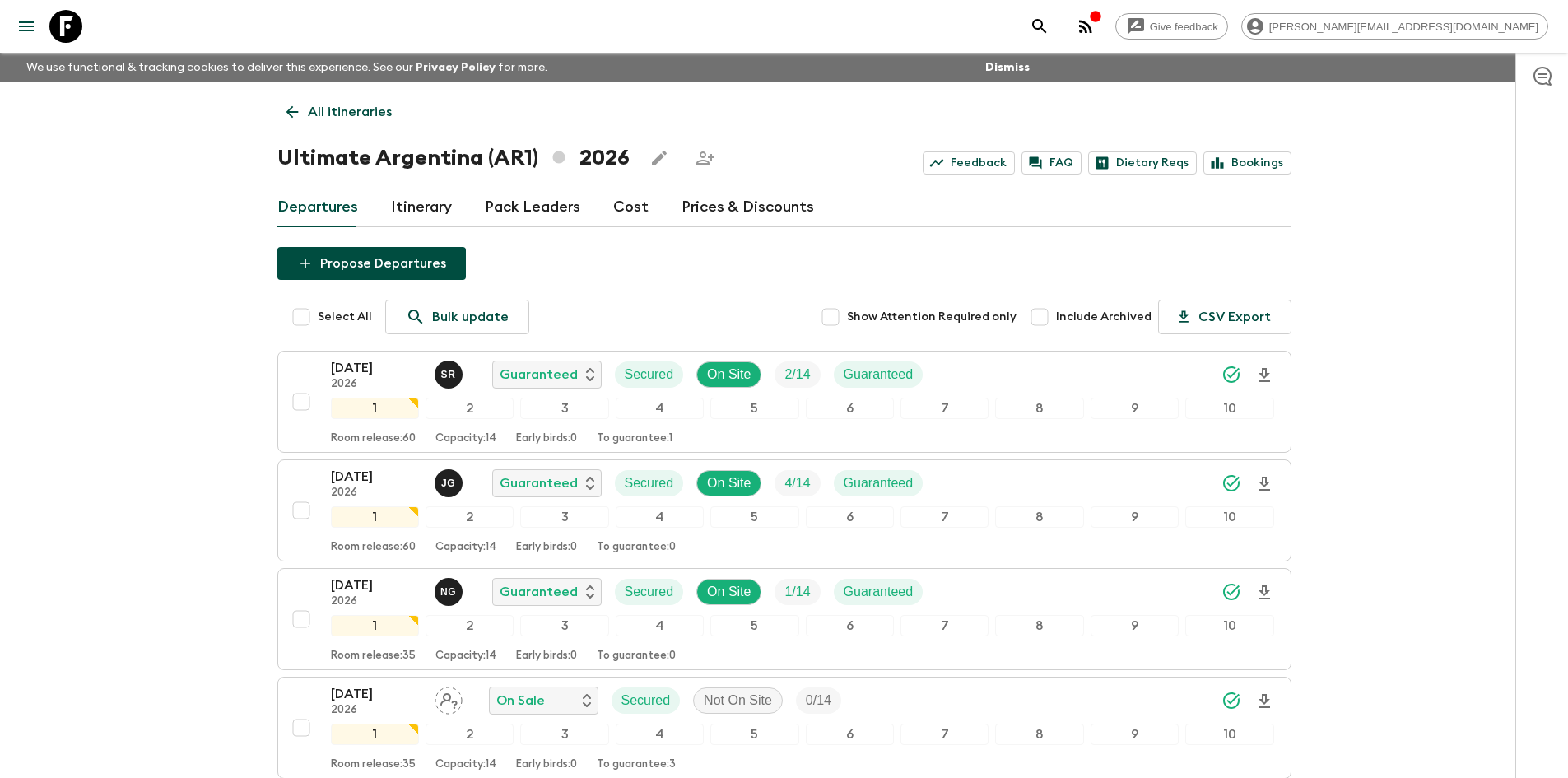
checkbox input "true"
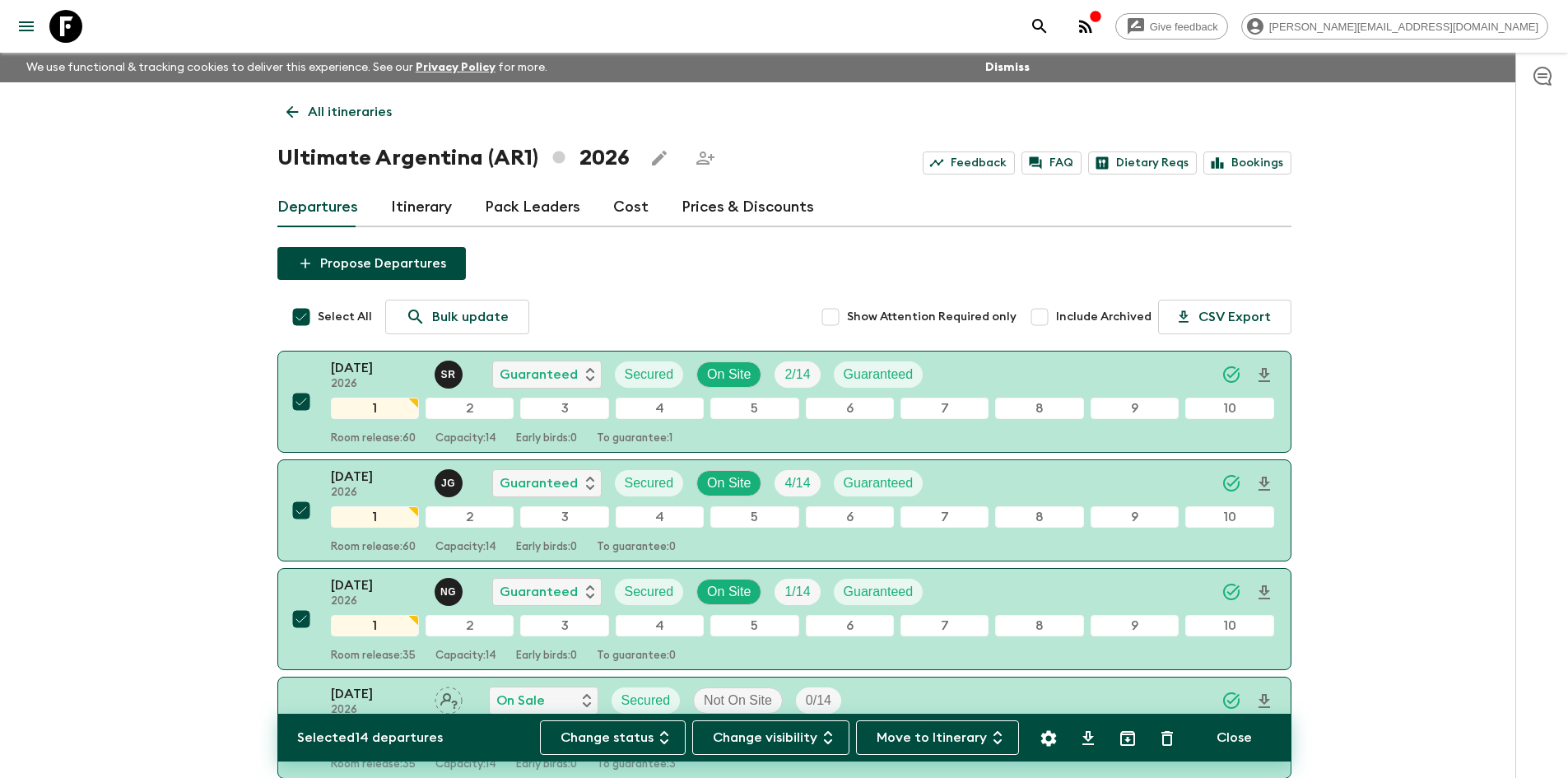
click at [954, 733] on button "Move to Itinerary" at bounding box center [938, 738] width 163 height 35
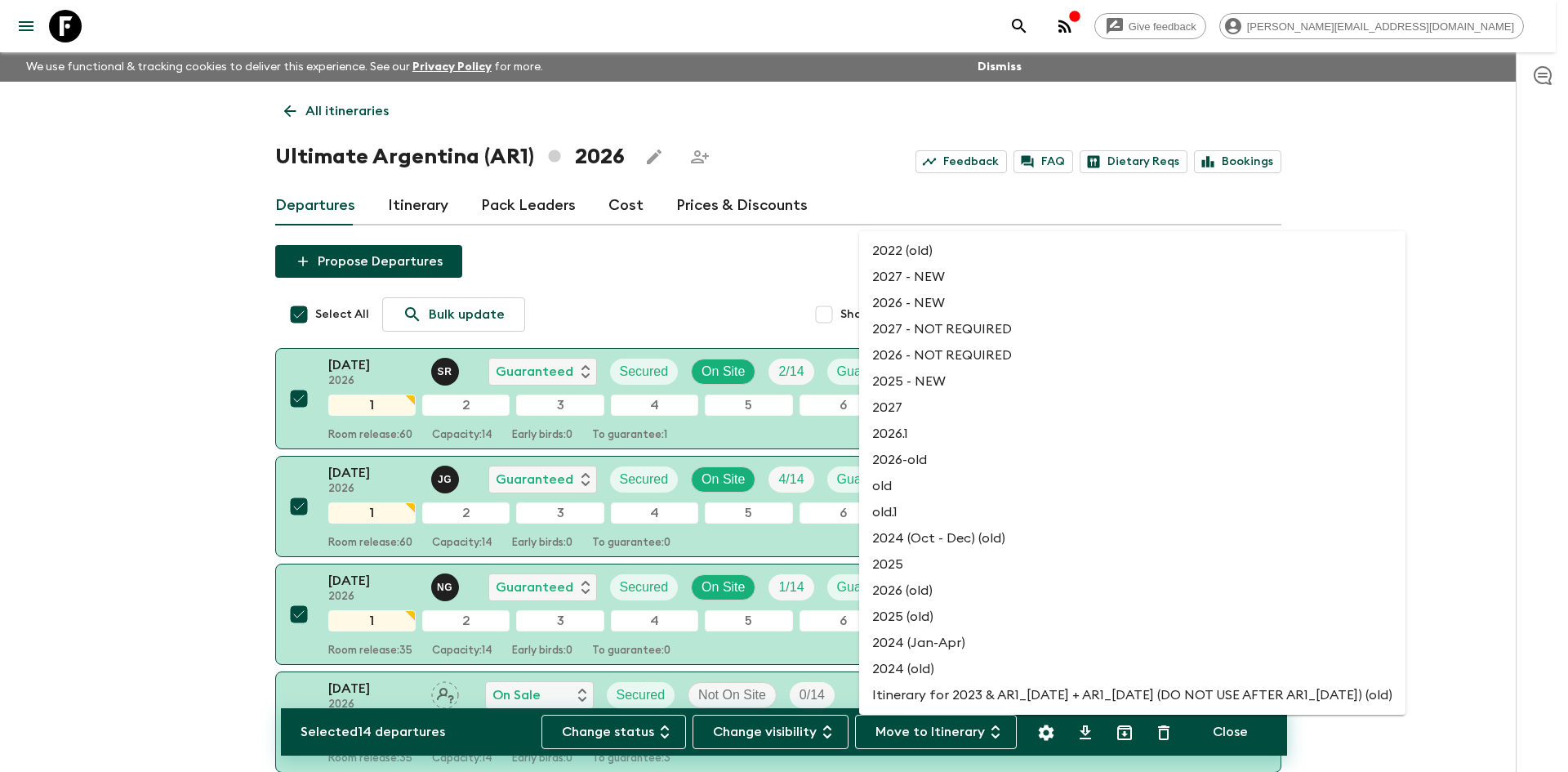
click at [928, 305] on li "2026 - NEW" at bounding box center [1132, 303] width 546 height 26
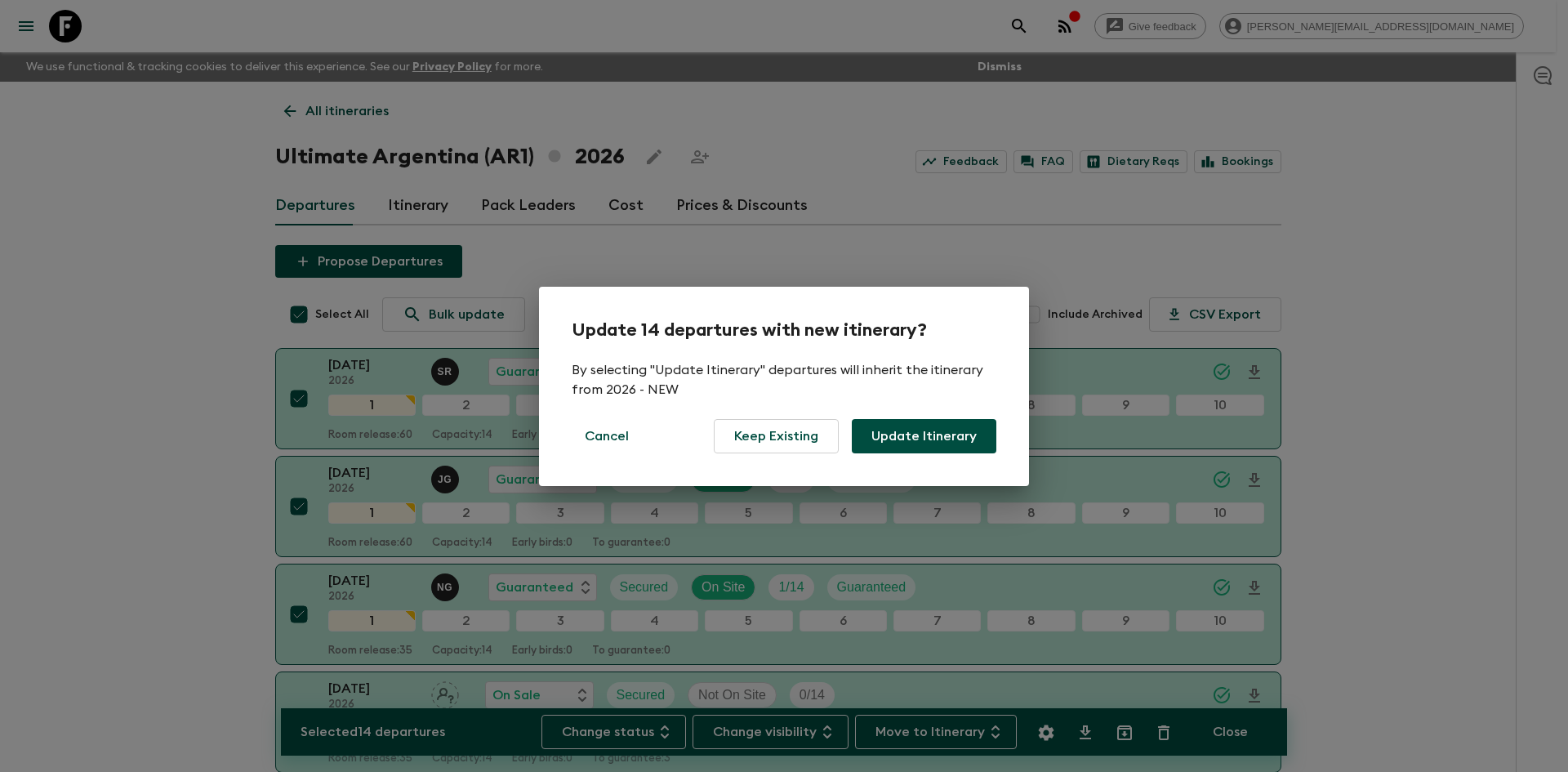
click at [891, 424] on button "Update Itinerary" at bounding box center [924, 436] width 145 height 35
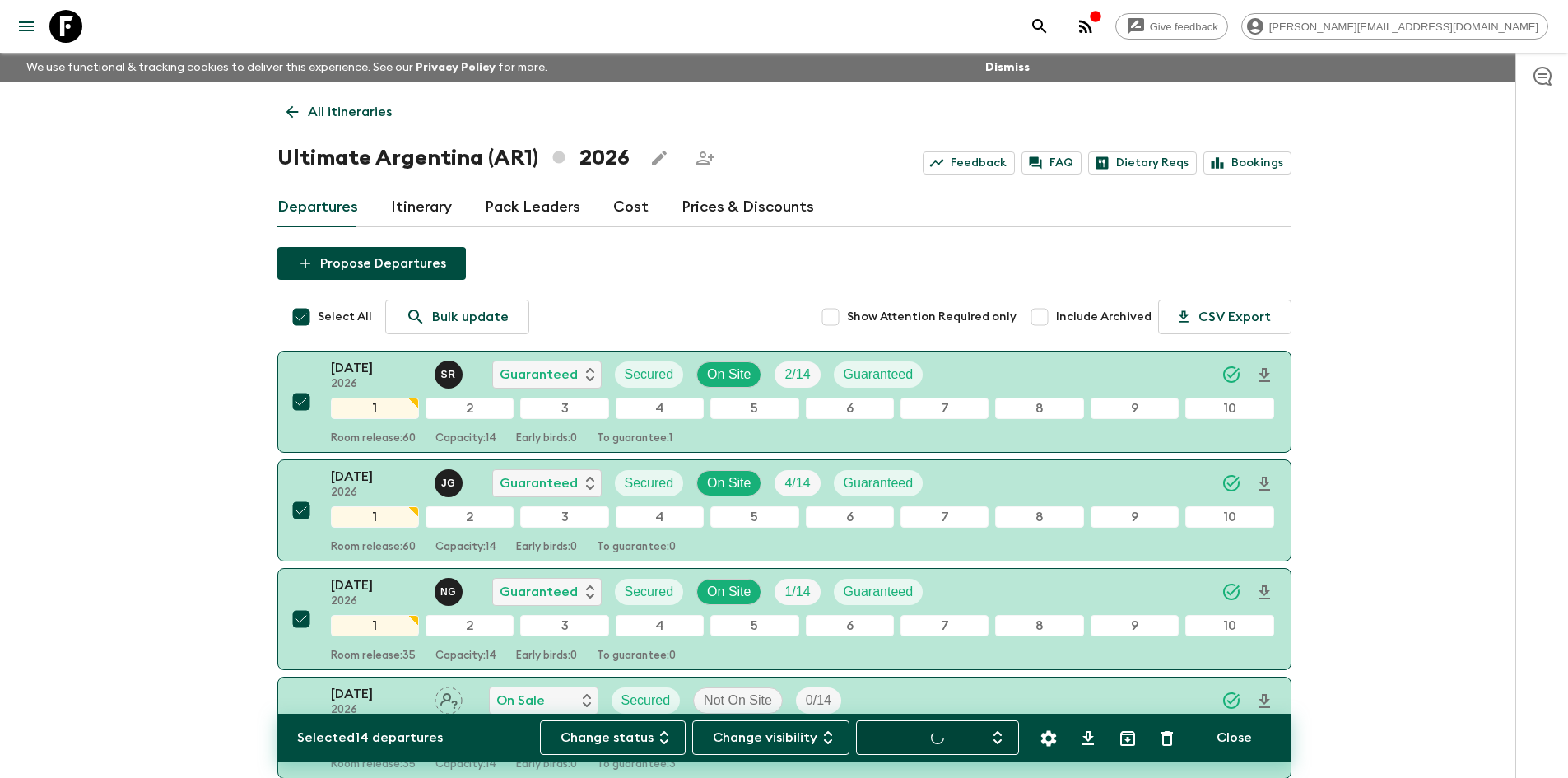
checkbox input "false"
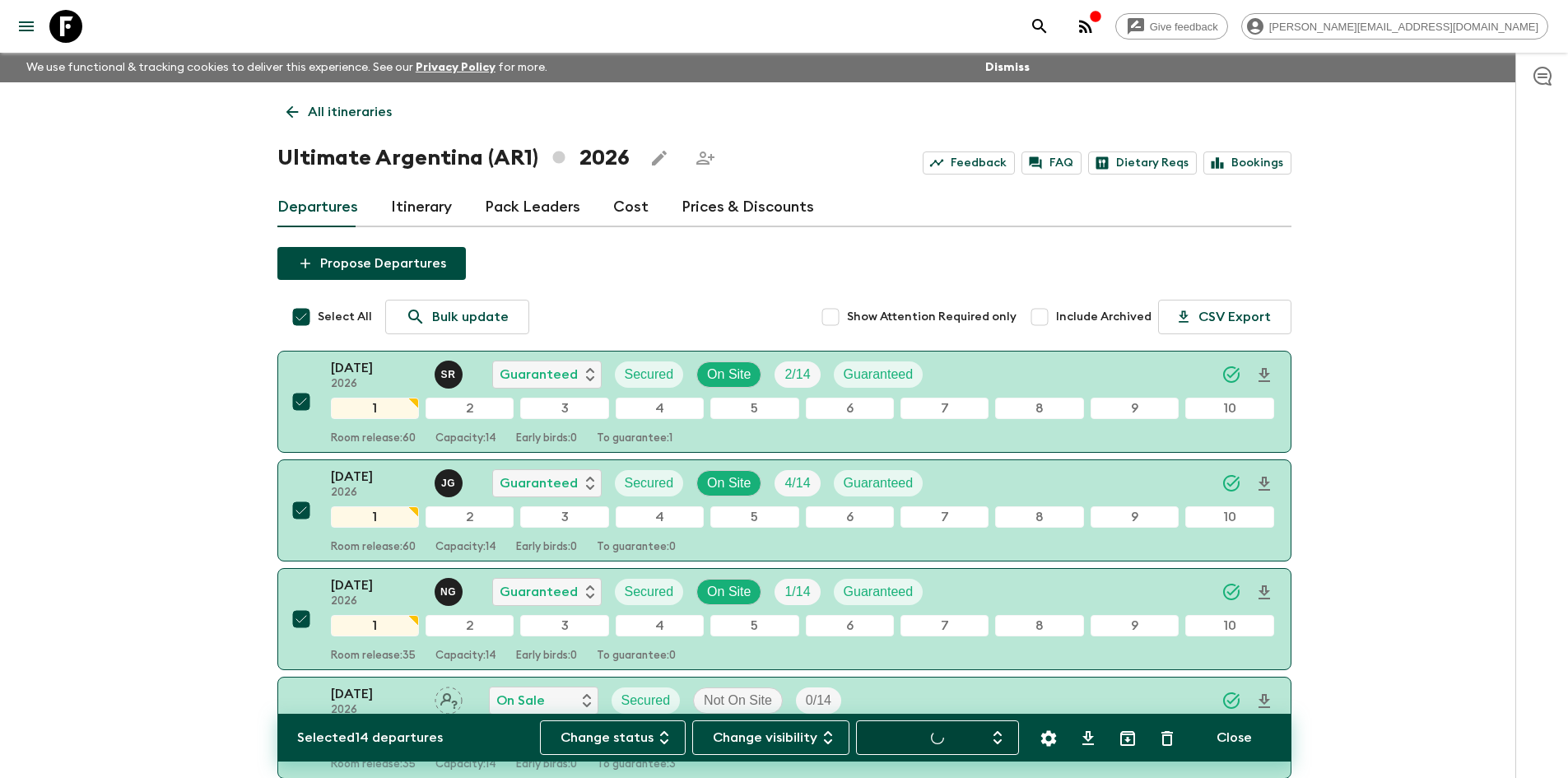
checkbox input "false"
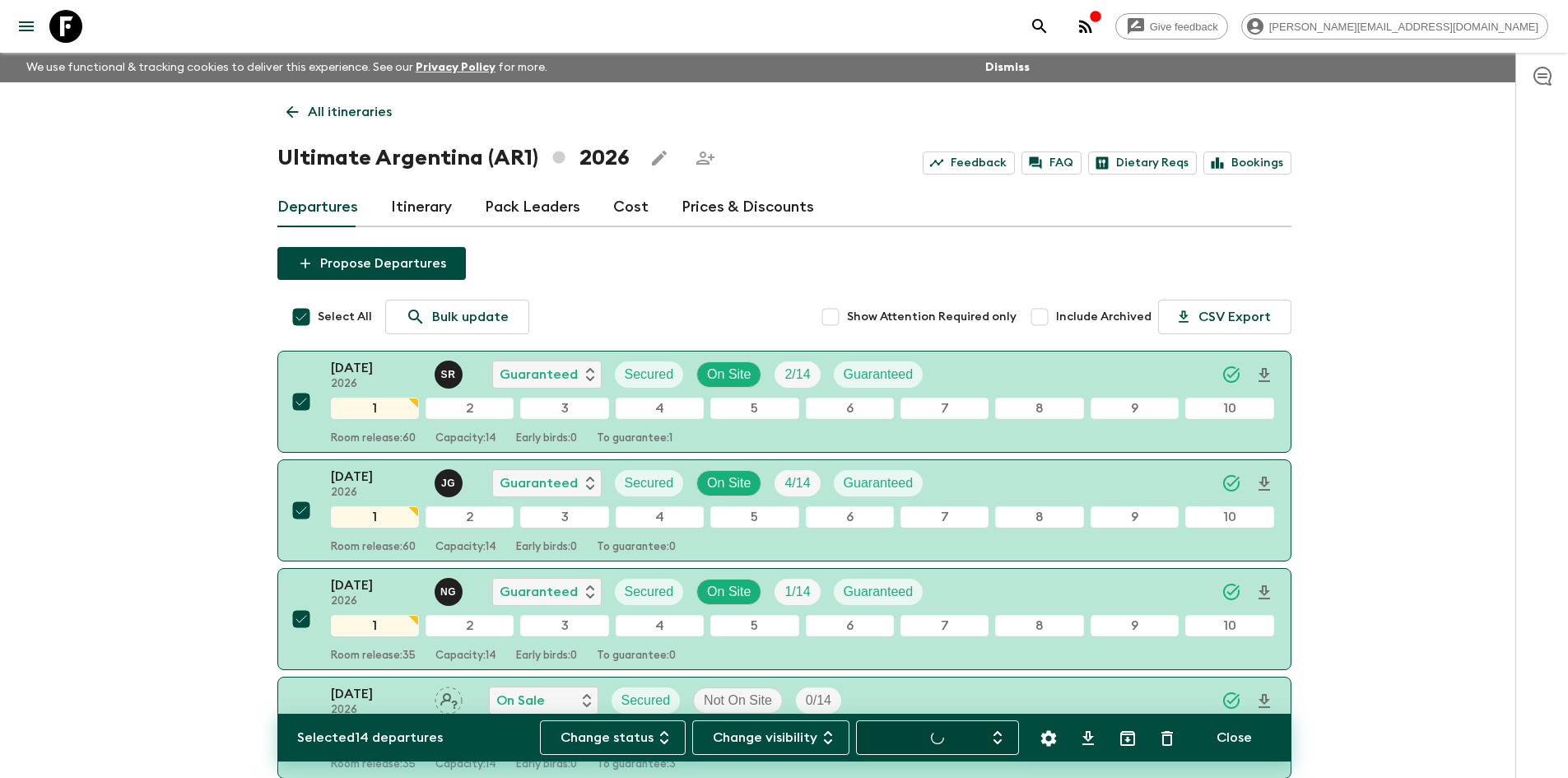
checkbox input "false"
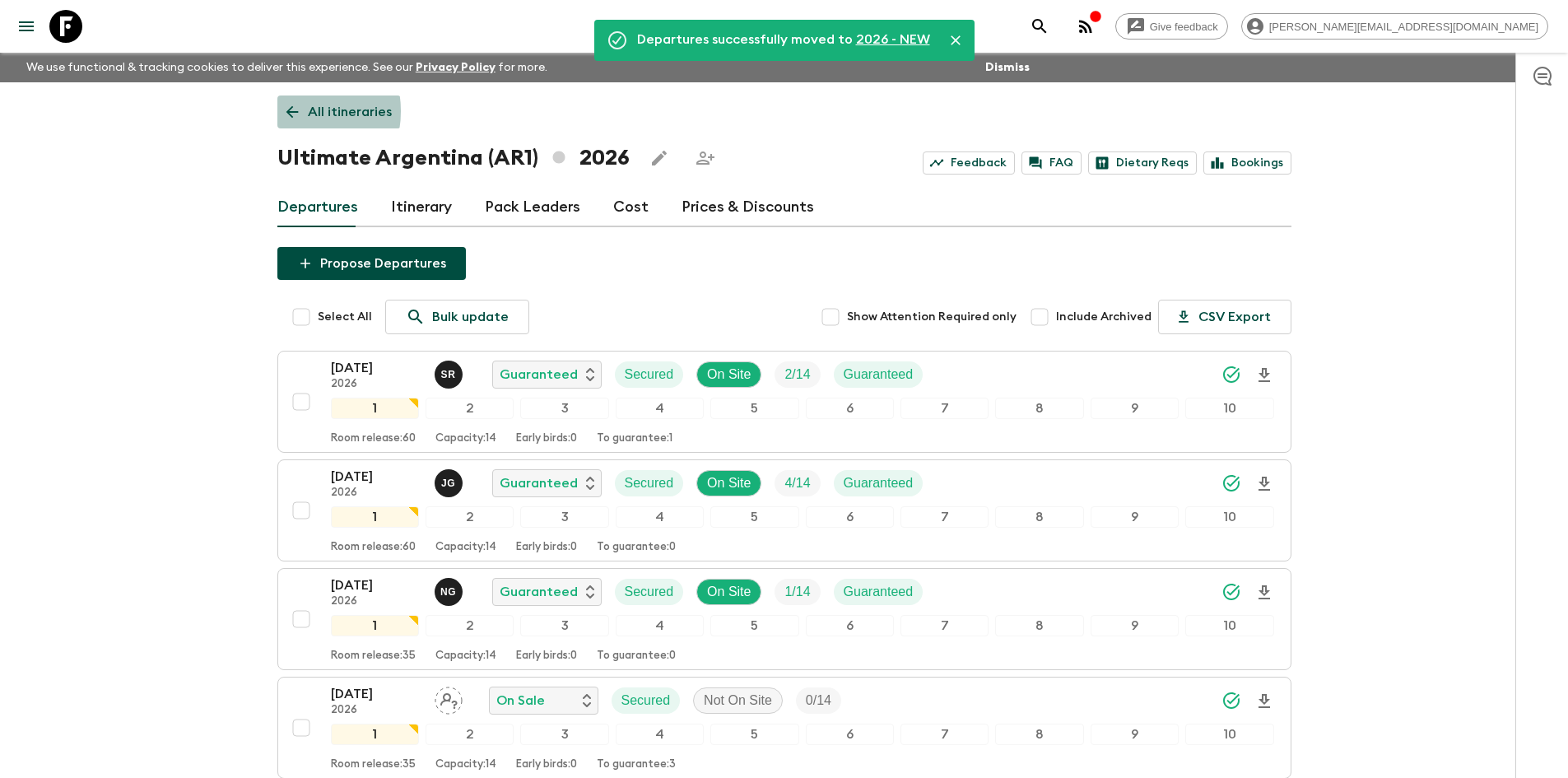
click at [291, 111] on icon at bounding box center [292, 112] width 18 height 18
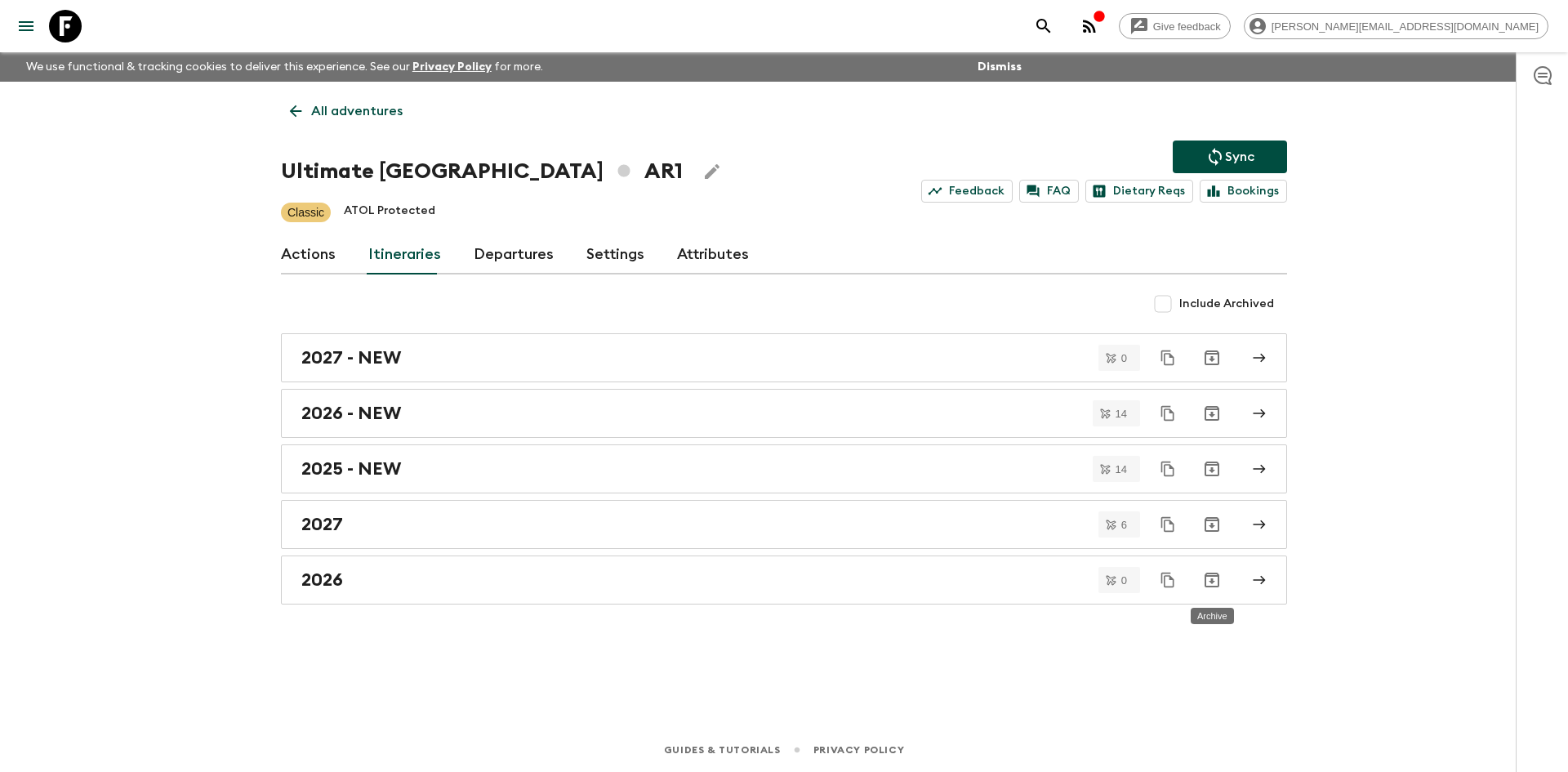
click at [1214, 579] on icon "Archive" at bounding box center [1212, 580] width 20 height 20
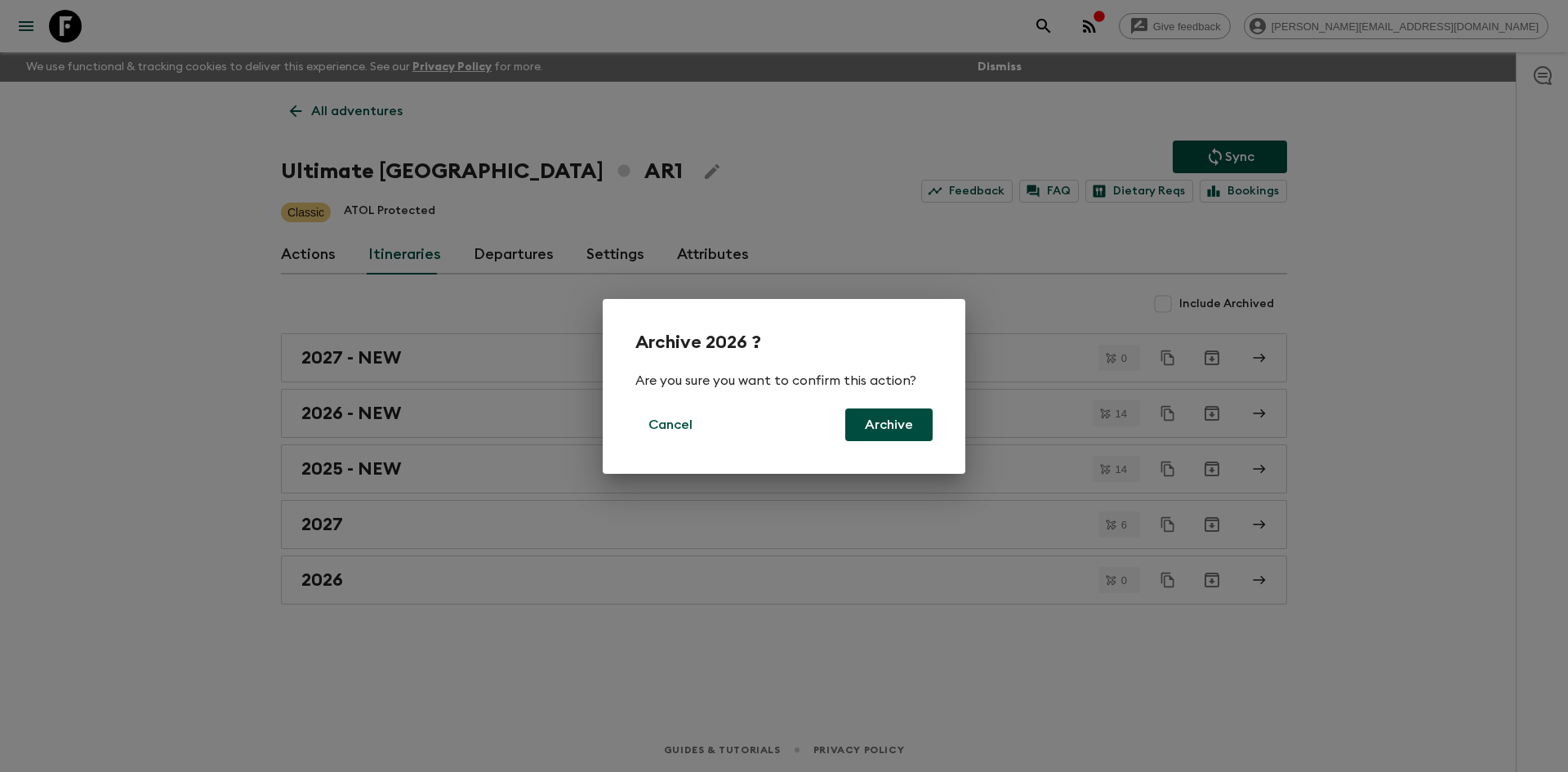
click at [889, 422] on button "Archive" at bounding box center [889, 425] width 88 height 33
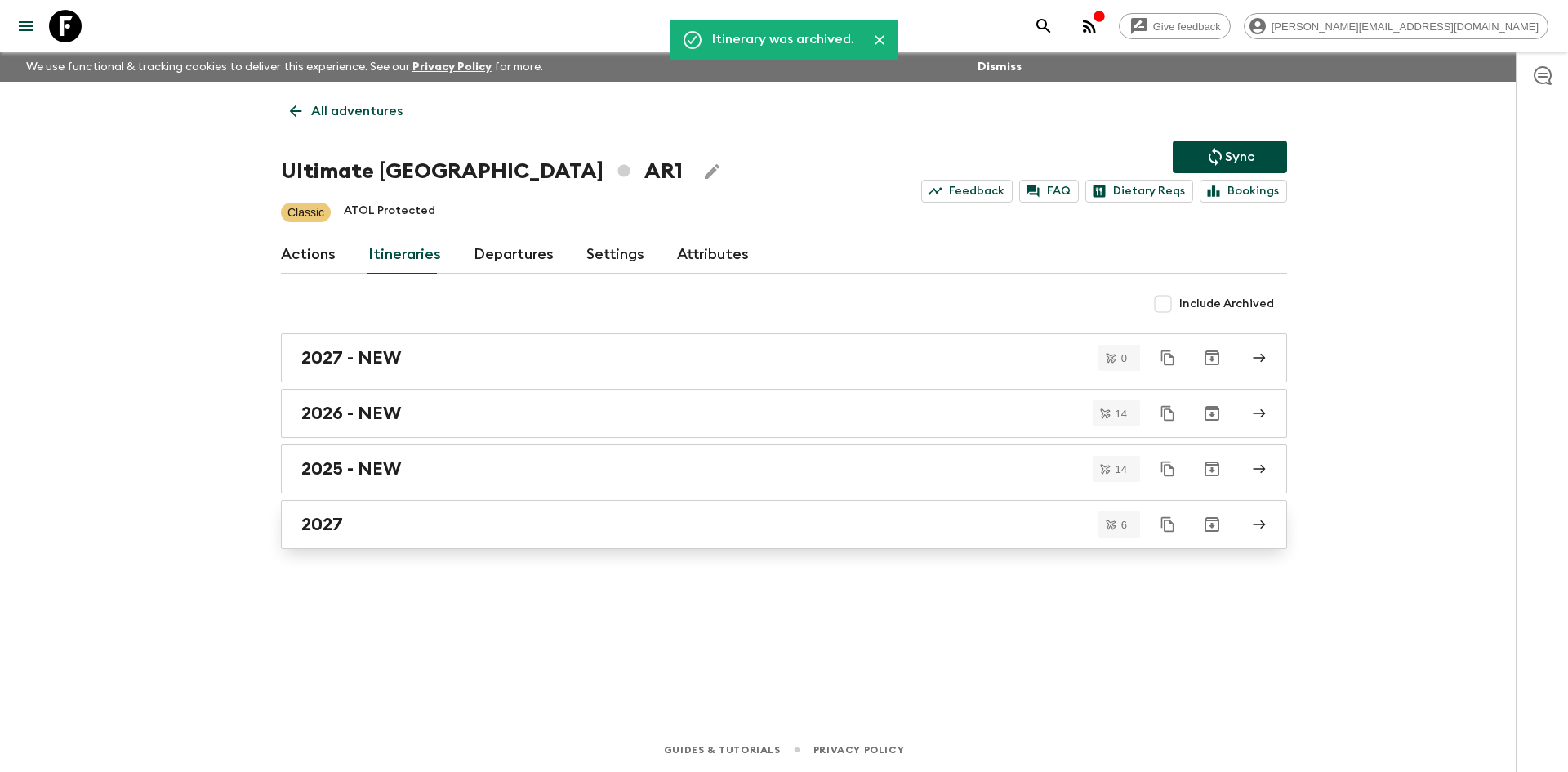
click at [996, 529] on div "2027" at bounding box center [768, 525] width 934 height 21
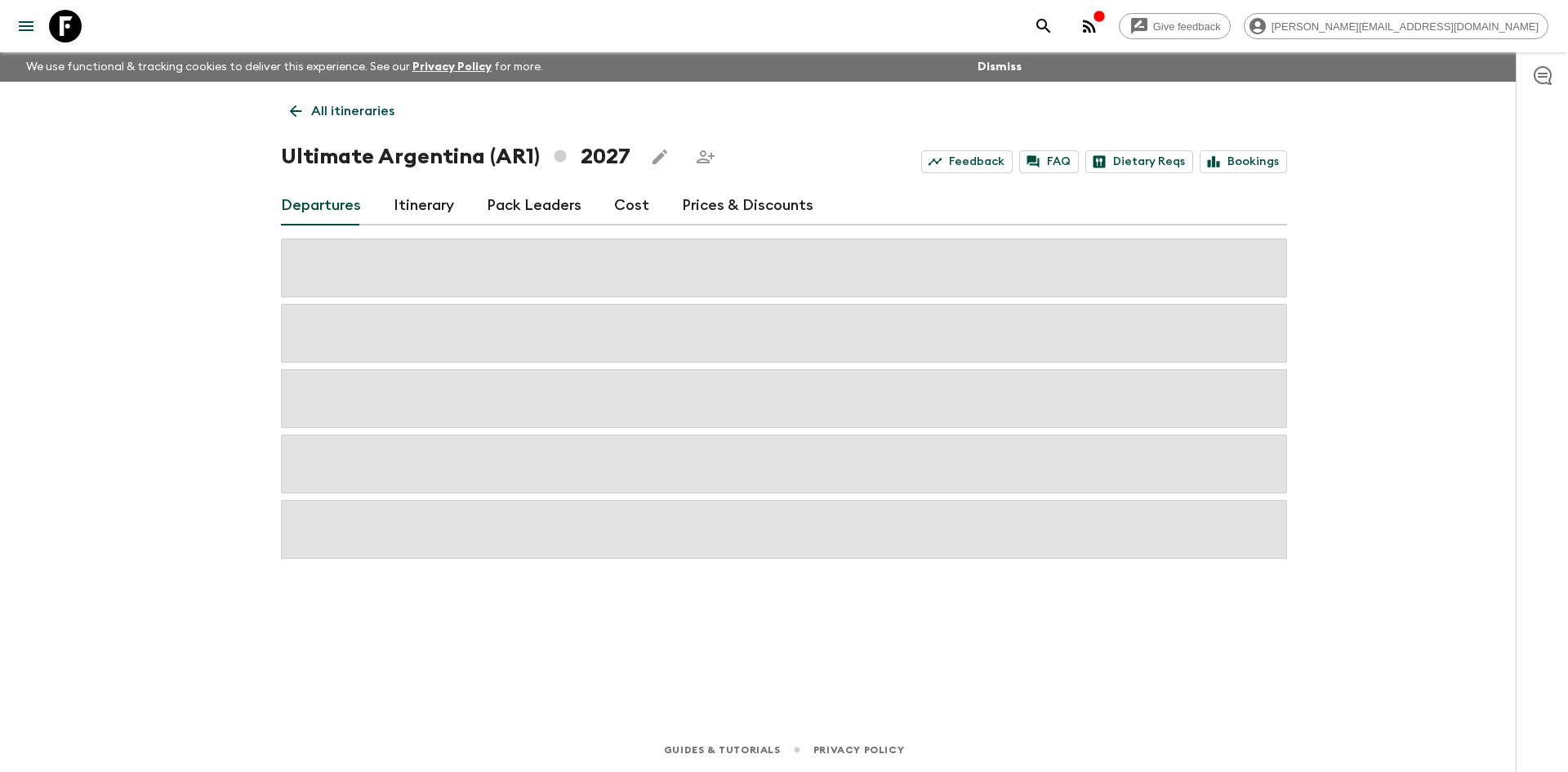
click at [418, 211] on link "Itinerary" at bounding box center [423, 205] width 60 height 39
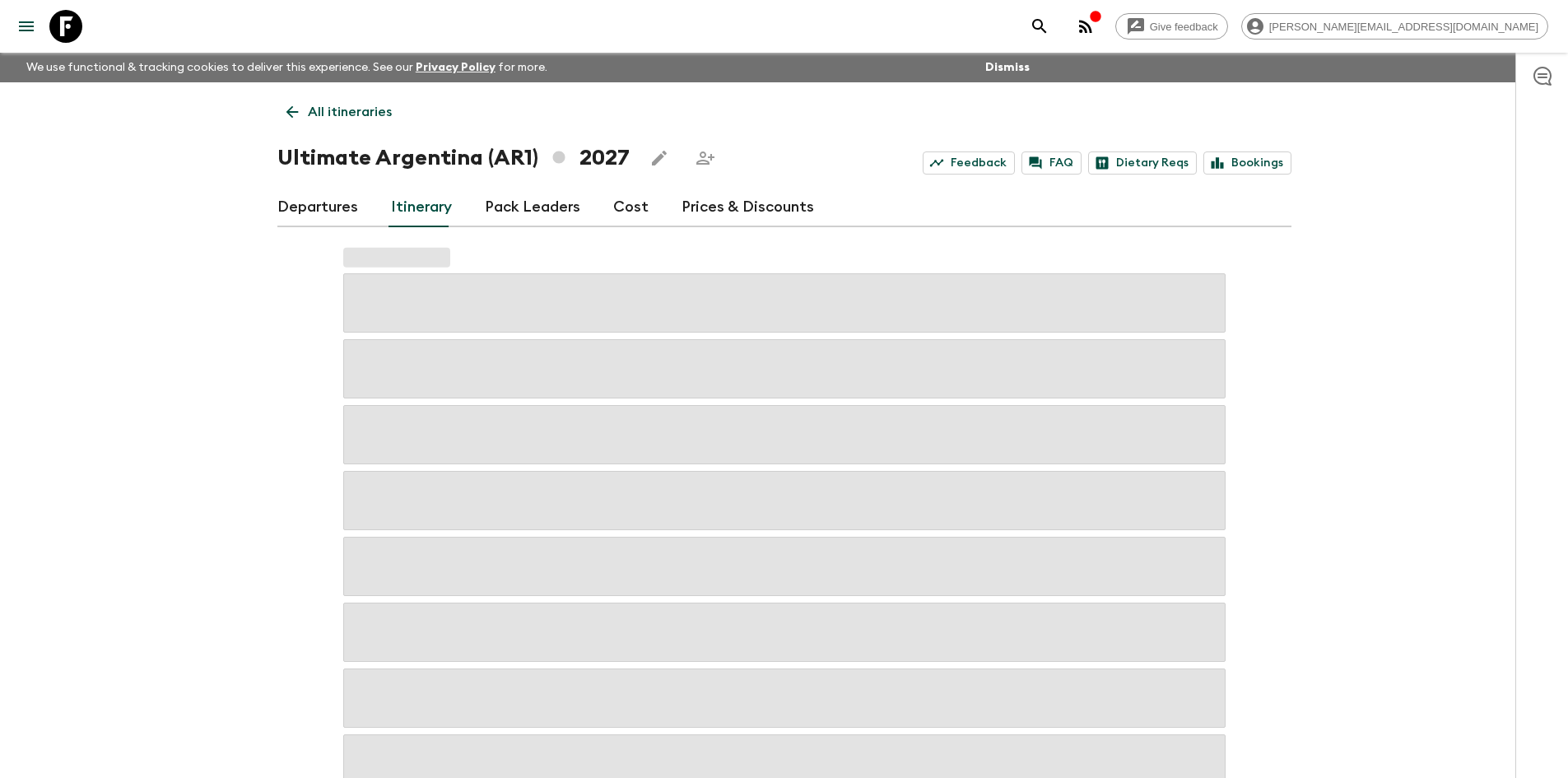
click at [340, 206] on link "Departures" at bounding box center [317, 207] width 81 height 39
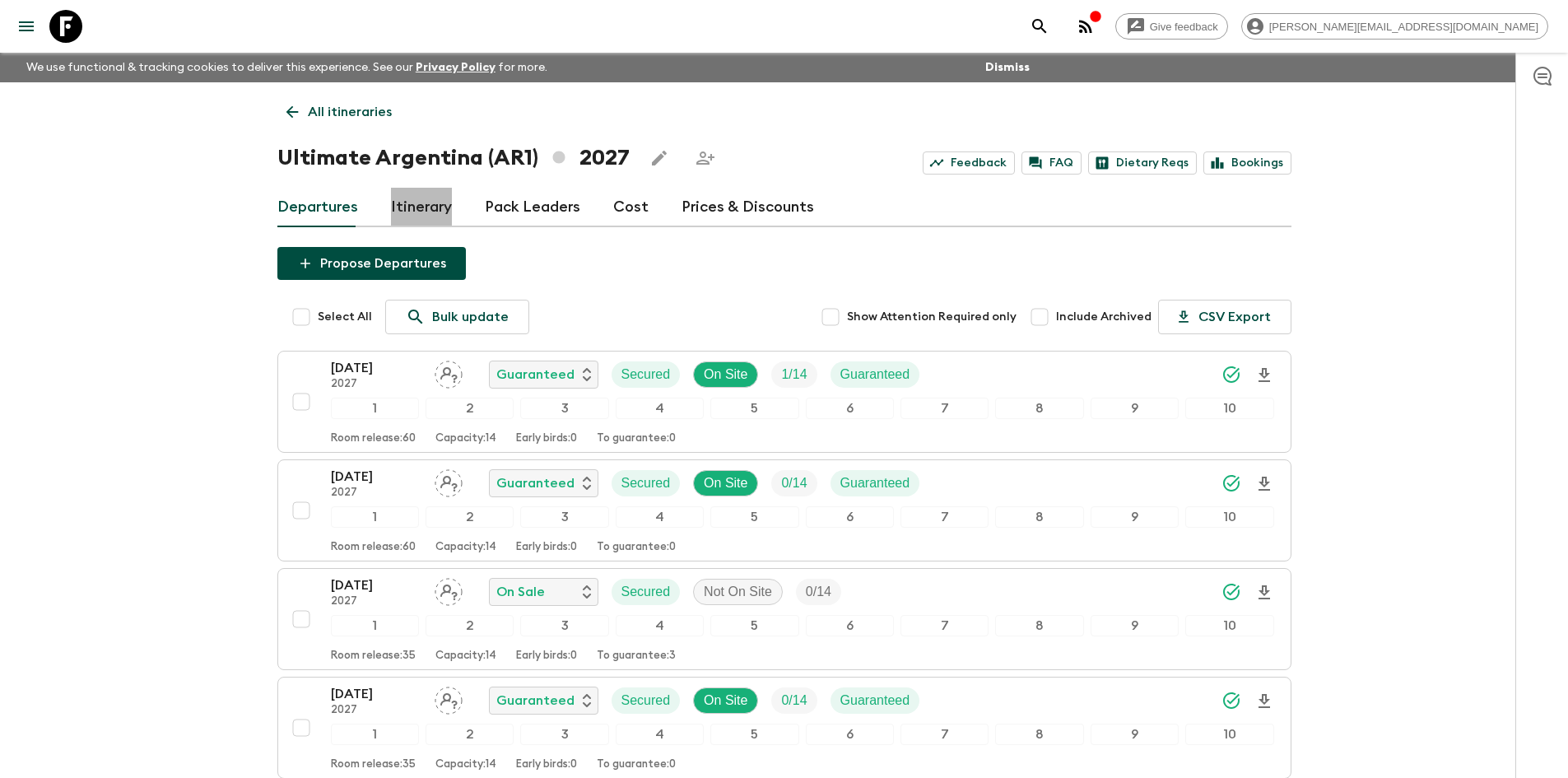
click at [417, 195] on link "Itinerary" at bounding box center [421, 207] width 61 height 39
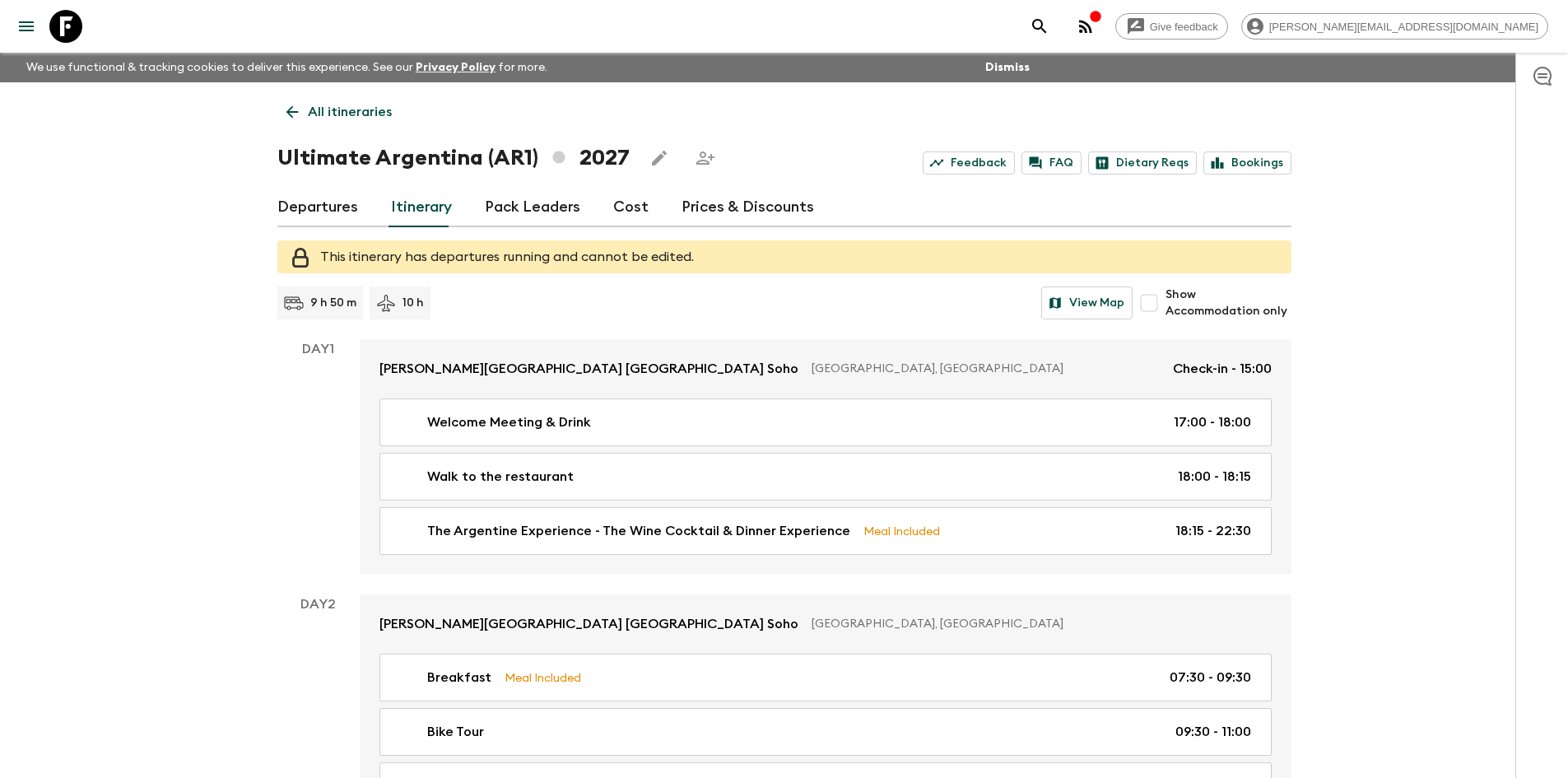
click at [1162, 302] on input "Show Accommodation only" at bounding box center [1149, 303] width 33 height 33
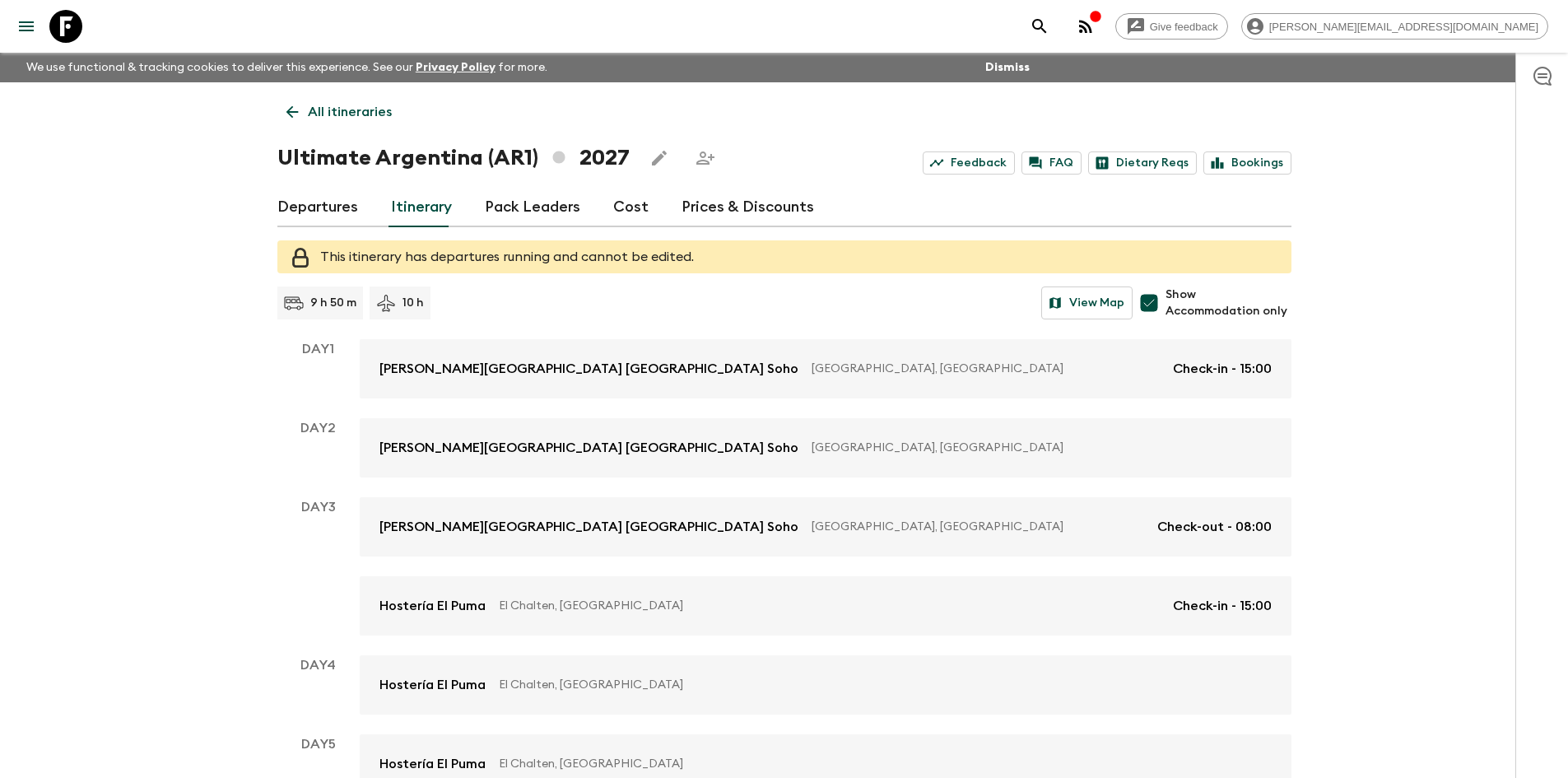
click at [1144, 300] on input "Show Accommodation only" at bounding box center [1149, 303] width 33 height 33
checkbox input "false"
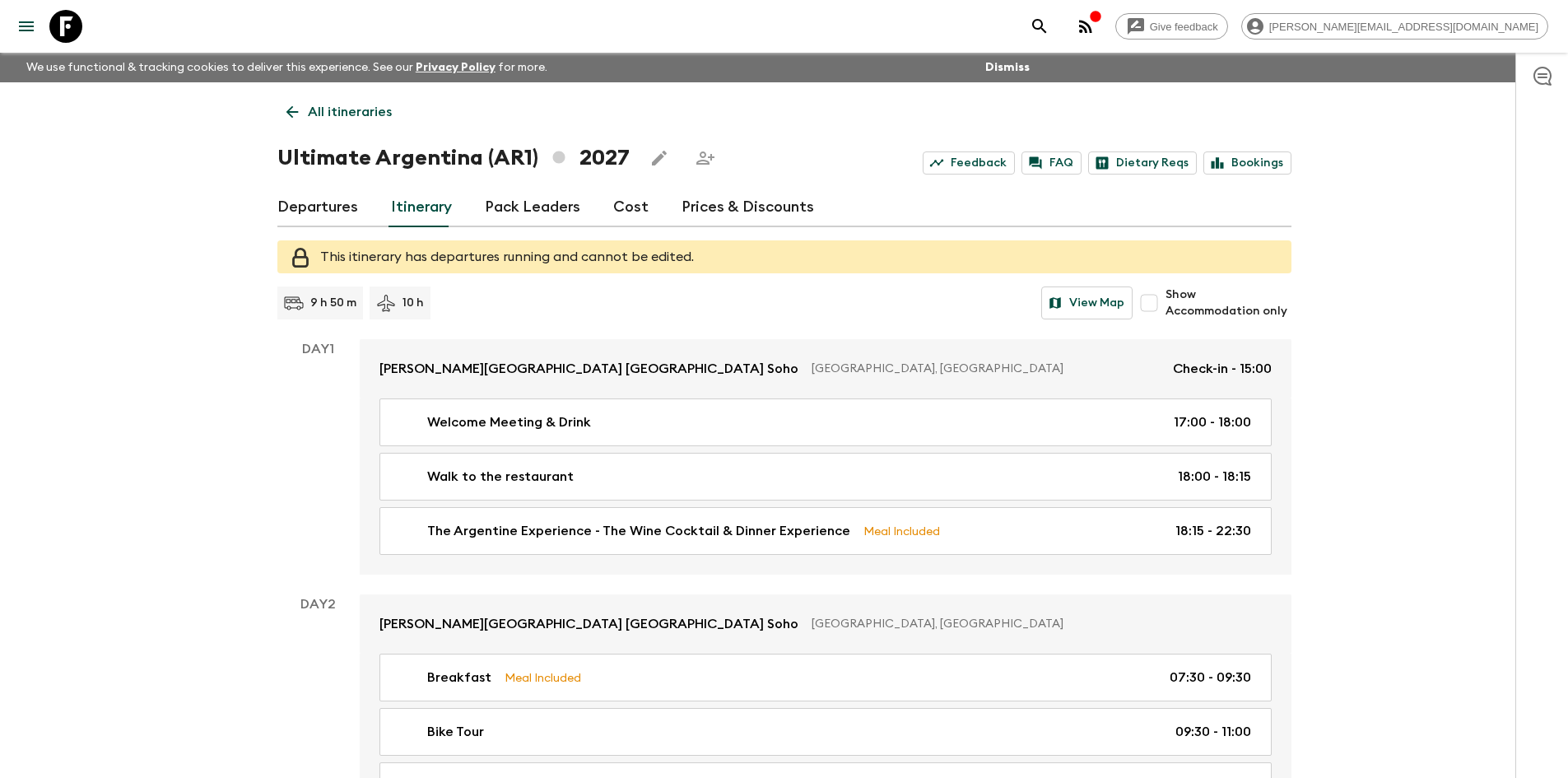
click at [312, 209] on link "Departures" at bounding box center [317, 207] width 81 height 39
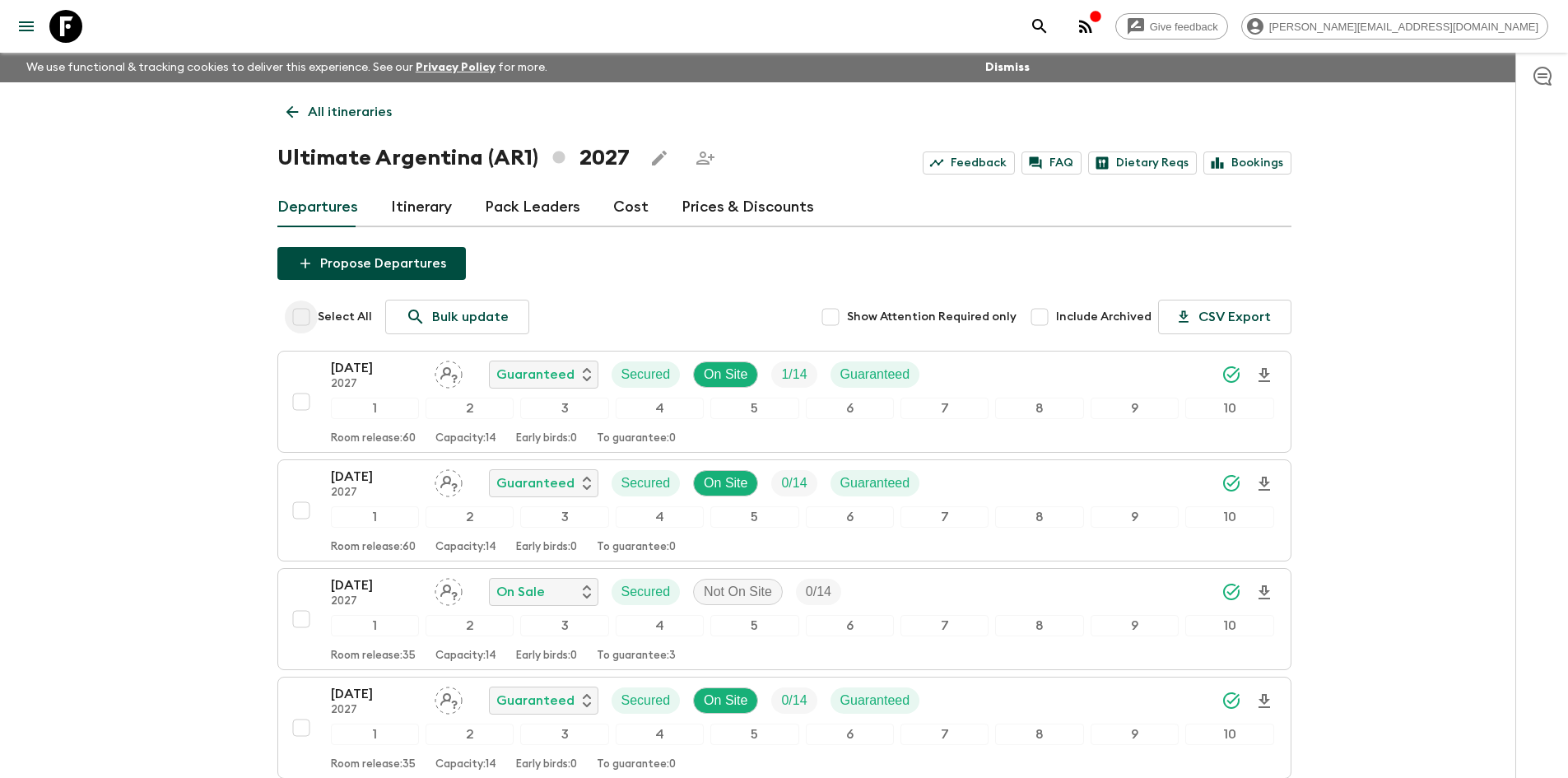
click at [299, 319] on input "Select All" at bounding box center [301, 317] width 33 height 33
checkbox input "true"
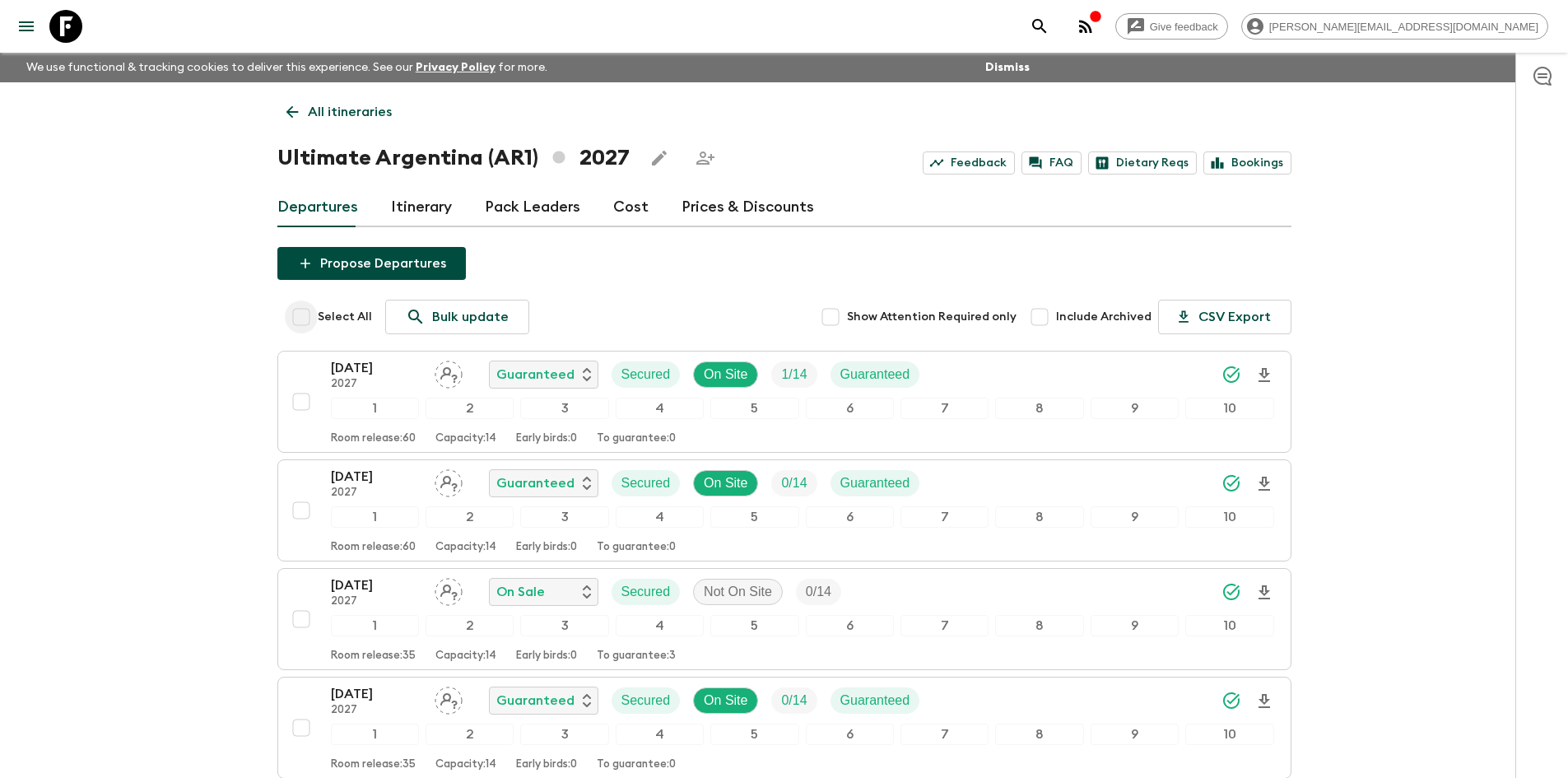
checkbox input "true"
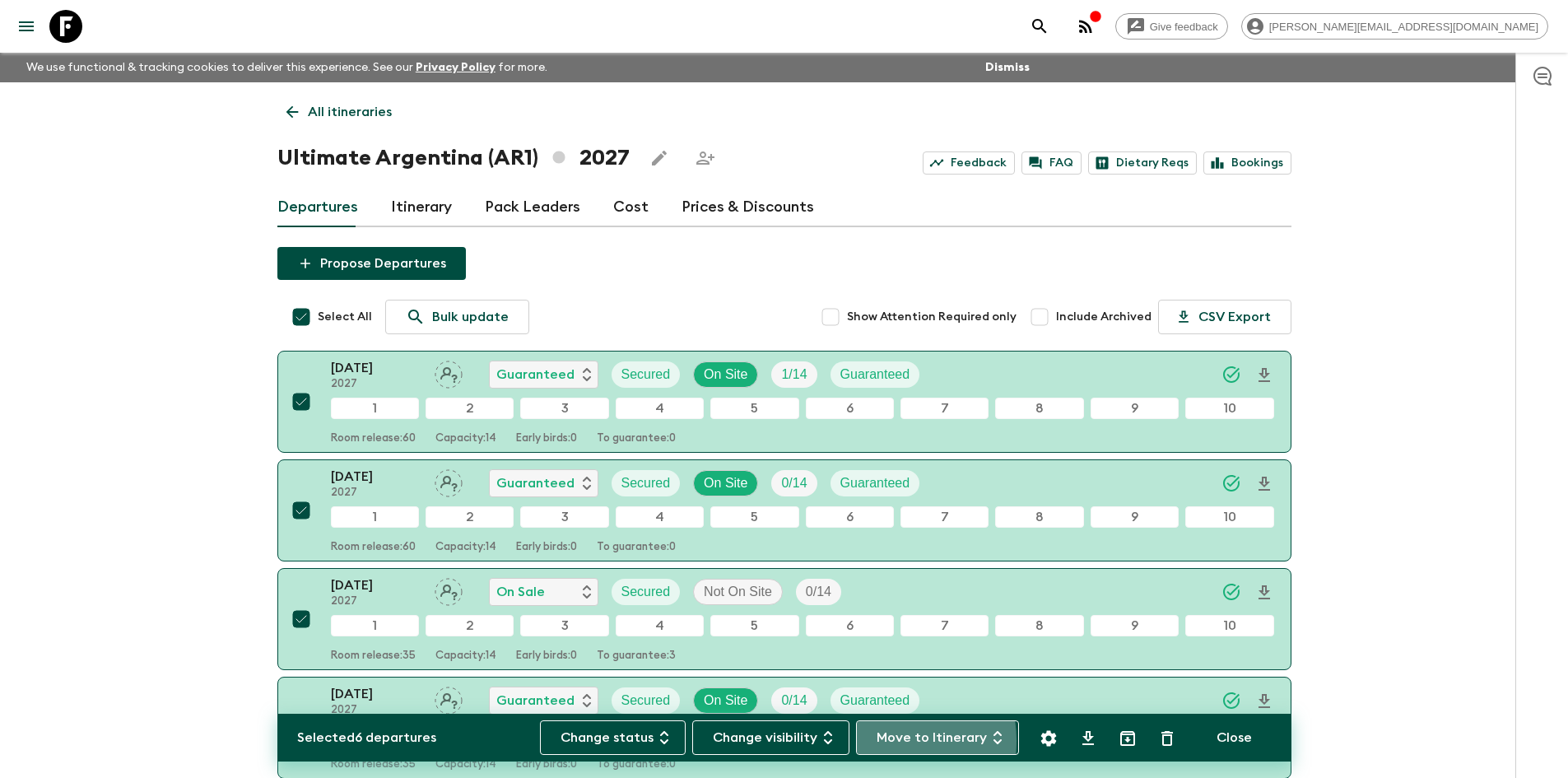
click at [881, 741] on button "Move to Itinerary" at bounding box center [938, 738] width 163 height 35
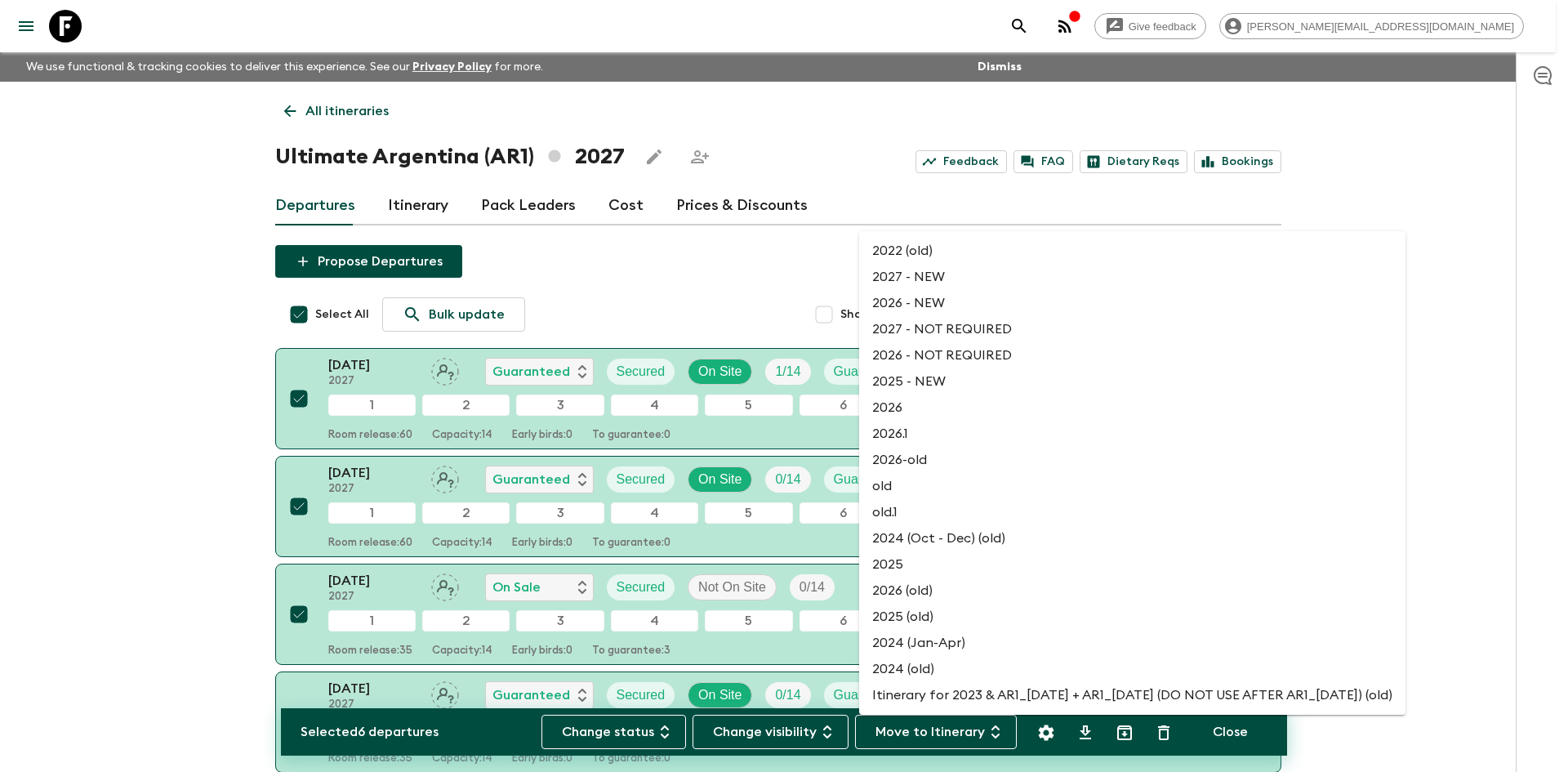
click at [911, 272] on li "2027 - NEW" at bounding box center [1132, 277] width 546 height 26
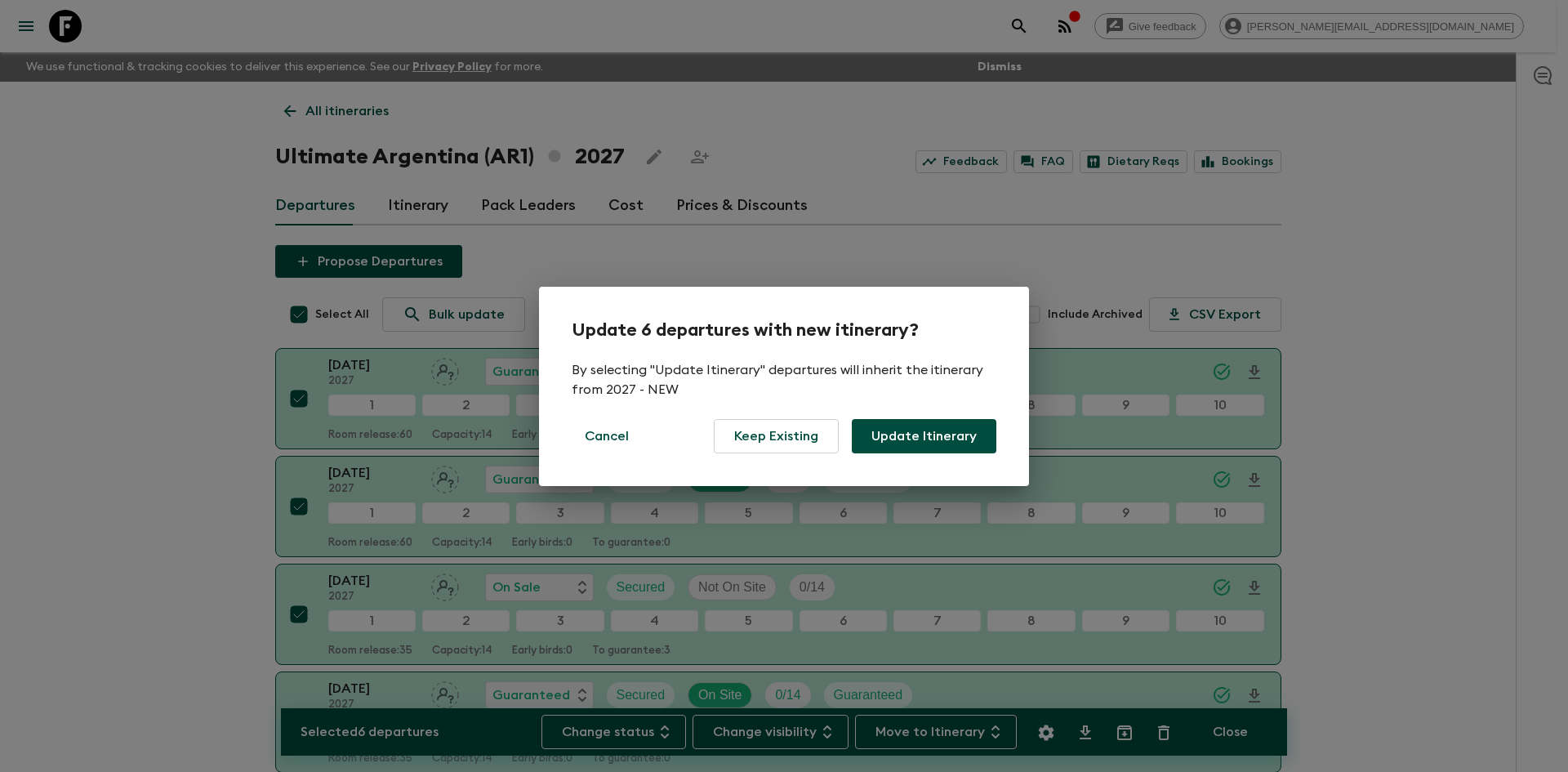
click at [910, 433] on button "Update Itinerary" at bounding box center [924, 436] width 145 height 35
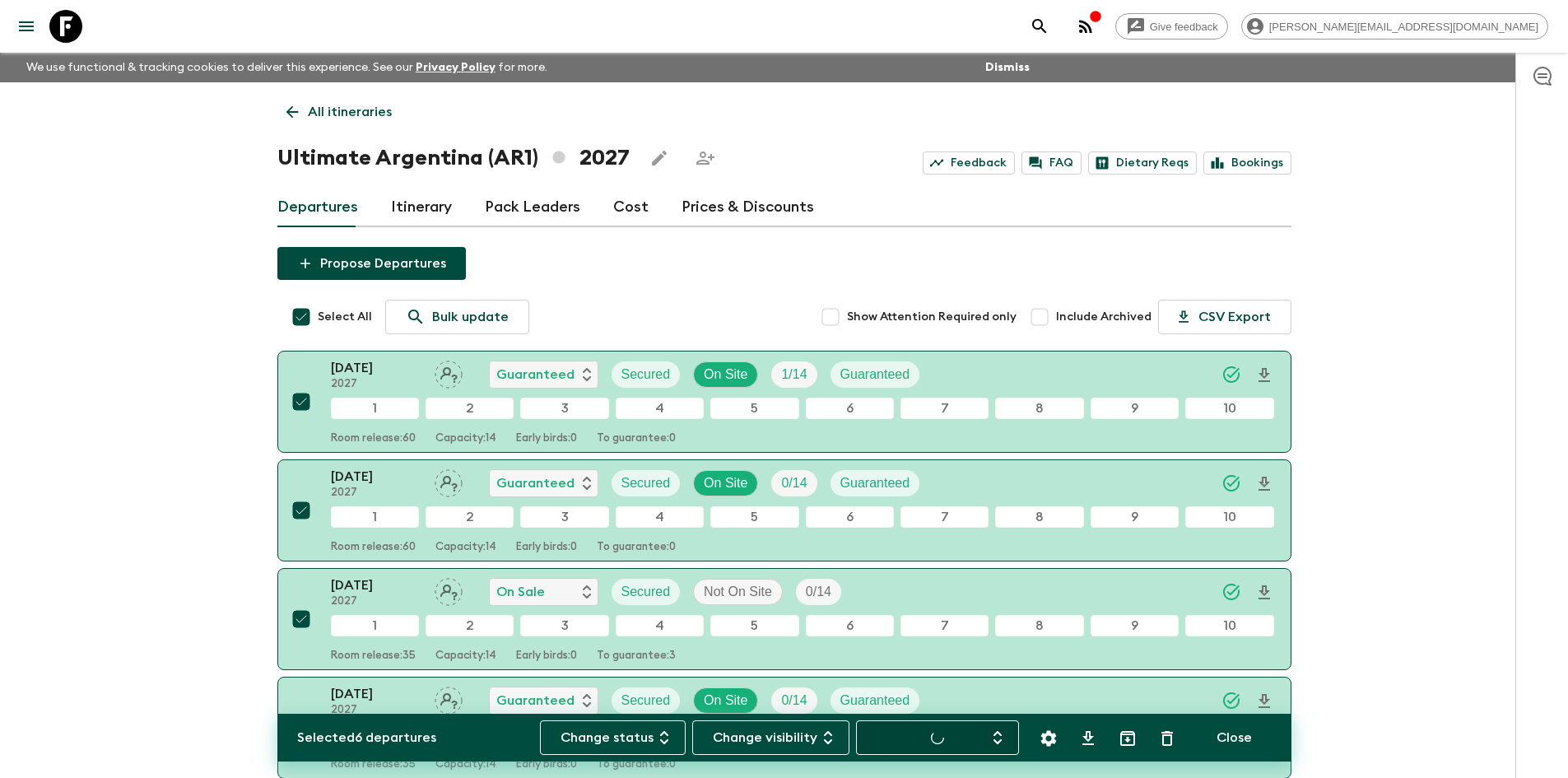
checkbox input "false"
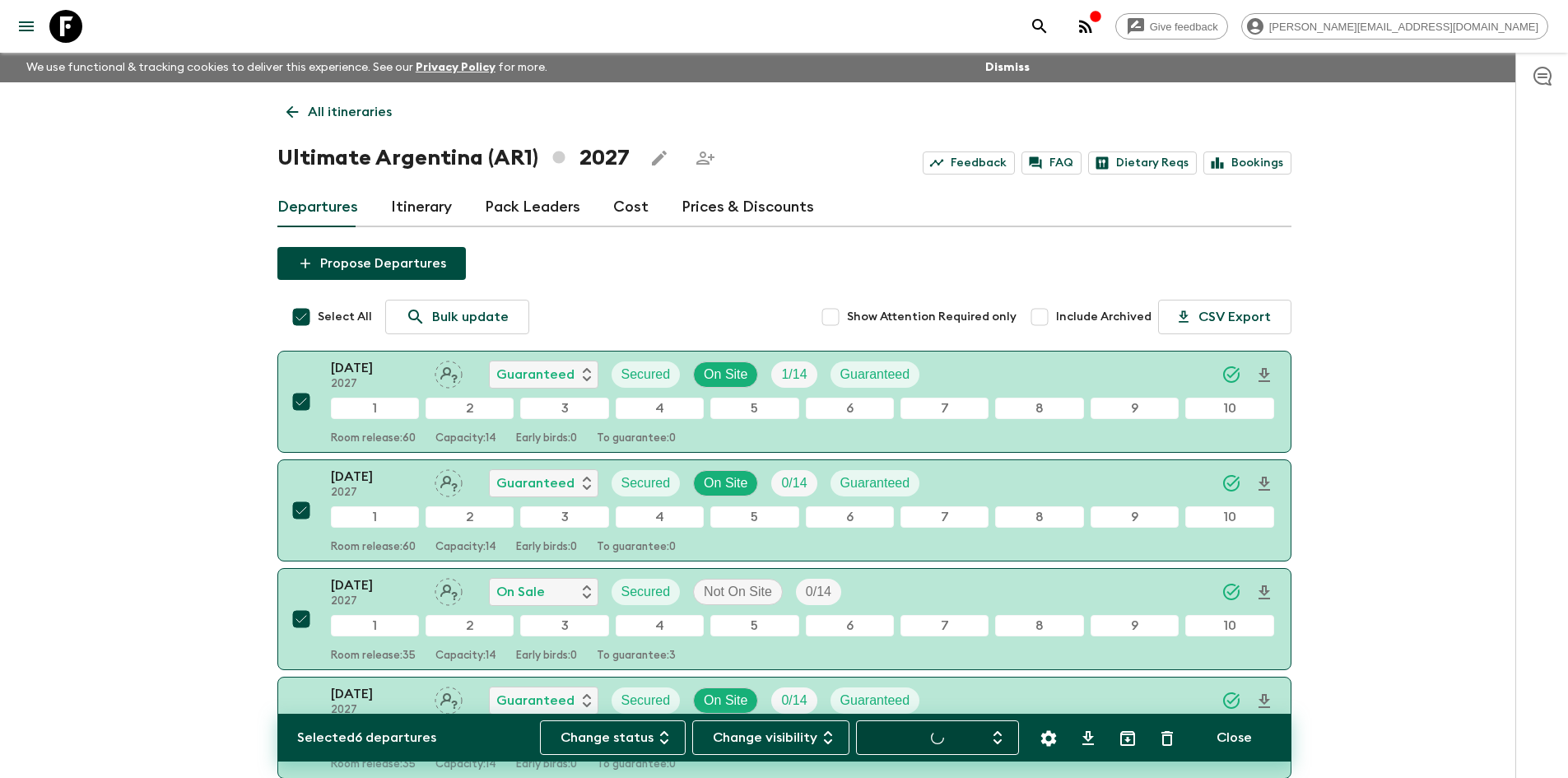
checkbox input "false"
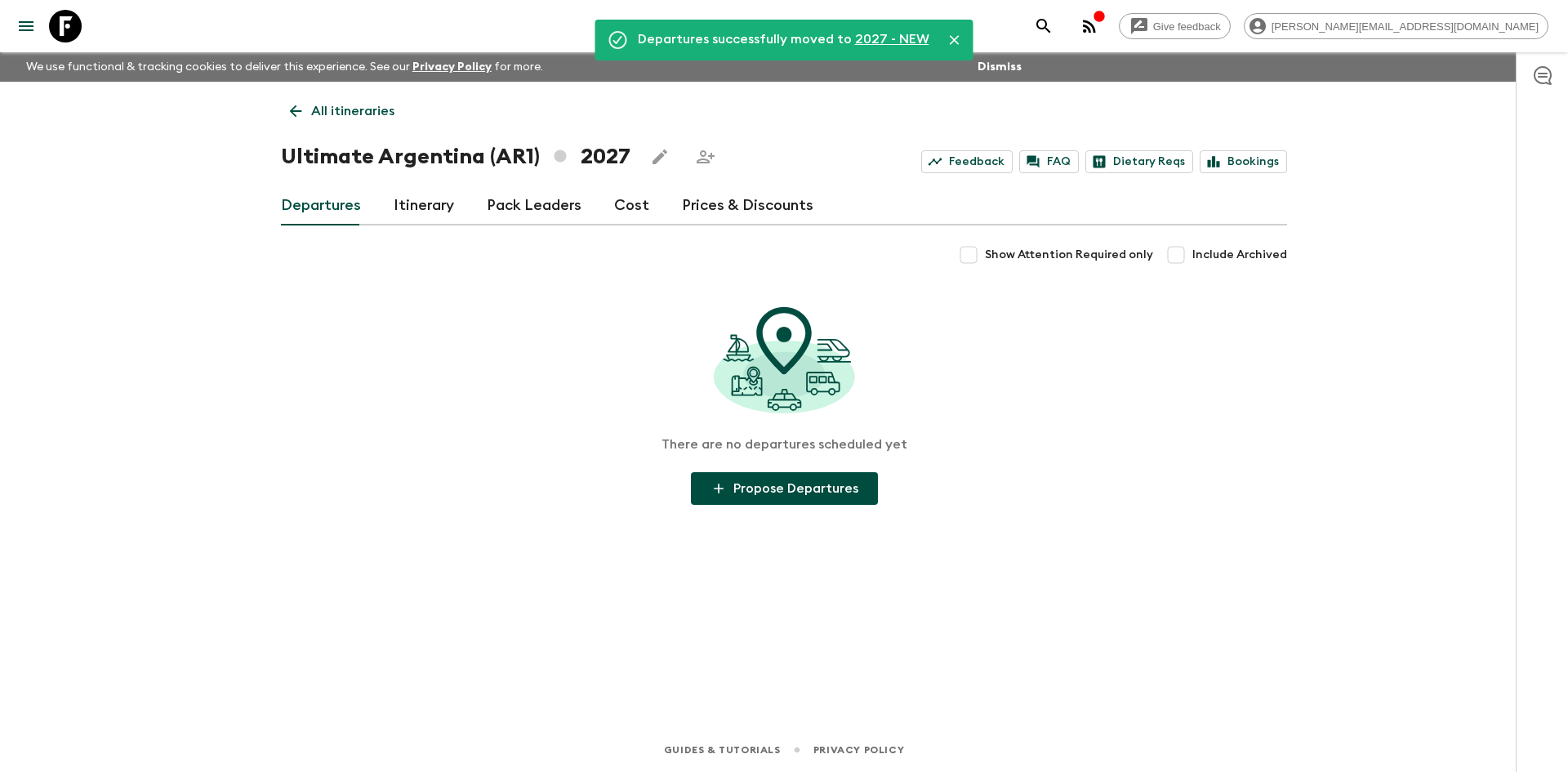
click at [298, 104] on icon at bounding box center [296, 112] width 18 height 18
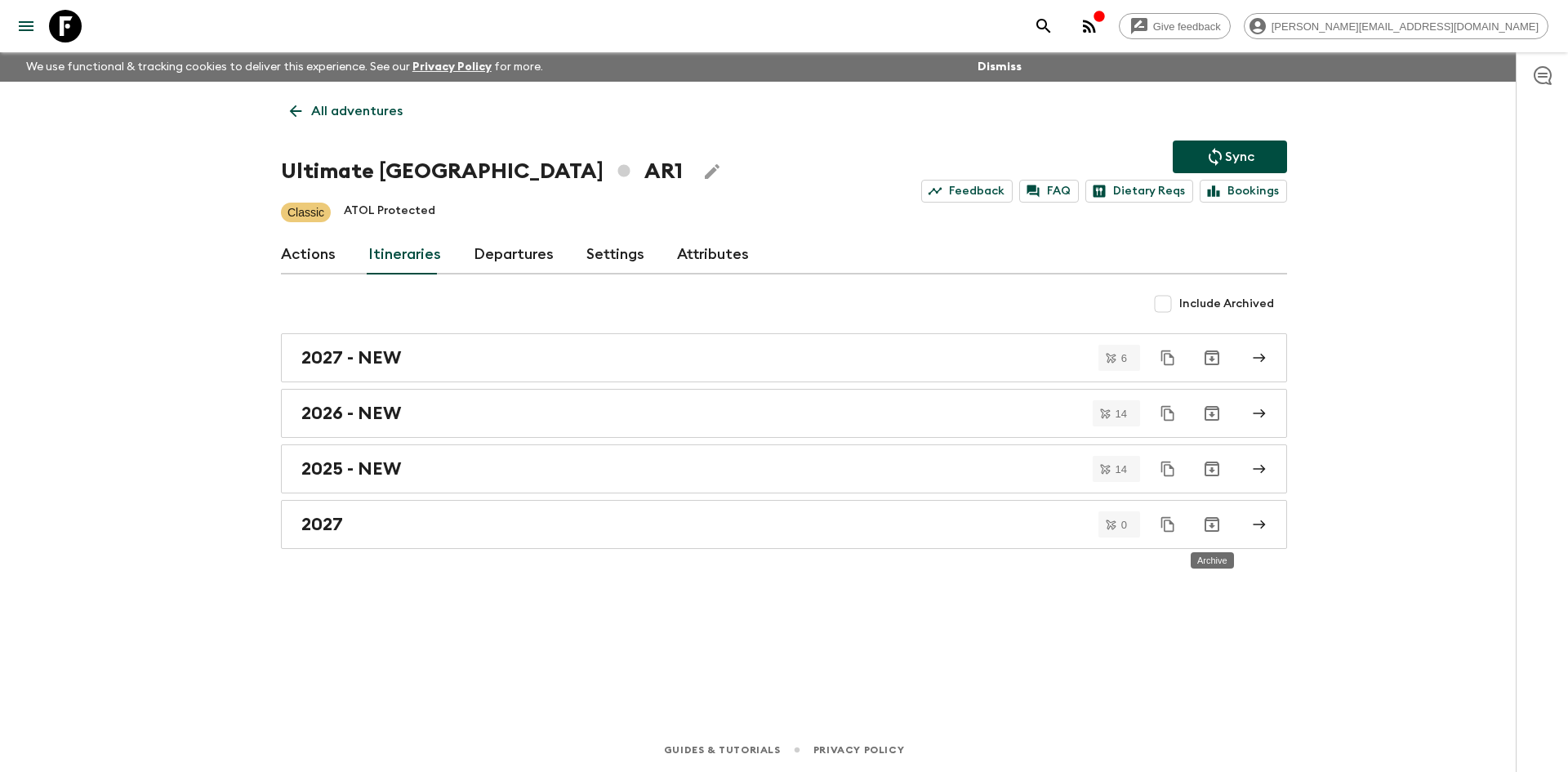
click at [1212, 531] on icon "Archive" at bounding box center [1212, 525] width 15 height 15
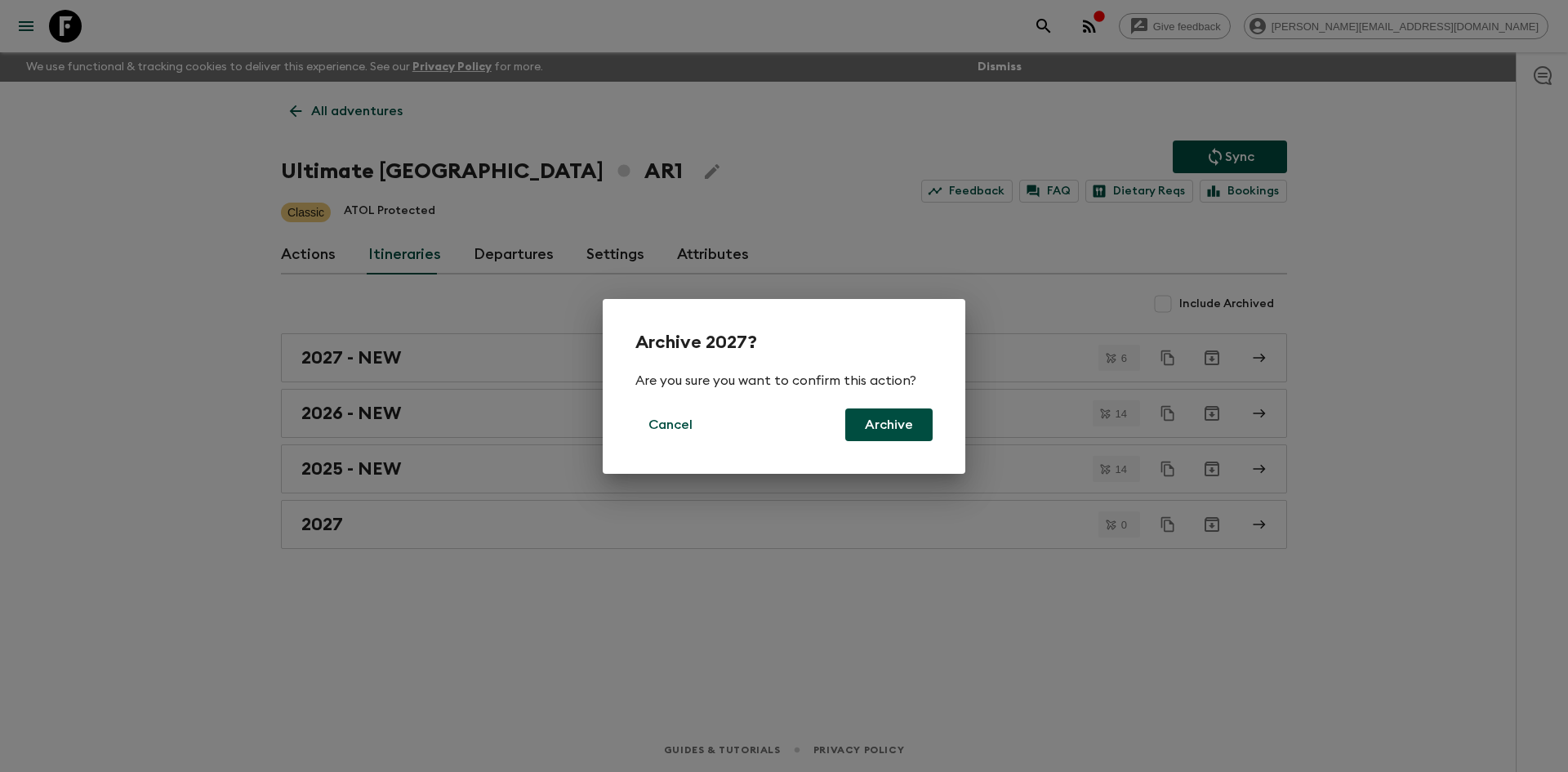
click at [899, 428] on button "Archive" at bounding box center [889, 425] width 88 height 33
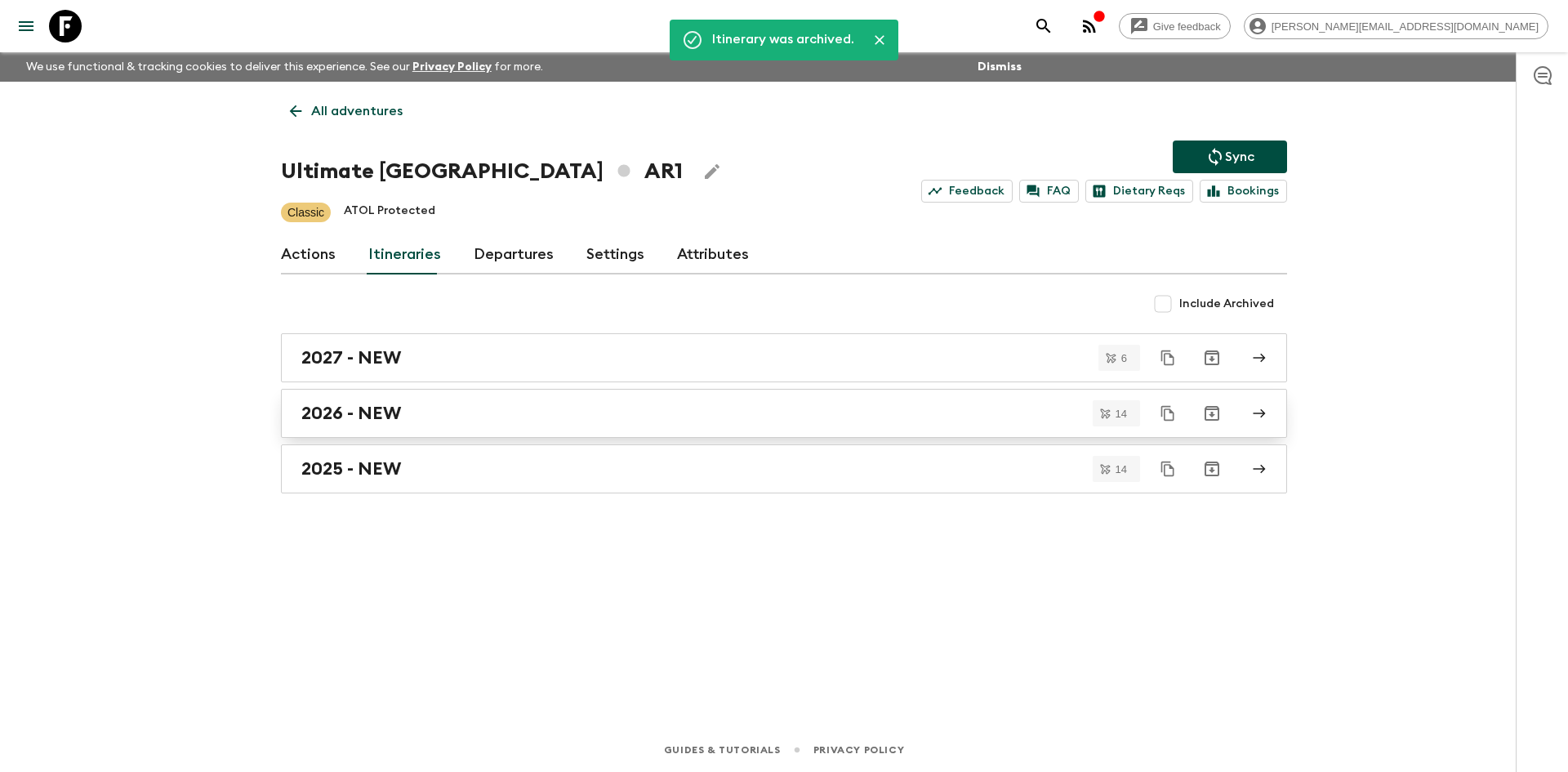
click at [544, 425] on link "2026 - NEW" at bounding box center [784, 412] width 1006 height 49
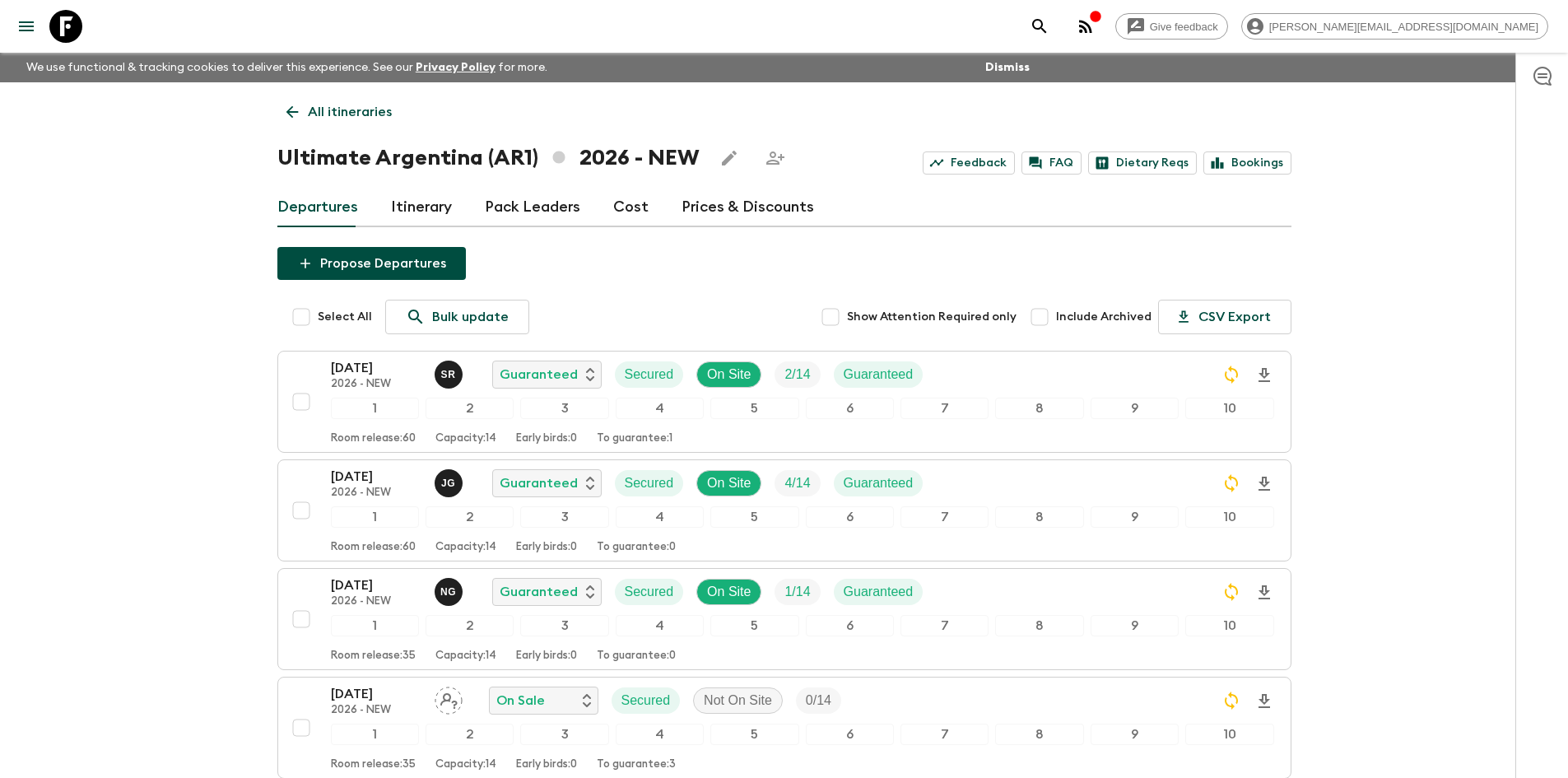
click at [296, 115] on icon at bounding box center [292, 112] width 18 height 18
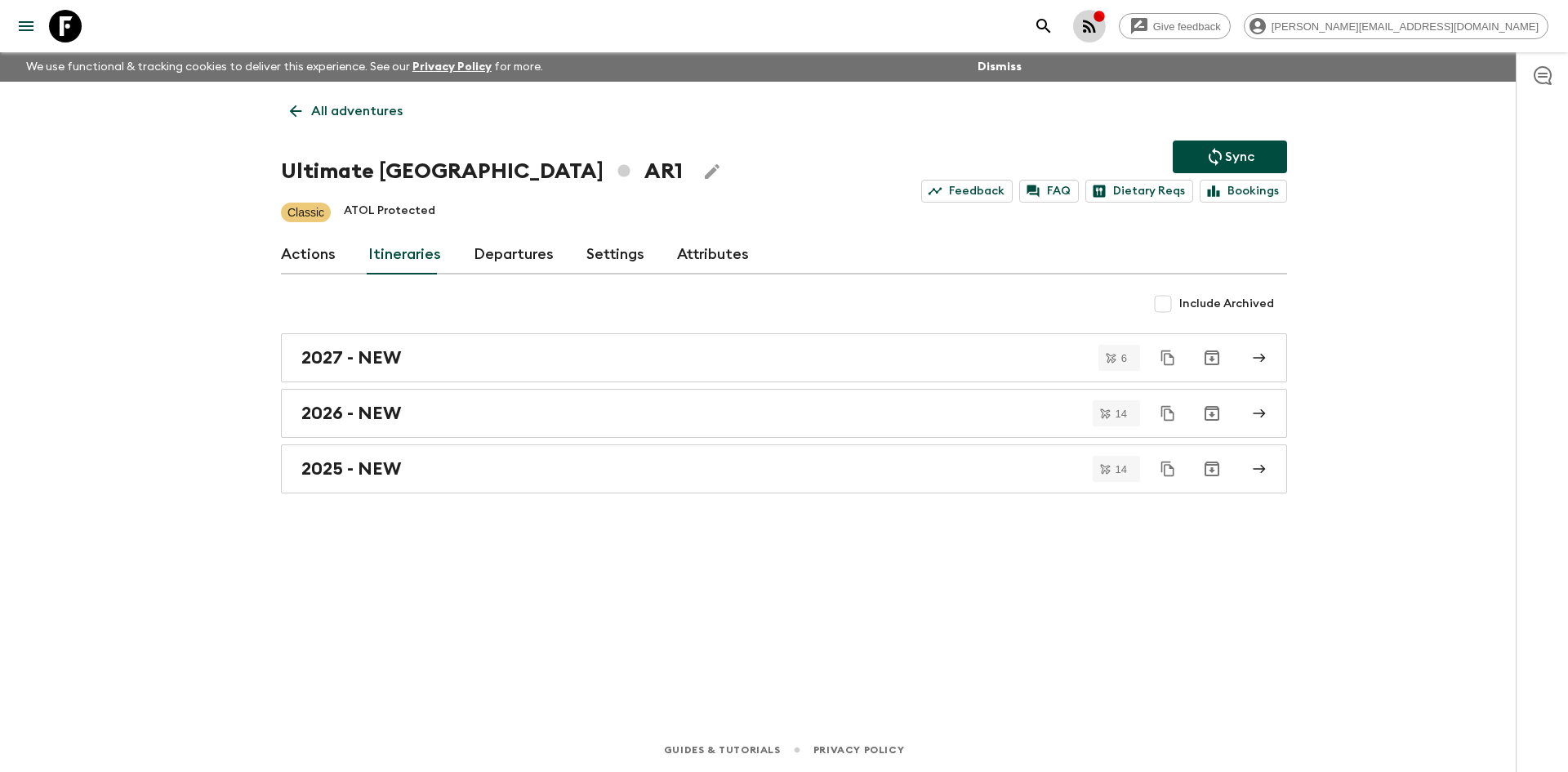
click at [1099, 27] on icon "button" at bounding box center [1090, 26] width 20 height 20
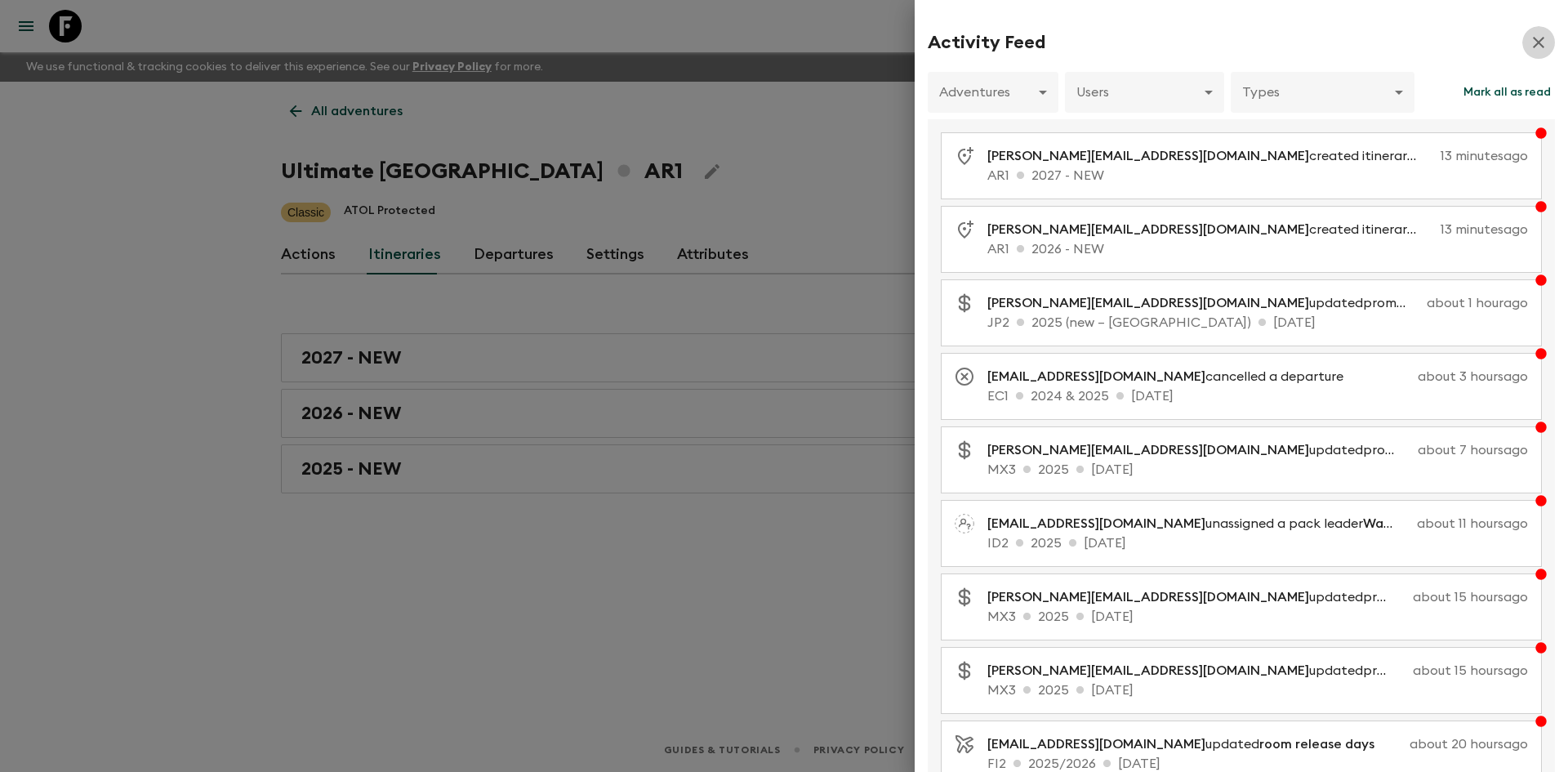
click at [1532, 40] on icon "button" at bounding box center [1538, 42] width 12 height 12
